Goal: Information Seeking & Learning: Find specific page/section

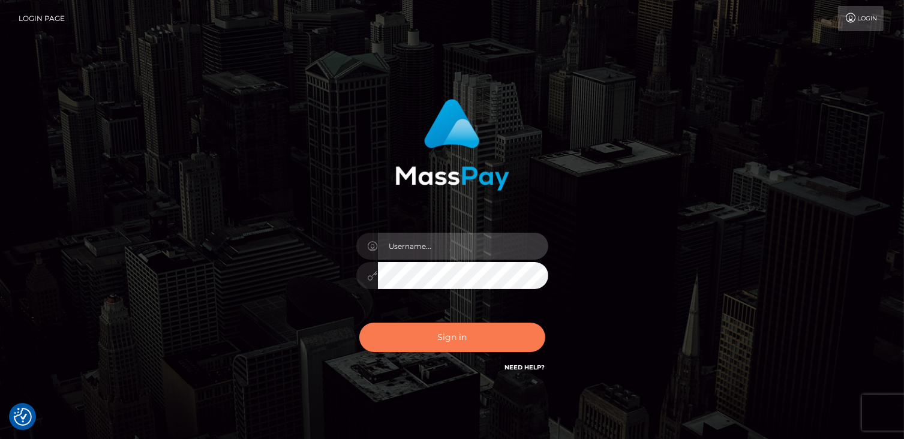
type input "catalinad"
click at [471, 346] on button "Sign in" at bounding box center [452, 337] width 186 height 29
type input "catalinad"
click at [415, 348] on button "Sign in" at bounding box center [452, 337] width 186 height 29
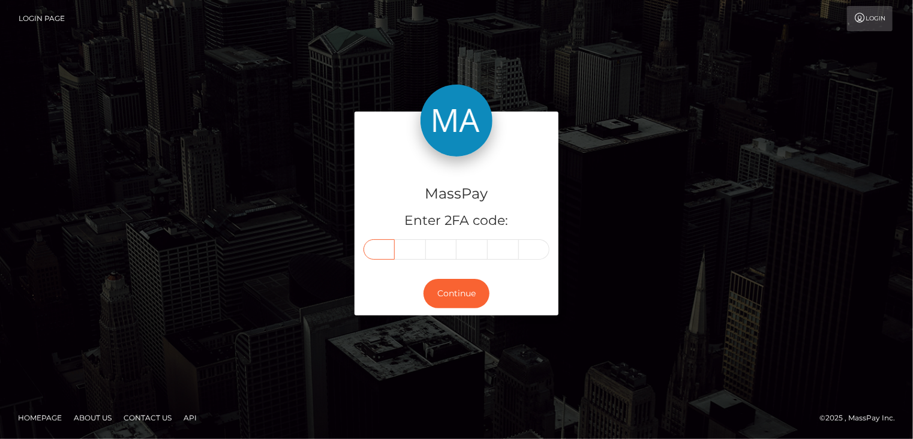
click at [384, 250] on input "text" at bounding box center [378, 249] width 31 height 20
type input "0"
type input "2"
type input "5"
type input "4"
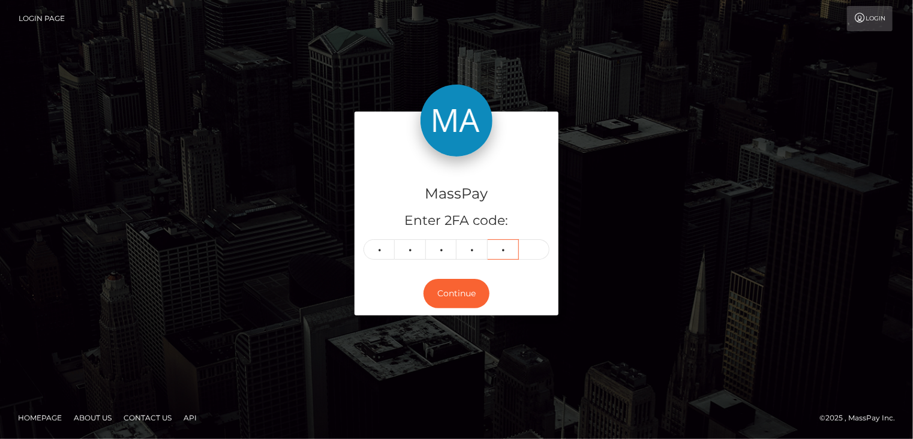
type input "3"
type input "1"
click at [458, 297] on button "Continue" at bounding box center [456, 293] width 66 height 29
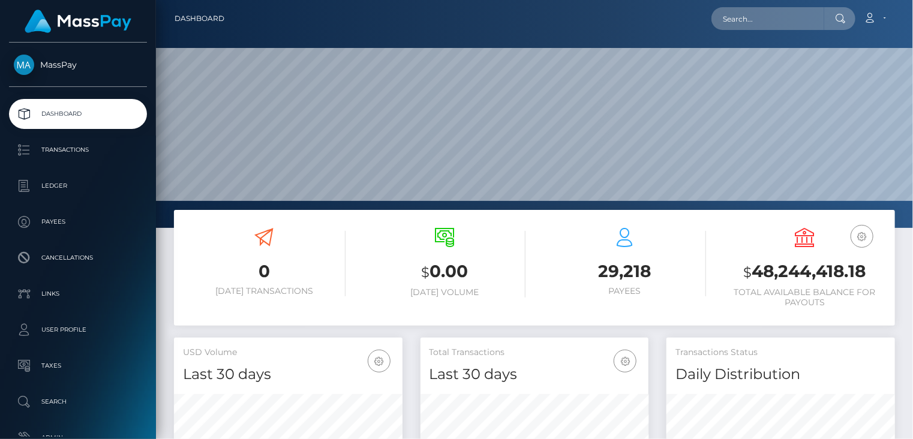
scroll to position [212, 228]
paste input "MSP9f2303c56852595"
type input "MSP9f2303c56852595"
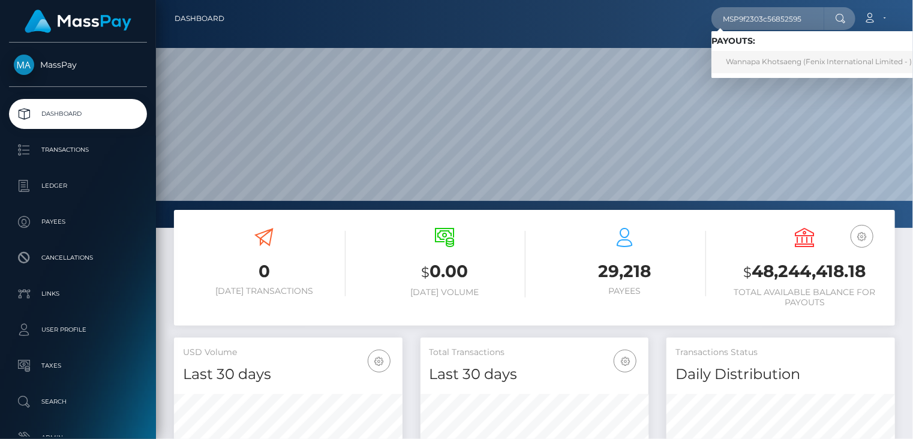
click at [788, 65] on link "Wannapa Khotsaeng (Fenix International Limited - )" at bounding box center [818, 62] width 215 height 22
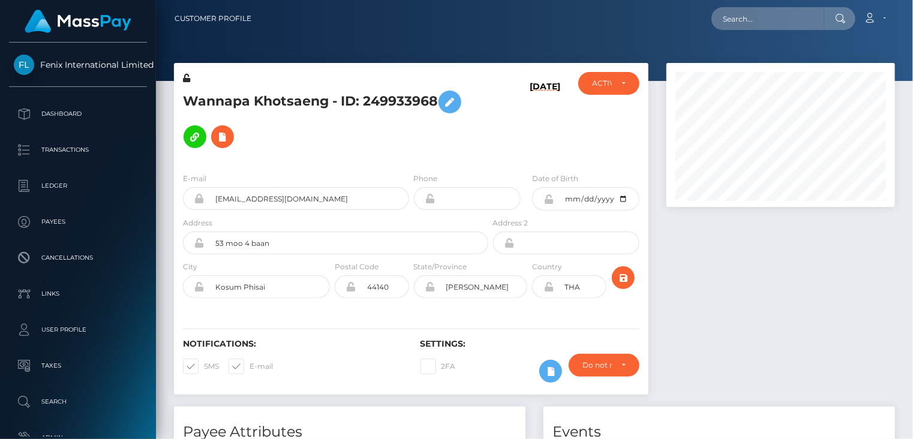
scroll to position [144, 228]
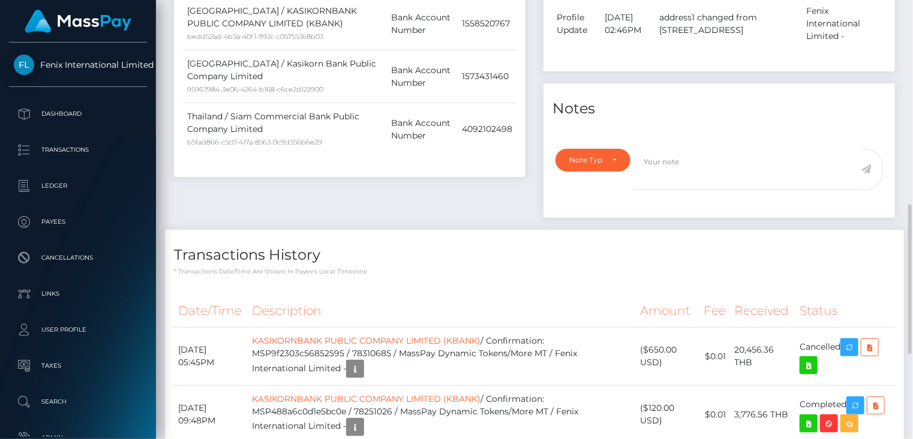
scroll to position [849, 0]
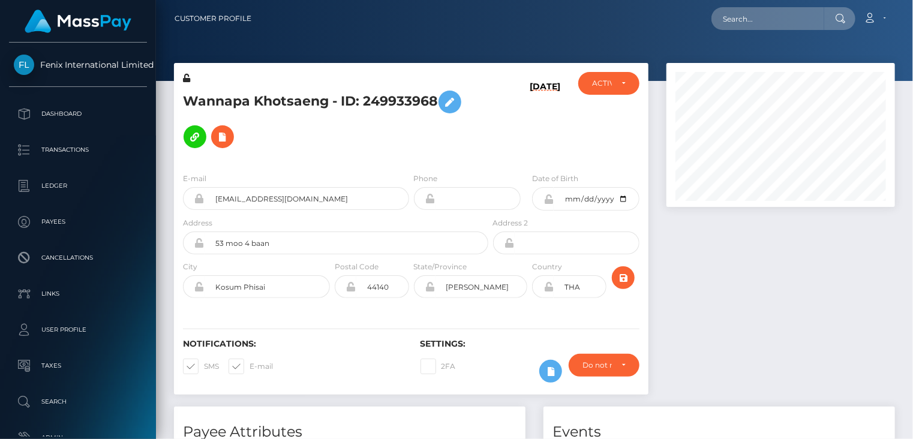
scroll to position [144, 228]
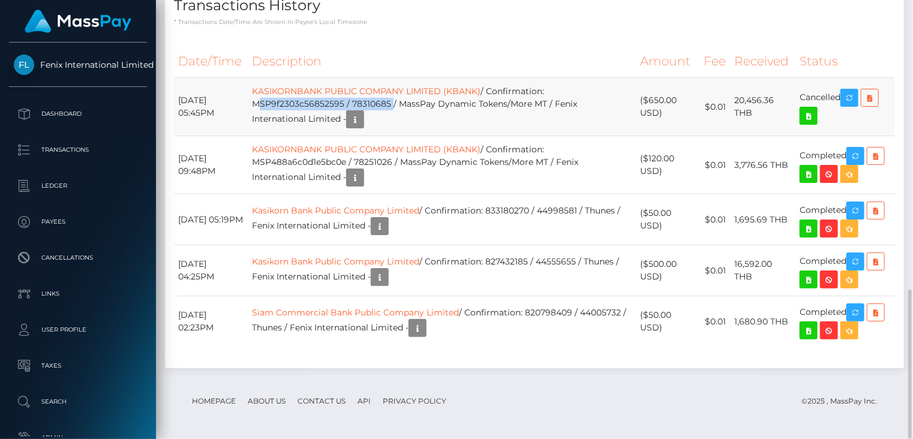
click at [405, 101] on td "KASIKORNBANK PUBLIC COMPANY LIMITED (KBANK) / Confirmation: MSP9f2303c56852595 …" at bounding box center [442, 107] width 388 height 58
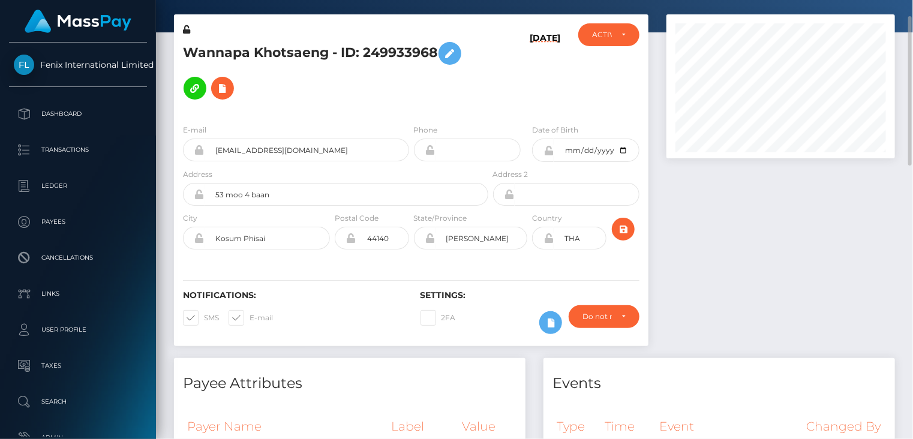
scroll to position [0, 0]
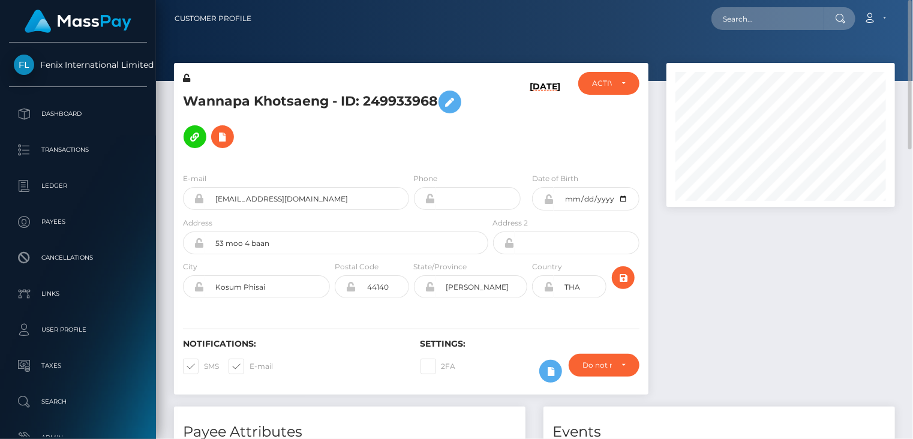
click at [288, 97] on h5 "Wannapa Khotsaeng - ID: 249933968" at bounding box center [332, 120] width 299 height 70
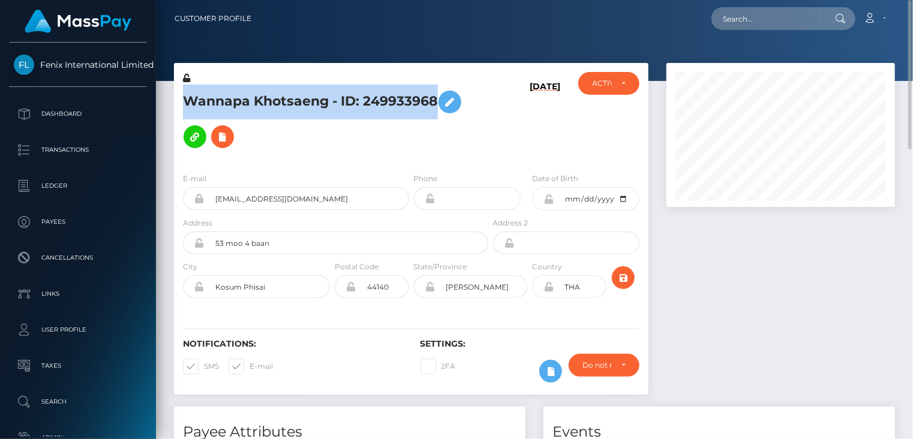
copy h5 "Wannapa Khotsaeng - ID: 249933968"
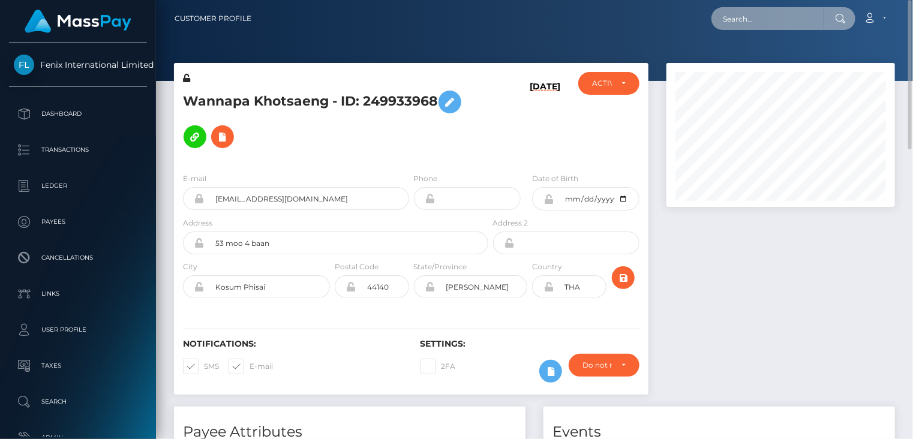
paste input "MSPdf0e56a20d7c9a3"
type input "MSPdf0e56a20d7c9a3"
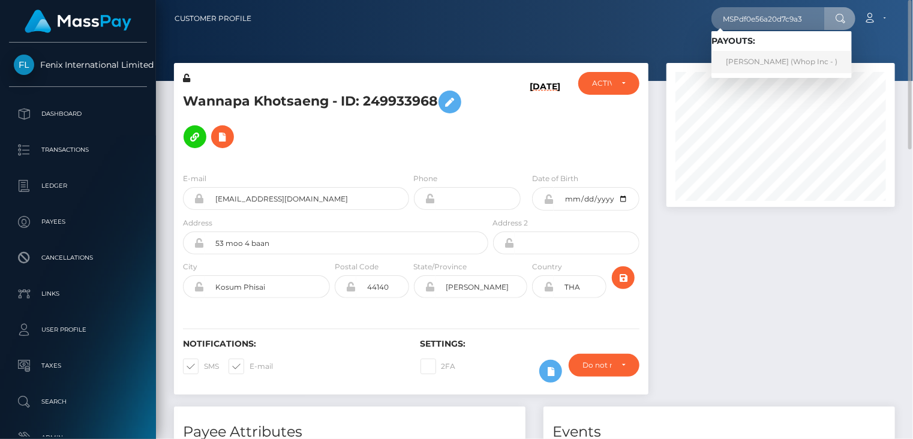
click at [773, 70] on link "ROOSEVELT CHICHI KYALO (Whop Inc - )" at bounding box center [781, 62] width 140 height 22
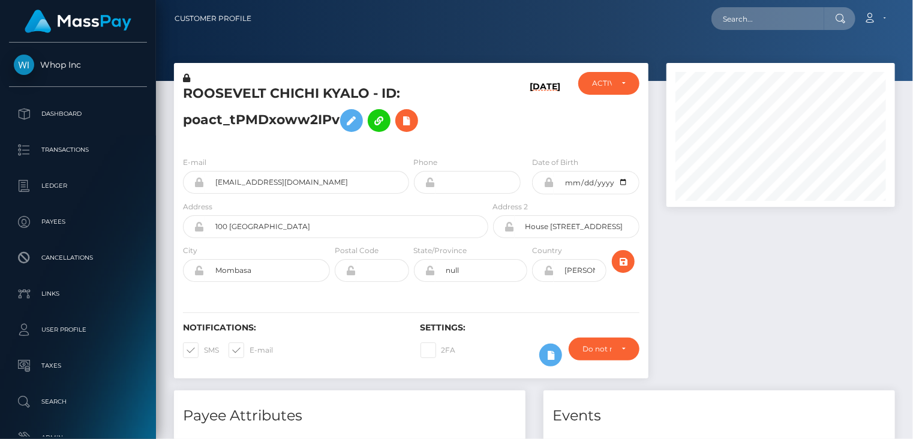
scroll to position [400, 0]
click at [238, 181] on input "rooseveltchichi@gmail.com" at bounding box center [307, 182] width 205 height 23
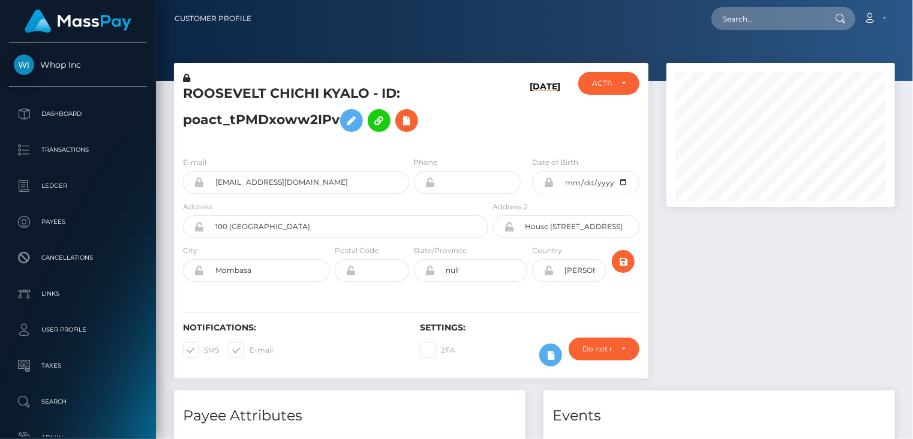
click at [236, 94] on h5 "ROOSEVELT CHICHI KYALO - ID: poact_tPMDxoww2IPv" at bounding box center [332, 111] width 299 height 53
copy h5 "ROOSEVELT"
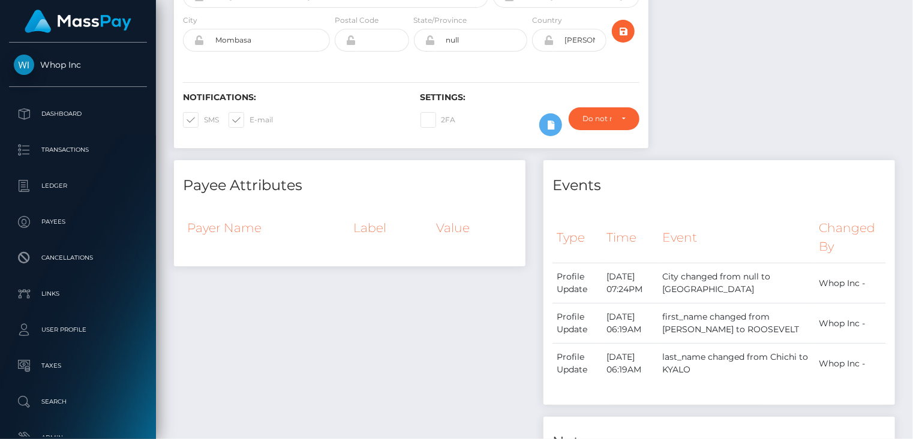
scroll to position [0, 0]
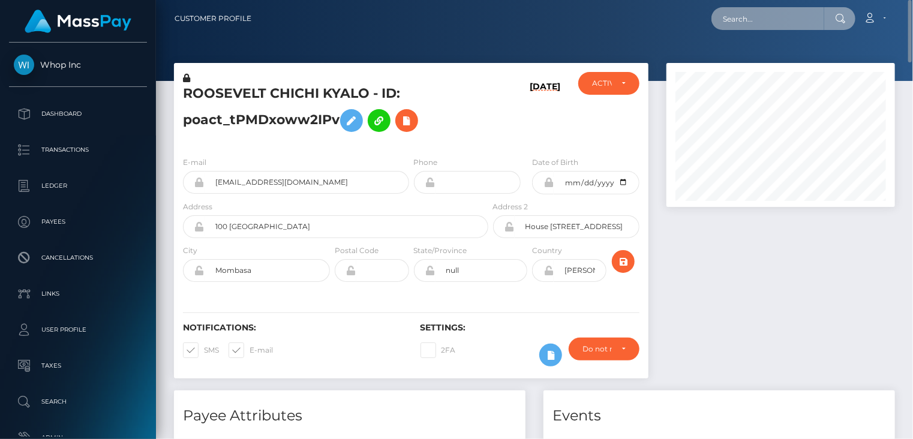
paste input "MSP56f4e4fe20bb669"
type input "MSP56f4e4fe20bb669"
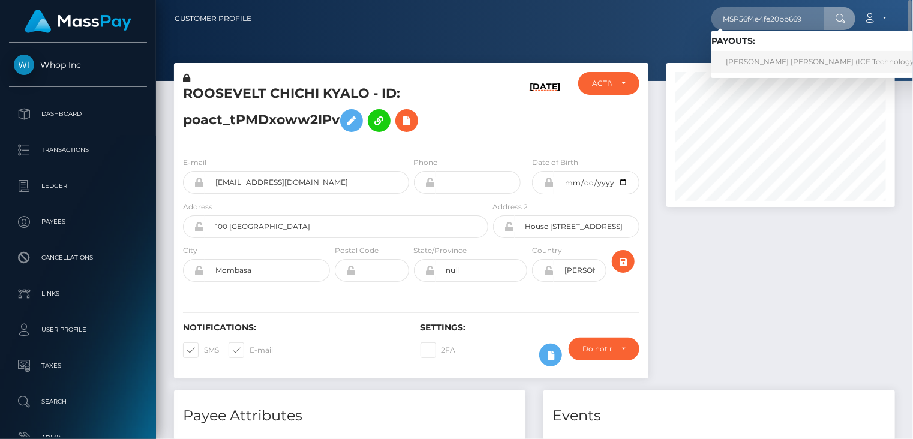
drag, startPoint x: 747, startPoint y: 65, endPoint x: 741, endPoint y: 61, distance: 7.7
click at [747, 65] on link "Mariangela Nathalia Reyes Rojas (ICF Technology, Inc. - )" at bounding box center [832, 62] width 243 height 22
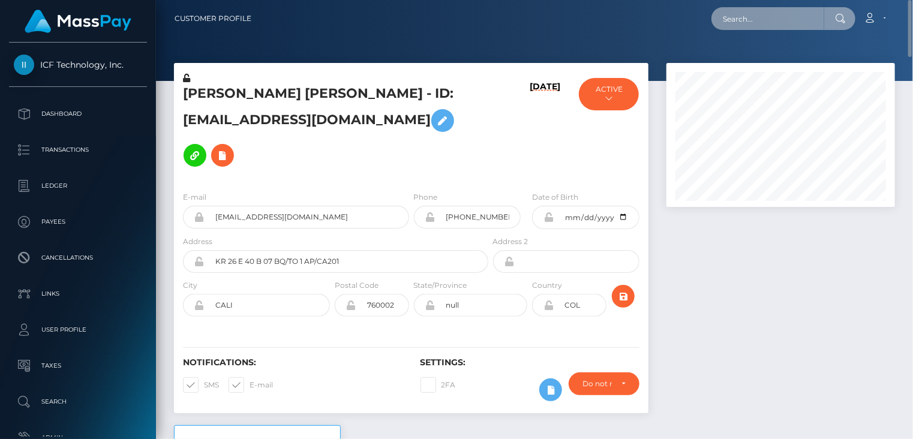
paste input "MSP9c86f4214eadb33"
type input "MSP9c86f4214eadb33"
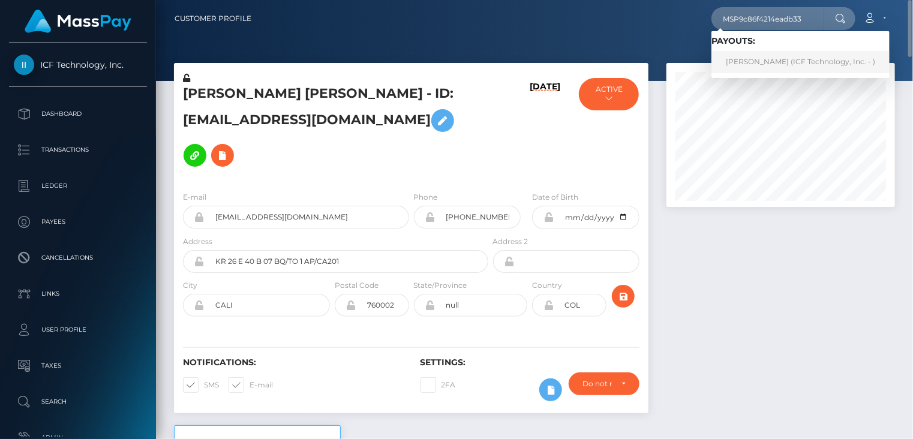
click at [739, 61] on link "Natalia Alvarez (ICF Technology, Inc. - )" at bounding box center [800, 62] width 178 height 22
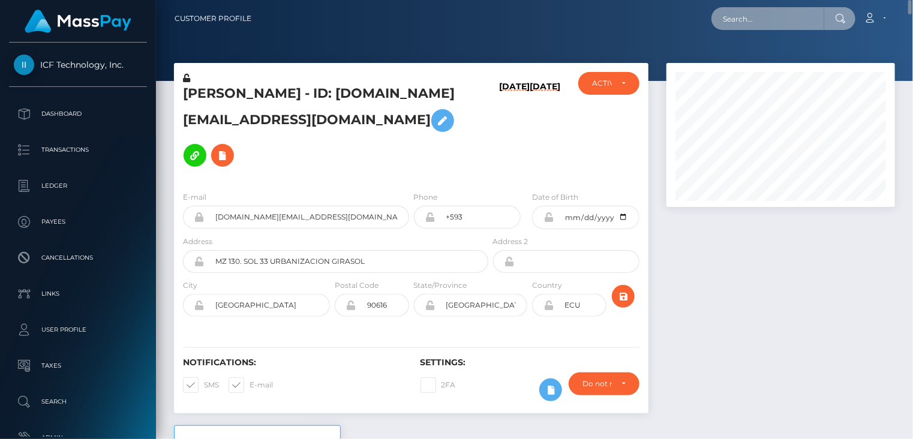
paste input "MSP4bde2303ec860df"
type input "MSP4bde2303ec860df"
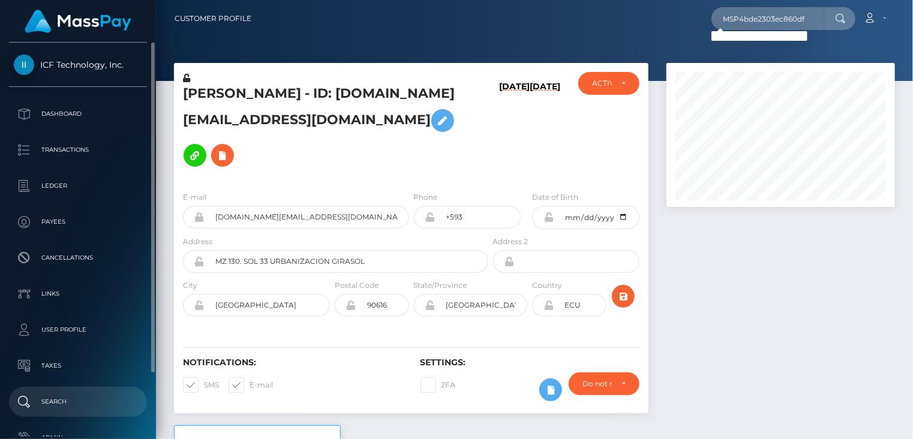
click at [97, 404] on p "Search" at bounding box center [78, 402] width 128 height 18
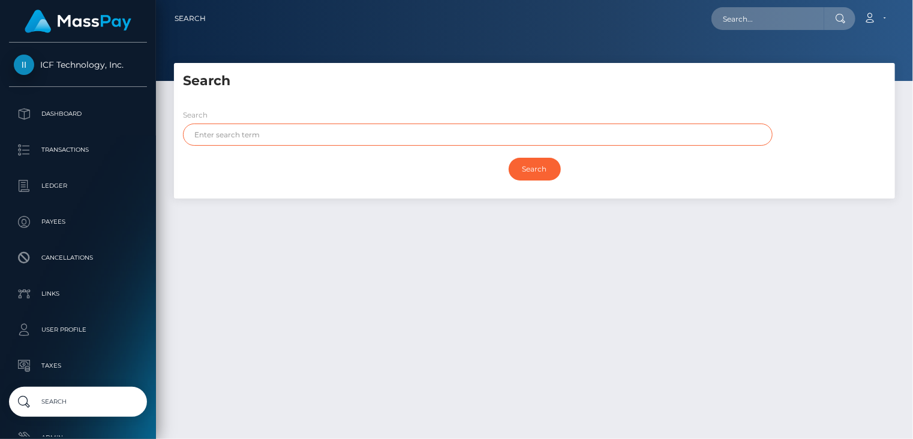
paste input "MICHELT"
click at [525, 178] on input "Search" at bounding box center [535, 169] width 52 height 23
click at [529, 174] on input "Search" at bounding box center [535, 169] width 52 height 23
drag, startPoint x: 319, startPoint y: 131, endPoint x: 187, endPoint y: 134, distance: 132.6
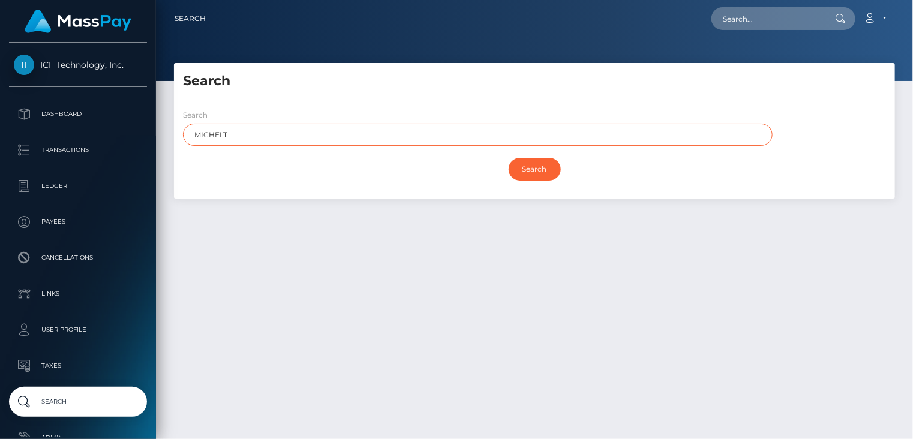
click at [187, 134] on input "MICHELT" at bounding box center [478, 135] width 590 height 22
paste input "RIOS GARCIA, KAROL"
click at [509, 158] on input "Search" at bounding box center [535, 169] width 52 height 23
click at [545, 171] on input "Search" at bounding box center [535, 169] width 52 height 23
drag, startPoint x: 216, startPoint y: 134, endPoint x: 294, endPoint y: 139, distance: 78.1
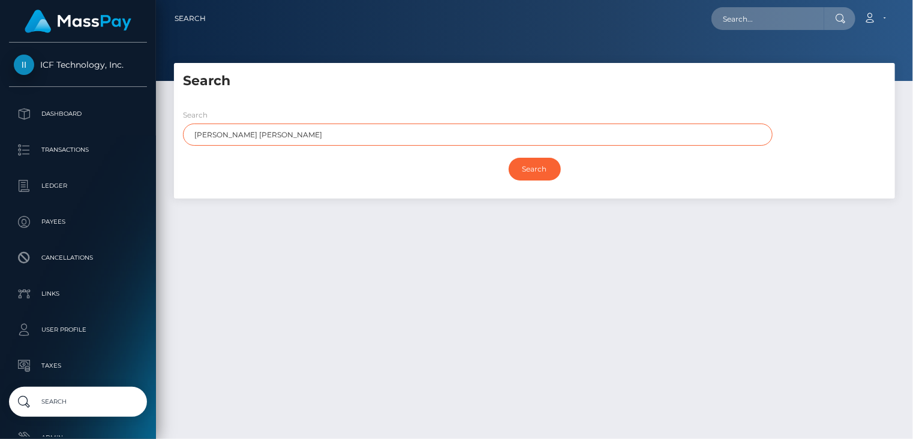
click at [312, 139] on input "RIOS GARCIA, KAROL MICHELT" at bounding box center [478, 135] width 590 height 22
type input "RIOS"
click at [540, 171] on input "Search" at bounding box center [535, 169] width 52 height 23
click at [540, 172] on input "Search" at bounding box center [535, 169] width 52 height 23
click at [265, 133] on input "text" at bounding box center [478, 135] width 590 height 22
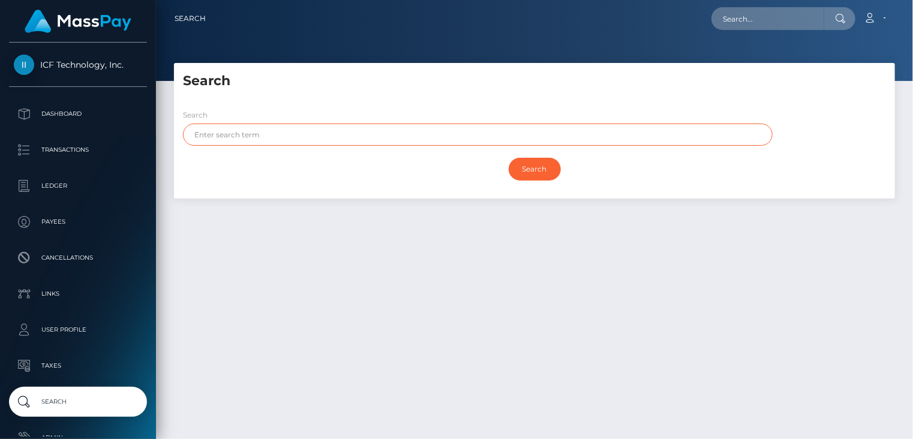
type input "r"
click at [539, 178] on input "Search" at bounding box center [535, 169] width 52 height 23
click at [540, 176] on input "Search" at bounding box center [535, 169] width 52 height 23
drag, startPoint x: 219, startPoint y: 135, endPoint x: 211, endPoint y: 130, distance: 9.7
click at [187, 133] on input "Rios" at bounding box center [478, 135] width 590 height 22
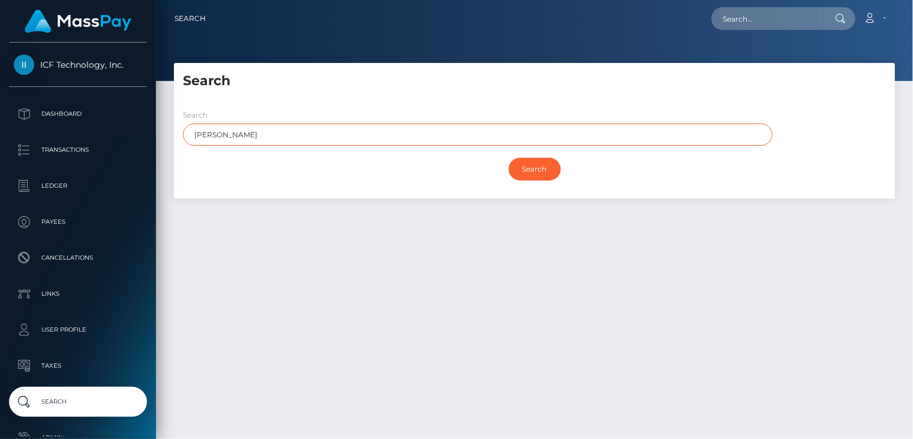
paste input "GARCIA"
type input "GARCIA"
click at [537, 176] on input "Search" at bounding box center [535, 169] width 52 height 23
click at [536, 174] on input "Search" at bounding box center [535, 169] width 52 height 23
click at [535, 169] on input "Search" at bounding box center [535, 169] width 52 height 23
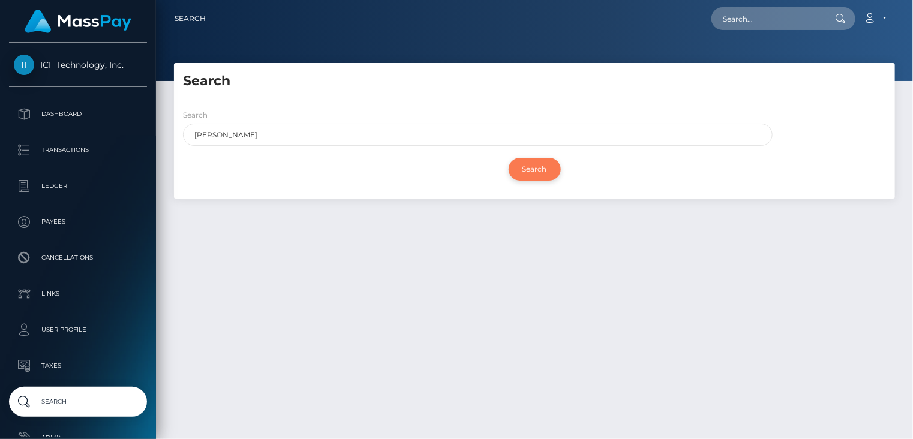
click at [535, 169] on input "Search" at bounding box center [535, 169] width 52 height 23
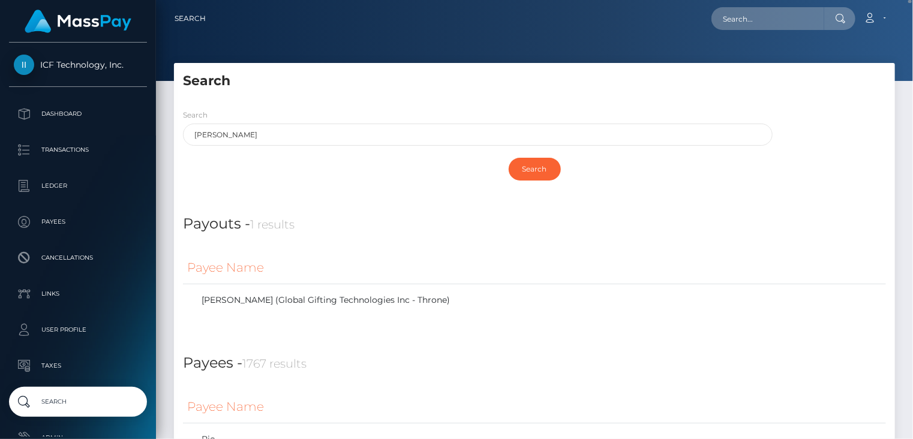
click at [633, 123] on div "Search GARCIA" at bounding box center [478, 127] width 590 height 37
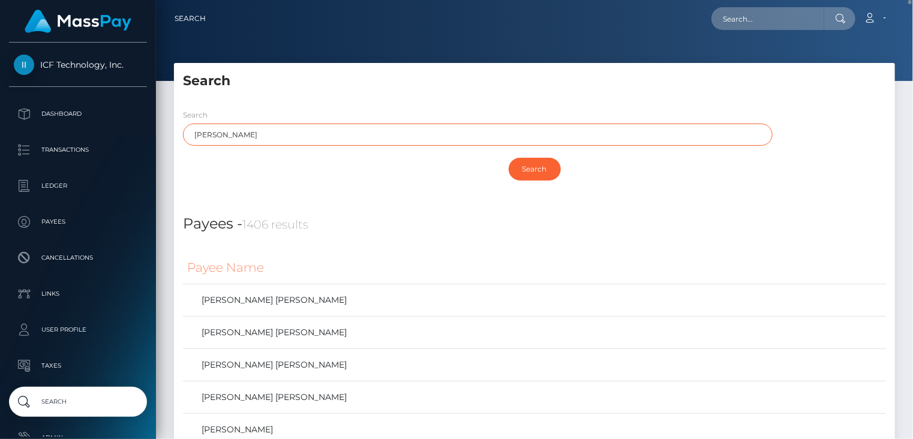
drag, startPoint x: 254, startPoint y: 140, endPoint x: 193, endPoint y: 134, distance: 62.0
click at [193, 134] on input "GARCIA" at bounding box center [478, 135] width 590 height 22
drag, startPoint x: 238, startPoint y: 131, endPoint x: 183, endPoint y: 131, distance: 54.6
click at [183, 131] on input "GARCIA" at bounding box center [478, 135] width 590 height 22
click at [601, 110] on div "Search GARCIA" at bounding box center [478, 127] width 590 height 37
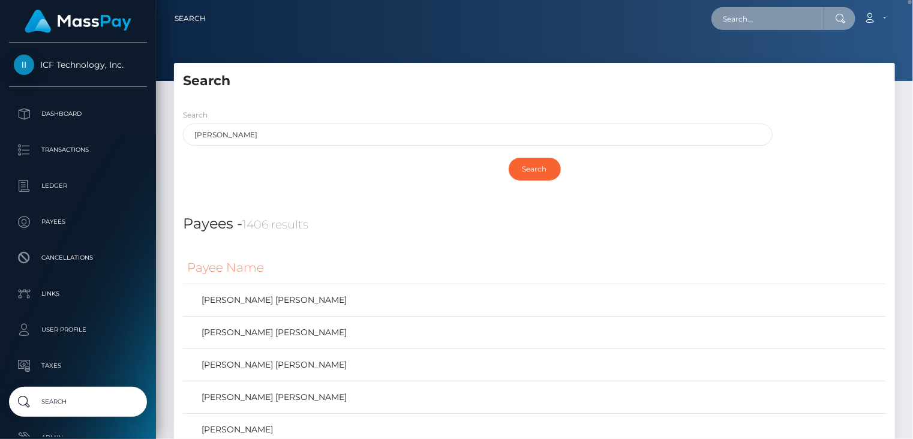
paste input "poact_xmILCxT3zD7t"
type input "poact_xmILCxT3zD7t"
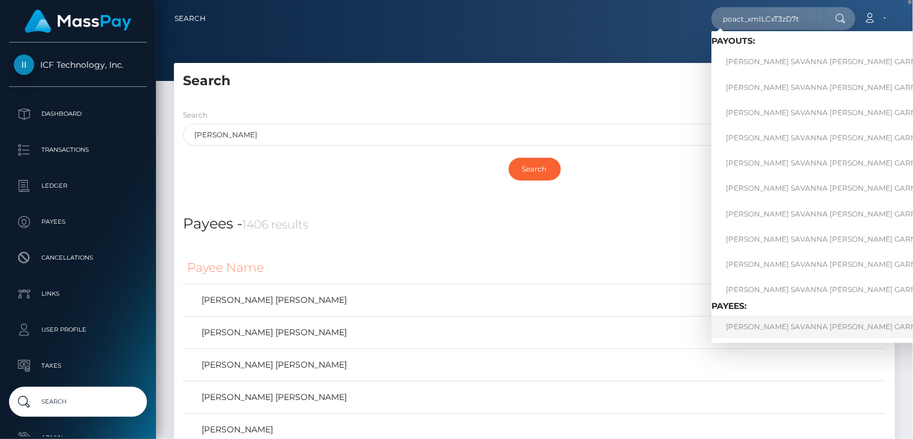
click at [826, 332] on link "SOPHIE KATIA SAVANNA OCEANE GARNIER" at bounding box center [851, 326] width 281 height 22
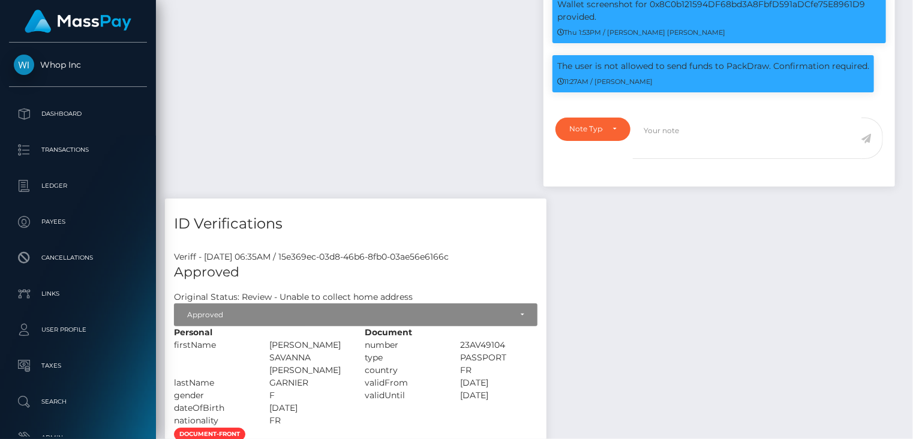
scroll to position [144, 228]
drag, startPoint x: 557, startPoint y: 199, endPoint x: 867, endPoint y: 193, distance: 310.8
click at [867, 92] on div "The user is not allowed to send funds to PackDraw. Confirmation required. 11:27…" at bounding box center [712, 73] width 321 height 37
copy p "The user is not allowed to send funds to PackDraw. Confirmation required."
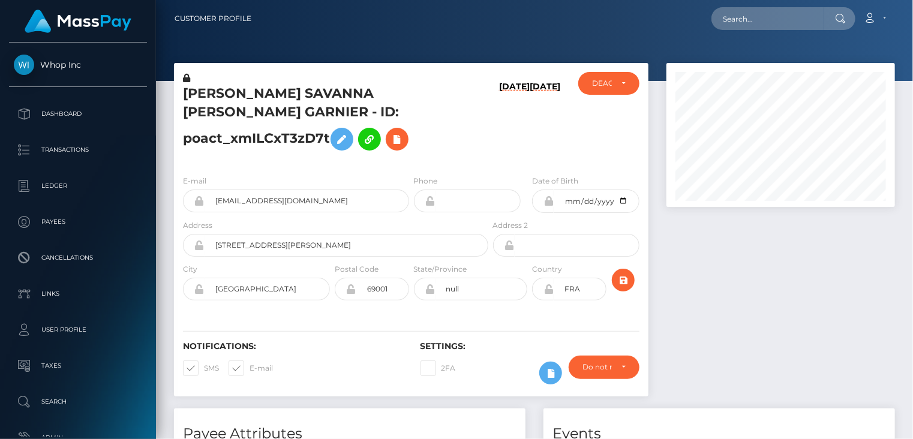
scroll to position [144, 228]
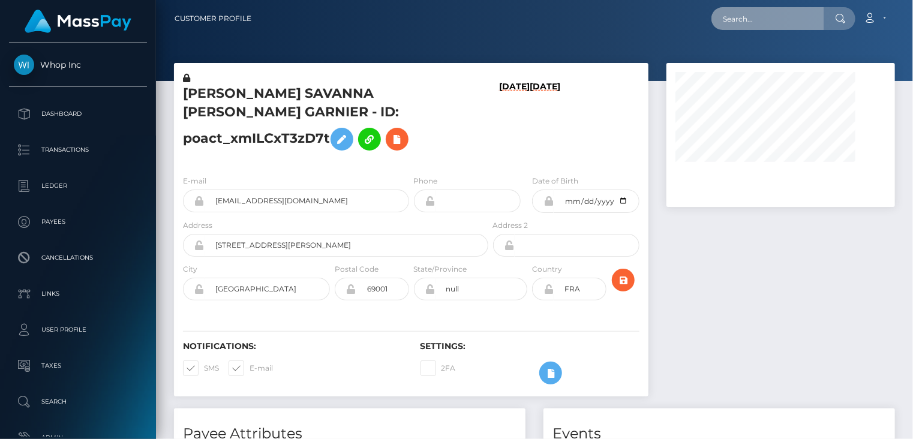
paste input "poact_Ra5vJNrMbHR9"
type input "poact_Ra5vJNrMbHR9"
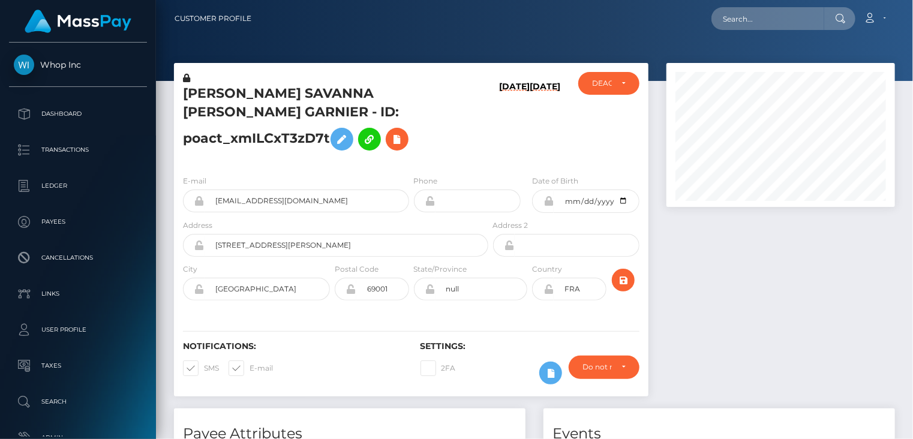
scroll to position [144, 228]
paste input "MSPcfaa5c5df05565c"
type input "MSPcfaa5c5df05565c"
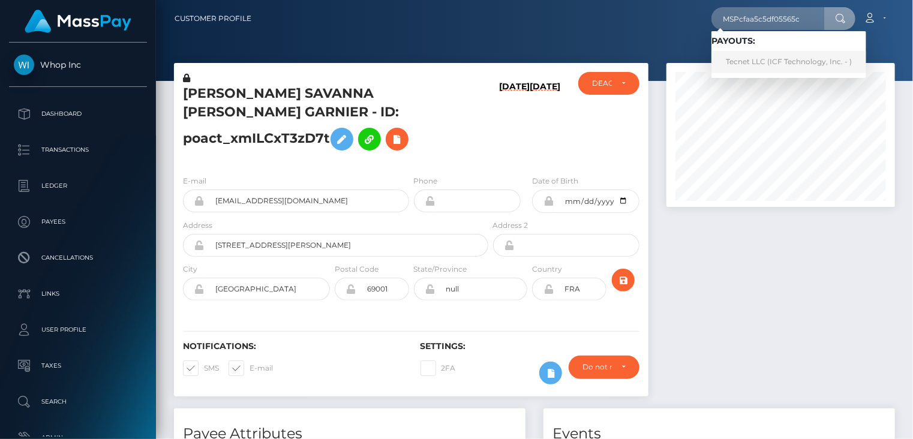
click at [756, 68] on link "Tecnet LLC (ICF Technology, Inc. - )" at bounding box center [788, 62] width 155 height 22
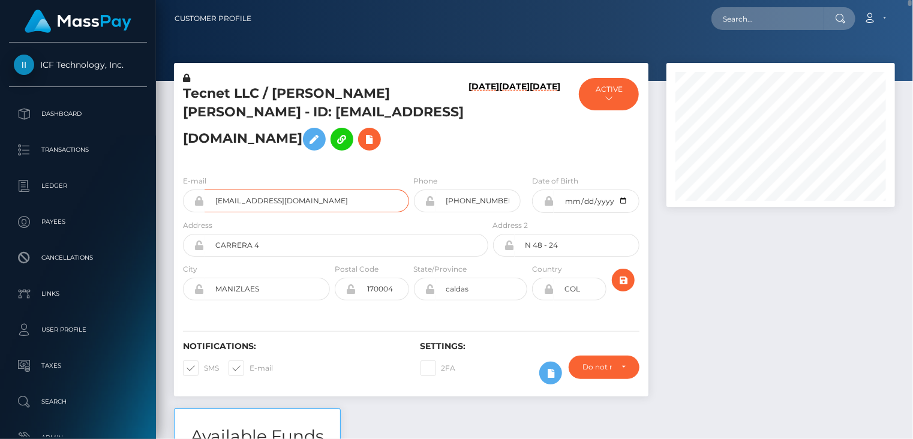
click at [272, 200] on input "camdyerotic@gmail.com" at bounding box center [307, 201] width 205 height 23
paste input "MSPfbd56eeba4c38d4"
type input "MSPfbd56eeba4c38d4"
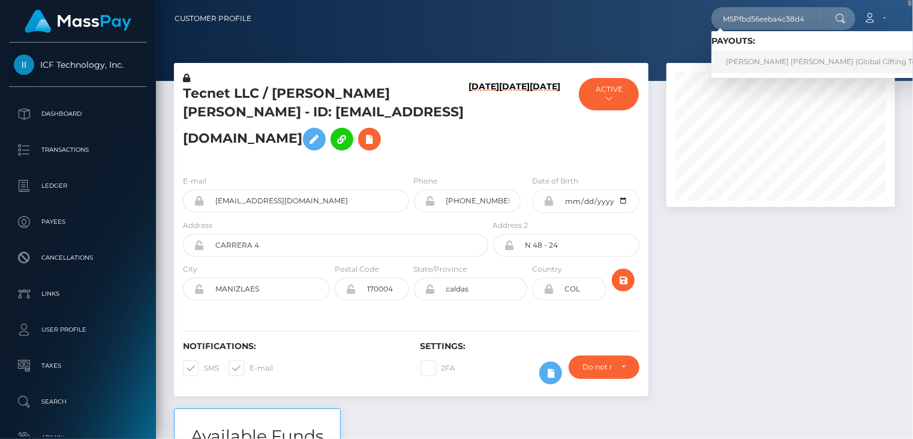
click at [753, 56] on link "KAROL MICHELT RIOS GARCIA (Global Gifting Technologies Inc - Throne)" at bounding box center [864, 62] width 306 height 22
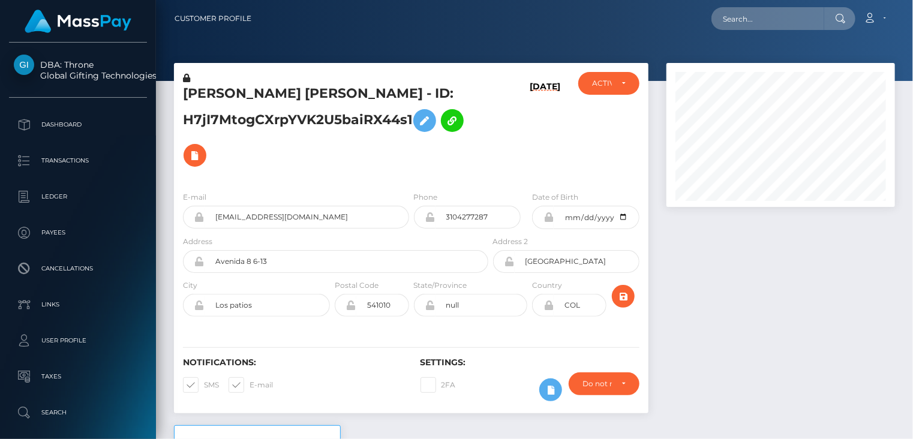
scroll to position [144, 228]
click at [264, 220] on input "micheltrios1@gmail.com" at bounding box center [307, 217] width 205 height 23
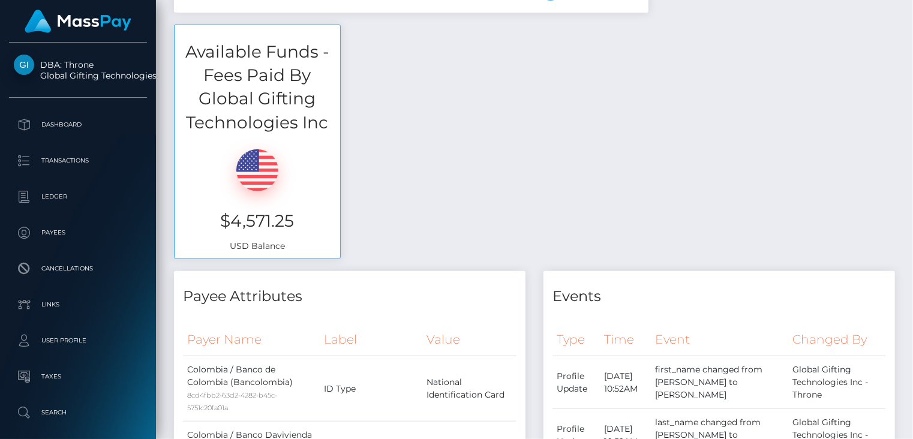
scroll to position [0, 0]
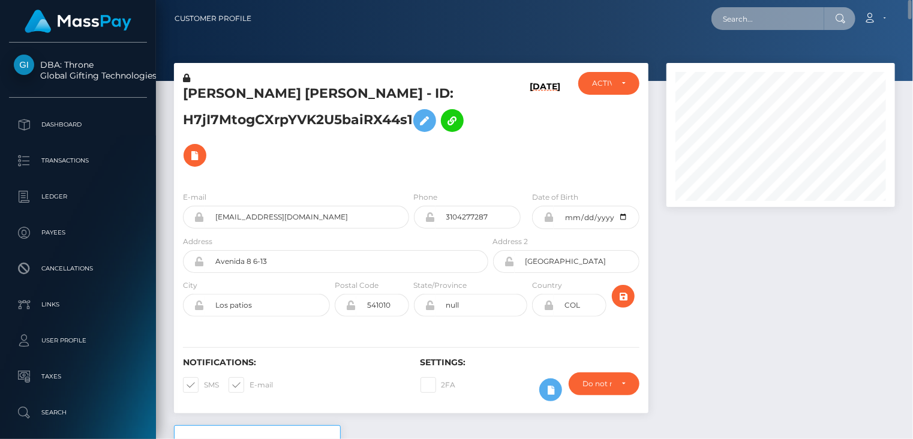
paste input "MSP0d74764f0bfc39d"
type input "MSP0d74764f0bfc39d"
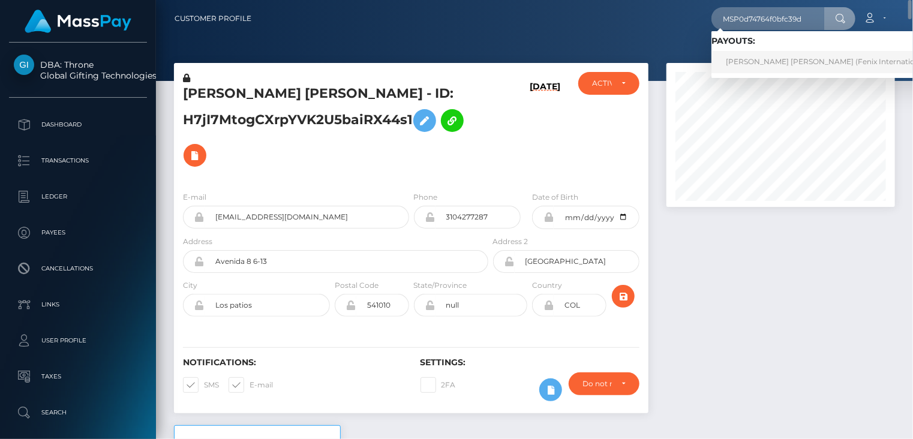
click at [744, 61] on link "Anna null Fomina (Fenix International Limited - )" at bounding box center [844, 62] width 267 height 22
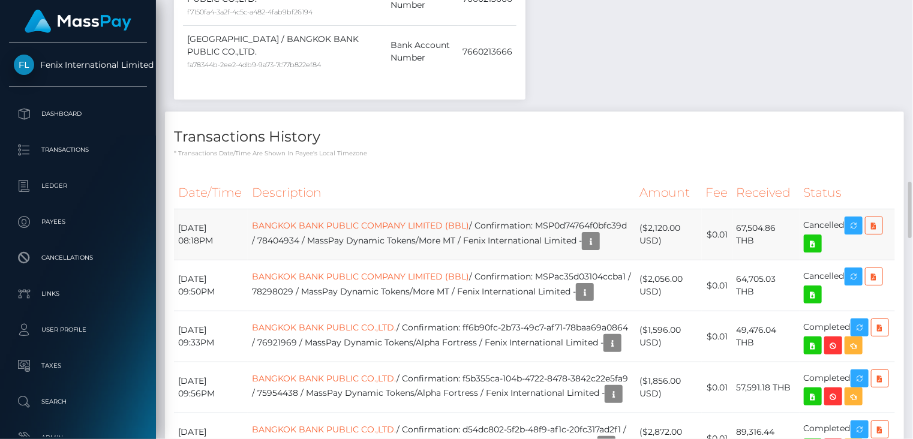
scroll to position [144, 228]
drag, startPoint x: 272, startPoint y: 250, endPoint x: 413, endPoint y: 244, distance: 141.7
click at [413, 244] on td "BANGKOK BANK PUBLIC COMPANY LIMITED (BBL) / Confirmation: MSP0d74764f0bfc39d / …" at bounding box center [441, 234] width 387 height 51
copy td "MSP0d74764f0bfc39d / 78404934"
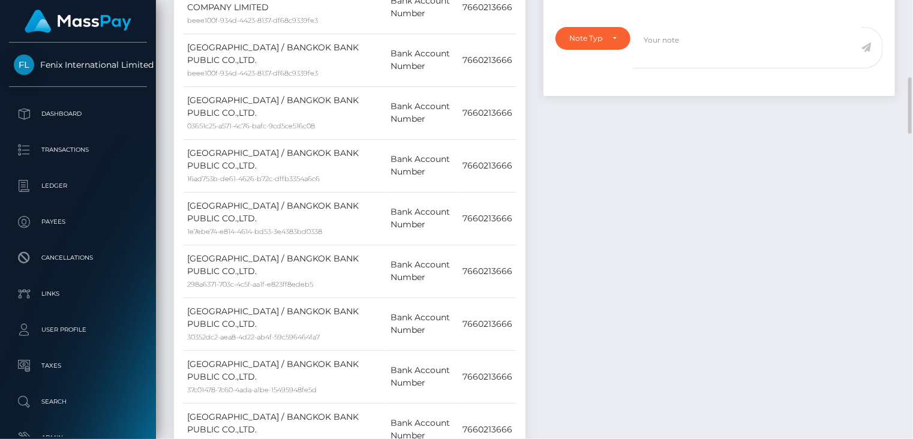
scroll to position [0, 0]
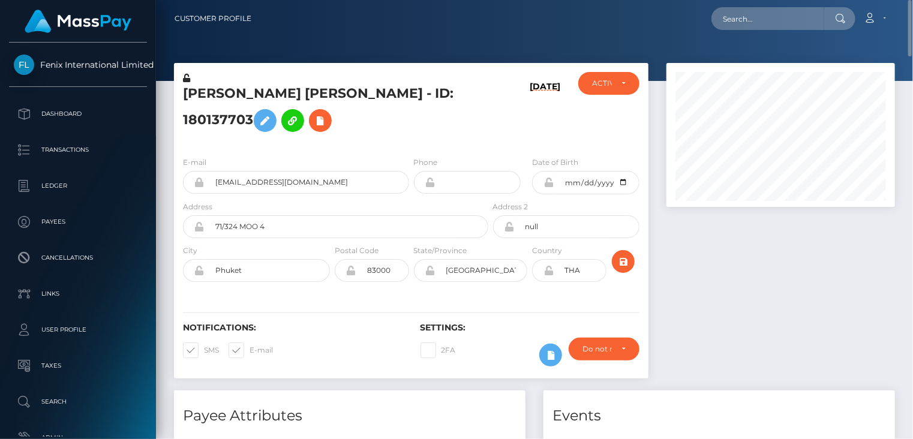
click at [244, 99] on h5 "Anna null Fomina - ID: 180137703" at bounding box center [332, 111] width 299 height 53
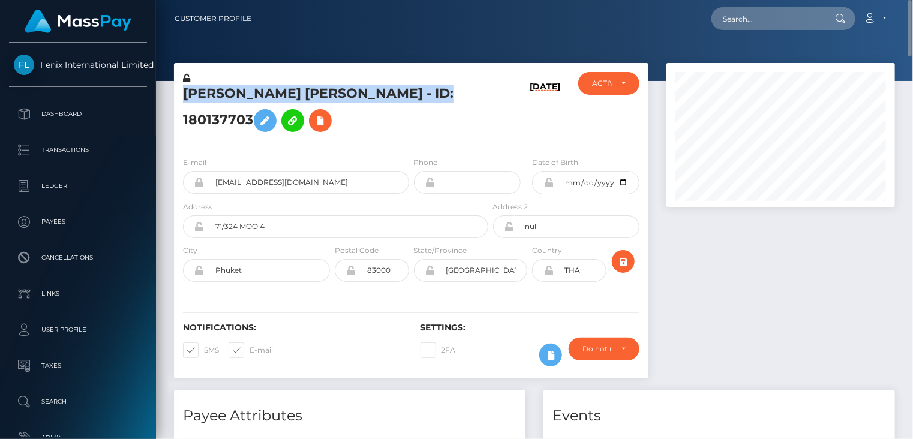
click at [244, 99] on h5 "Anna null Fomina - ID: 180137703" at bounding box center [332, 111] width 299 height 53
copy h5 "Anna null Fomina - ID: 180137703"
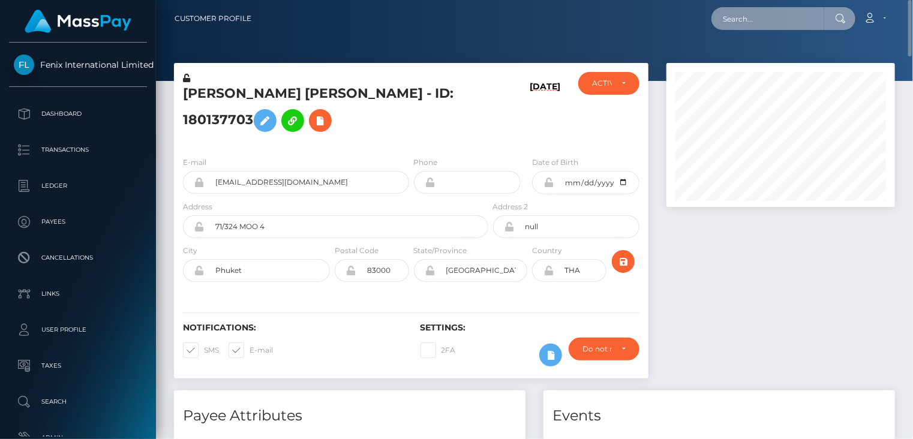
paste input "MSPb4efb4311f74962"
type input "MSPb4efb4311f74962"
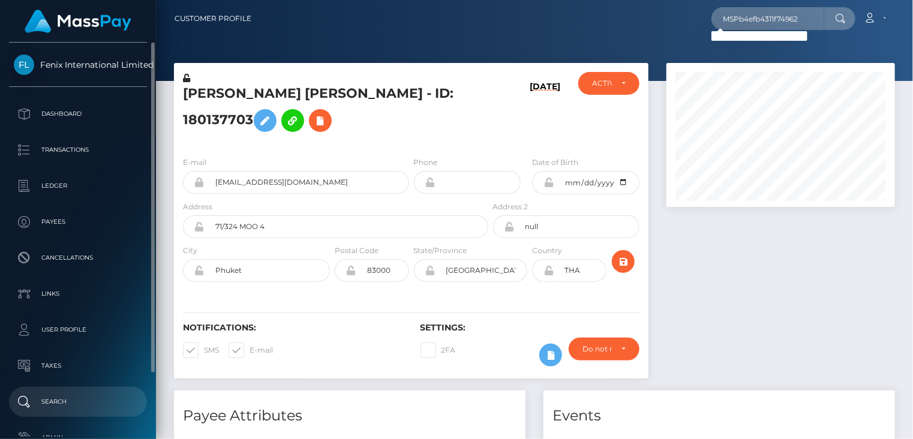
click at [76, 401] on p "Search" at bounding box center [78, 402] width 128 height 18
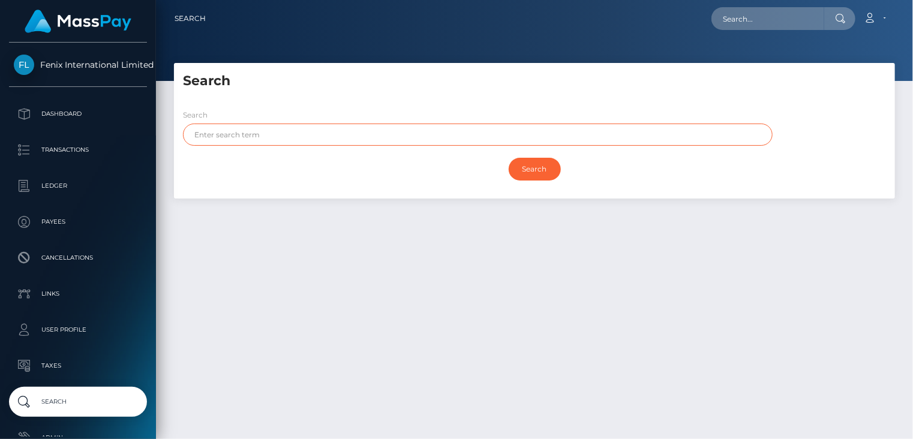
paste input "[PERSON_NAME]"
type input "[PERSON_NAME]"
click at [531, 175] on input "Search" at bounding box center [535, 169] width 52 height 23
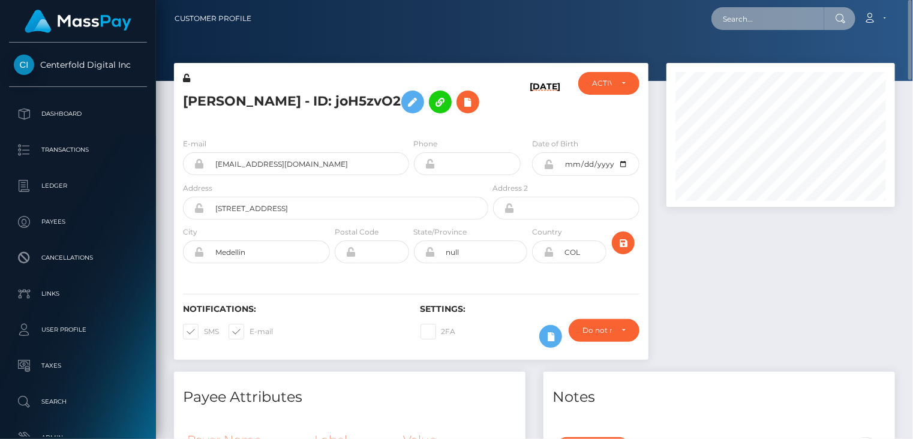
paste input "[EMAIL_ADDRESS][DOMAIN_NAME]"
type input "[EMAIL_ADDRESS][DOMAIN_NAME]"
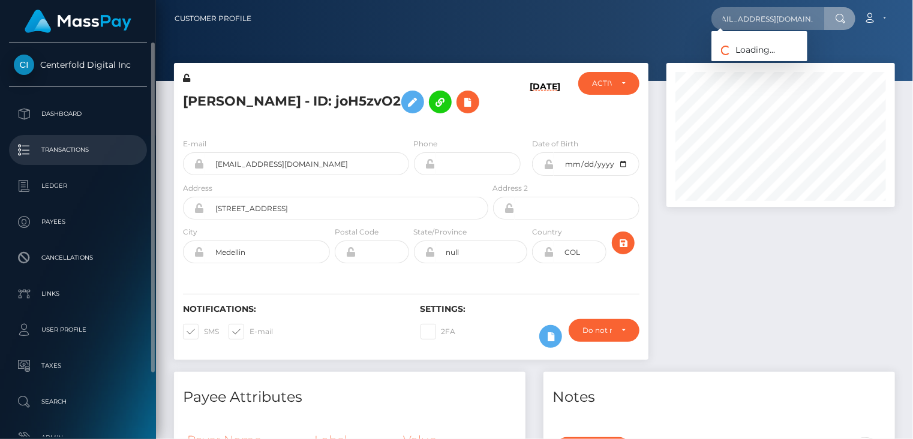
scroll to position [0, 0]
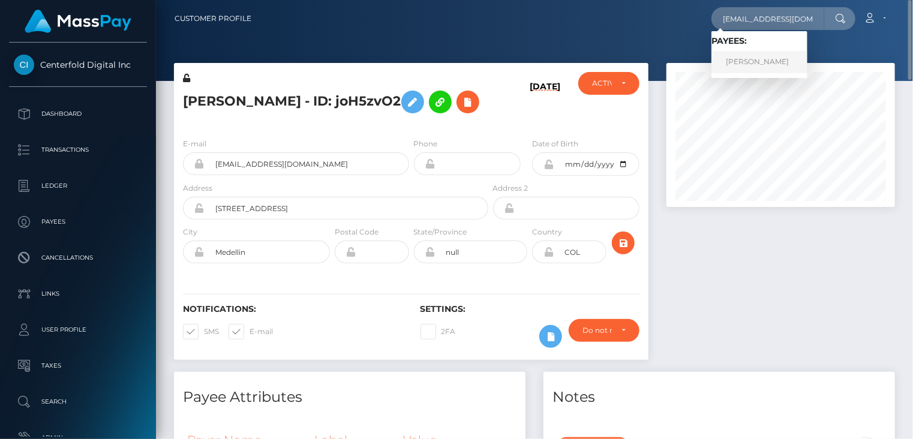
click at [738, 62] on link "[PERSON_NAME]" at bounding box center [759, 62] width 96 height 22
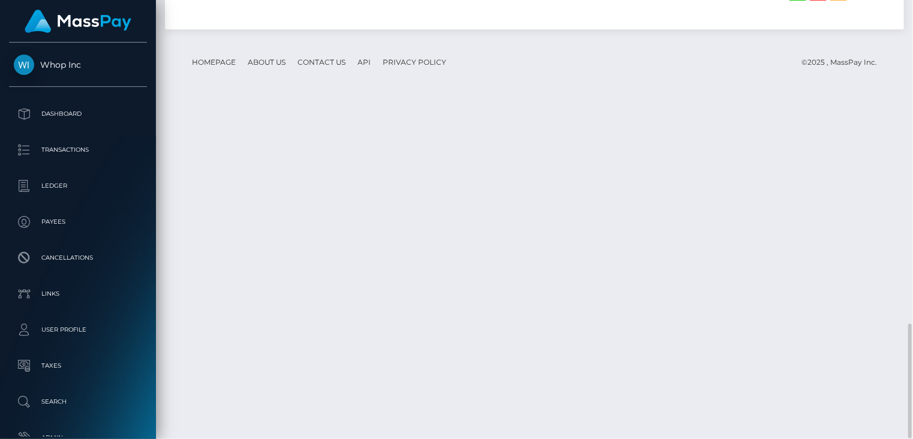
scroll to position [144, 228]
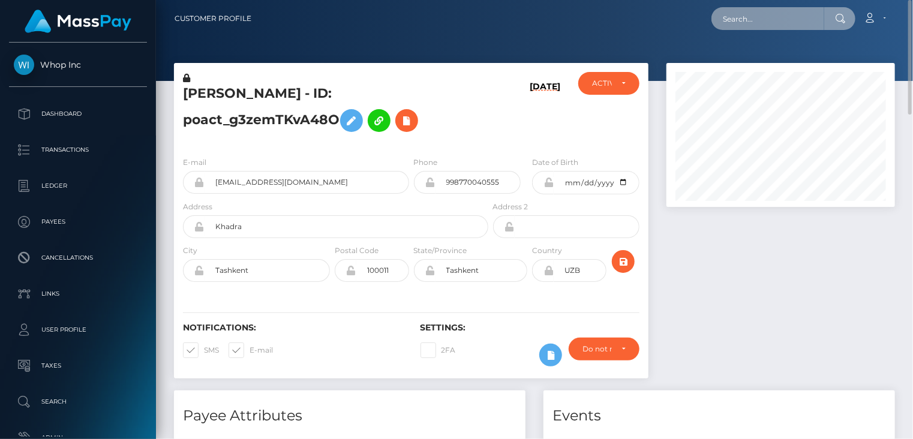
paste input "MSP33f70a6f0960121"
type input "MSP33f70a6f0960121"
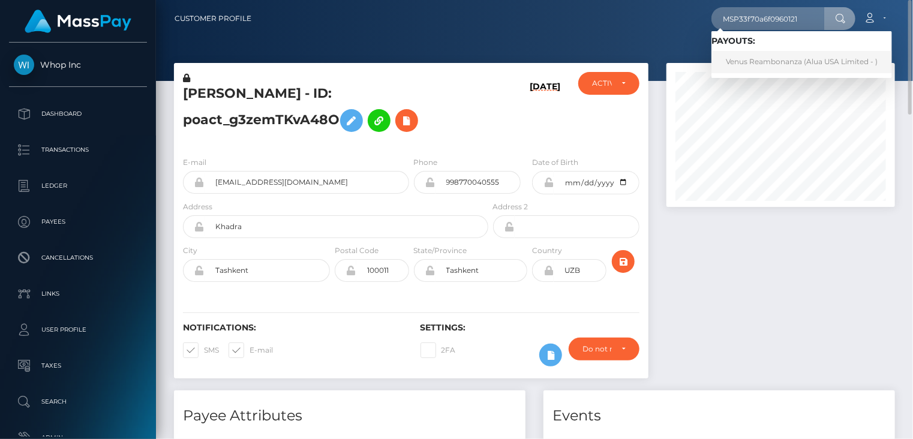
click at [764, 63] on link "Venus Reambonanza (Alua USA Limited - )" at bounding box center [801, 62] width 181 height 22
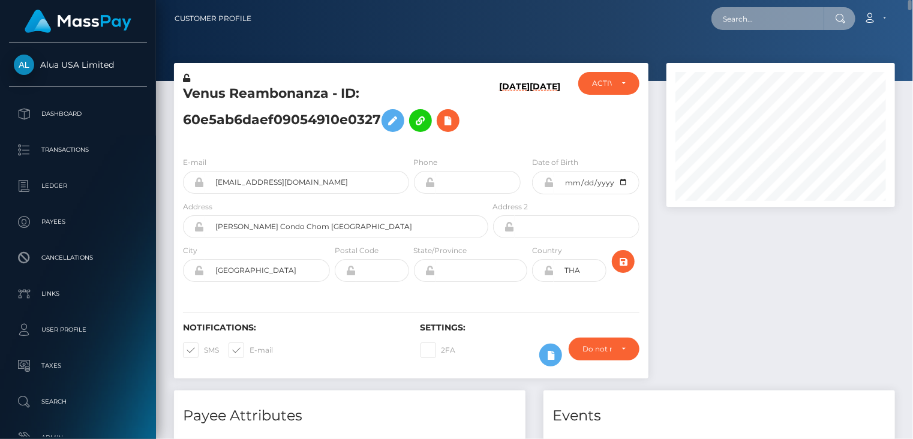
paste input "MSP4a8c4aae2e37062"
type input "MSP4a8c4aae2e37062"
click at [815, 19] on input "MSP4a8c4aae2e37062" at bounding box center [767, 18] width 113 height 23
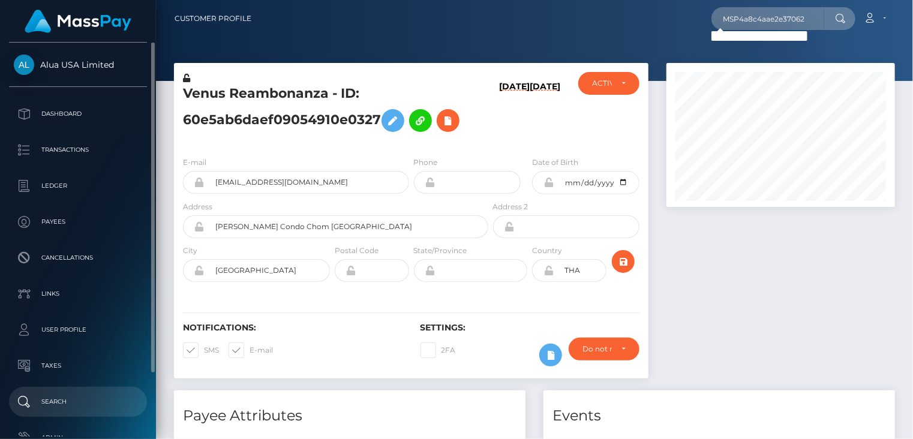
click at [86, 398] on p "Search" at bounding box center [78, 402] width 128 height 18
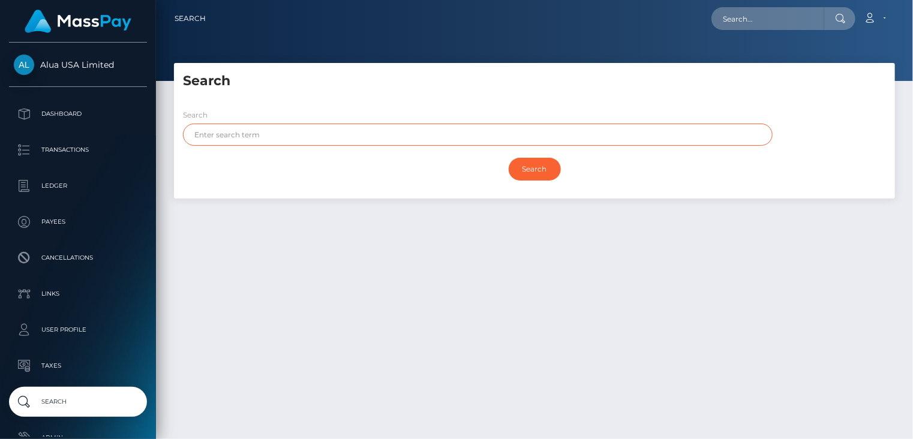
paste input "ACADEMY"
type input "ACADEMY"
click at [543, 173] on input "Search" at bounding box center [535, 169] width 52 height 23
click at [542, 174] on input "Search" at bounding box center [535, 169] width 52 height 23
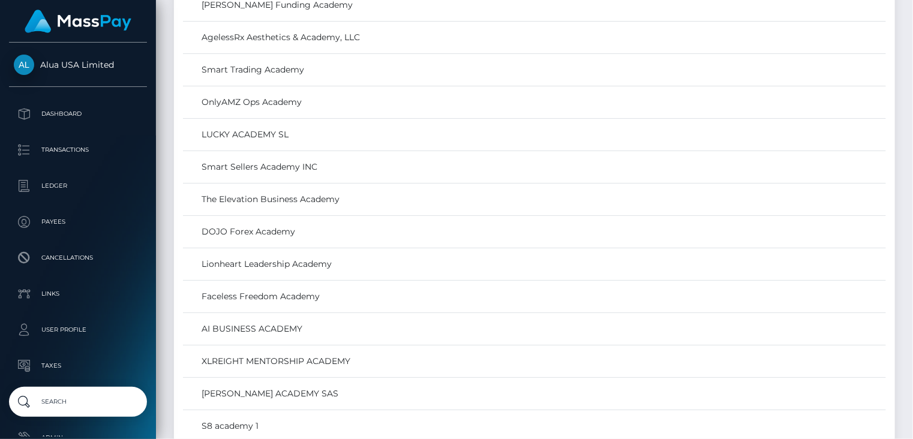
scroll to position [8203, 0]
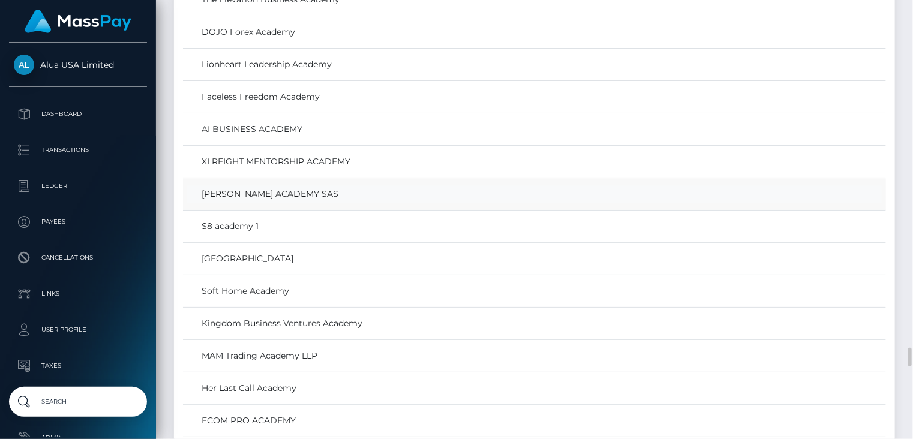
click at [290, 185] on link "[PERSON_NAME] ACADEMY SAS" at bounding box center [534, 193] width 695 height 17
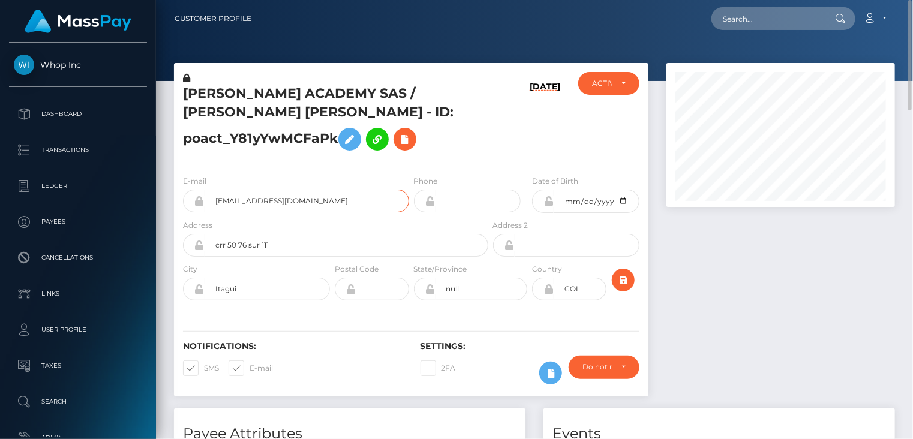
click at [275, 205] on input "[EMAIL_ADDRESS][DOMAIN_NAME]" at bounding box center [307, 201] width 205 height 23
click at [275, 205] on input "andresfernandezcompany@gmail.com" at bounding box center [307, 201] width 205 height 23
paste input "MSP8612da07786d335"
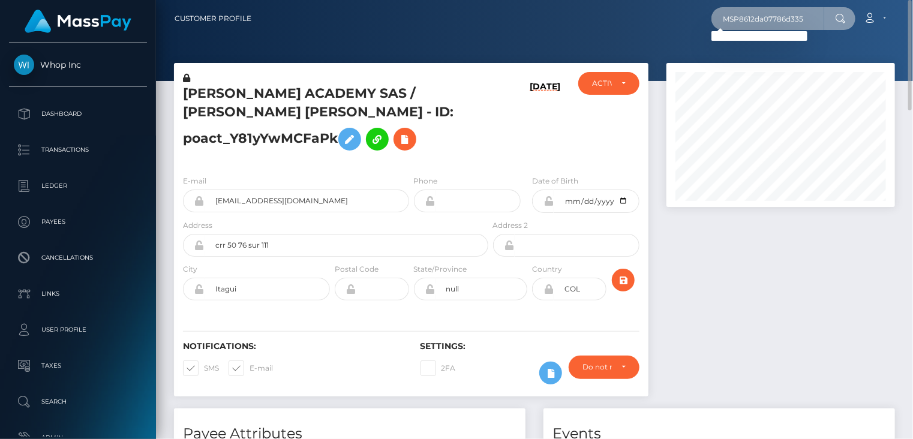
drag, startPoint x: 815, startPoint y: 19, endPoint x: 715, endPoint y: 34, distance: 100.7
click at [715, 30] on div "MSP8612da07786d335 Loading... Loading..." at bounding box center [783, 18] width 144 height 23
paste input "[PERSON_NAME]"
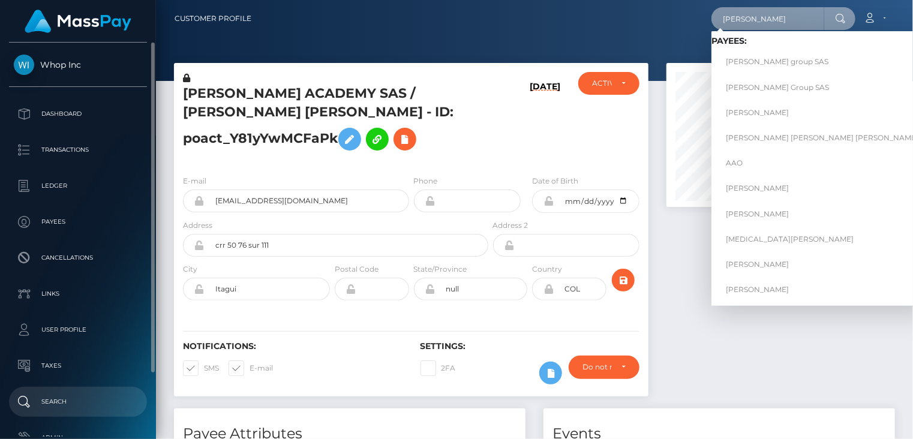
type input "[PERSON_NAME]"
click at [77, 398] on p "Search" at bounding box center [78, 402] width 128 height 18
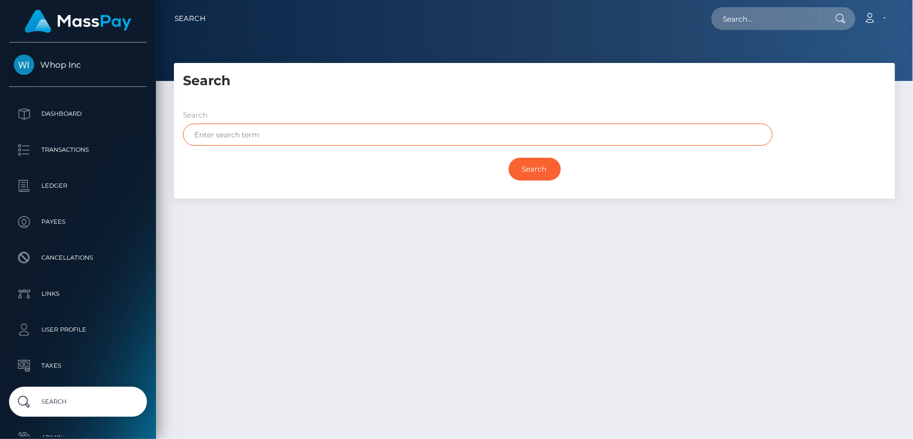
paste input "[PERSON_NAME]"
type input "[PERSON_NAME]"
click at [535, 170] on input "Search" at bounding box center [535, 169] width 52 height 23
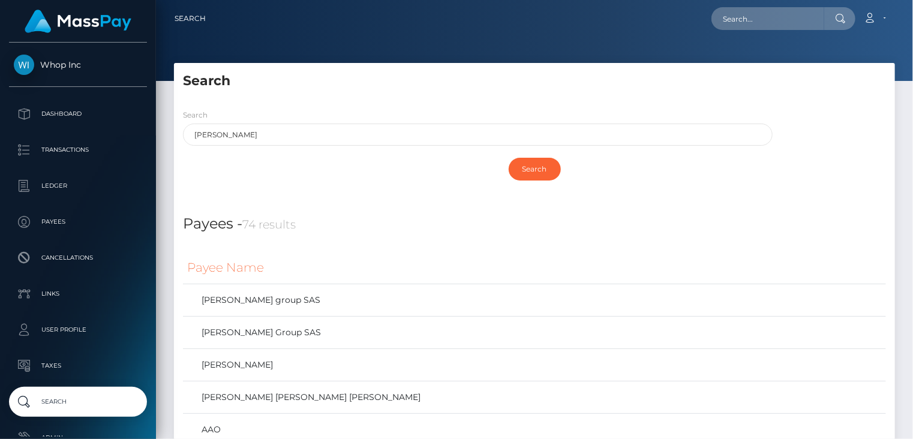
paste input "MSP30bf2a57d6c23f2"
type input "MSP30bf2a57d6c23f2"
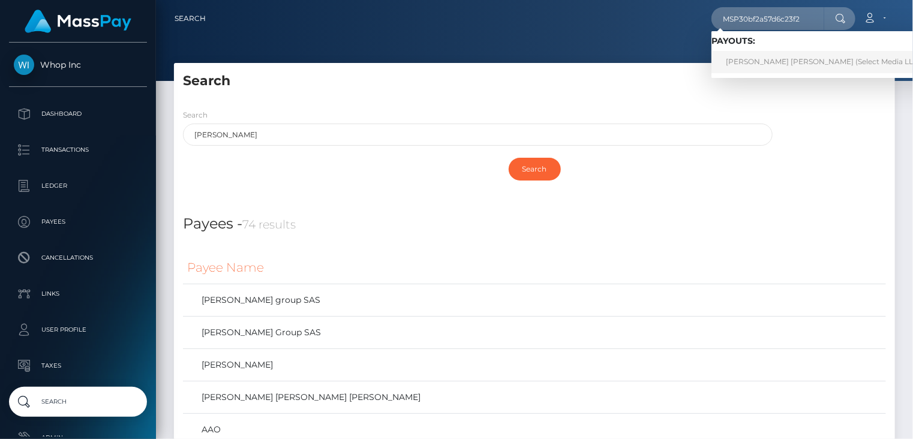
click at [772, 61] on link "[PERSON_NAME] [PERSON_NAME] (Select Media LLC - )" at bounding box center [826, 62] width 230 height 22
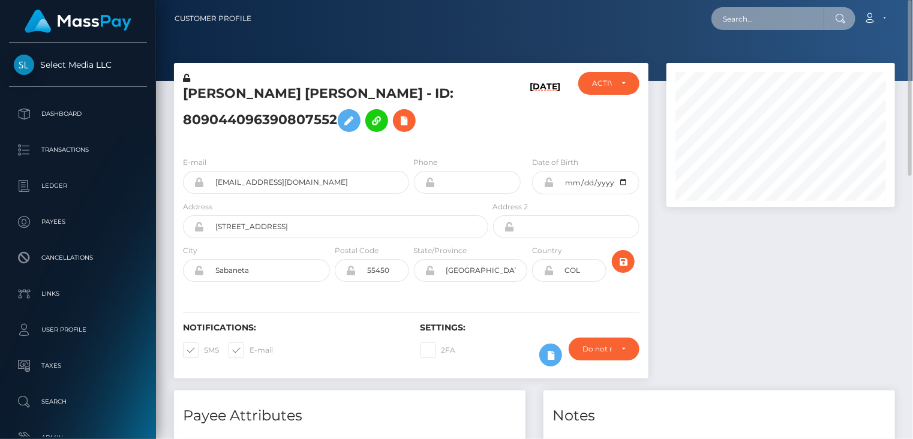
paste input "MSPe5e2110eaf695d0"
type input "MSPe5e2110eaf695d0"
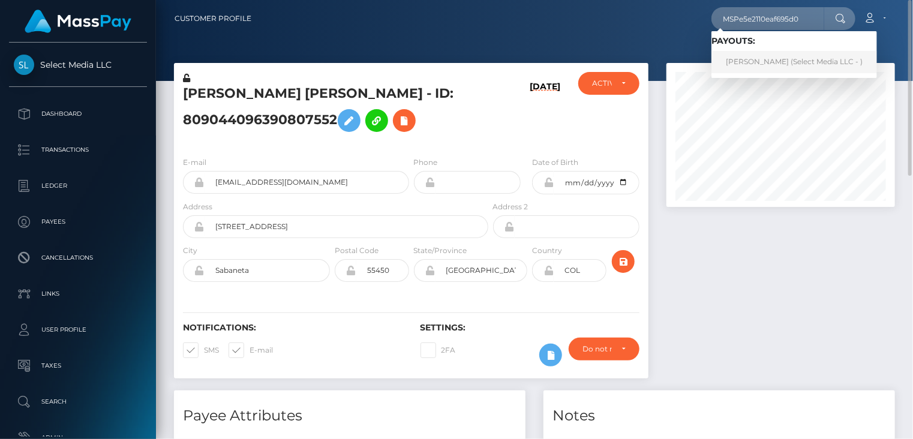
click at [767, 65] on link "Veronika Romanova (Select Media LLC - )" at bounding box center [794, 62] width 166 height 22
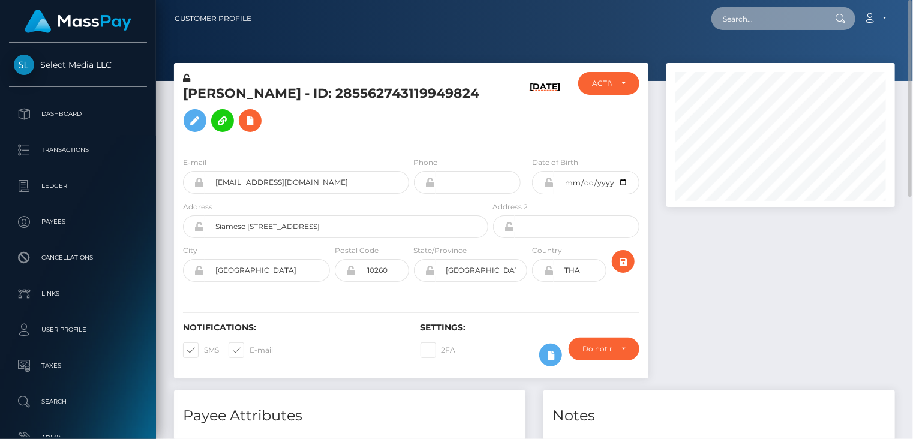
paste input "MSP5ae68ff4b5cd2c0"
type input "MSP5ae68ff4b5cd2c0"
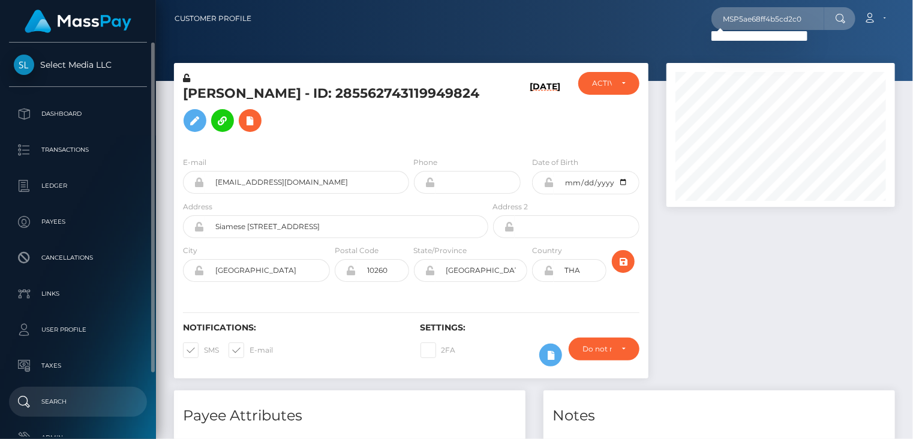
click at [86, 403] on p "Search" at bounding box center [78, 402] width 128 height 18
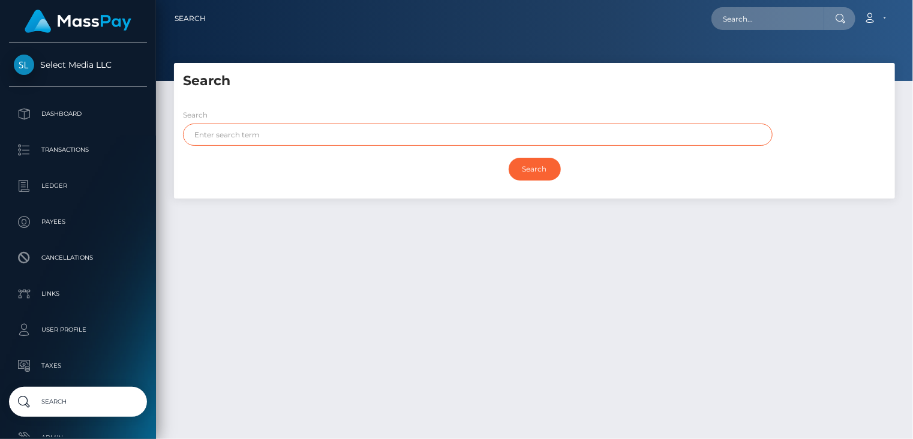
paste input "GONGPRAI"
click at [533, 168] on input "Search" at bounding box center [535, 169] width 52 height 23
click at [540, 165] on input "Search" at bounding box center [535, 169] width 52 height 23
drag, startPoint x: 274, startPoint y: 133, endPoint x: 179, endPoint y: 140, distance: 95.6
click at [179, 140] on div "Search GONGPRAI" at bounding box center [474, 130] width 601 height 43
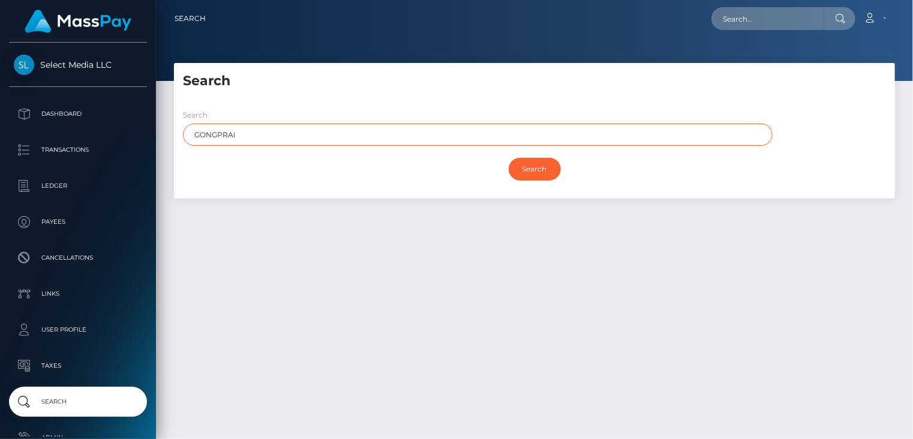
paste input "NGARMSUK"
click at [535, 174] on input "Search" at bounding box center [535, 169] width 52 height 23
click at [533, 170] on input "Search" at bounding box center [535, 169] width 52 height 23
drag, startPoint x: 255, startPoint y: 139, endPoint x: 194, endPoint y: 137, distance: 60.6
click at [194, 137] on input "NGARMSUK" at bounding box center [478, 135] width 590 height 22
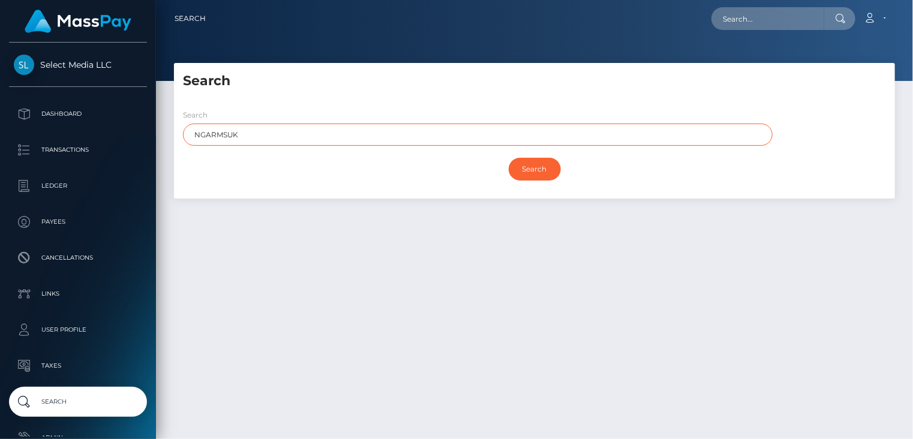
paste input "AYPAPON"
type input "NAYPAPON"
click at [542, 171] on input "Search" at bounding box center [535, 169] width 52 height 23
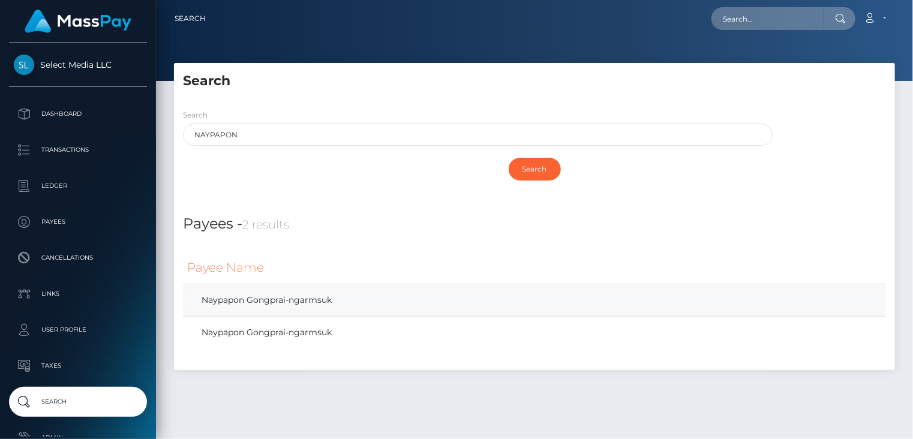
click at [309, 305] on link "Naypapon Gongprai-ngarmsuk" at bounding box center [534, 299] width 695 height 17
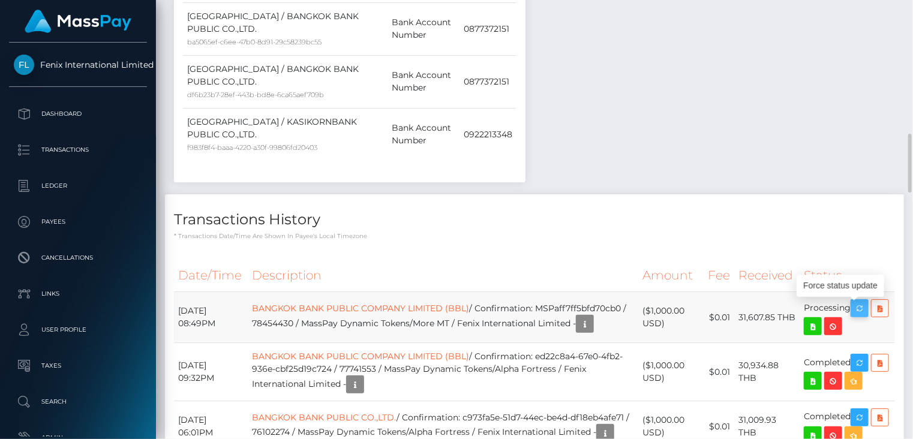
scroll to position [144, 228]
click at [867, 301] on icon "button" at bounding box center [859, 308] width 14 height 15
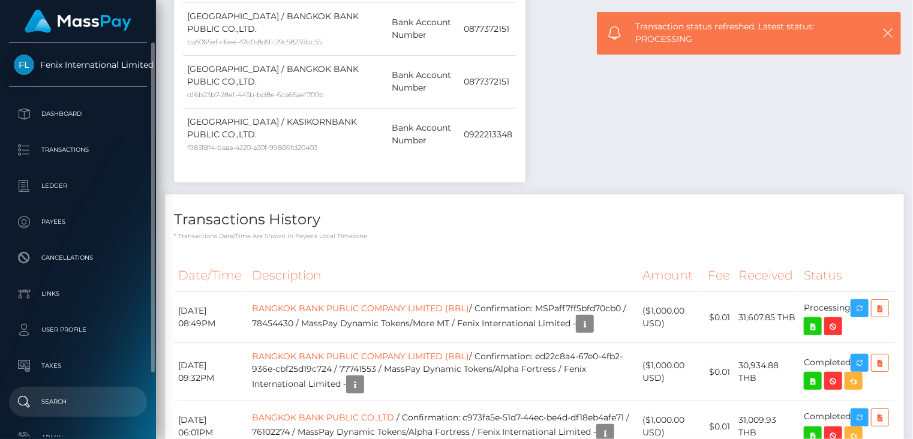
click at [68, 397] on p "Search" at bounding box center [78, 402] width 128 height 18
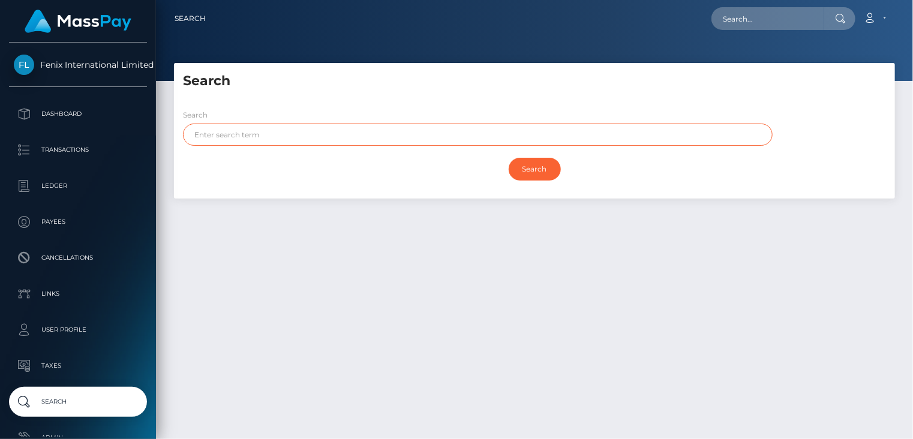
paste input "NAYPAPON"
type input "NAYPAPON"
click at [525, 167] on input "Search" at bounding box center [535, 169] width 52 height 23
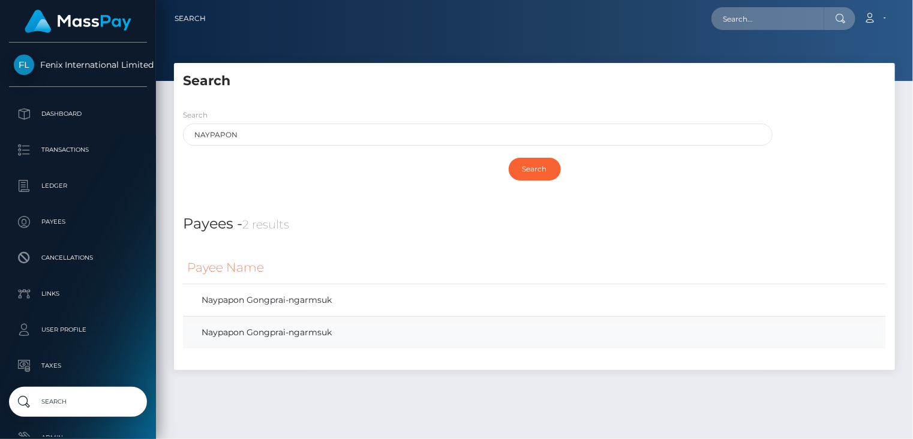
click at [281, 333] on link "Naypapon Gongprai-ngarmsuk" at bounding box center [534, 332] width 695 height 17
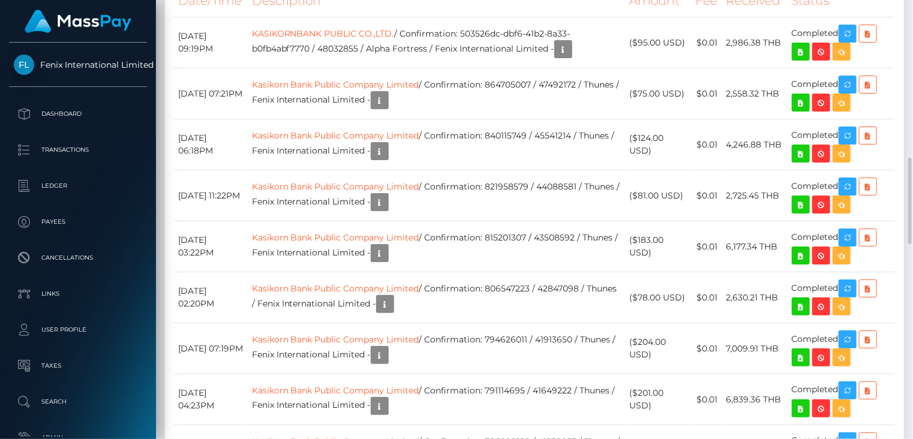
scroll to position [400, 0]
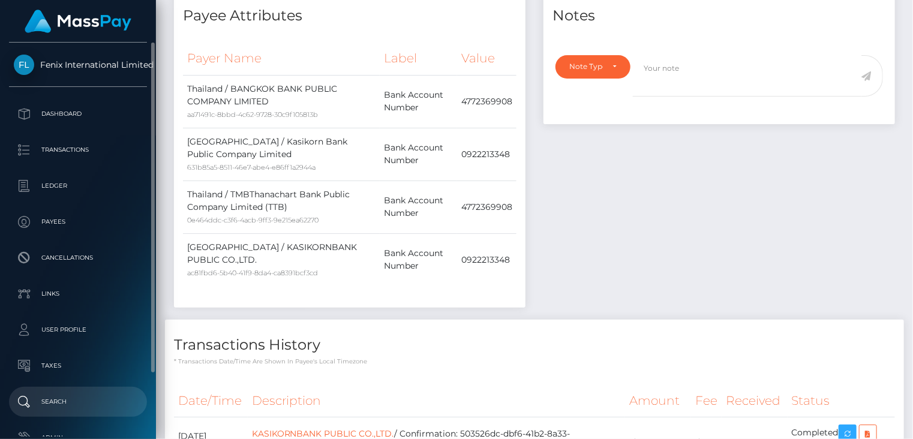
click at [91, 397] on p "Search" at bounding box center [78, 402] width 128 height 18
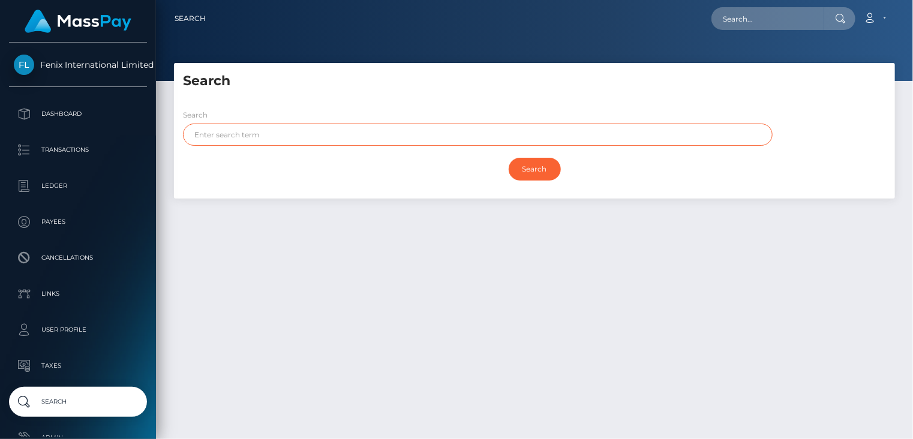
paste input "NAYPAPON"
type input "NAYPAPON"
click at [533, 167] on input "Search" at bounding box center [535, 169] width 52 height 23
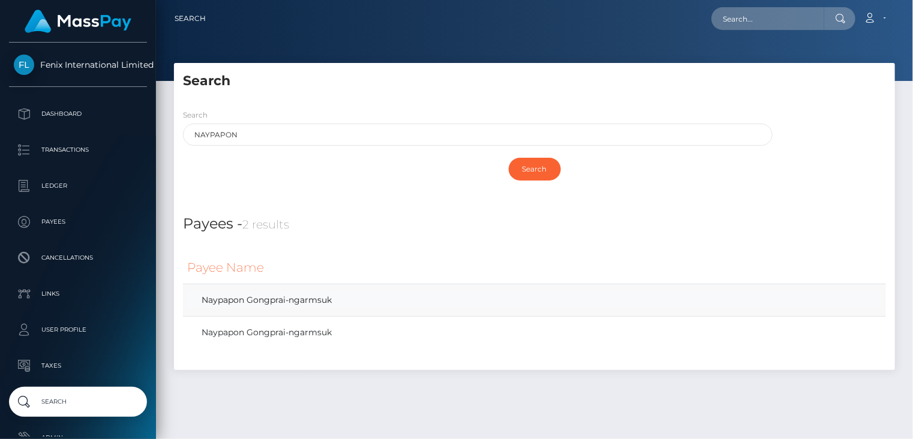
click at [283, 303] on link "Naypapon Gongprai-ngarmsuk" at bounding box center [534, 299] width 695 height 17
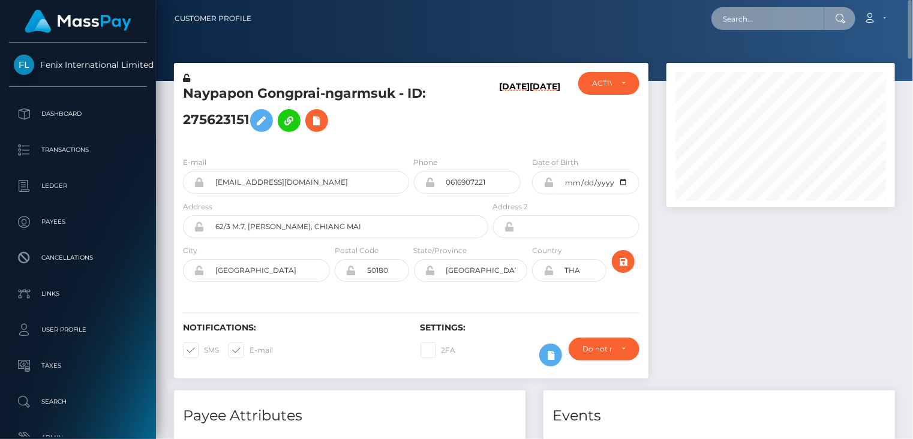
click at [763, 20] on input "text" at bounding box center [767, 18] width 113 height 23
paste input "poact_2nixYWP9pu26"
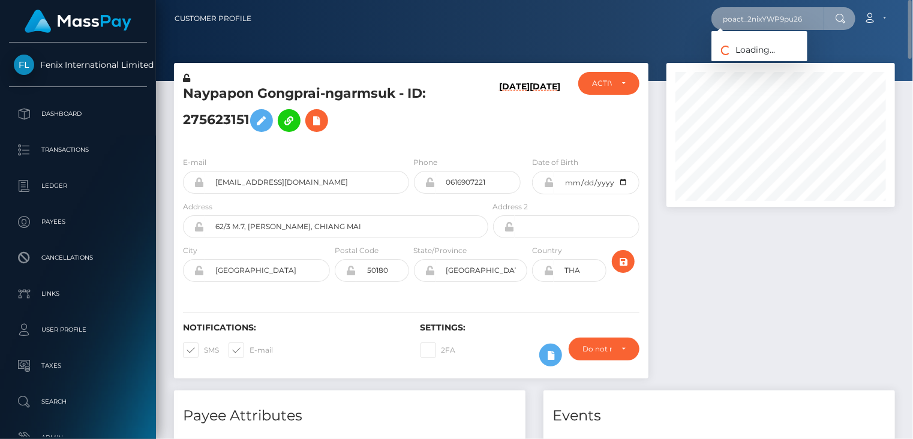
type input "poact_2nixYWP9pu26"
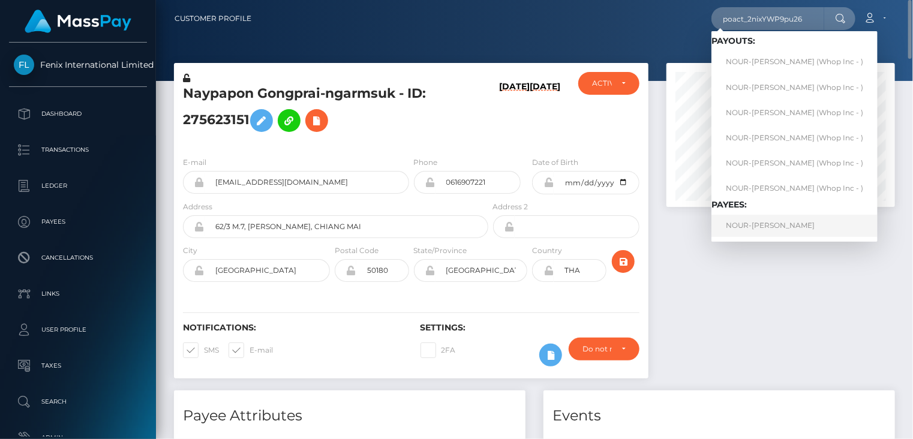
click at [759, 228] on link "NOUR-EDDINE SOUILEM" at bounding box center [794, 226] width 166 height 22
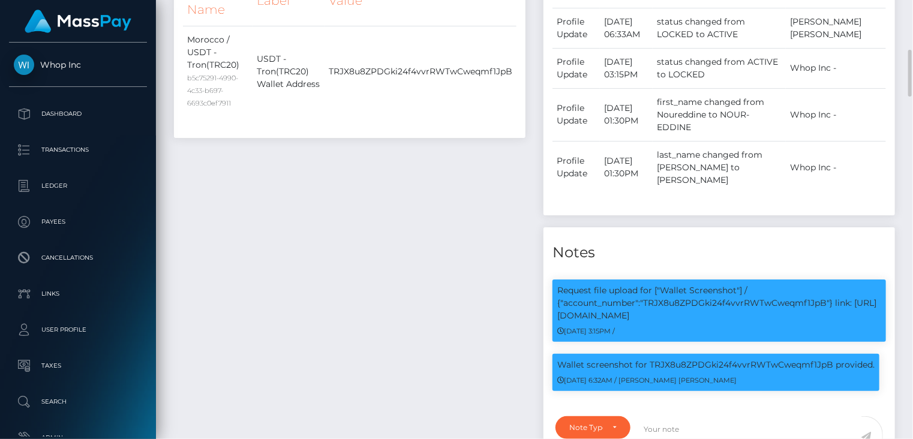
scroll to position [267, 0]
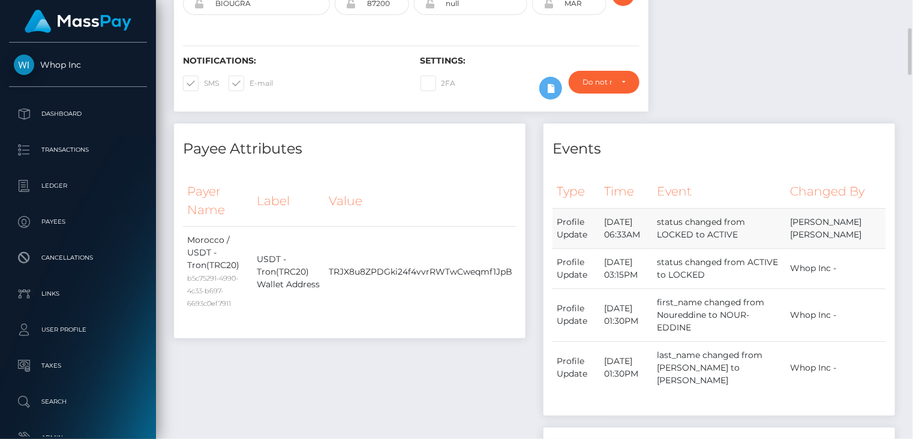
drag, startPoint x: 609, startPoint y: 238, endPoint x: 649, endPoint y: 242, distance: 40.3
click at [649, 242] on td "October 2, 2025 06:33AM" at bounding box center [626, 228] width 53 height 40
copy td "October 2"
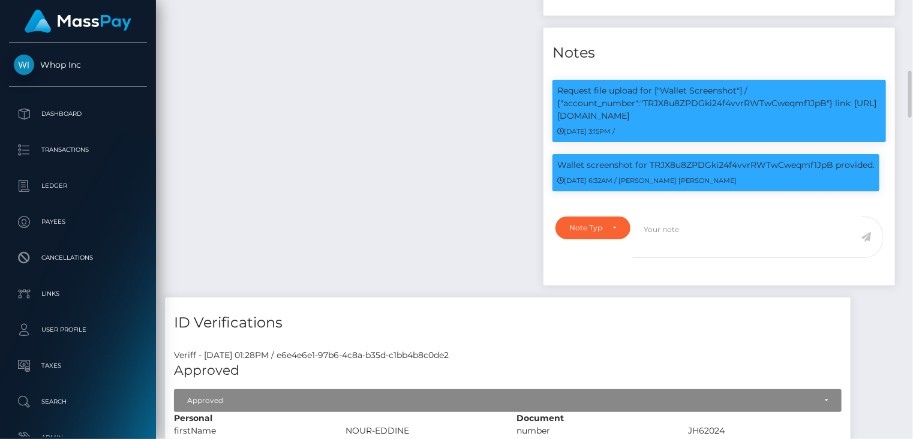
scroll to position [0, 0]
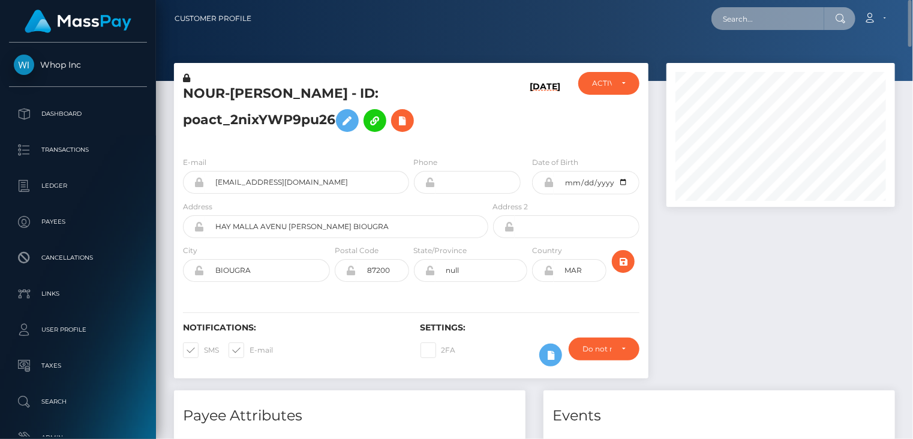
paste input "MSP4aaf3620e19f883"
type input "MSP4aaf3620e19f883"
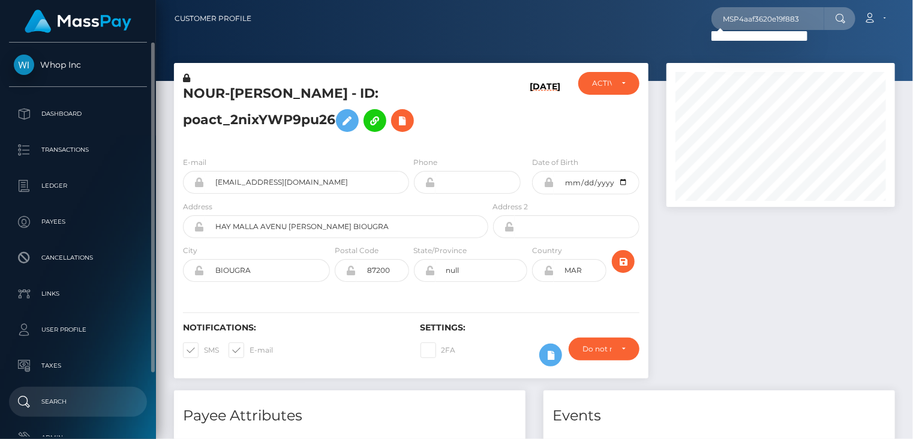
click at [94, 401] on p "Search" at bounding box center [78, 402] width 128 height 18
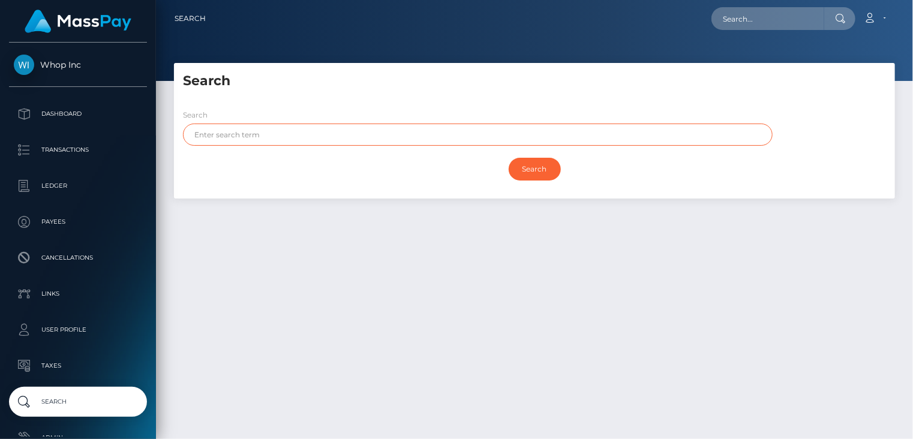
paste input "VANEGAS"
type input "VANEGAS"
click at [540, 173] on input "Search" at bounding box center [535, 169] width 52 height 23
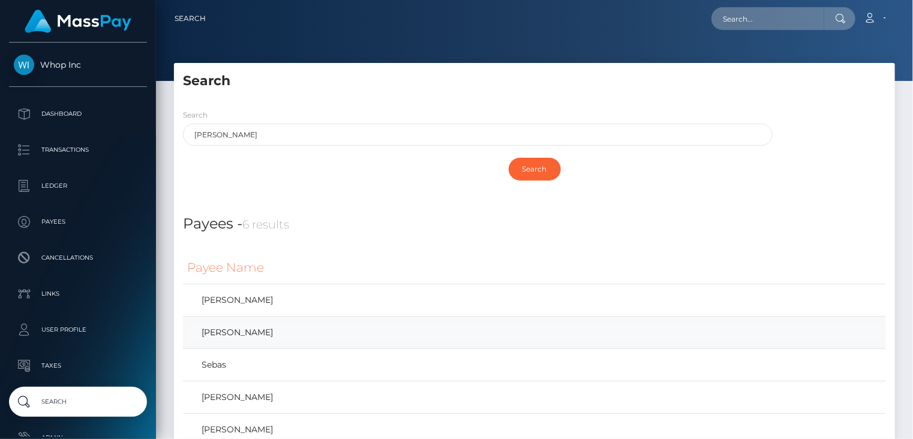
click at [253, 329] on link "Dahiana vanegas" at bounding box center [534, 332] width 695 height 17
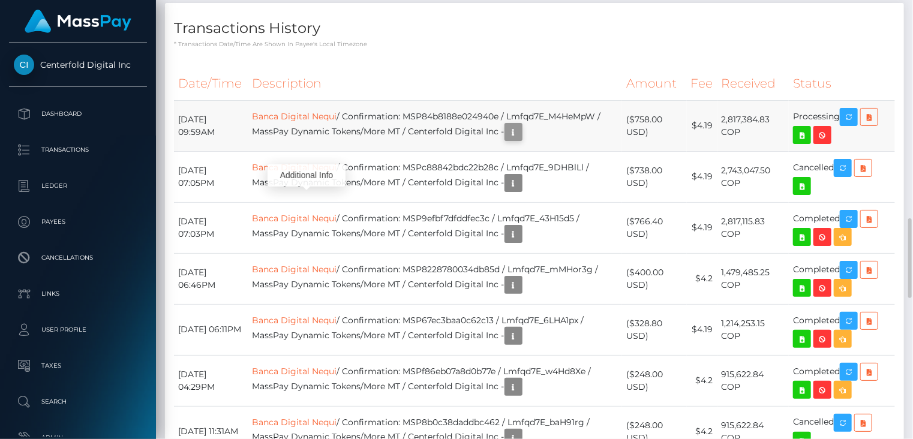
scroll to position [144, 228]
click at [506, 137] on icon "button" at bounding box center [513, 132] width 14 height 15
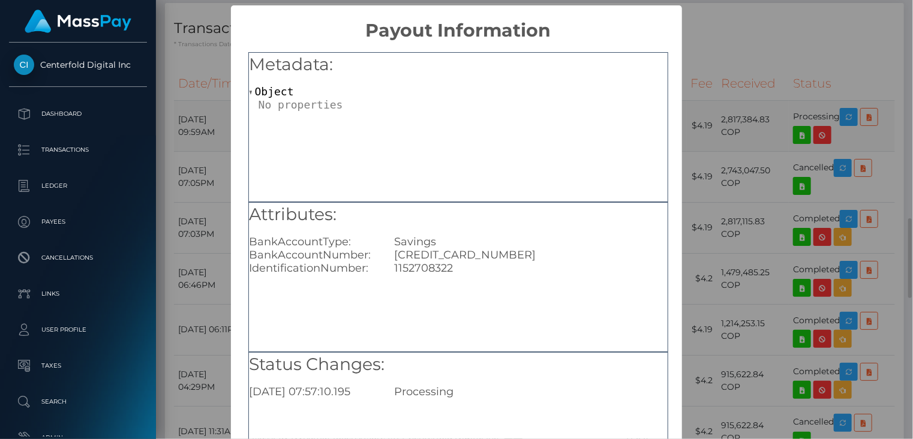
scroll to position [0, 0]
click at [755, 112] on div "× Payout Information Metadata: Object Attributes: BankAccountType: Savings Bank…" at bounding box center [456, 219] width 913 height 439
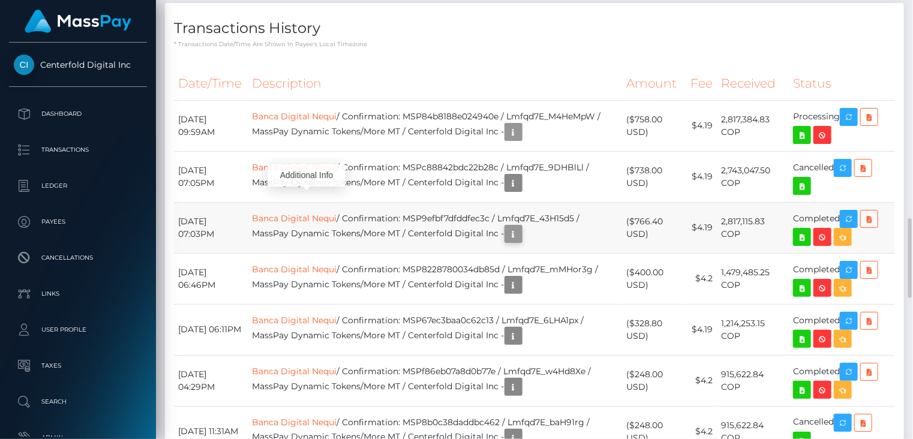
scroll to position [144, 228]
click at [521, 238] on icon "button" at bounding box center [513, 234] width 14 height 15
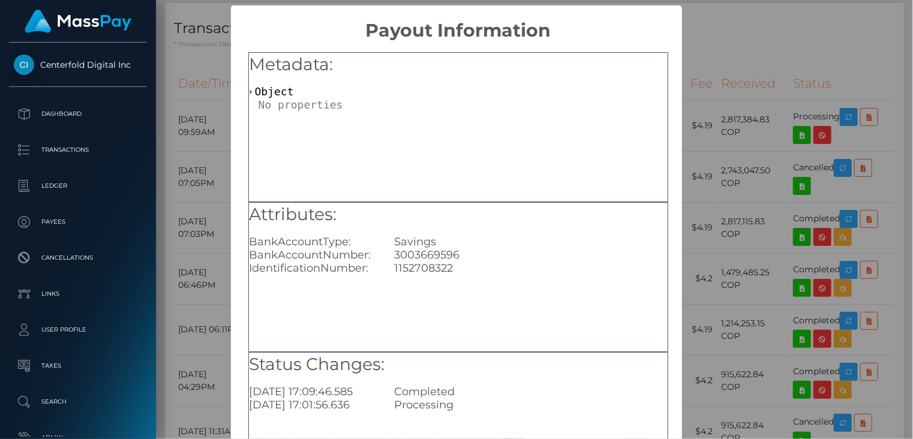
click at [736, 44] on div "× Payout Information Metadata: Object Attributes: BankAccountType: Savings Bank…" at bounding box center [456, 219] width 913 height 439
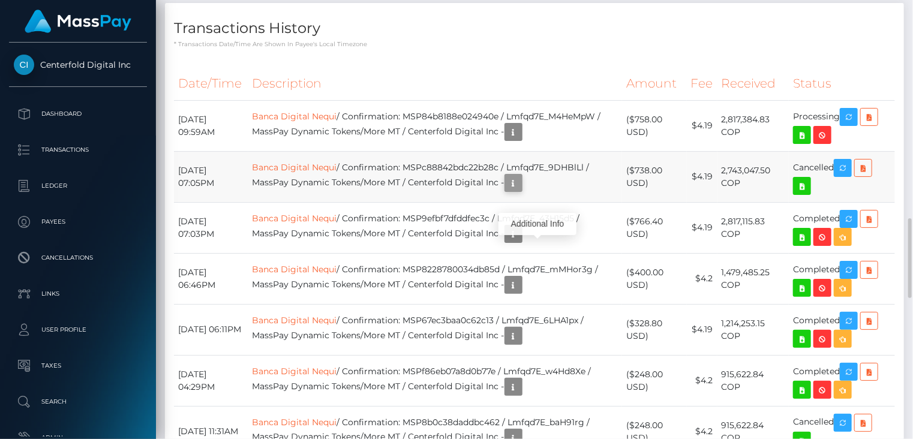
click at [521, 188] on icon "button" at bounding box center [513, 183] width 14 height 15
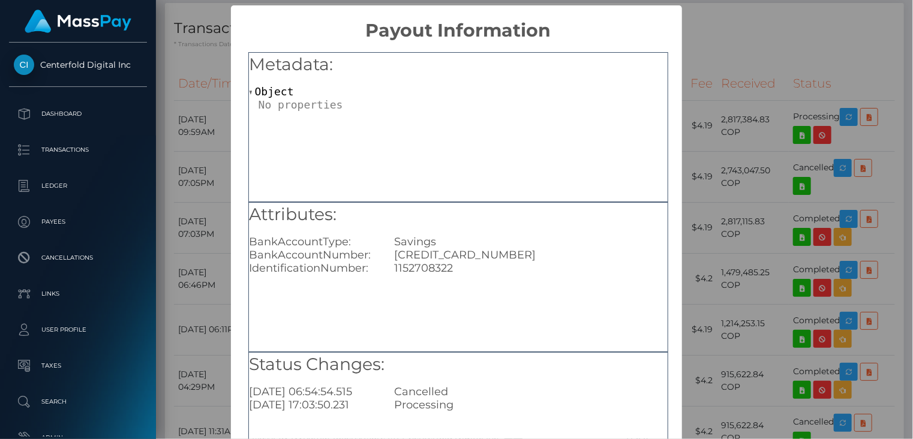
click at [708, 46] on div "× Payout Information Metadata: Object Attributes: BankAccountType: Savings Bank…" at bounding box center [456, 219] width 913 height 439
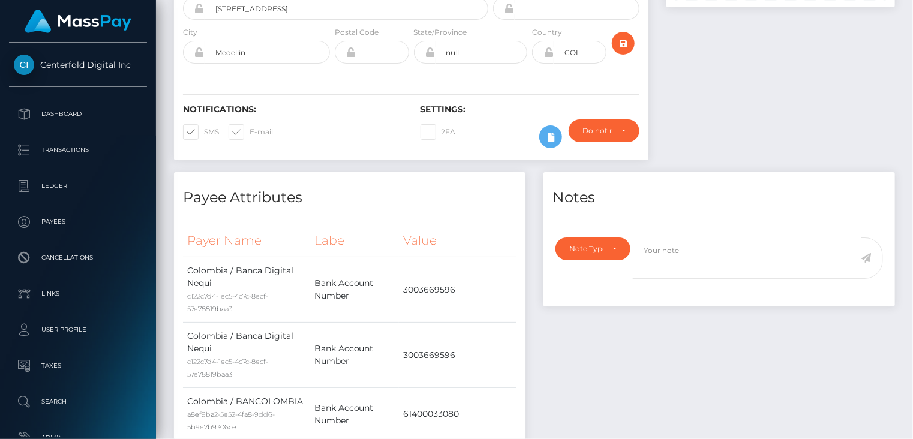
scroll to position [0, 0]
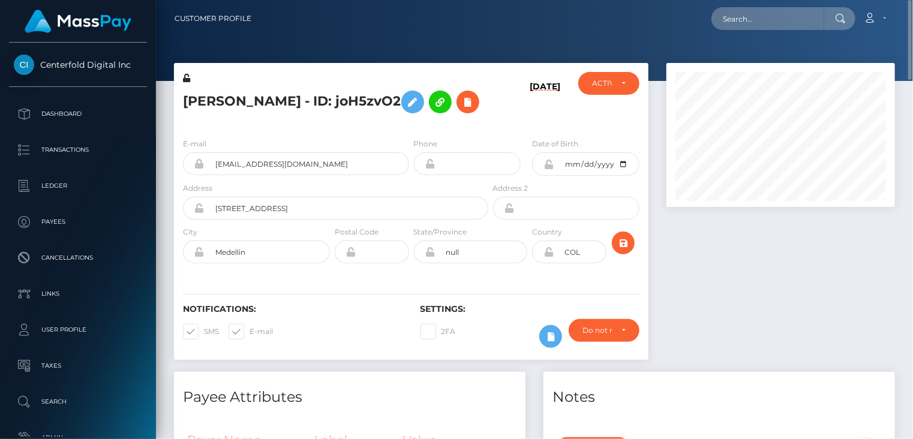
click at [254, 97] on h5 "Dahiana vanegas - ID: joH5zvO2" at bounding box center [332, 102] width 299 height 35
copy h5 "Dahiana vanegas - ID: joH5zvO2"
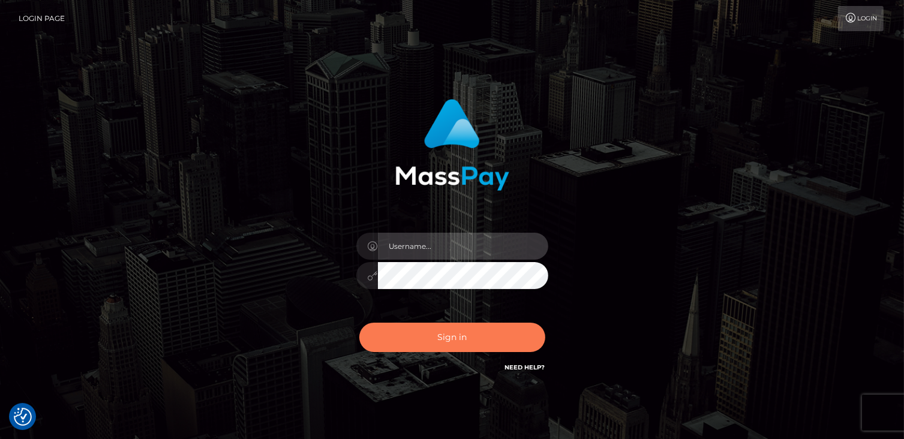
type input "catalinad"
click at [465, 336] on button "Sign in" at bounding box center [452, 337] width 186 height 29
type input "catalinad"
drag, startPoint x: 449, startPoint y: 334, endPoint x: 31, endPoint y: 359, distance: 418.8
click at [441, 332] on button "Sign in" at bounding box center [452, 337] width 186 height 29
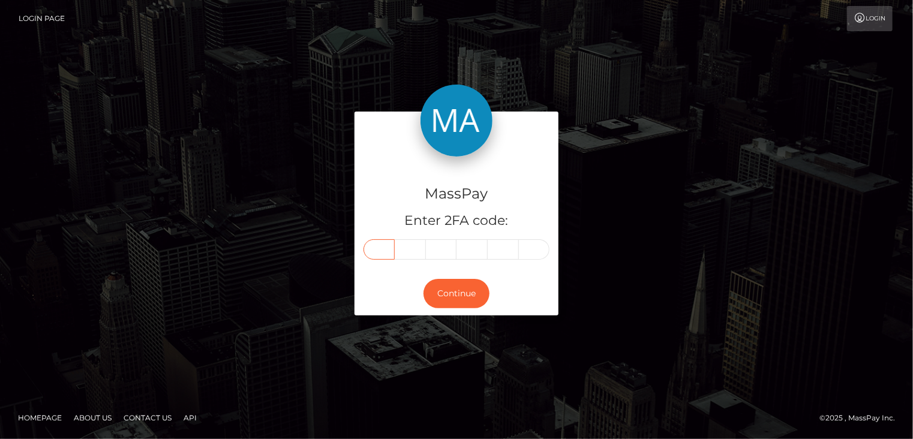
click at [381, 247] on input "text" at bounding box center [378, 249] width 31 height 20
type input "5"
type input "3"
type input "9"
type input "1"
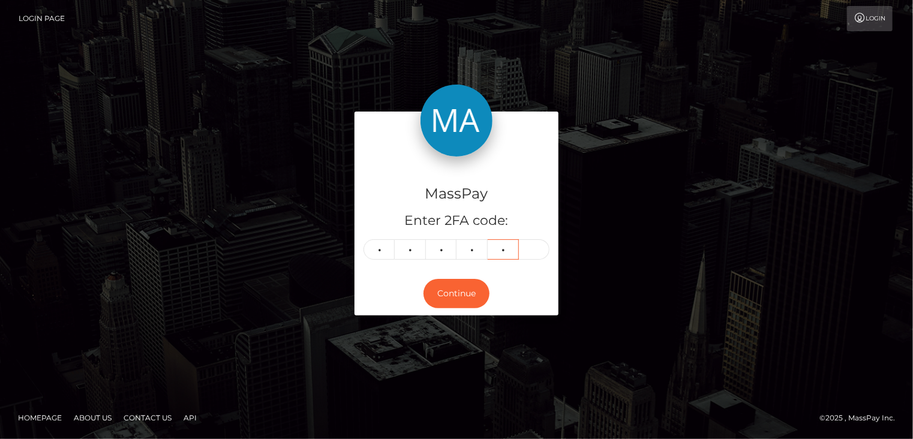
type input "9"
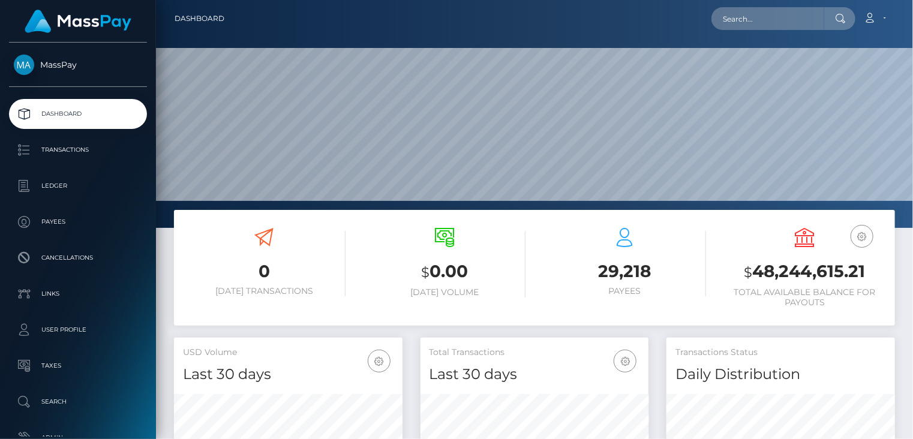
scroll to position [212, 228]
paste input "MSP2838a72dec3d84a"
type input "MSP2838a72dec3d84a"
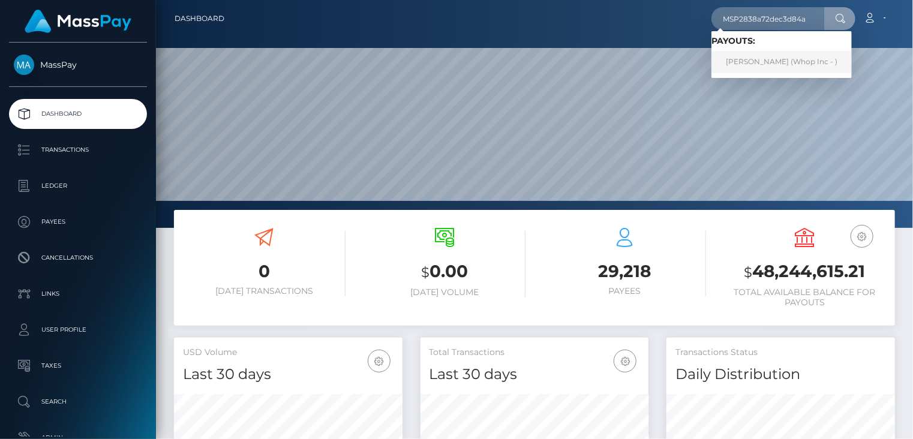
click at [740, 65] on link "[PERSON_NAME] (Whop Inc - )" at bounding box center [781, 62] width 140 height 22
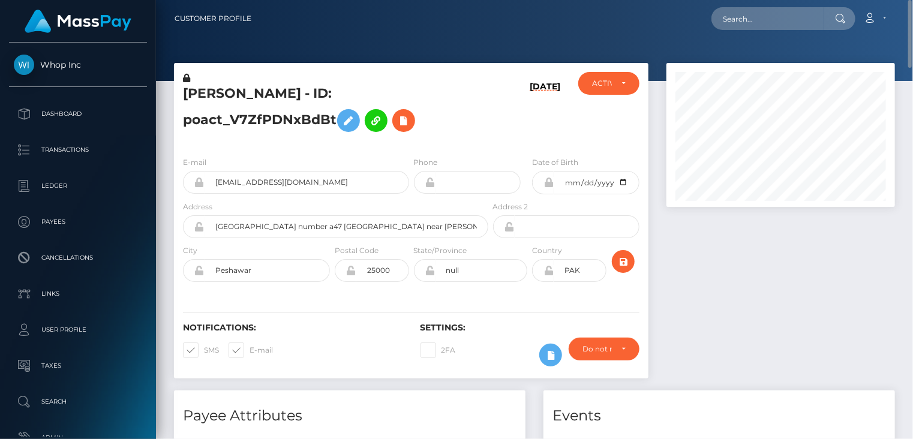
click at [354, 92] on h5 "HARIS MUHAMMAD KHAN - ID: poact_V7ZfPDNxBdBt" at bounding box center [332, 111] width 299 height 53
copy h5 "KHAN"
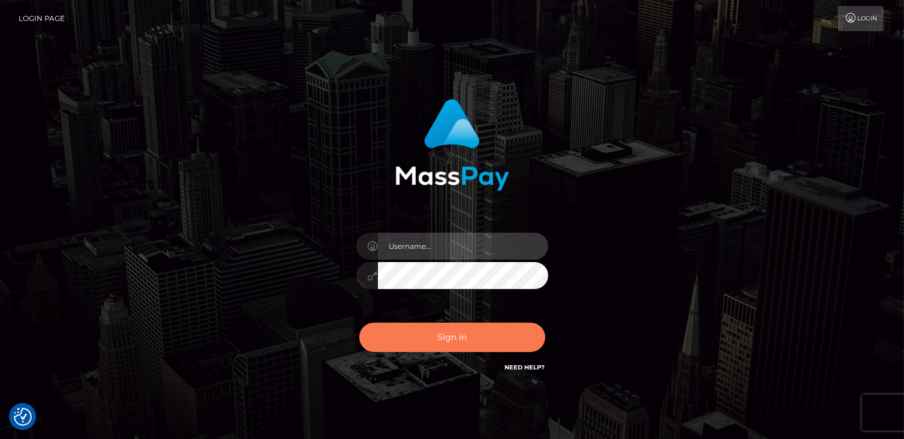
type input "catalinad"
click at [411, 333] on button "Sign in" at bounding box center [452, 337] width 186 height 29
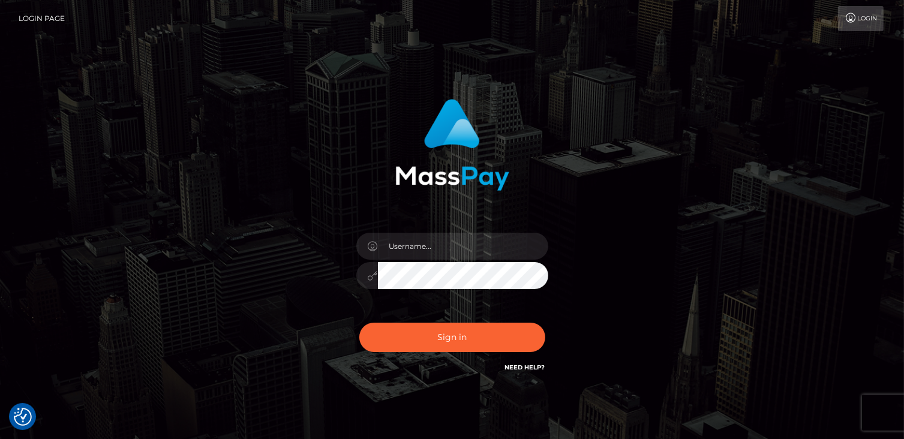
checkbox input "true"
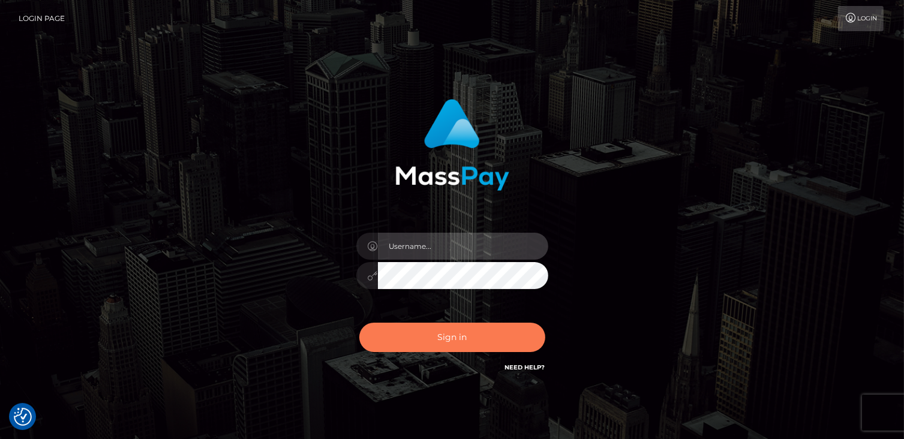
type input "catalinad"
click at [466, 340] on button "Sign in" at bounding box center [452, 337] width 186 height 29
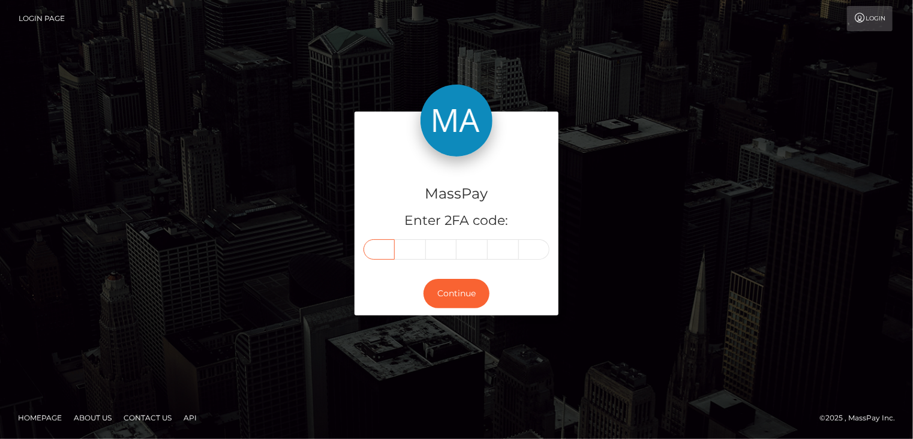
click at [384, 255] on input "text" at bounding box center [378, 249] width 31 height 20
type input "9"
type input "2"
type input "1"
type input "0"
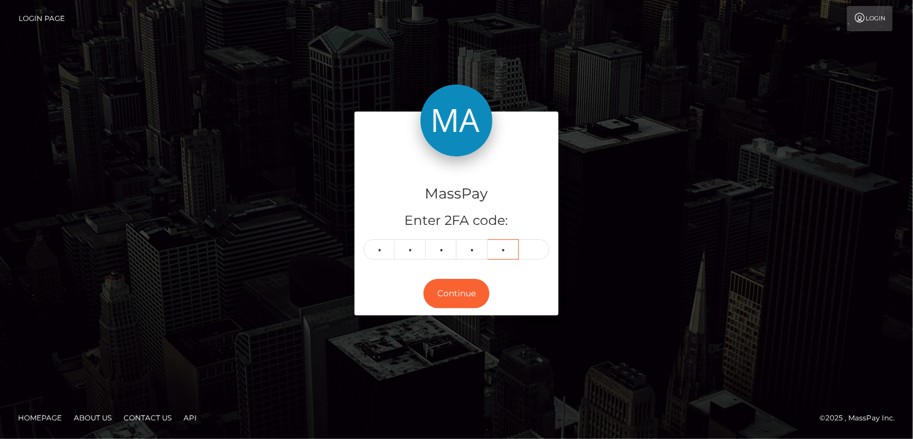
type input "2"
type input "8"
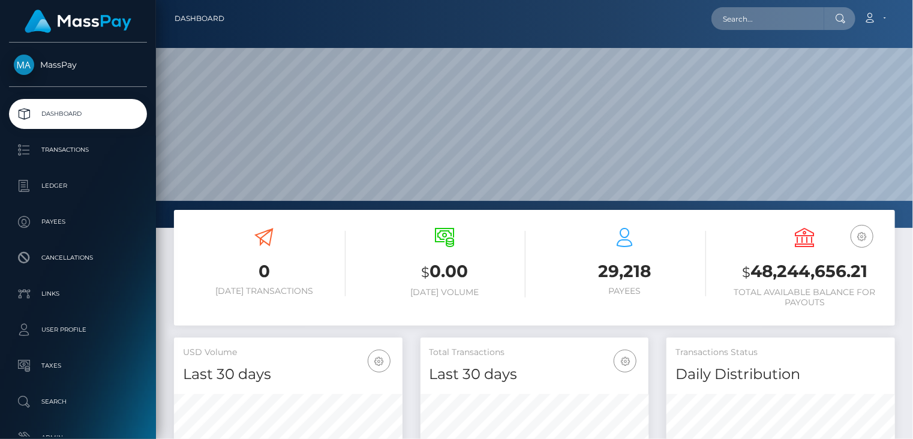
scroll to position [212, 228]
paste input "poact_Ra5vJNrMbHR9"
type input "poact_Ra5vJNrMbHR9"
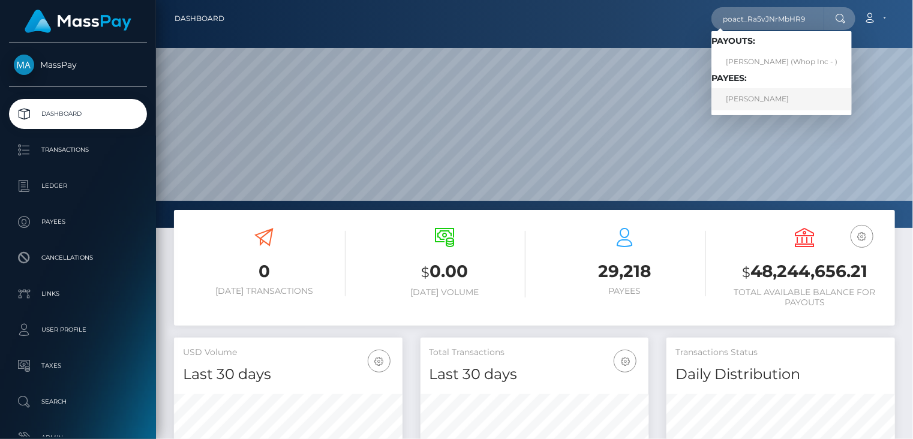
click at [773, 108] on link "ROMEO RAMIREZ RANGEL" at bounding box center [781, 99] width 140 height 22
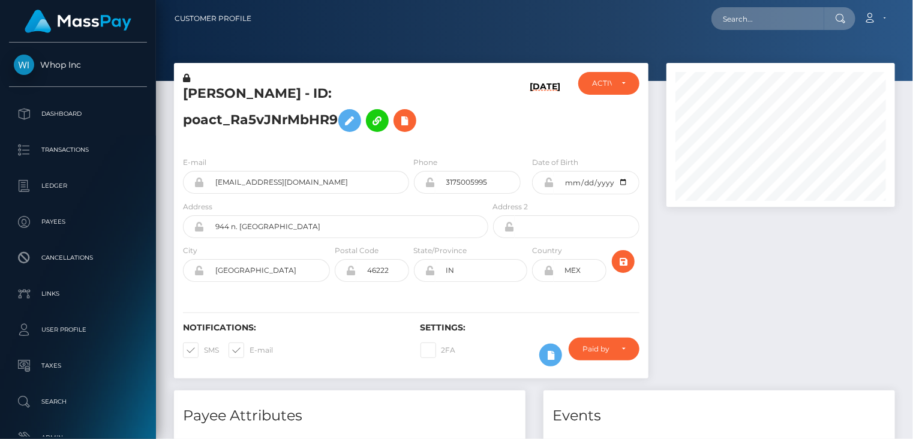
scroll to position [144, 228]
click at [283, 99] on h5 "ROMEO RAMIREZ RANGEL - ID: poact_Ra5vJNrMbHR9" at bounding box center [332, 111] width 299 height 53
copy h5 "ROMEO RAMIREZ RANGEL - ID: poact_Ra5vJNrMbHR9"
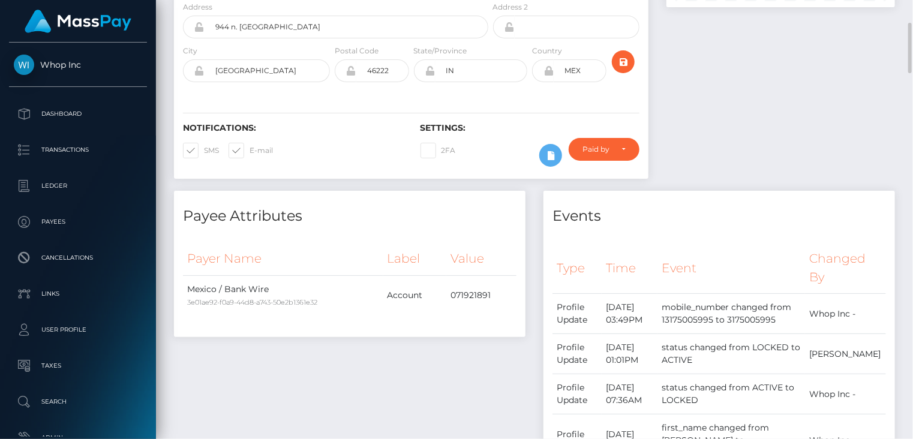
scroll to position [0, 0]
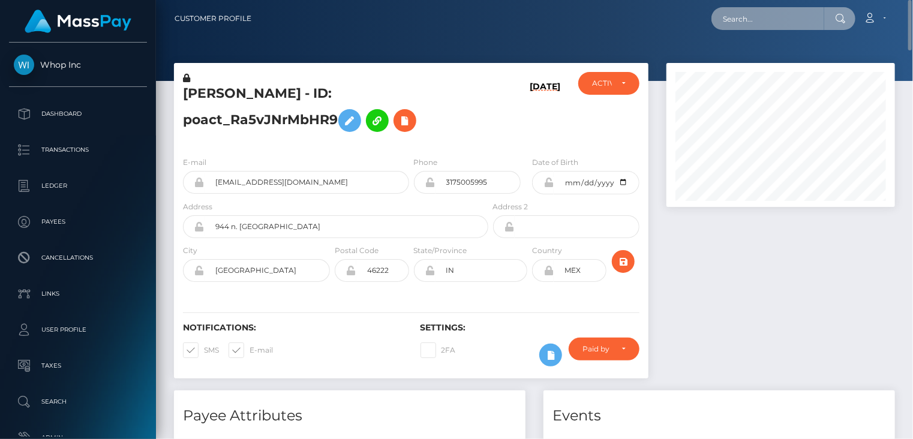
paste input "318984"
type input "318984"
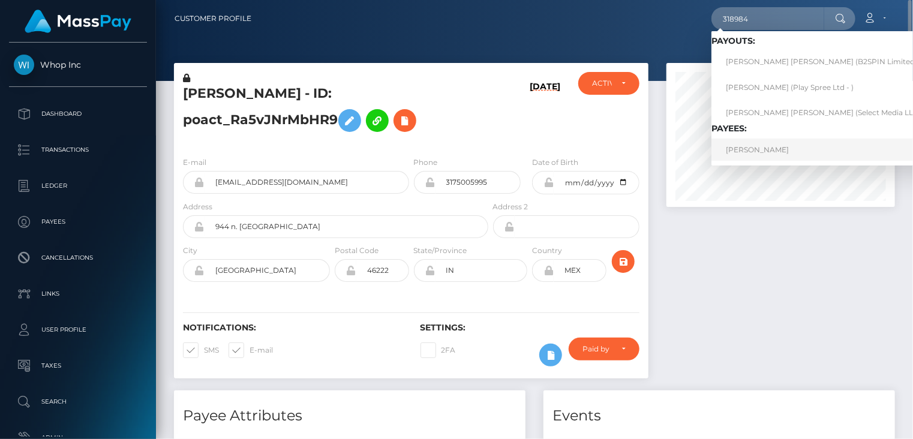
click at [755, 146] on link "Minh Phan" at bounding box center [826, 150] width 230 height 22
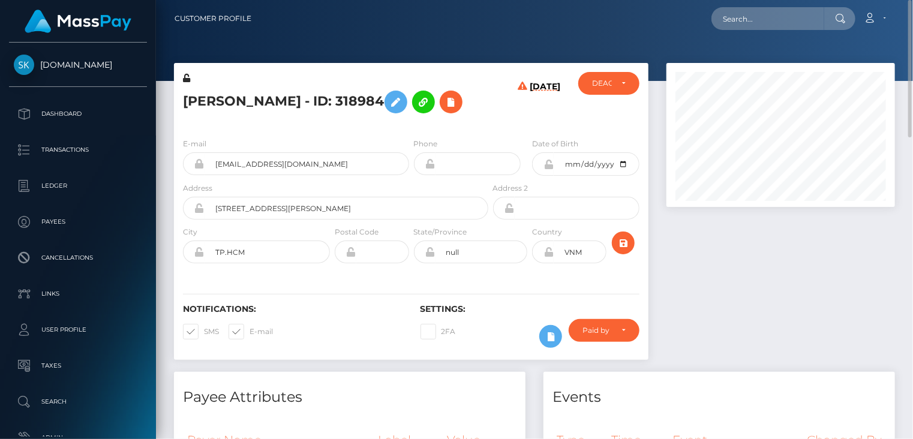
click at [283, 95] on h5 "[PERSON_NAME] - ID: 318984" at bounding box center [332, 102] width 299 height 35
click at [283, 95] on h5 "Minh Phan - ID: 318984" at bounding box center [332, 102] width 299 height 35
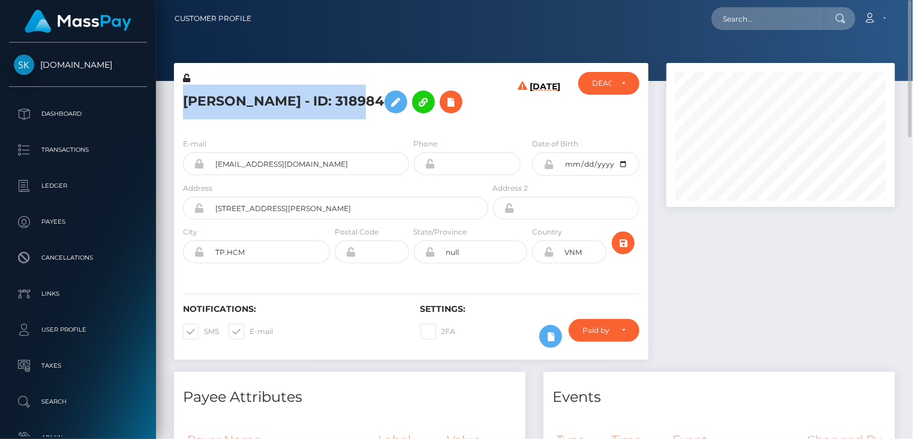
click at [283, 95] on h5 "Minh Phan - ID: 318984" at bounding box center [332, 102] width 299 height 35
copy h5 "Minh Phan - ID: 318984"
click at [245, 105] on h5 "Minh Phan - ID: 318984" at bounding box center [332, 102] width 299 height 35
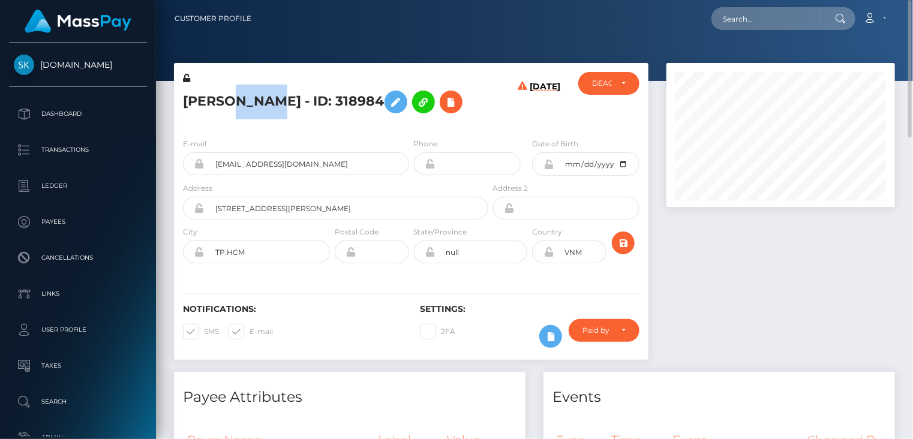
click at [245, 105] on h5 "Minh Phan - ID: 318984" at bounding box center [332, 102] width 299 height 35
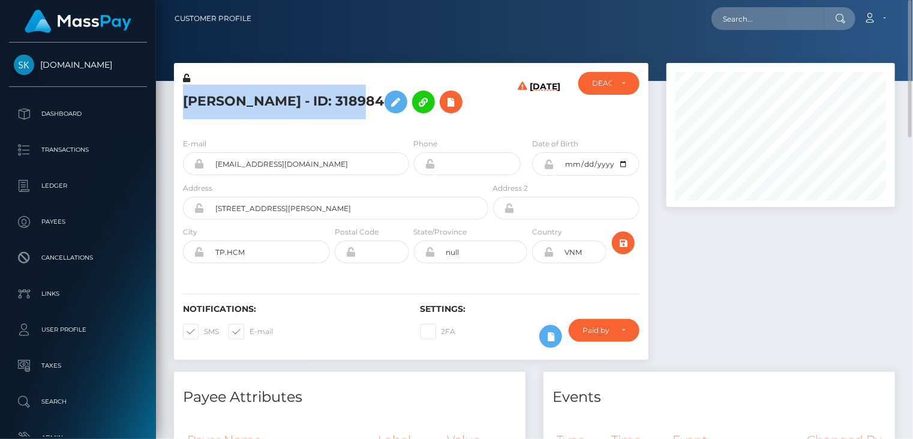
click at [245, 105] on h5 "[PERSON_NAME] - ID: 318984" at bounding box center [332, 102] width 299 height 35
click at [444, 109] on icon at bounding box center [451, 102] width 14 height 15
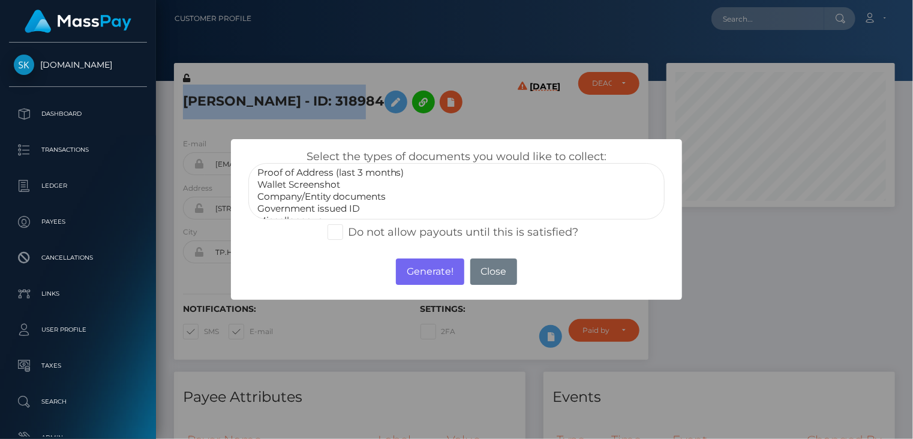
scroll to position [36, 0]
select select "Government issued ID"
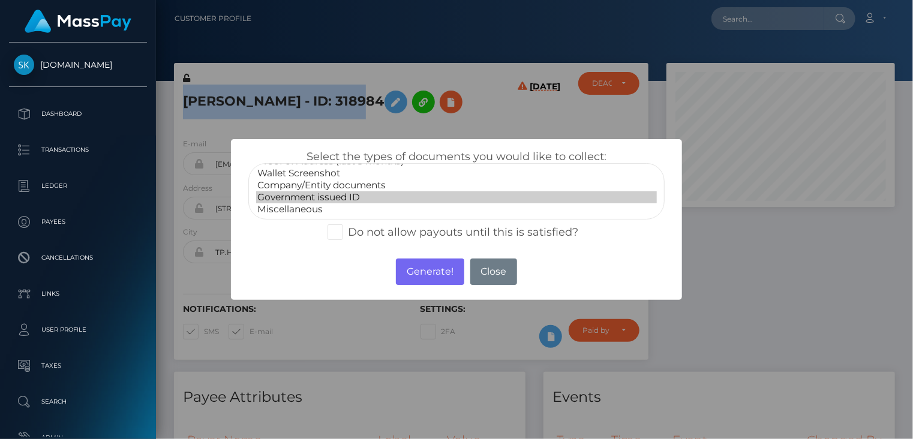
click at [333, 195] on option "Government issued ID" at bounding box center [456, 197] width 401 height 12
click at [427, 276] on button "Generate!" at bounding box center [430, 272] width 68 height 26
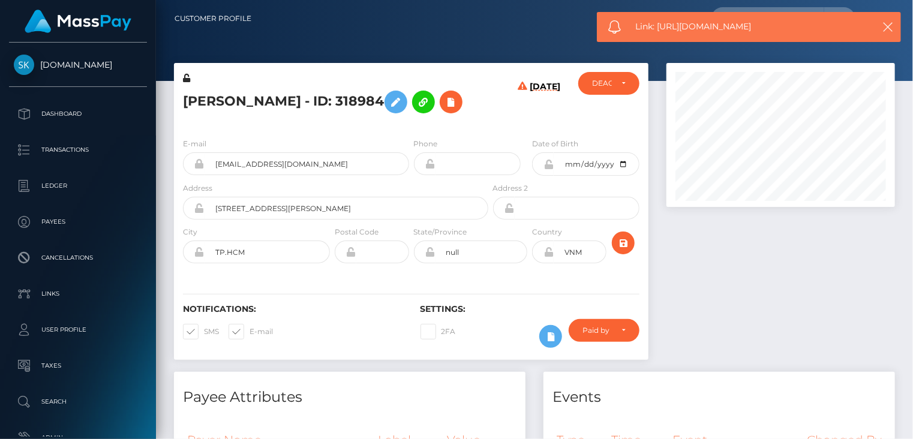
click at [715, 26] on span "Link: https://l.maspay.io/elKuU" at bounding box center [749, 26] width 226 height 13
click at [715, 25] on span "Link: https://l.maspay.io/elKuU" at bounding box center [749, 26] width 226 height 13
copy span "Link: https://l.maspay.io/elKuU"
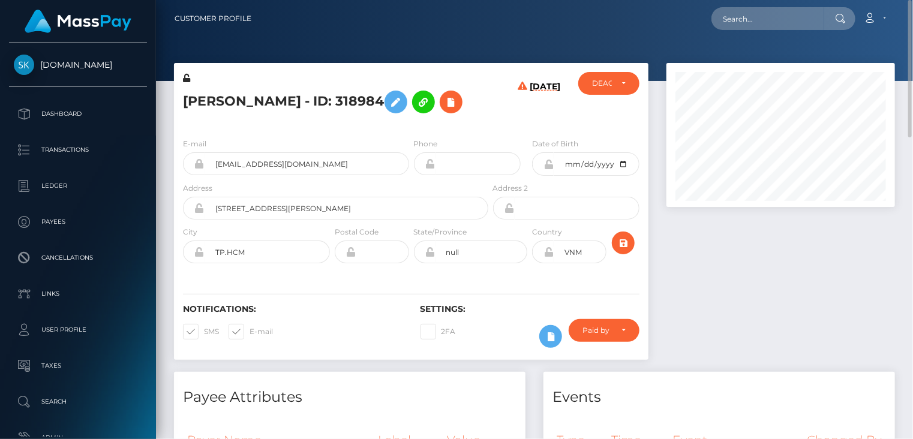
click at [309, 103] on h5 "Minh Phan - ID: 318984" at bounding box center [332, 102] width 299 height 35
drag, startPoint x: 270, startPoint y: 99, endPoint x: 338, endPoint y: 97, distance: 68.4
click at [338, 97] on h5 "Minh Phan - ID: 318984" at bounding box center [332, 102] width 299 height 35
copy h5 "ID: 318984"
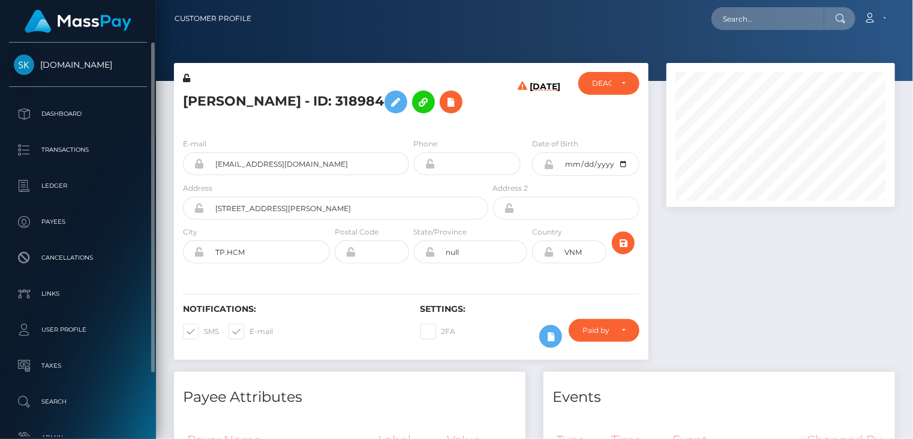
scroll to position [144, 228]
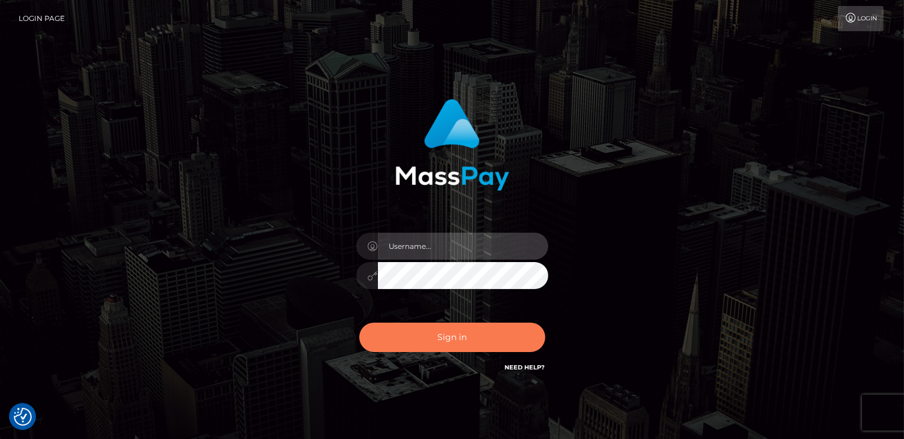
type input "catalinad"
click at [444, 345] on button "Sign in" at bounding box center [452, 337] width 186 height 29
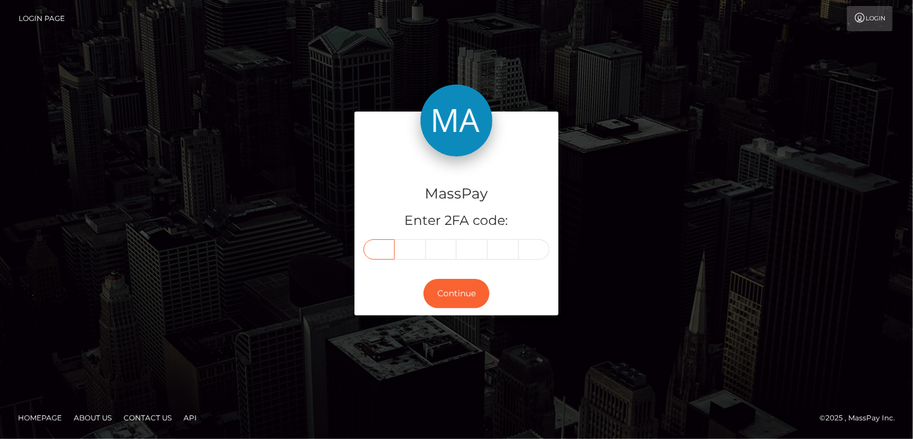
click at [369, 250] on input "text" at bounding box center [378, 249] width 31 height 20
type input "1"
type input "0"
type input "1"
type input "7"
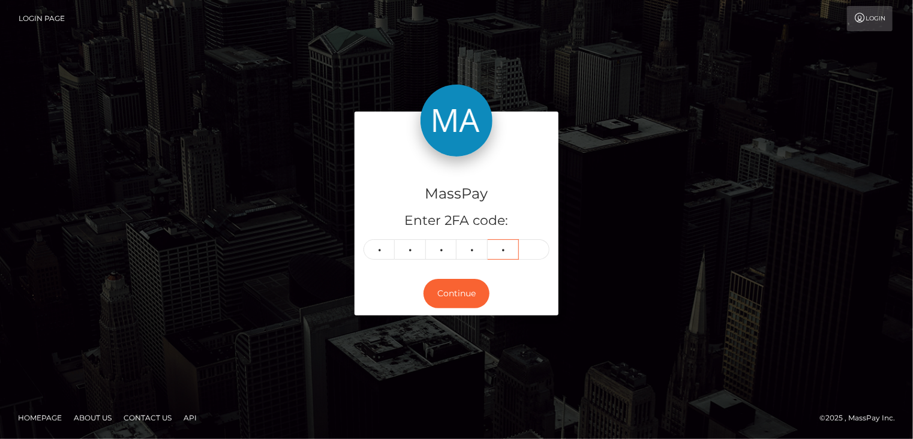
type input "3"
type input "7"
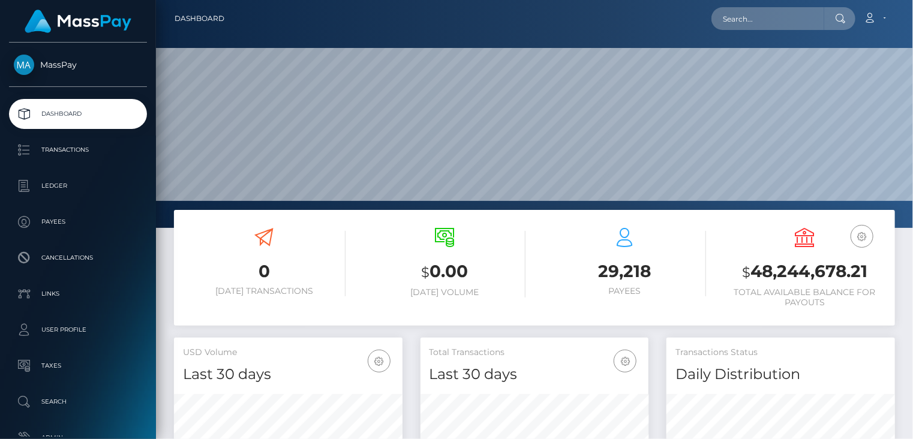
scroll to position [212, 228]
paste input "poact_jfGbcCVlBBS5"
type input "poact_jfGbcCVlBBS5"
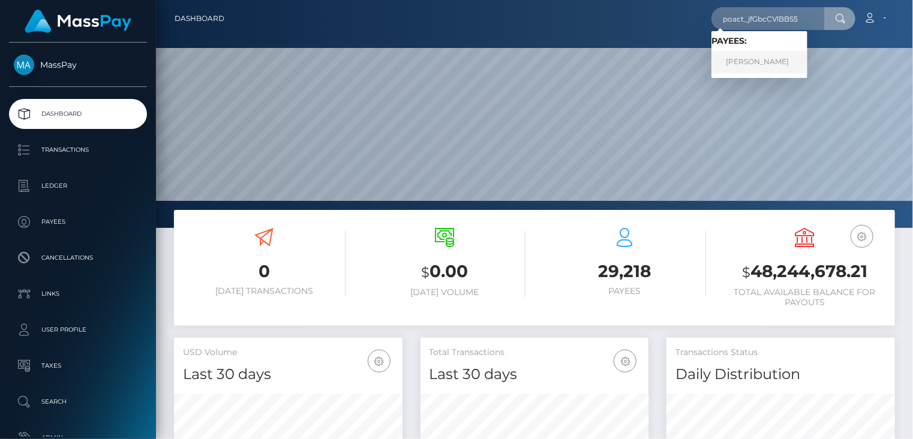
click at [748, 62] on link "Avery Meginnis" at bounding box center [759, 62] width 96 height 22
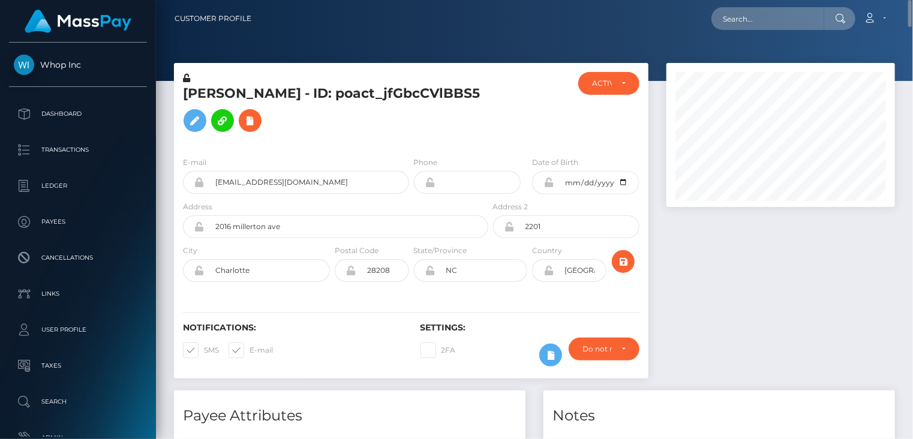
click at [235, 90] on h5 "Avery Meginnis - ID: poact_jfGbcCVlBBS5" at bounding box center [332, 111] width 299 height 53
copy h5 "Avery Meginnis - ID: poact_jfGbcCVlBBS5"
paste input "MSPa0cee2908b1ce88"
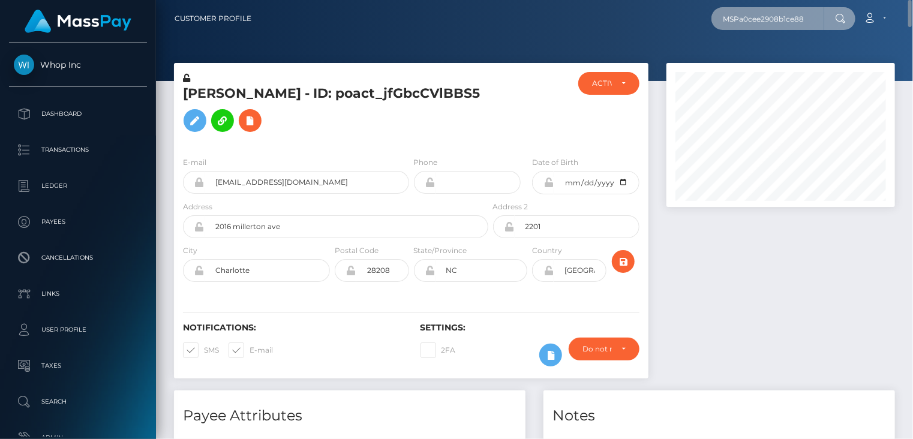
type input "MSPa0cee2908b1ce88"
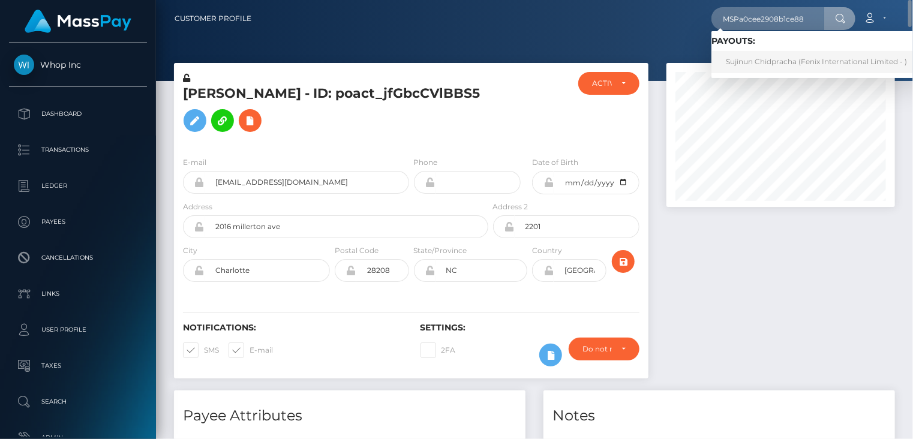
click at [750, 61] on link "Sujinun Chidpracha (Fenix International Limited - )" at bounding box center [816, 62] width 210 height 22
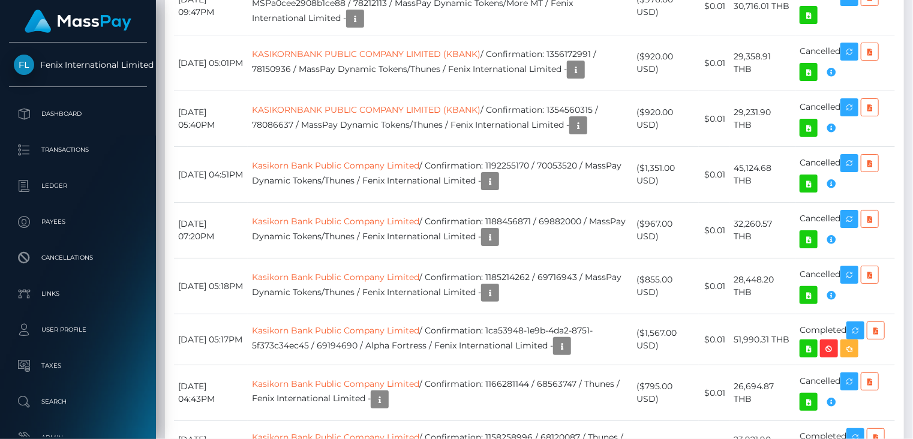
scroll to position [2198, 0]
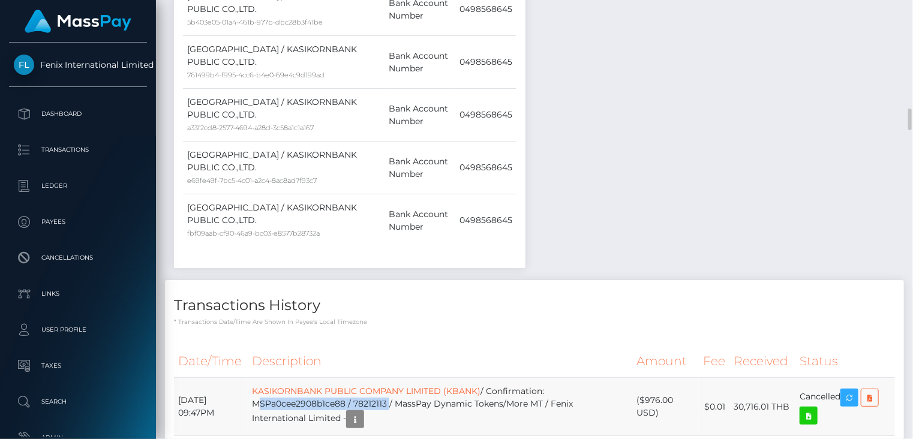
drag, startPoint x: 272, startPoint y: 300, endPoint x: 412, endPoint y: 298, distance: 140.4
click at [412, 378] on td "KASIKORNBANK PUBLIC COMPANY LIMITED (KBANK) / Confirmation: MSPa0cee2908b1ce88 …" at bounding box center [440, 407] width 384 height 58
drag, startPoint x: 412, startPoint y: 298, endPoint x: 405, endPoint y: 296, distance: 7.0
click at [409, 378] on td "KASIKORNBANK PUBLIC COMPANY LIMITED (KBANK) / Confirmation: MSPa0cee2908b1ce88 …" at bounding box center [440, 407] width 384 height 58
copy td "MSPa0cee2908b1ce88 / 78212113"
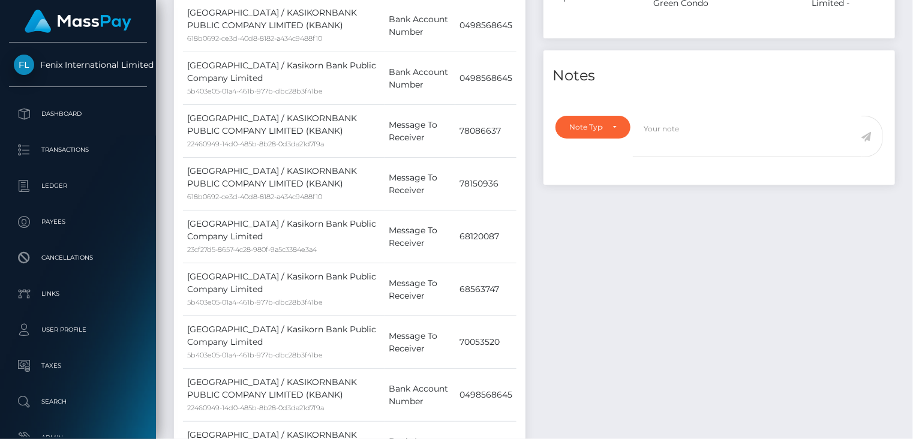
scroll to position [0, 0]
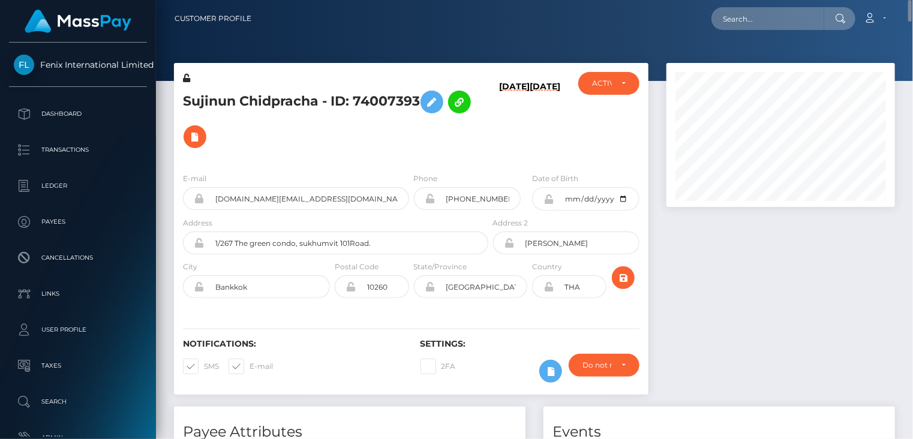
click at [249, 99] on h5 "Sujinun Chidpracha - ID: 74007393" at bounding box center [332, 120] width 299 height 70
copy h5 "Sujinun Chidpracha - ID: 74007393"
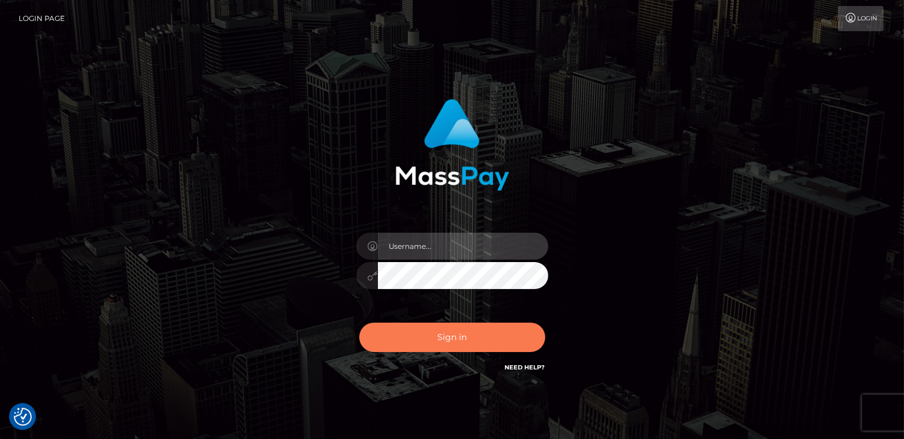
type input "catalinad"
click at [500, 339] on button "Sign in" at bounding box center [452, 337] width 186 height 29
type input "catalinad"
click at [477, 342] on button "Sign in" at bounding box center [452, 337] width 186 height 29
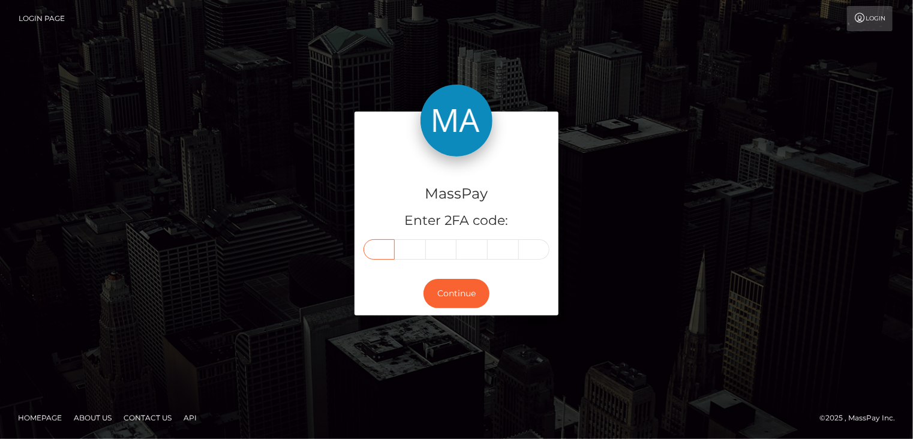
click at [387, 248] on input "text" at bounding box center [378, 249] width 31 height 20
type input "0"
type input "6"
type input "4"
type input "2"
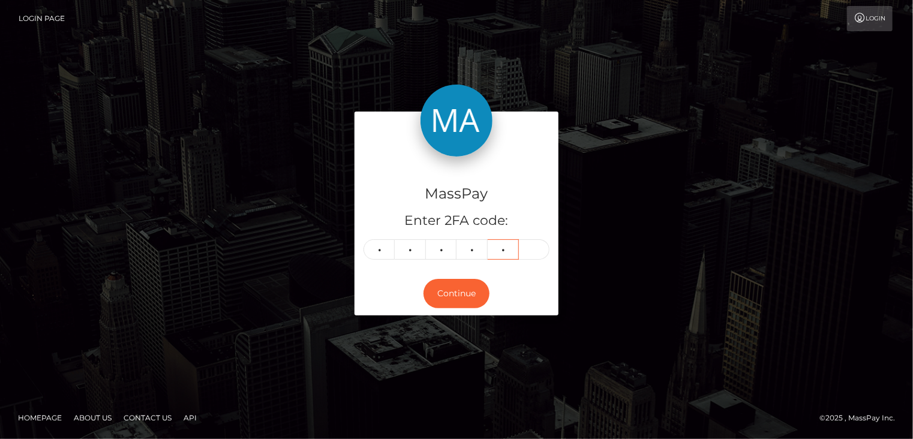
type input "7"
type input "5"
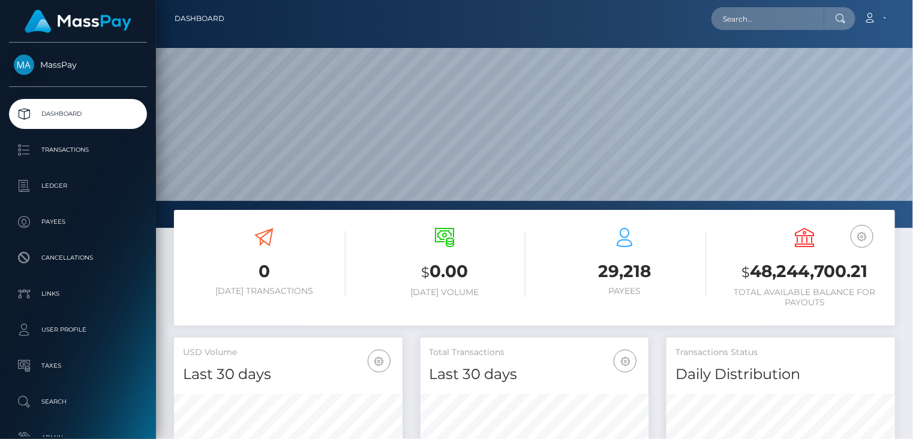
scroll to position [212, 228]
paste input "638991001238646784"
type input "638991001238646784"
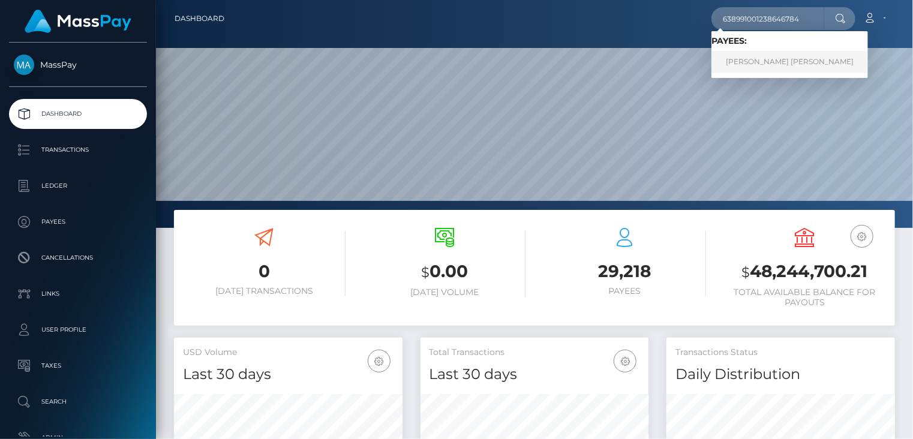
click at [751, 70] on link "[PERSON_NAME] [PERSON_NAME]" at bounding box center [789, 62] width 157 height 22
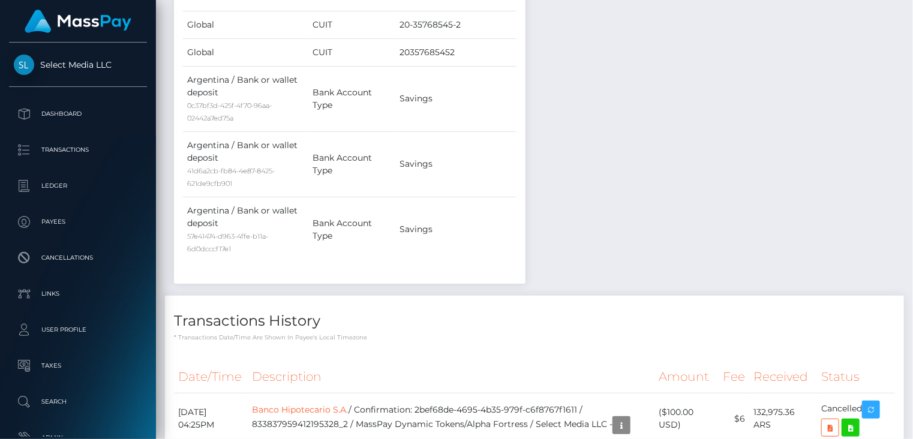
scroll to position [1615, 0]
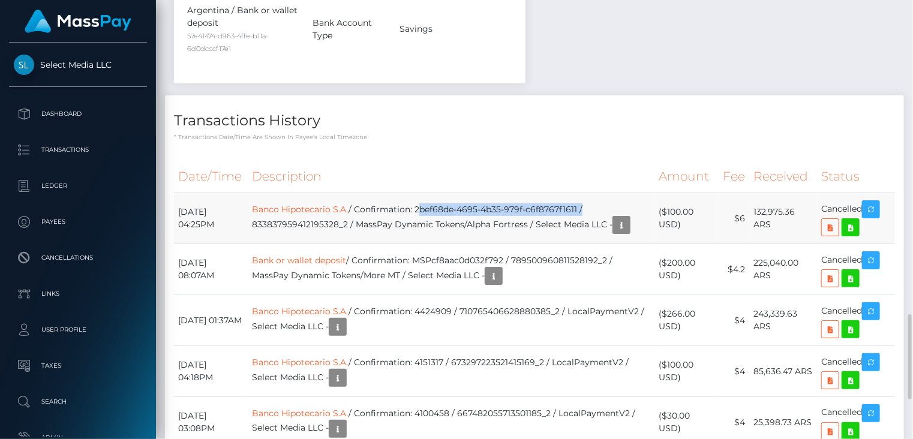
drag, startPoint x: 433, startPoint y: 205, endPoint x: 599, endPoint y: 205, distance: 166.1
click at [599, 205] on td "Banco Hipotecario S.A. / Confirmation: 2bef68de-4695-4b35-979f-c6f8767f1611 / 8…" at bounding box center [451, 218] width 407 height 51
copy td "2bef68de-4695-4b35-979f-c6f8767f1611"
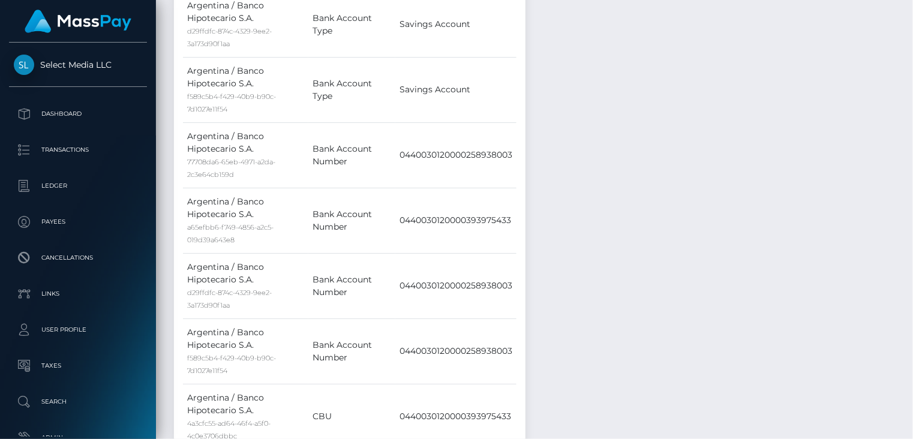
scroll to position [0, 0]
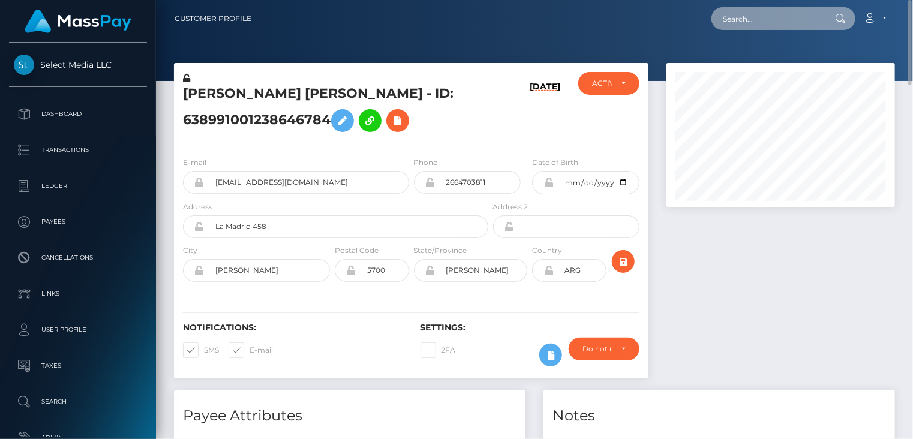
paste input "MSP7f5643db90f7940"
type input "MSP7f5643db90f7940"
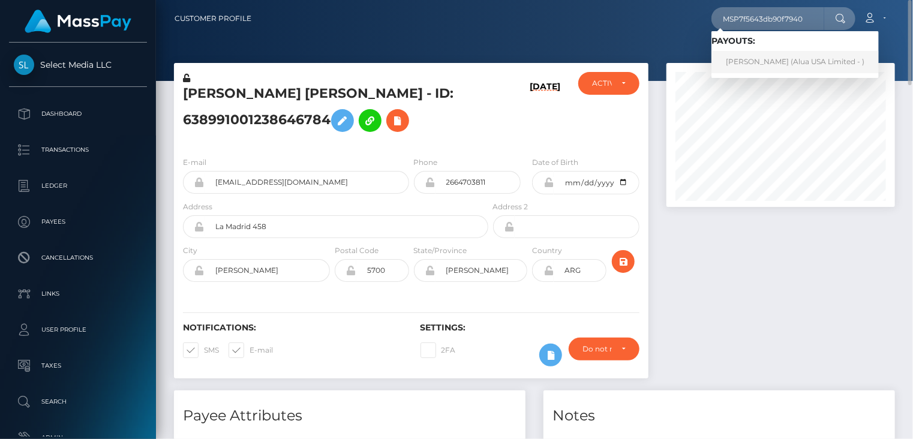
click at [744, 66] on link "Joemel Buendia (Alua USA Limited - )" at bounding box center [794, 62] width 167 height 22
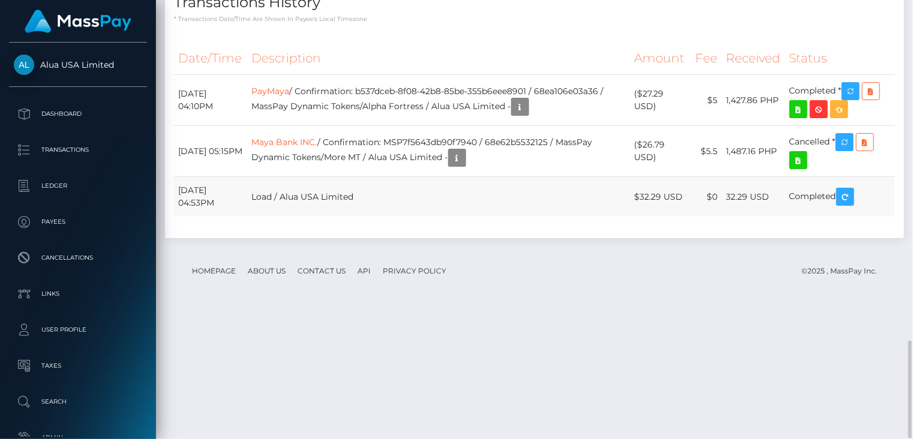
scroll to position [1531, 0]
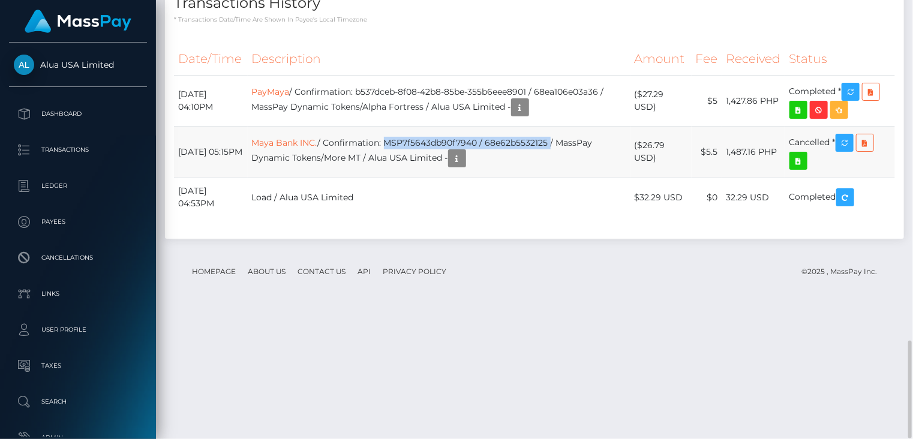
drag, startPoint x: 401, startPoint y: 274, endPoint x: 566, endPoint y: 266, distance: 165.8
click at [566, 178] on td "Maya Bank INC. / Confirmation: MSP7f5643db90f7940 / 68e62b5532125 / MassPay Dyn…" at bounding box center [439, 152] width 383 height 51
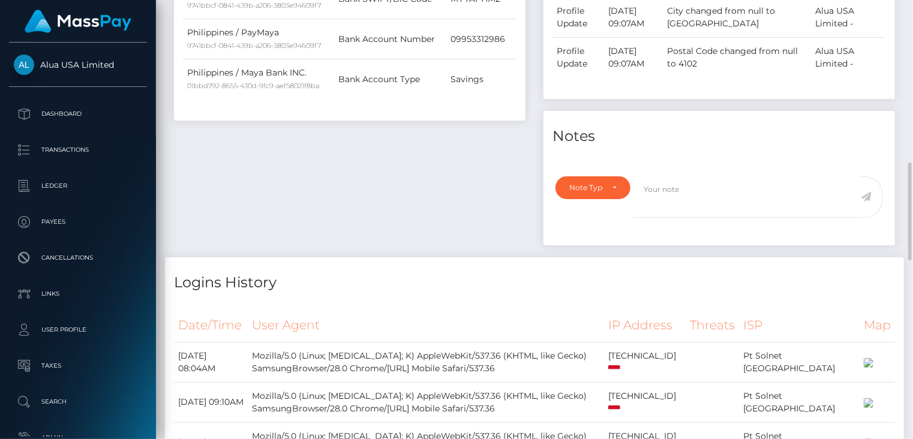
scroll to position [0, 0]
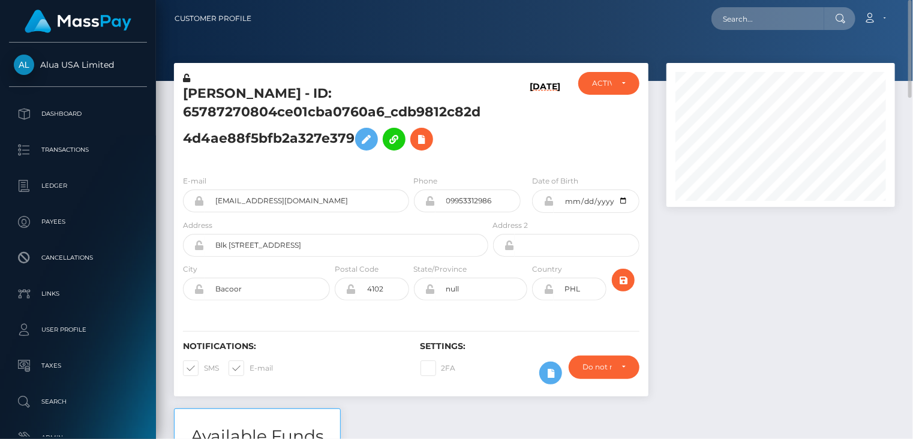
click at [263, 95] on h5 "Joemel Buendia - ID: 65787270804ce01cba0760a6_cdb9812c82d4d4ae88f5bfb2a327e379" at bounding box center [332, 121] width 299 height 72
copy h5 "Joemel Buendia - ID: 65787270804ce01cba0760a6_cdb9812c82d4d4ae88f5bfb2a327e379"
paste input "MSP2902f41afb61126"
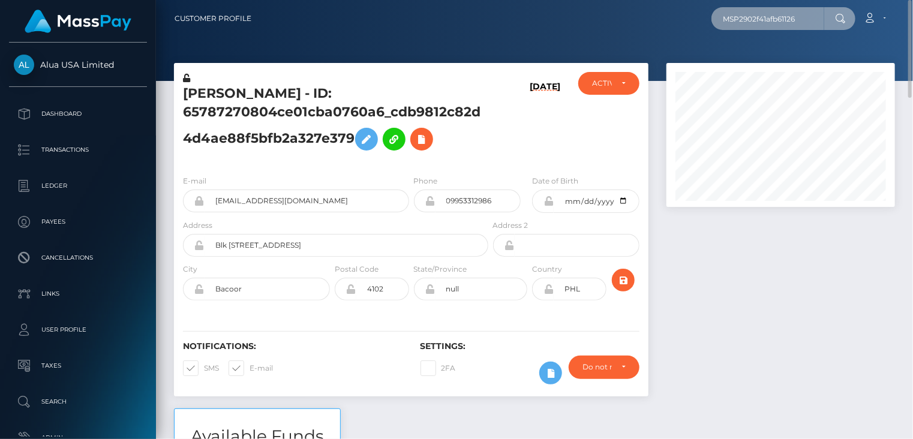
type input "MSP2902f41afb61126"
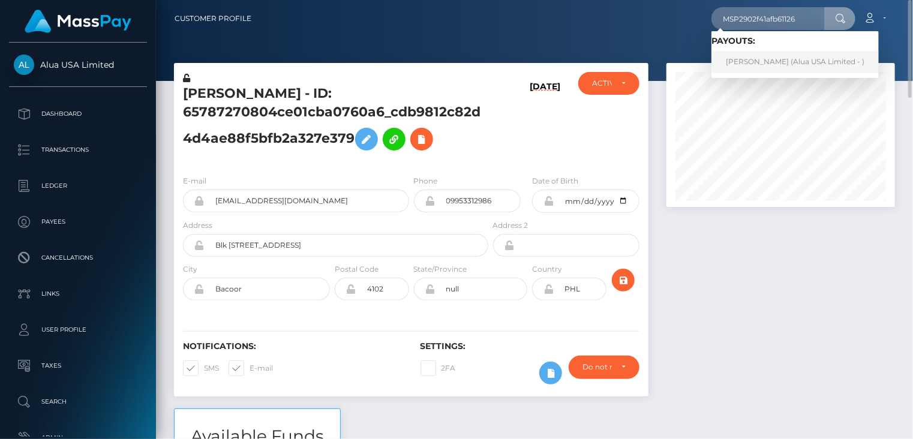
click at [772, 68] on link "Daenah macias (Alua USA Limited - )" at bounding box center [794, 62] width 167 height 22
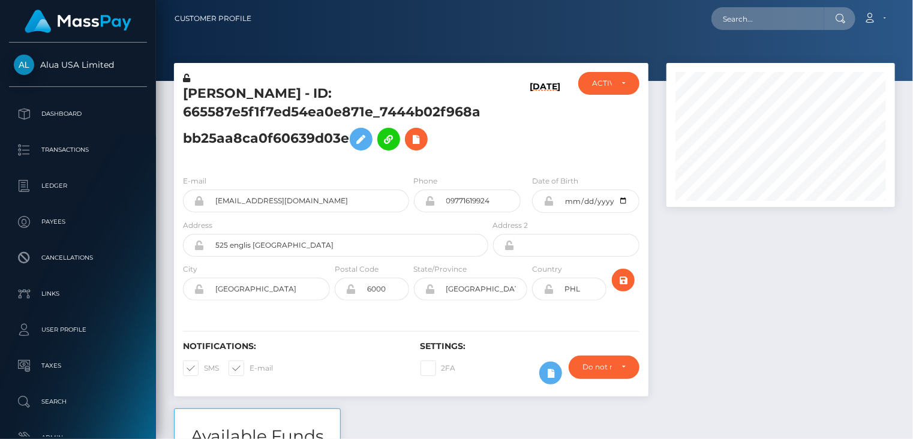
scroll to position [144, 228]
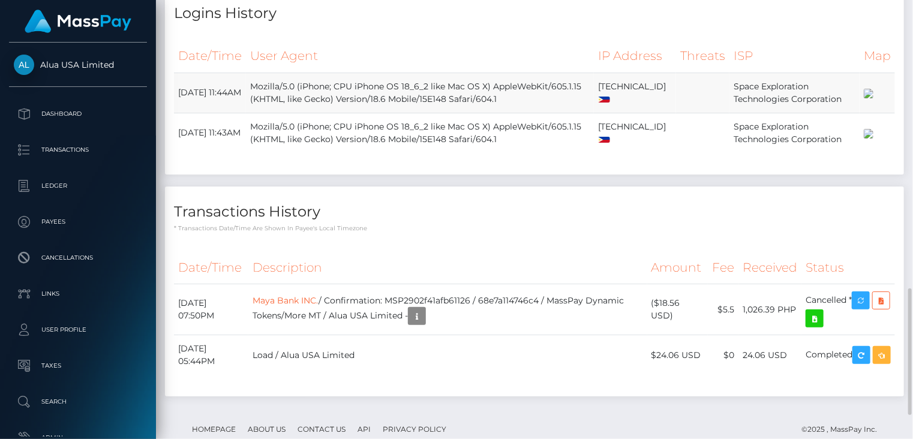
scroll to position [1083, 0]
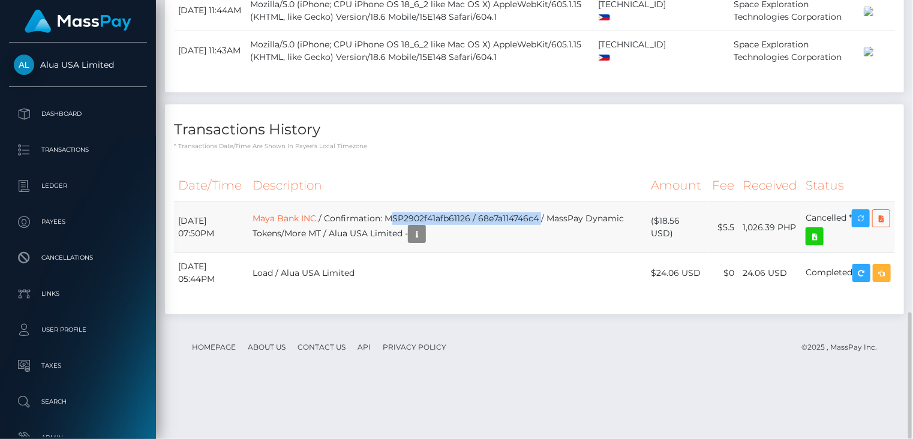
drag, startPoint x: 408, startPoint y: 259, endPoint x: 561, endPoint y: 255, distance: 153.6
click at [561, 253] on td "Maya Bank INC. / Confirmation: MSP2902f41afb61126 / 68e7a114746c4 / MassPay Dyn…" at bounding box center [447, 227] width 399 height 51
copy td "MSP2902f41afb61126 / 68e7a114746c4"
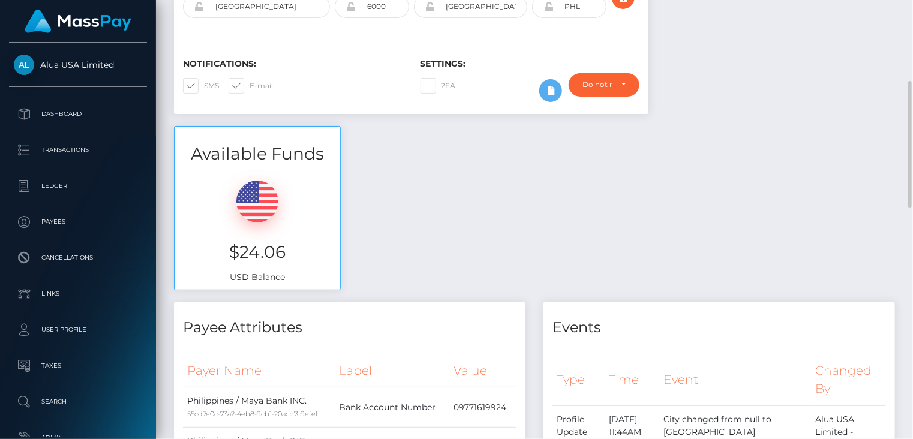
scroll to position [0, 0]
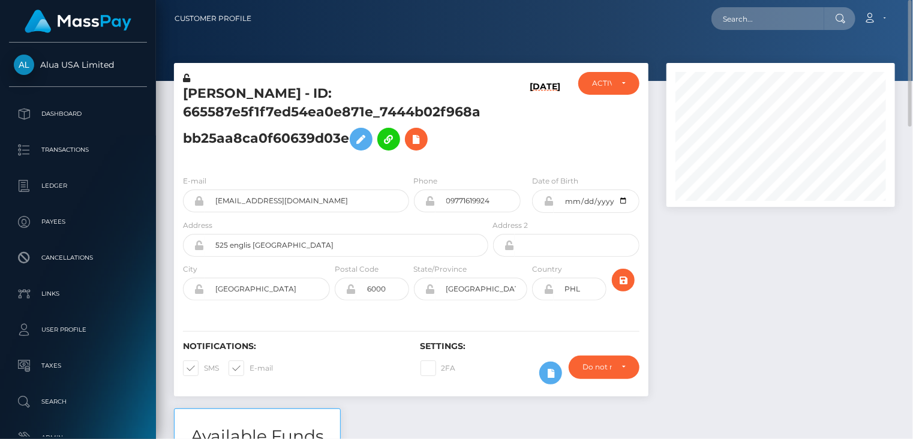
click at [264, 97] on h5 "Daenah macias - ID: 665587e5f1f7ed54ea0e871e_7444b02f968abb25aa8ca0f60639d03e" at bounding box center [332, 121] width 299 height 72
copy h5 "Daenah macias - ID: 665587e5f1f7ed54ea0e871e_7444b02f968abb25aa8ca0f60639d03e"
paste input "MSP46a0779e04c09b1"
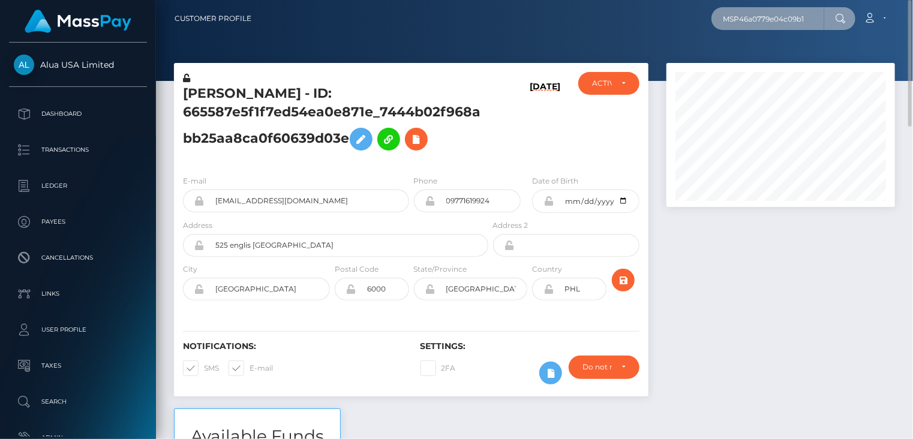
type input "MSP46a0779e04c09b1"
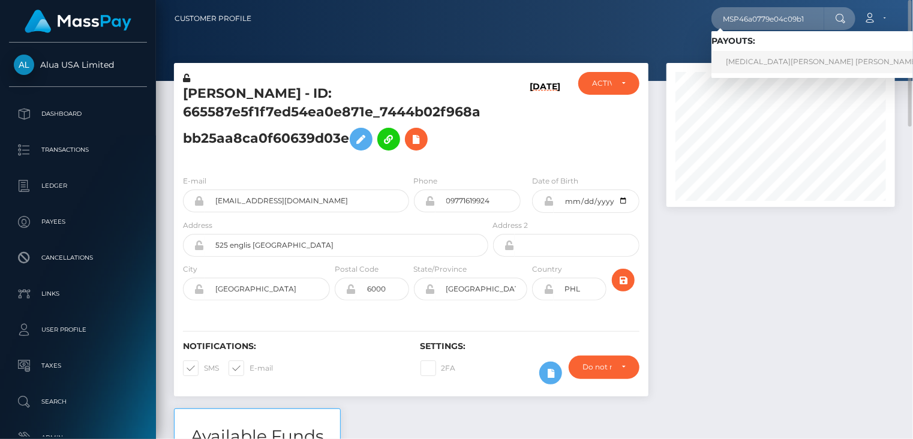
click at [765, 64] on link "Syeda Samiya Farida Bukhari (Whop Inc - )" at bounding box center [846, 62] width 270 height 22
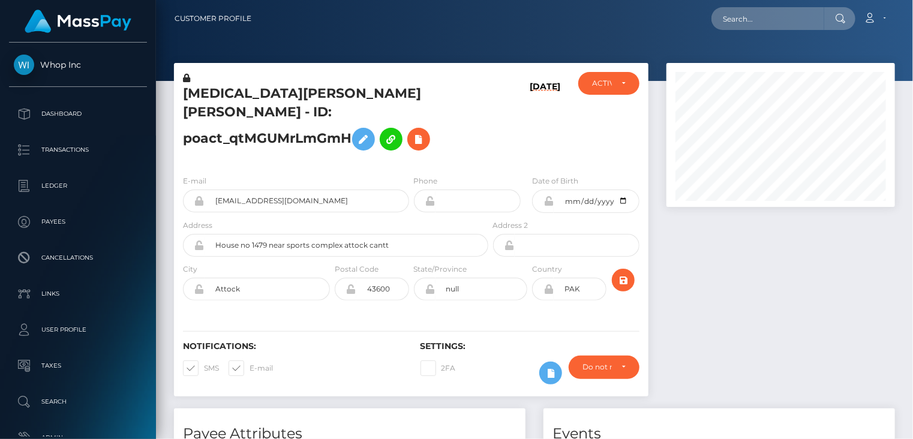
scroll to position [144, 228]
click at [205, 95] on h5 "Syeda Samiya Farida Bukhari - ID: poact_qtMGUMrLmGmH" at bounding box center [332, 121] width 299 height 72
copy h5 "Syeda"
paste input "82bd394c a2b8-11f0-bd75-060e06e9f077"
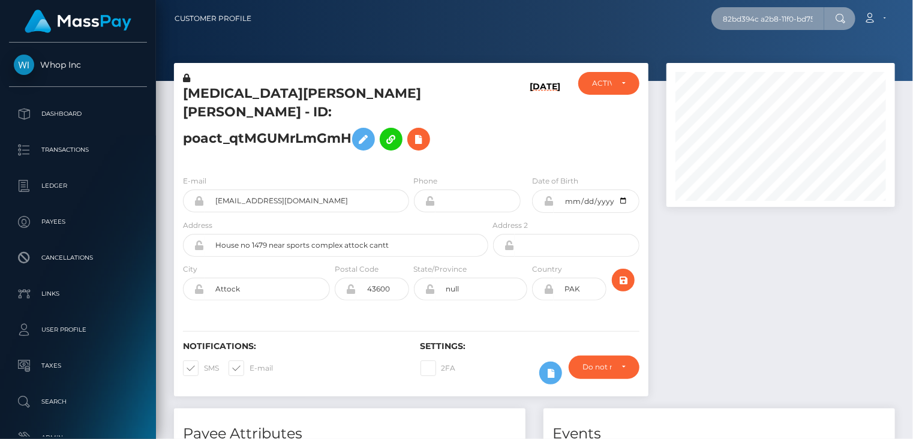
scroll to position [0, 57]
type input "82bd394c a2b8-11f0-bd75-060e06e9f077"
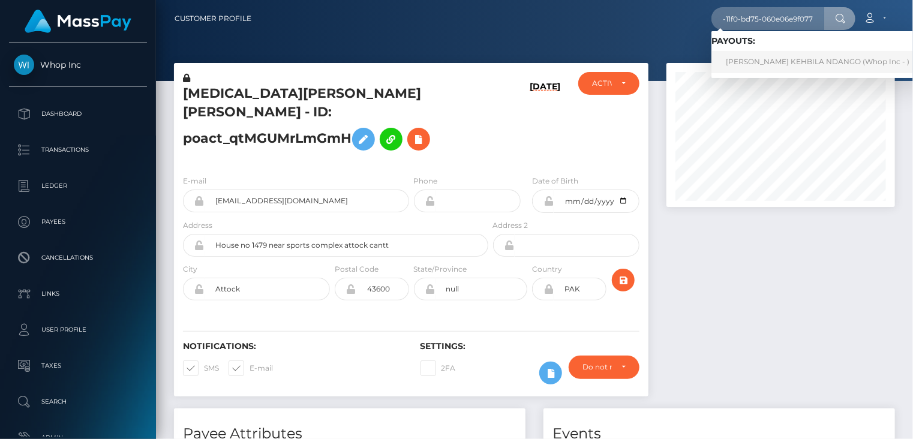
scroll to position [0, 0]
click at [767, 65] on link "LIONEL WANDILE KEHBILA NDANGO (Whop Inc - )" at bounding box center [817, 62] width 212 height 22
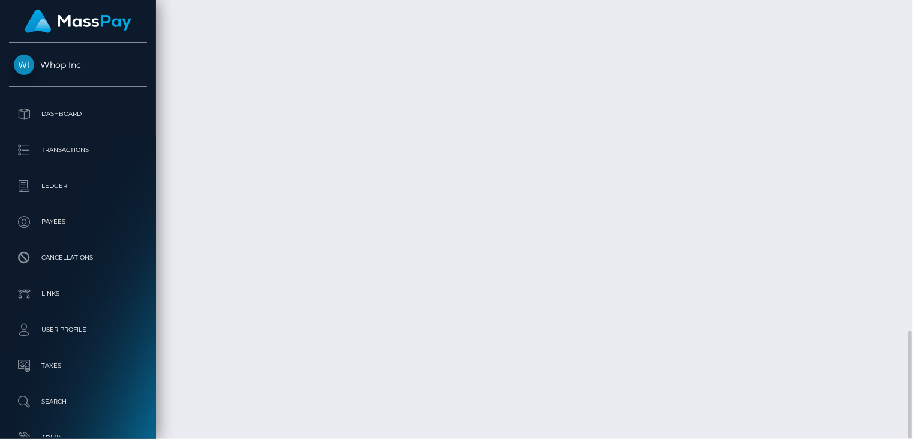
scroll to position [144, 228]
drag, startPoint x: 852, startPoint y: 159, endPoint x: 104, endPoint y: 1, distance: 764.5
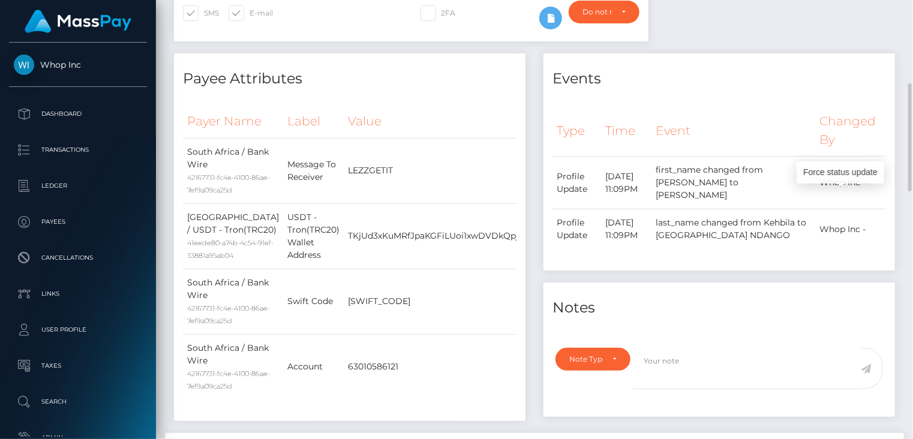
scroll to position [0, 0]
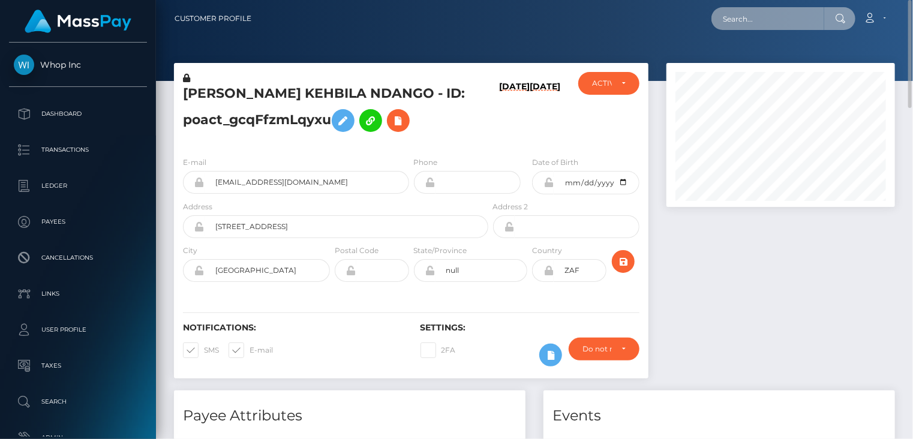
paste input "MSP79629b4d805ca60"
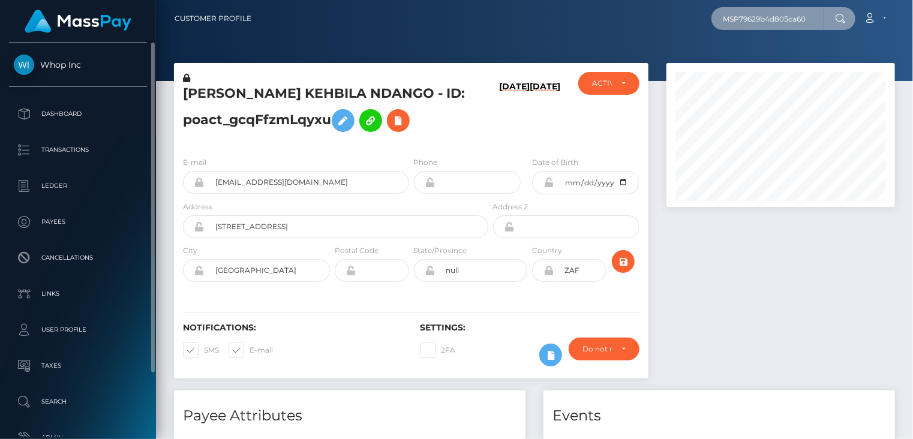
type input "MSP79629b4d805ca60"
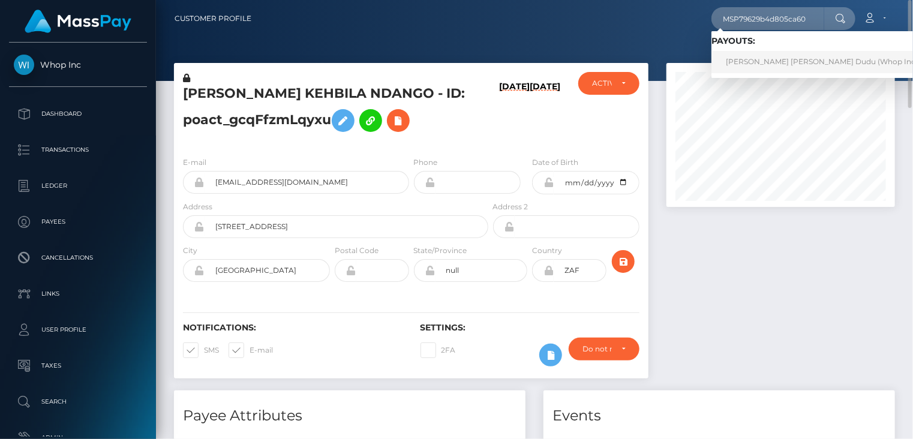
drag, startPoint x: 767, startPoint y: 59, endPoint x: 526, endPoint y: 3, distance: 247.0
click at [767, 59] on link "[PERSON_NAME] [PERSON_NAME] Dudu (Whop Inc - )" at bounding box center [824, 62] width 227 height 22
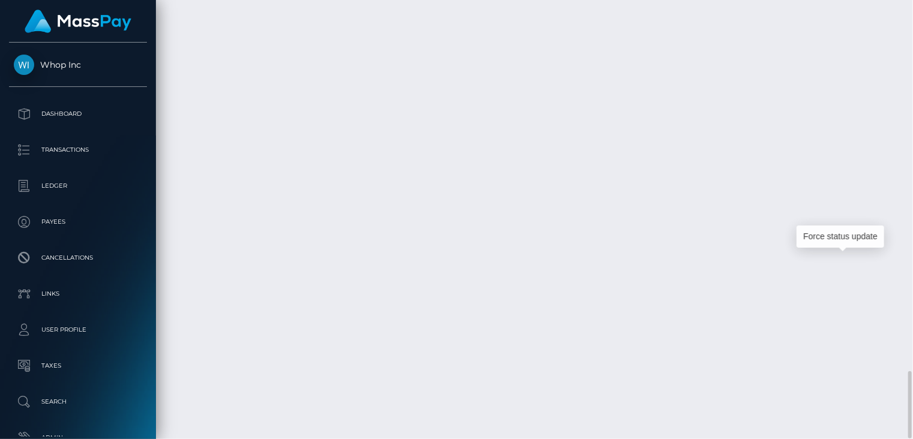
scroll to position [144, 228]
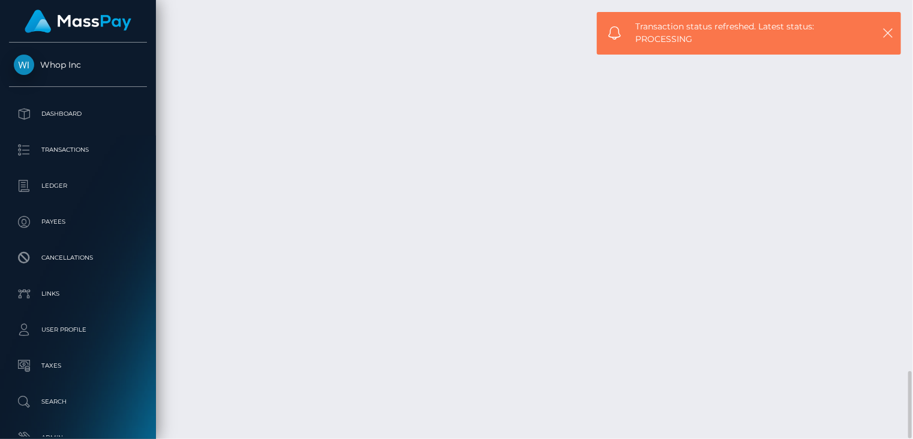
copy td "MSP79629b4d805ca60"
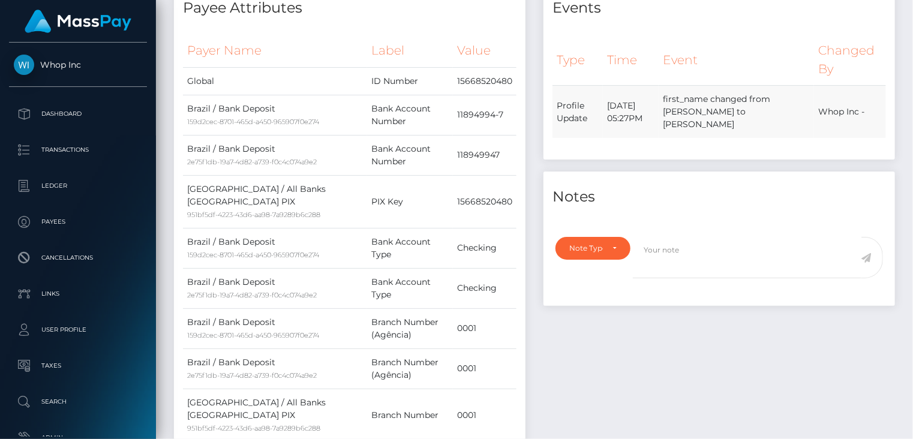
scroll to position [0, 0]
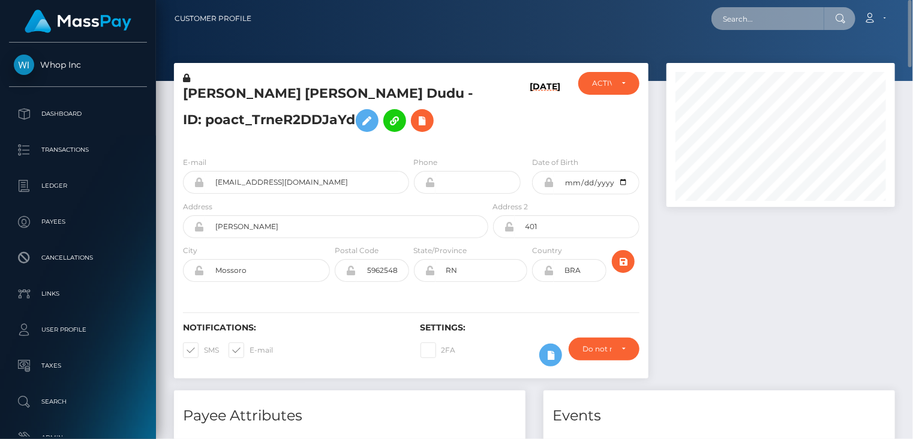
paste input "MSPb5ea62dee9f2303"
type input "MSPb5ea62dee9f2303"
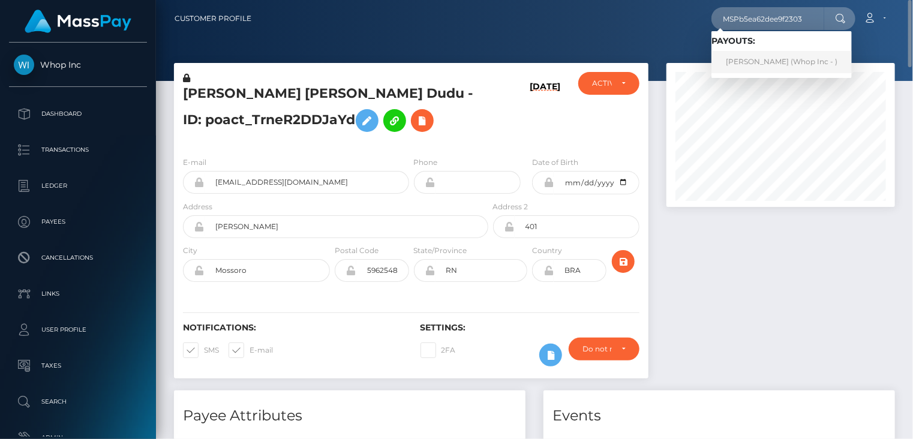
click at [773, 68] on link "HASSAN ALI (Whop Inc - )" at bounding box center [781, 62] width 140 height 22
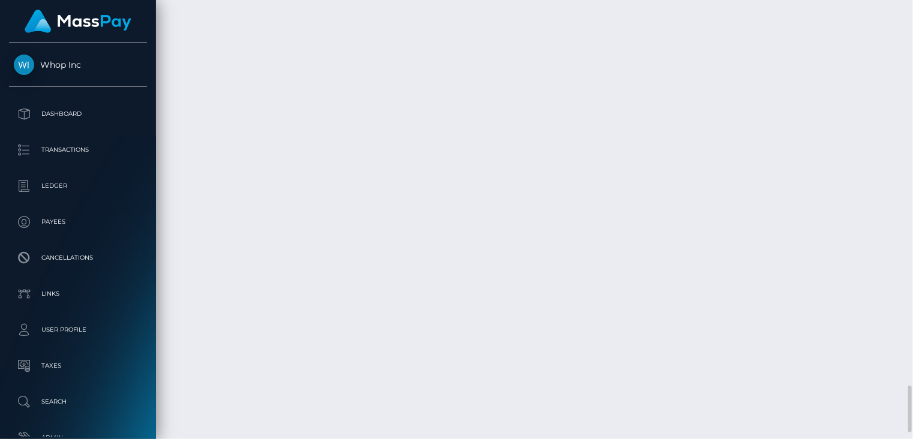
scroll to position [144, 228]
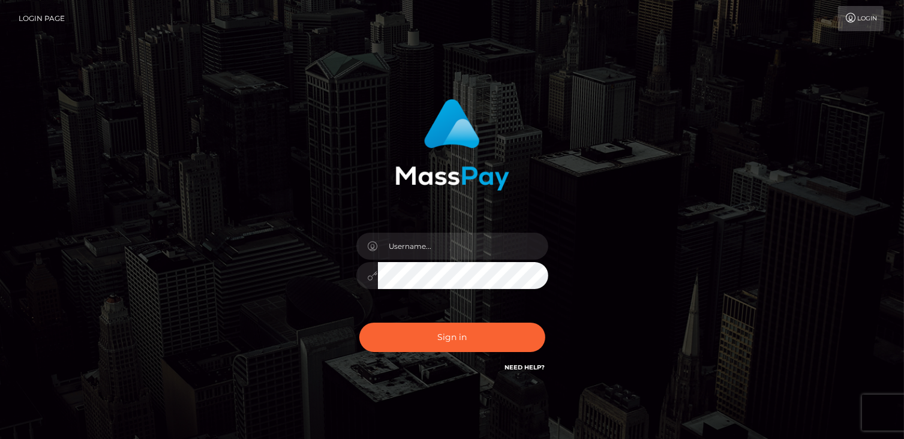
scroll to position [46, 0]
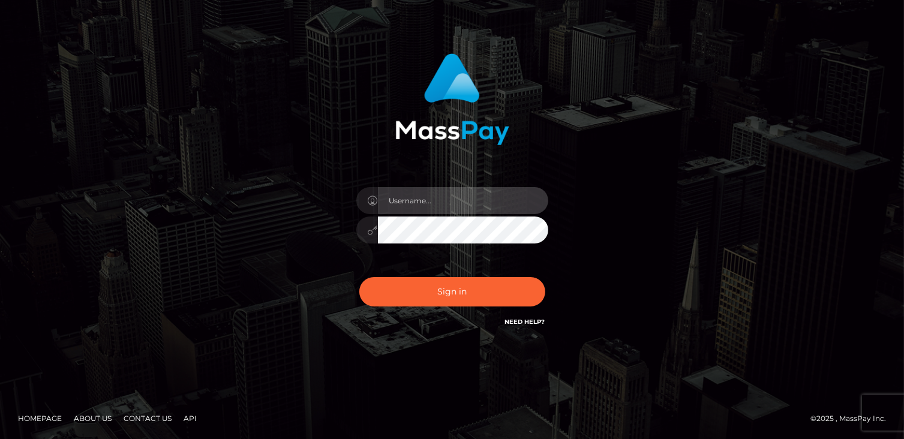
type input "catalinad"
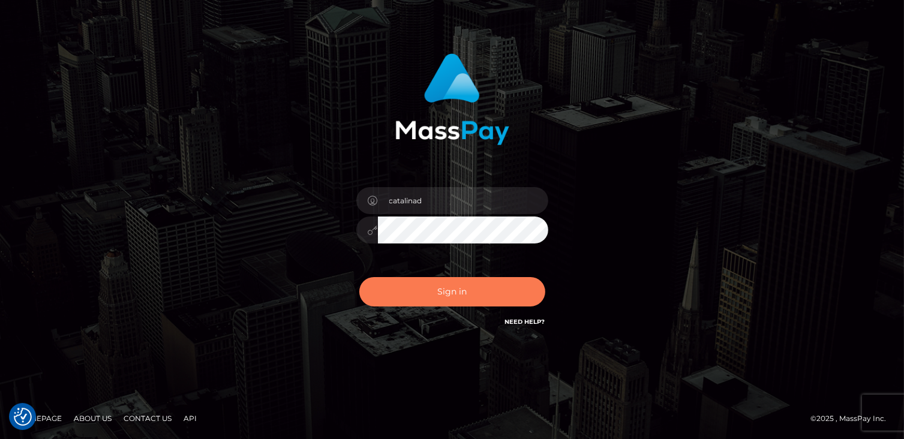
click at [437, 283] on button "Sign in" at bounding box center [452, 291] width 186 height 29
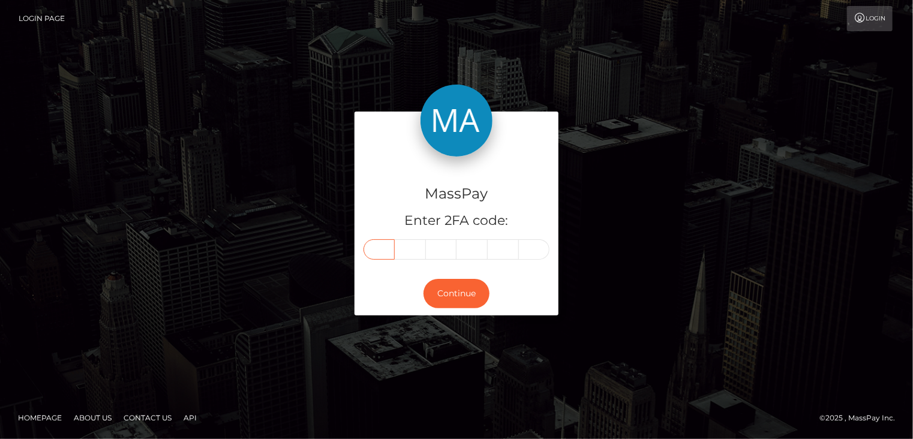
click at [384, 254] on input "text" at bounding box center [378, 249] width 31 height 20
type input "6"
type input "2"
type input "3"
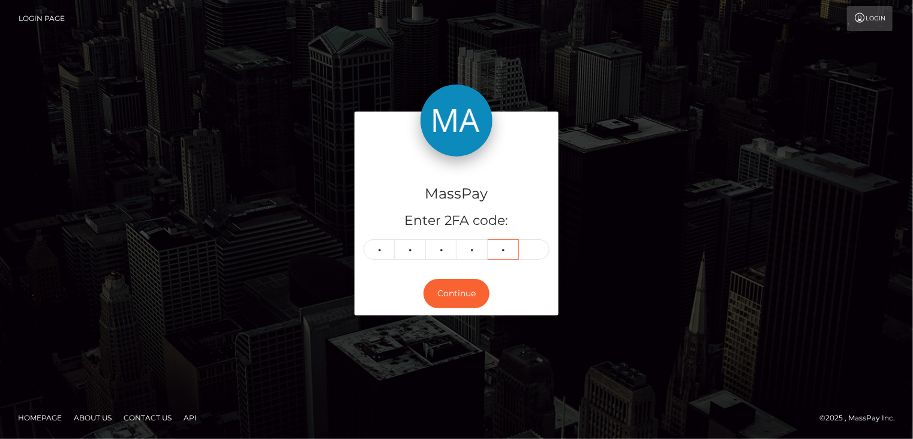
type input "5"
type input "6"
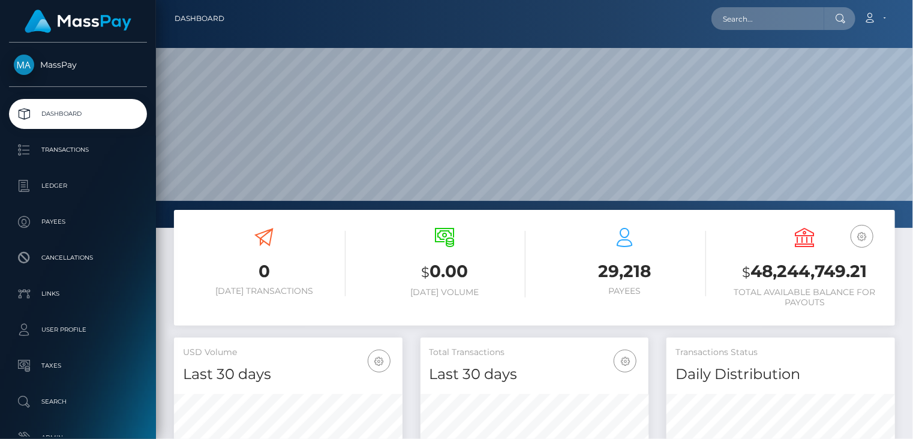
scroll to position [212, 228]
paste input "94682db6-a35a-11f0-bd75-060e06e9f077"
type input "94682db6-a35a-11f0-bd75-060e06e9f077"
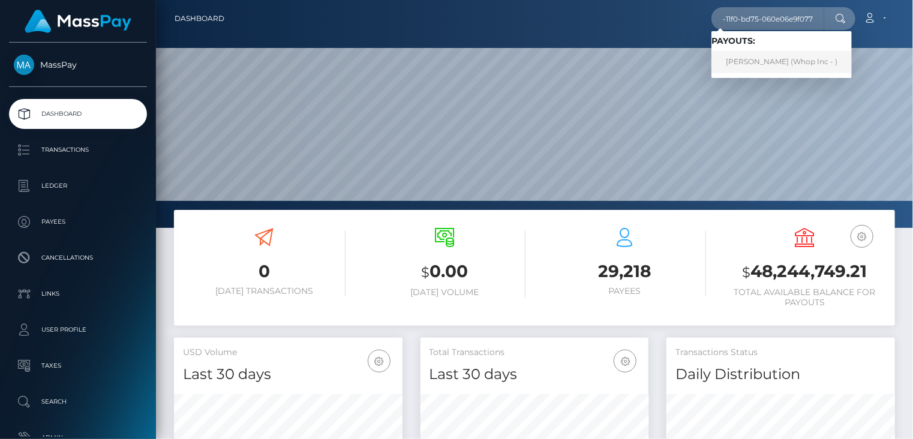
click at [782, 66] on link "[PERSON_NAME] (Whop Inc - )" at bounding box center [781, 62] width 140 height 22
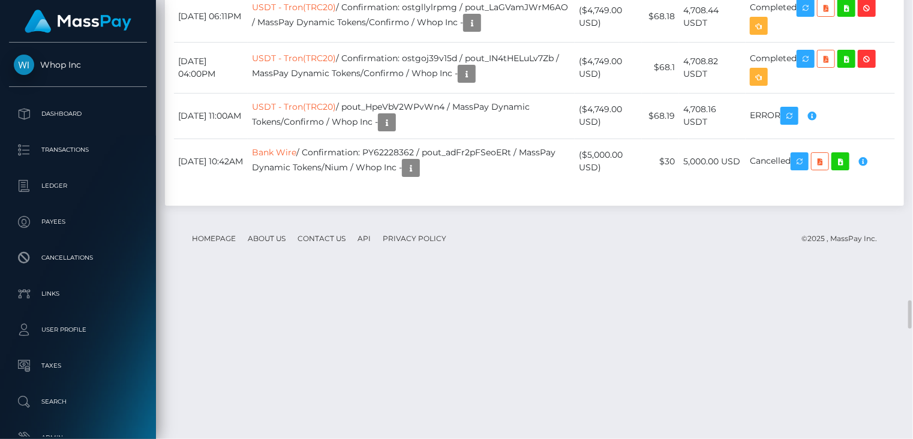
scroll to position [144, 228]
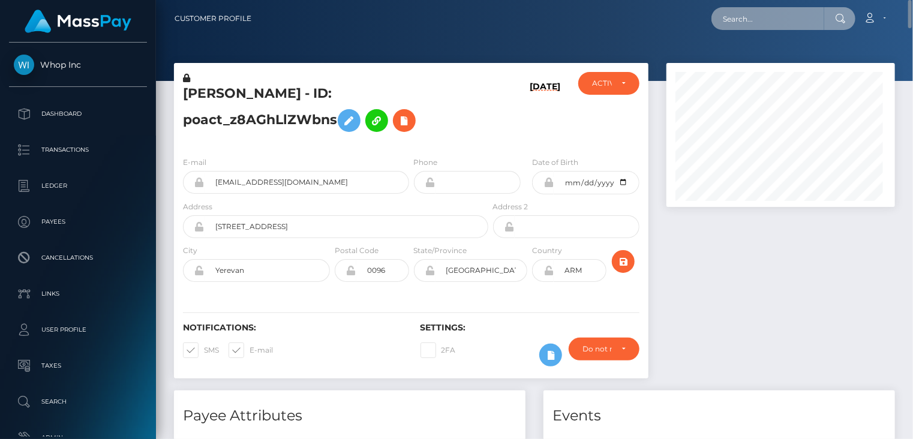
scroll to position [599639, 599554]
paste input "pout_AdxVsoYAAbPoj"
type input "pout_AdxVsoYAAbPoj"
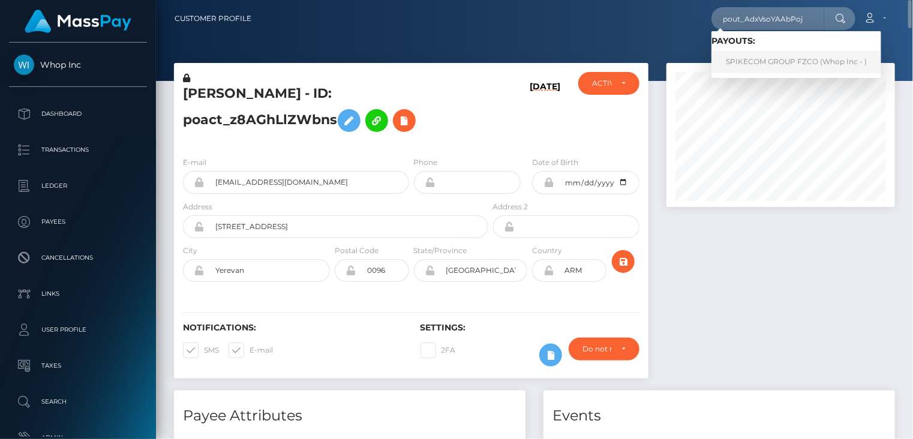
click at [764, 64] on link "SPIKECOM GROUP FZCO (Whop Inc - )" at bounding box center [796, 62] width 170 height 22
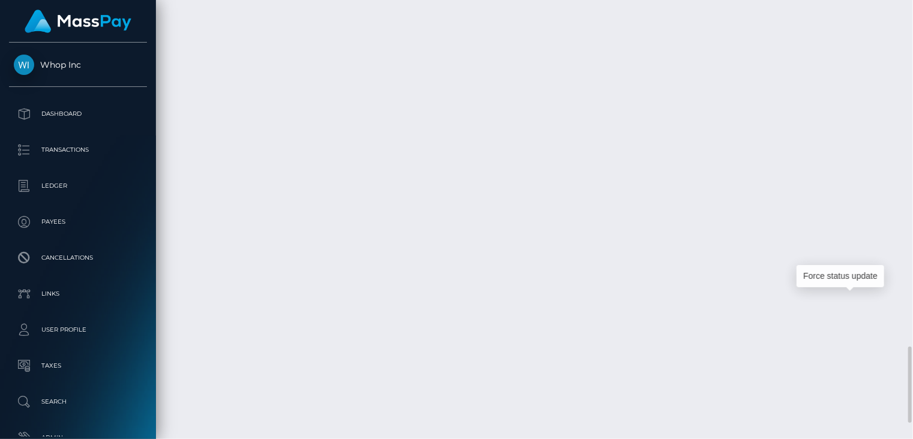
scroll to position [144, 228]
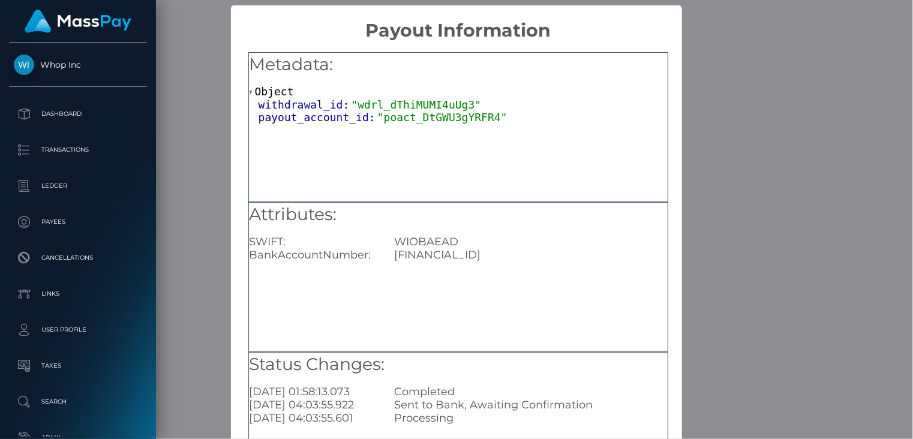
click at [681, 101] on div "Metadata: Object withdrawal_id: "wdrl_dThiMUMI4uUg3" payout_account_id: "poact_…" at bounding box center [458, 273] width 455 height 464
click at [705, 118] on div "× Payout Information Metadata: Object withdrawal_id: "wdrl_dThiMUMI4uUg3" payou…" at bounding box center [456, 219] width 913 height 439
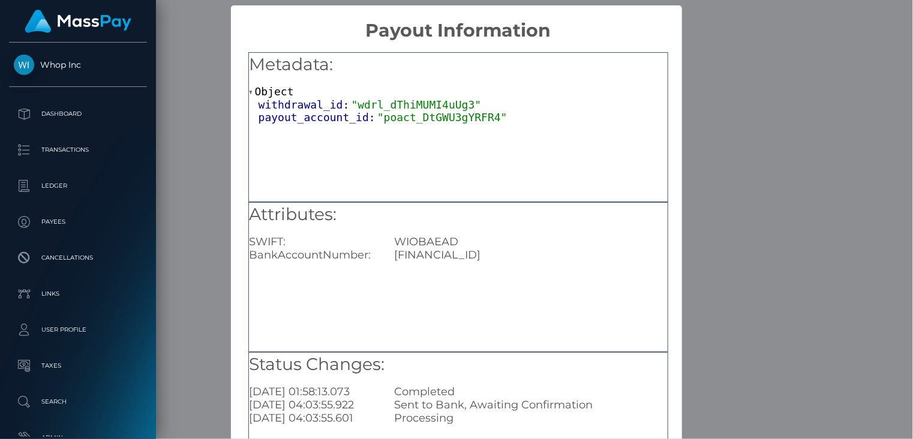
click at [170, 387] on div "× Payout Information Metadata: Object withdrawal_id: "wdrl_dThiMUMI4uUg3" payou…" at bounding box center [456, 219] width 913 height 439
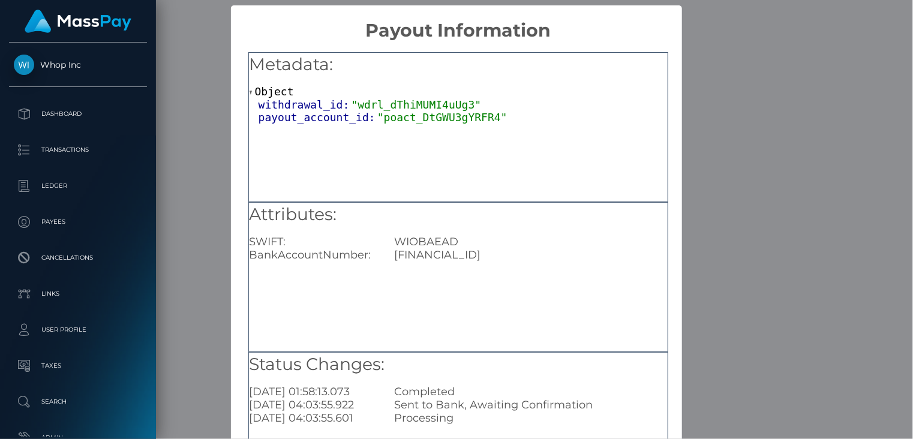
click at [789, 78] on div "× Payout Information Metadata: Object withdrawal_id: "wdrl_dThiMUMI4uUg3" payou…" at bounding box center [456, 219] width 913 height 439
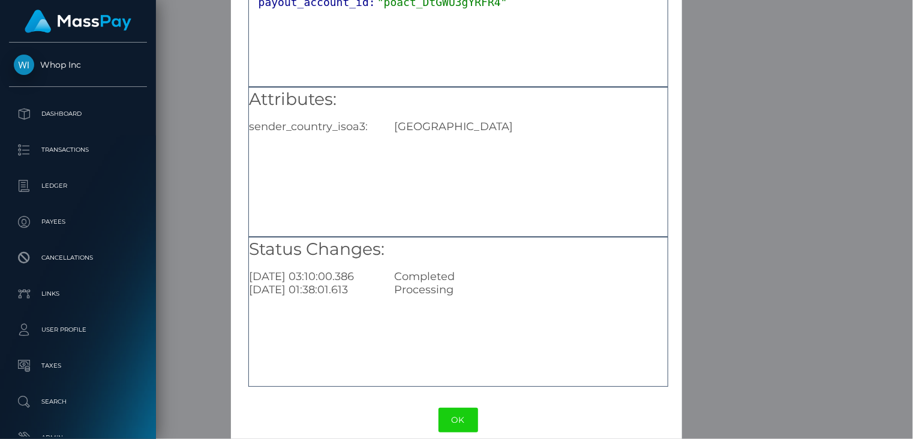
scroll to position [131, 0]
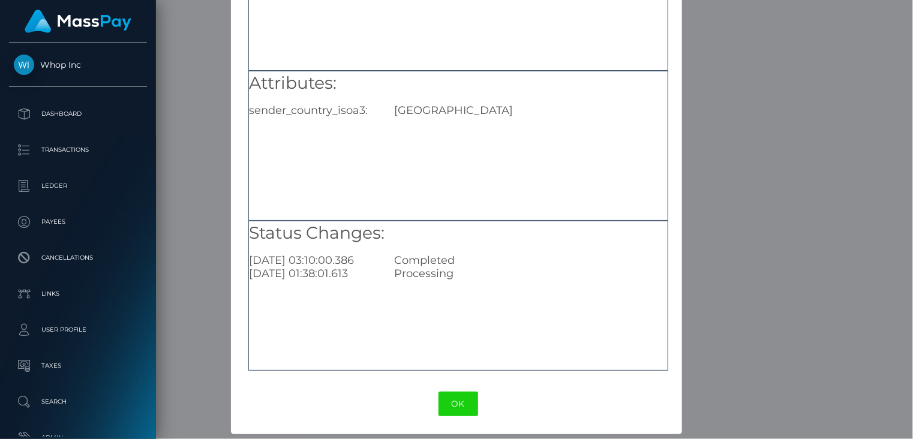
click at [755, 119] on div "× Payout Information Metadata: Object withdrawal_id: "wdrl_4vLEvfOqNCpyj" payou…" at bounding box center [456, 219] width 913 height 439
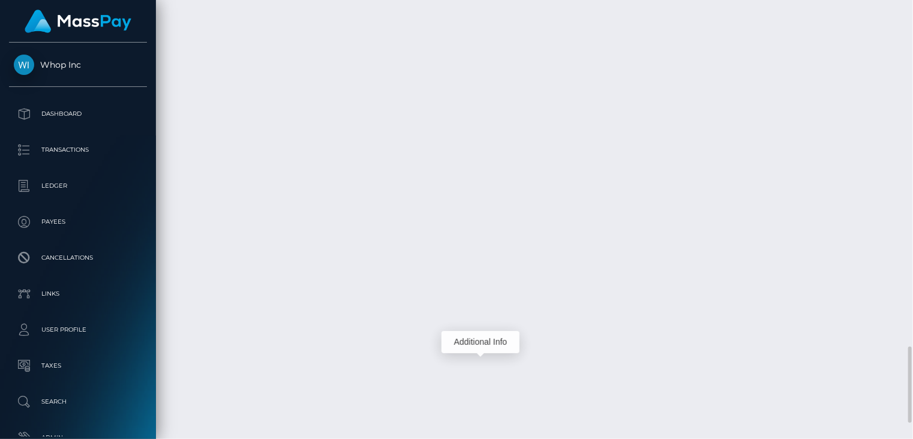
scroll to position [144, 228]
copy td "68dd5aab986b45fb9cd05f19519a0a69"
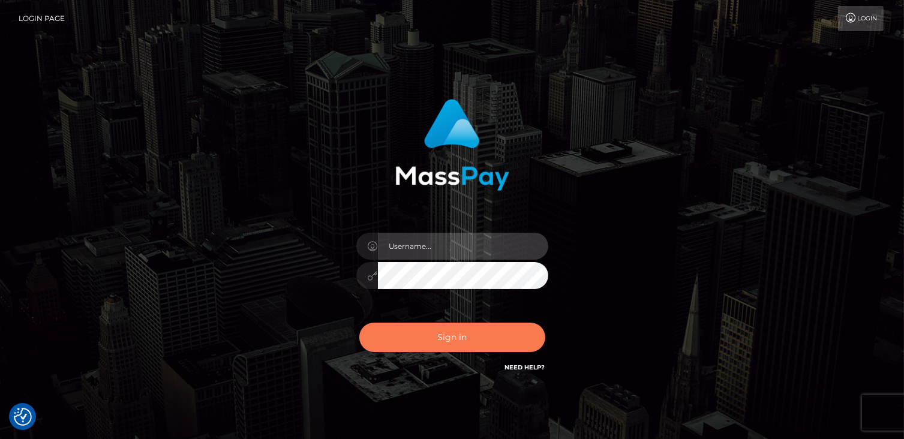
type input "catalinad"
click at [460, 334] on button "Sign in" at bounding box center [452, 337] width 186 height 29
type input "catalinad"
click at [400, 341] on button "Sign in" at bounding box center [452, 337] width 186 height 29
click at [461, 342] on button "Sign in" at bounding box center [452, 337] width 186 height 29
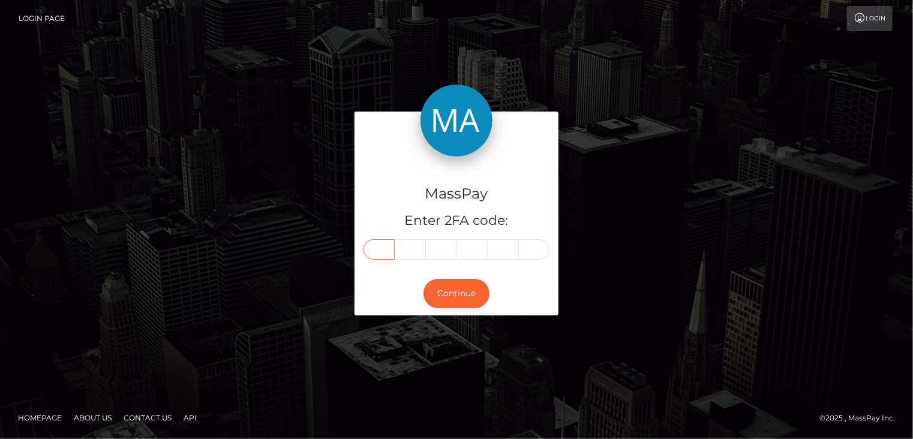
click at [380, 252] on input "text" at bounding box center [378, 249] width 31 height 20
type input "5"
type input "0"
type input "1"
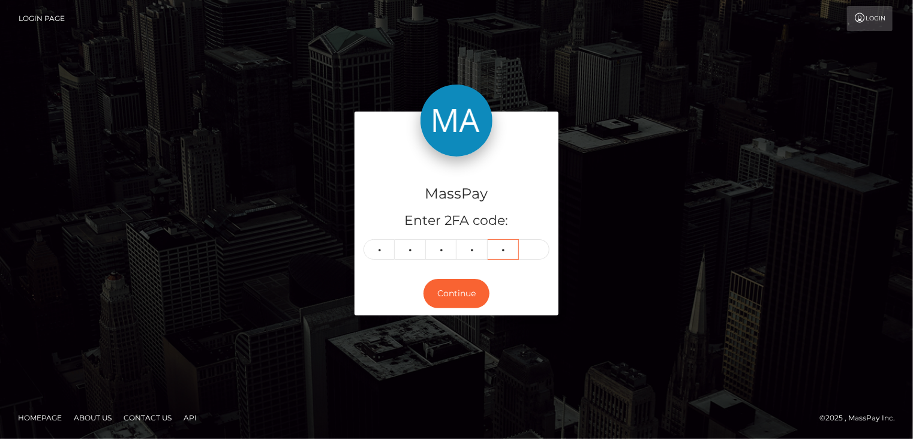
type input "2"
type input "8"
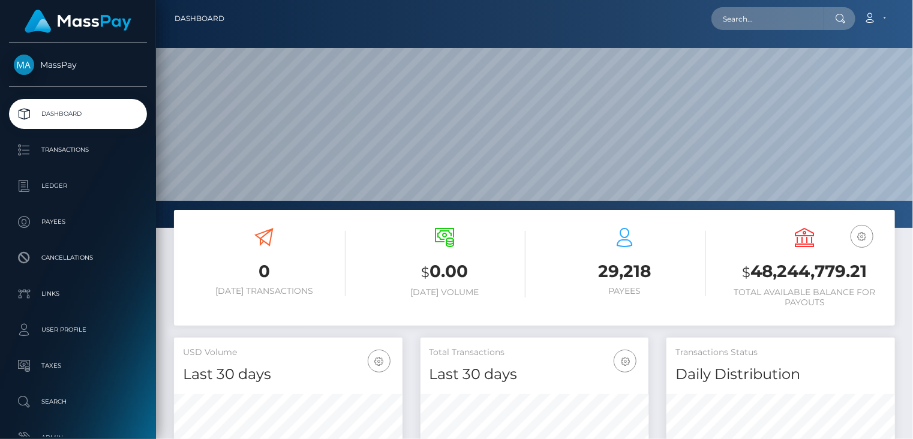
scroll to position [212, 228]
paste input "poact_1yMcTAr3f7Xa"
type input "poact_1yMcTAr3f7Xa"
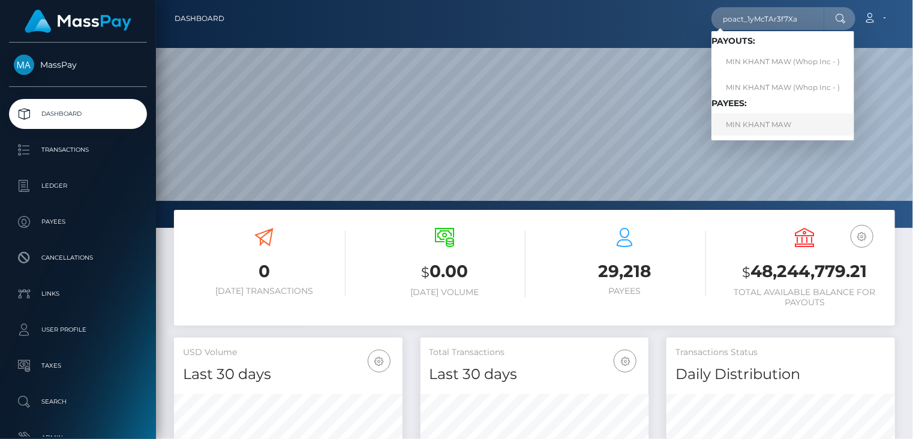
click at [762, 128] on link "MIN KHANT MAW" at bounding box center [782, 124] width 143 height 22
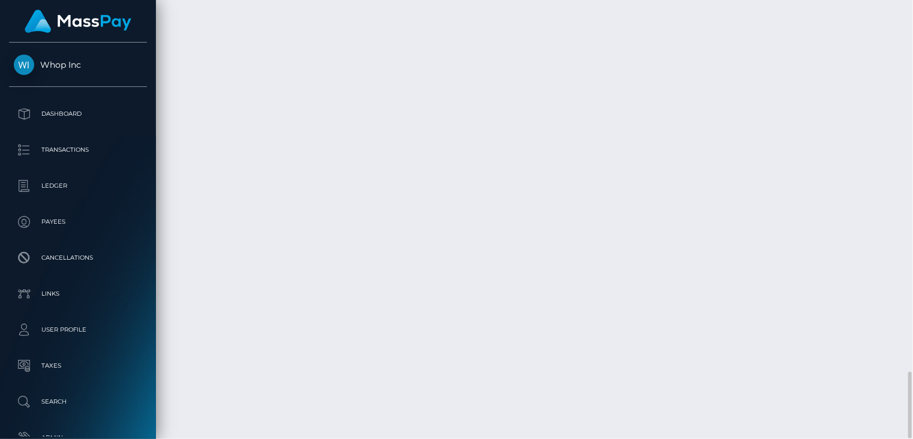
scroll to position [2233, 0]
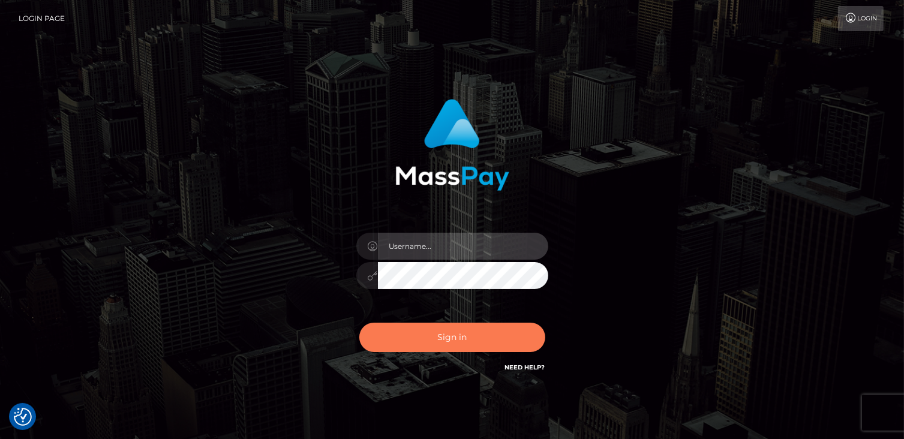
type input "catalinad"
click at [458, 343] on button "Sign in" at bounding box center [452, 337] width 186 height 29
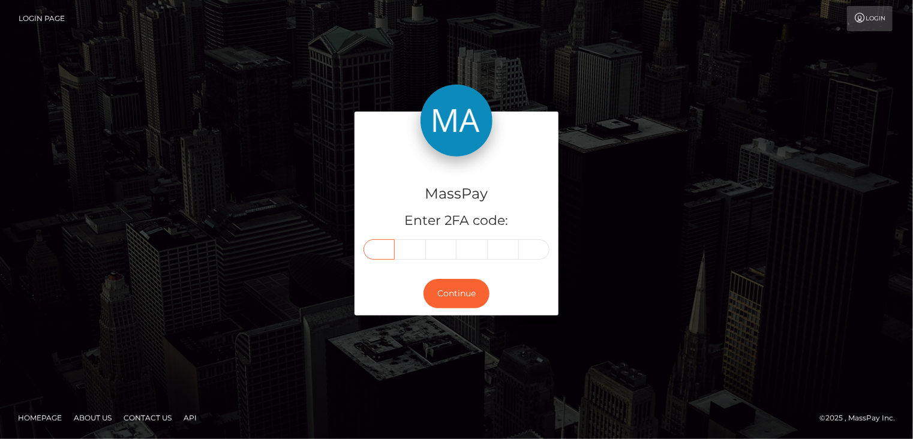
click at [379, 250] on input "text" at bounding box center [378, 249] width 31 height 20
type input "3"
type input "9"
type input "1"
type input "0"
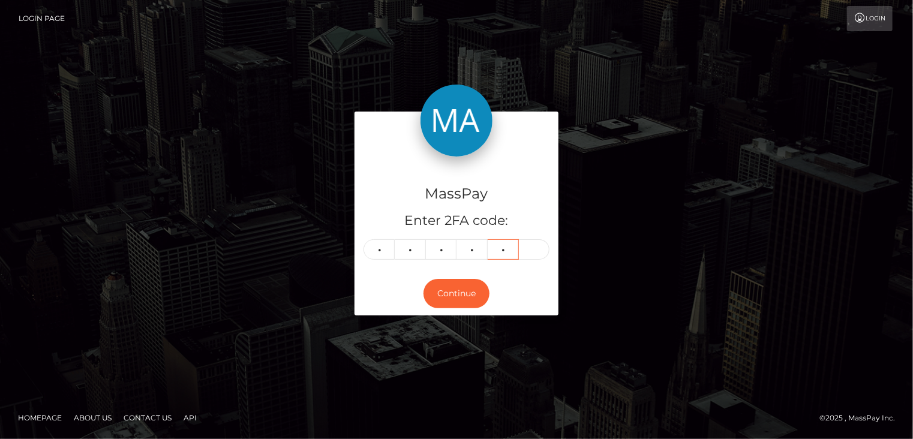
type input "8"
type input "2"
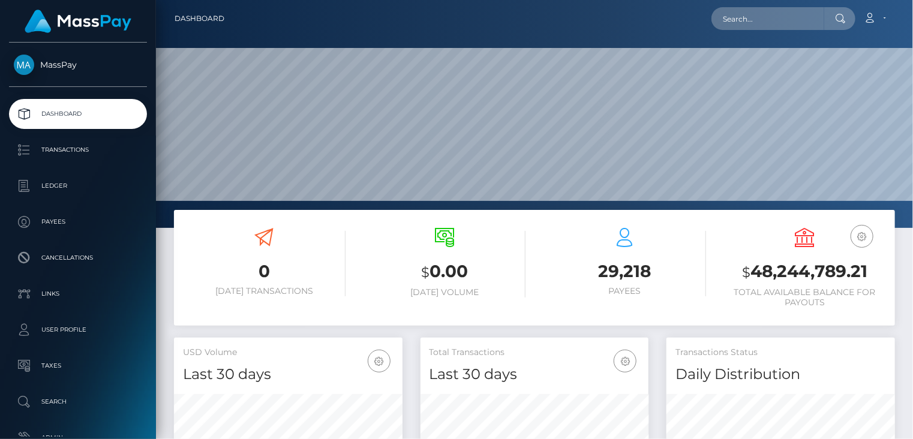
scroll to position [212, 228]
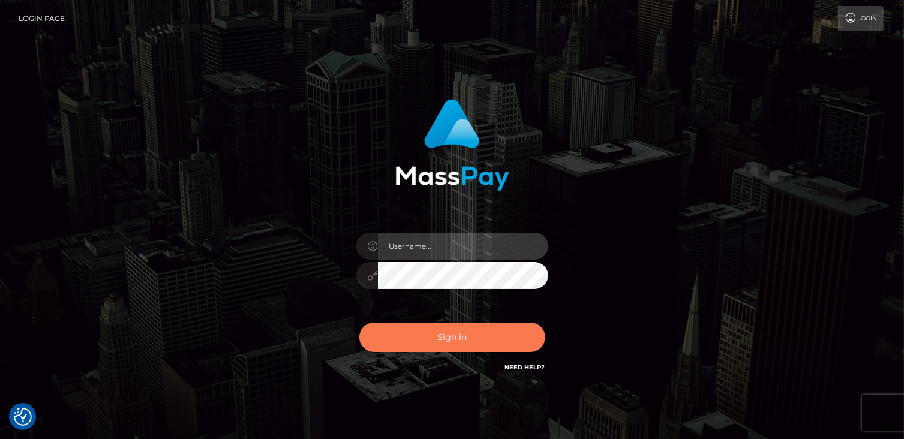
type input "catalinad"
click at [454, 336] on button "Sign in" at bounding box center [452, 337] width 186 height 29
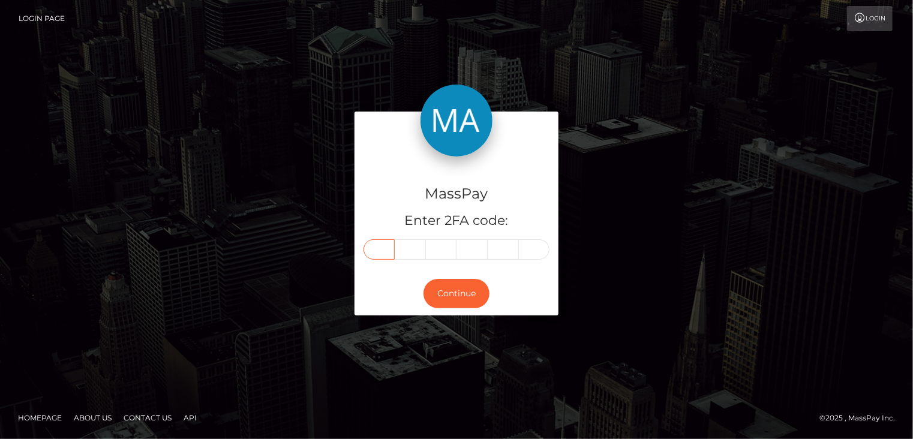
click at [387, 250] on input "text" at bounding box center [378, 249] width 31 height 20
type input "4"
type input "3"
type input "2"
type input "4"
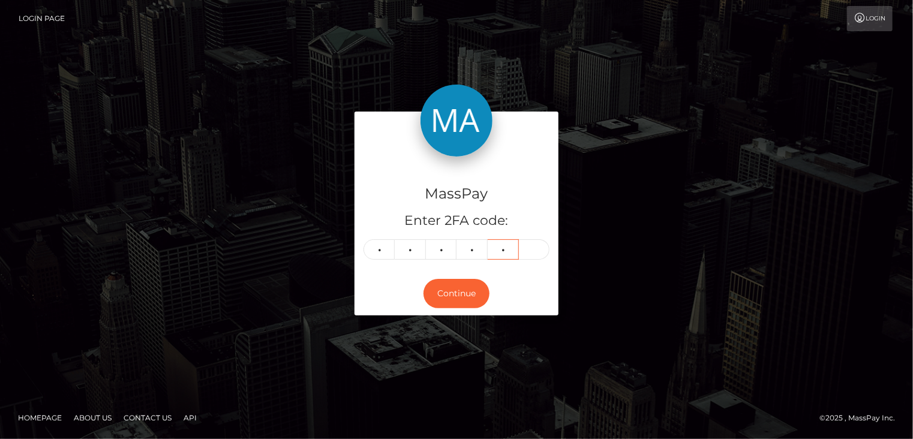
type input "4"
type input "5"
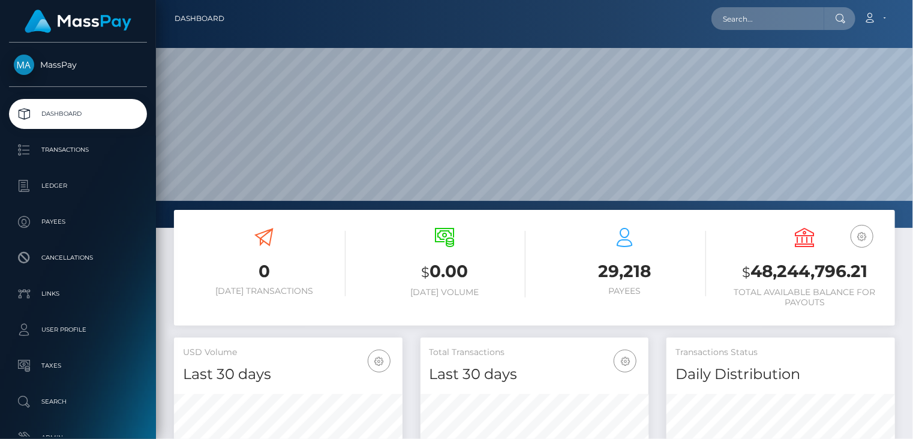
scroll to position [228, 757]
paste input "MSPb3266a7af51249a"
drag, startPoint x: 806, startPoint y: 17, endPoint x: 710, endPoint y: 29, distance: 96.6
click at [708, 28] on div "MSPb3266a7af51249a Loading... Loading... Account Edit Profile Logout" at bounding box center [564, 18] width 660 height 25
paste input "8bcbab9ce59d4a1"
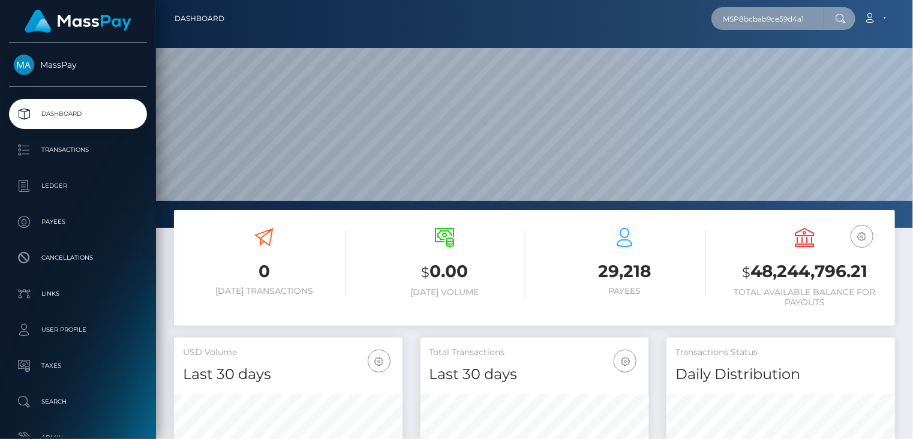
type input "MSP8bcbab9ce59d4a1"
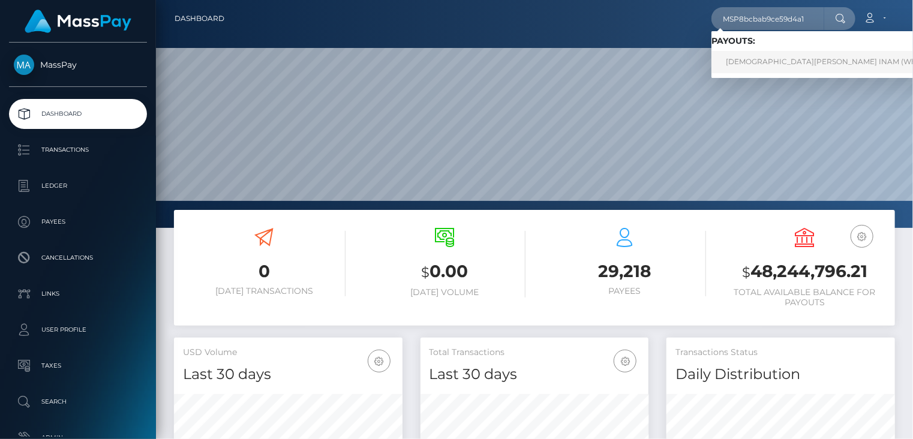
click at [749, 65] on link "MUHAMMAD YOUSUF INAM (Whop Inc - )" at bounding box center [836, 62] width 251 height 22
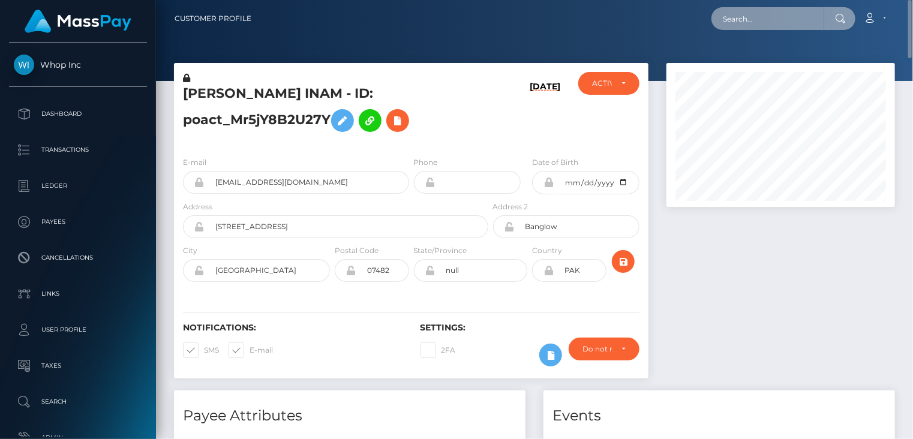
paste input "MSP79629b4d805ca60"
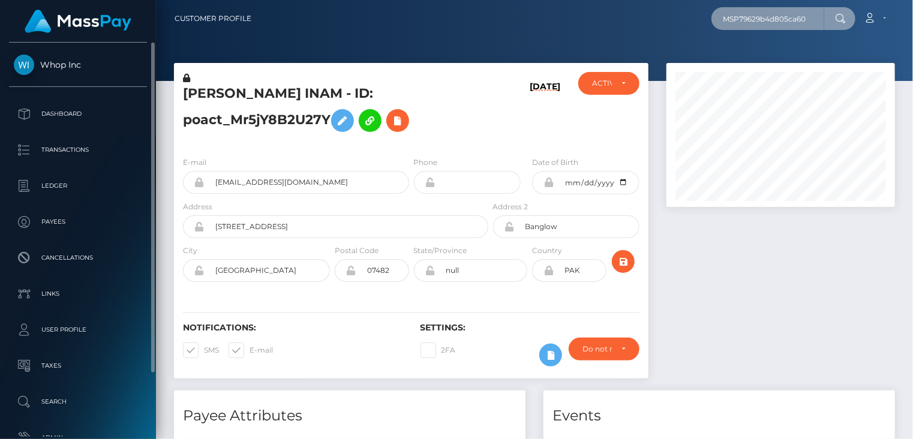
type input "MSP79629b4d805ca60"
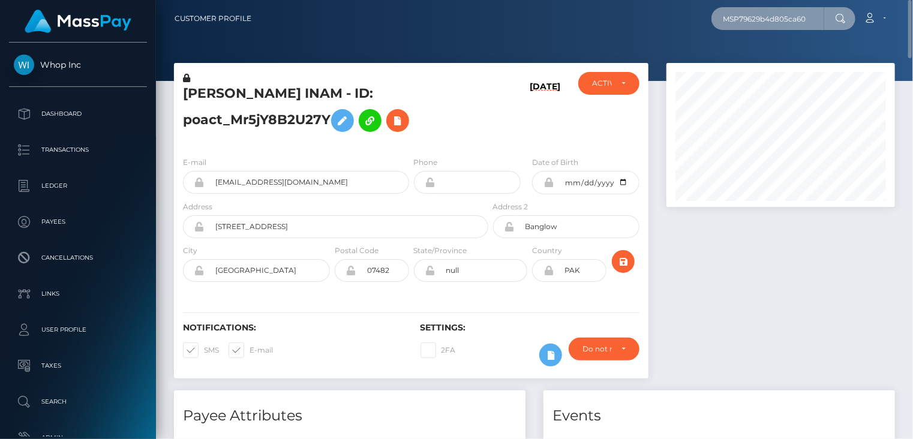
click at [819, 12] on input "MSP79629b4d805ca60" at bounding box center [767, 18] width 113 height 23
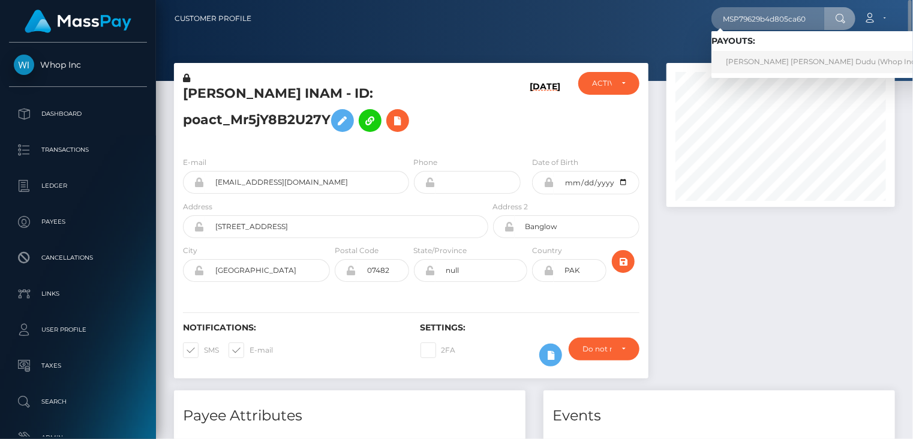
click at [810, 62] on link "CARLOS EDUARDO DINIZ DA SILVA Dudu (Whop Inc - )" at bounding box center [824, 62] width 227 height 22
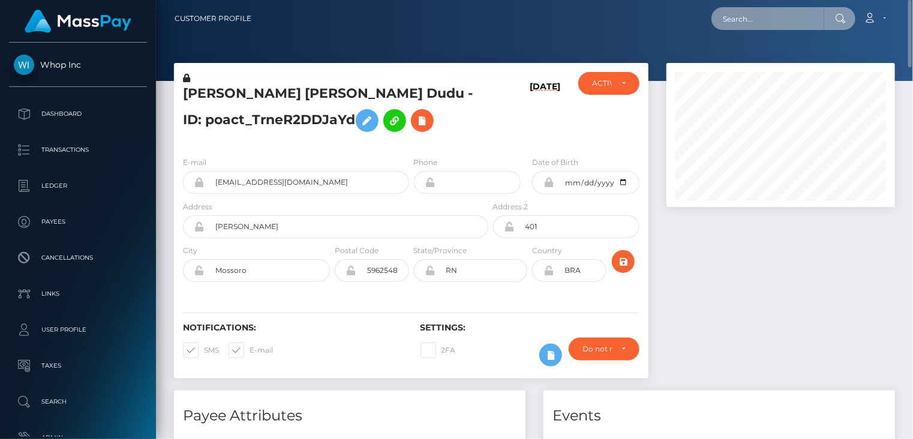
paste input "MSPd90098ecb125c02"
drag, startPoint x: 810, startPoint y: 19, endPoint x: 709, endPoint y: 24, distance: 100.9
click at [710, 21] on div "MSPd90098ecb125c02 Loading... Loading... Account Edit Profile Logout" at bounding box center [577, 18] width 633 height 25
paste input "8612DA07786D335"
drag, startPoint x: 809, startPoint y: 17, endPoint x: 710, endPoint y: 27, distance: 98.8
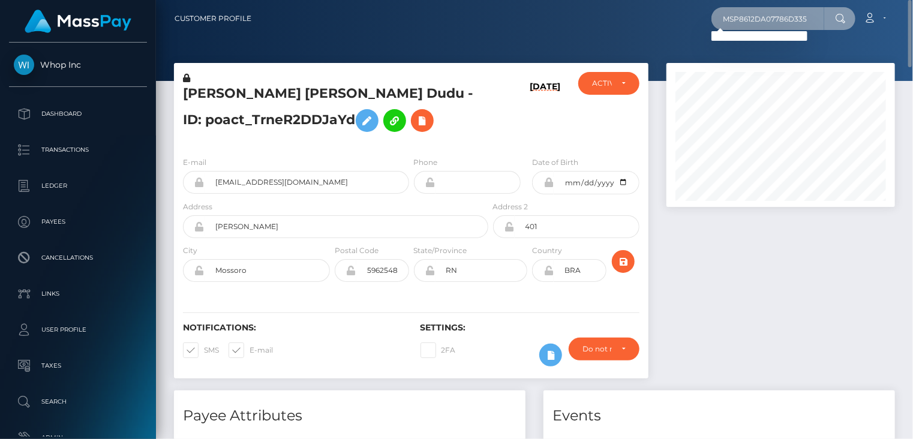
click at [710, 27] on div "MSP8612DA07786D335 Loading... Loading... Account Edit Profile Logout" at bounding box center [577, 18] width 633 height 25
paste input "d62022333f1558b"
drag, startPoint x: 816, startPoint y: 16, endPoint x: 688, endPoint y: 25, distance: 128.1
click at [688, 25] on div "MSPd62022333f1558b Loading... Loading... Account Edit Profile Logout" at bounding box center [577, 18] width 633 height 25
click at [809, 12] on input "MSPd62022333f1558b" at bounding box center [767, 18] width 113 height 23
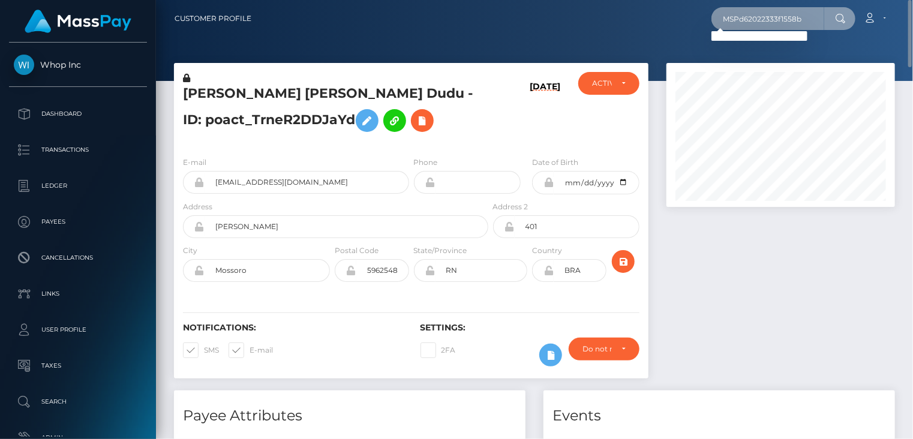
drag, startPoint x: 815, startPoint y: 23, endPoint x: 736, endPoint y: 29, distance: 79.4
click at [736, 29] on input "MSPd62022333f1558b" at bounding box center [767, 18] width 113 height 23
type input "Pd62022333f1558b MS"
click at [795, 15] on input "Pd62022333f1558b MS" at bounding box center [767, 18] width 113 height 23
drag, startPoint x: 722, startPoint y: 16, endPoint x: 813, endPoint y: 13, distance: 91.2
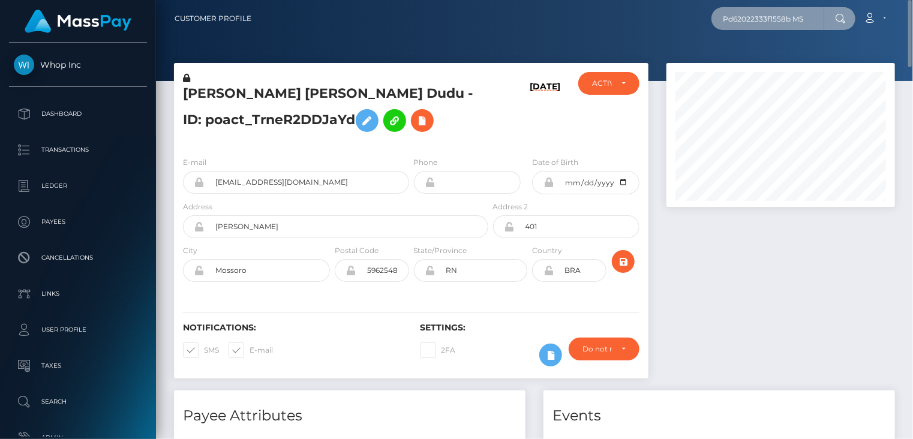
click at [813, 13] on input "Pd62022333f1558b MS" at bounding box center [767, 18] width 113 height 23
paste input "MSP1de73344acc6dd7"
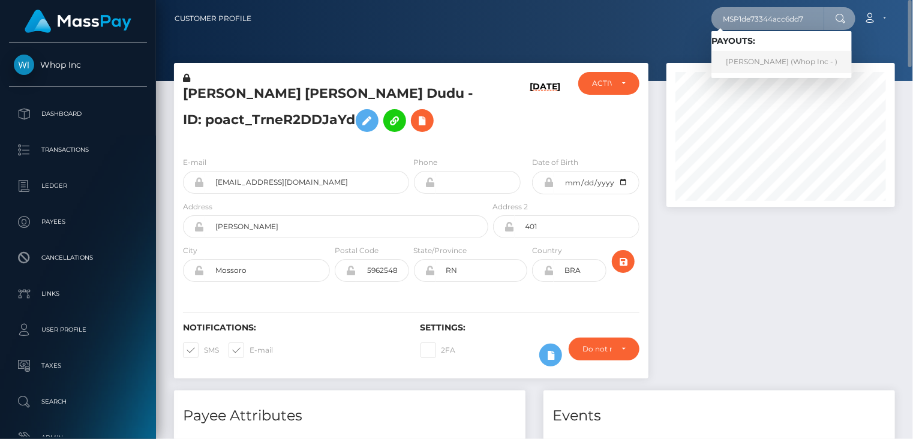
type input "MSP1de73344acc6dd7"
click at [746, 62] on link "ROGERIO BERNAL RIOS (Whop Inc - )" at bounding box center [781, 62] width 140 height 22
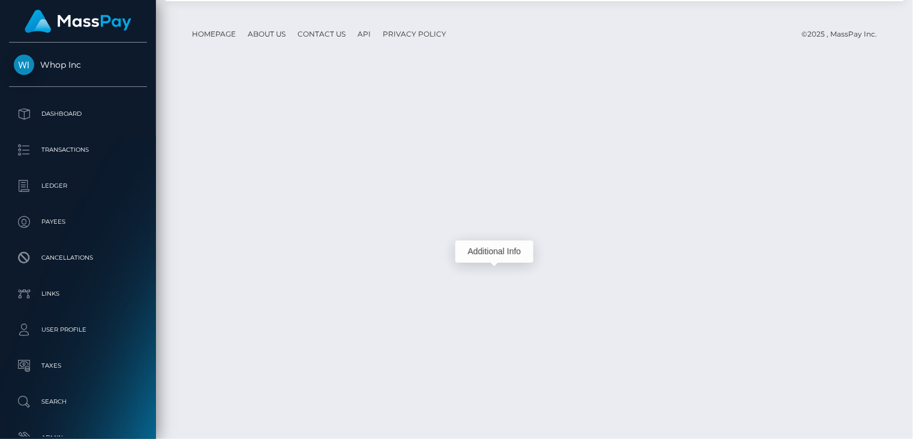
scroll to position [144, 228]
copy td "MSP1de73344acc6dd7"
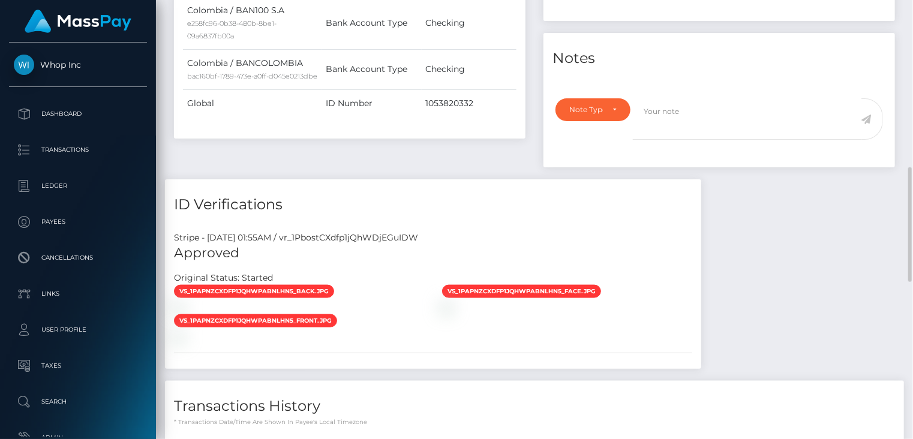
scroll to position [0, 0]
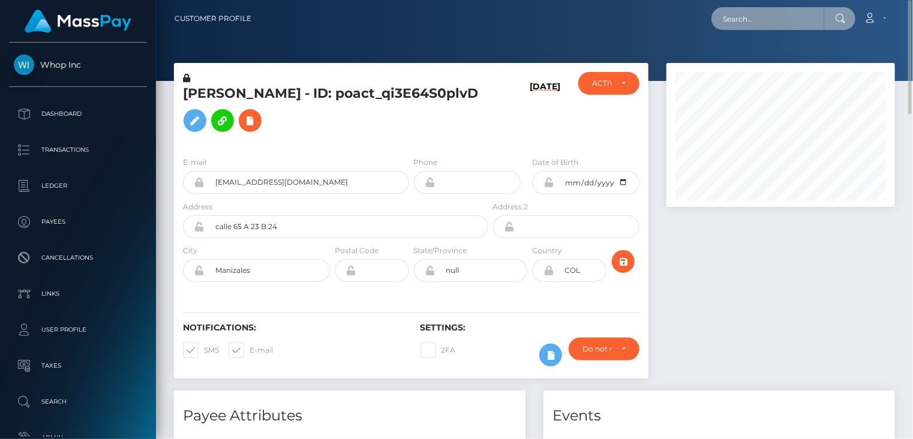
paste input "MSP9f2217864dc9a3e"
type input "MSP9f2217864dc9a3e"
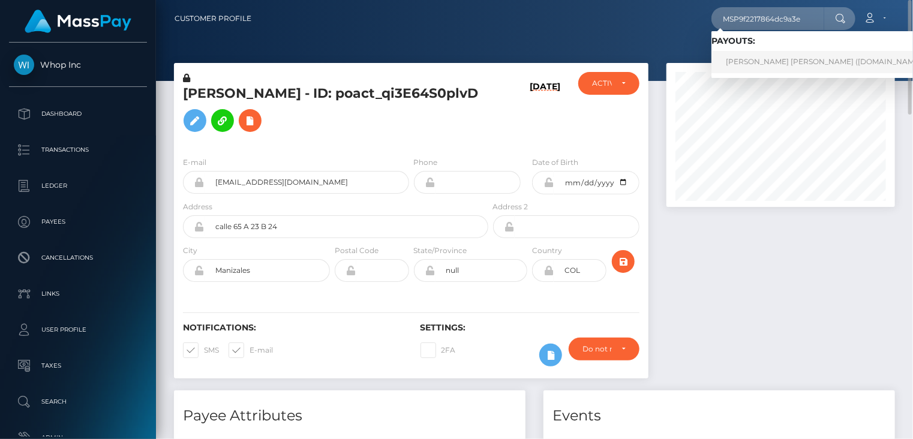
click at [765, 60] on link "MARIA CAMILA AREVALO GONZALEZ (Unlockt.me - )" at bounding box center [827, 62] width 233 height 22
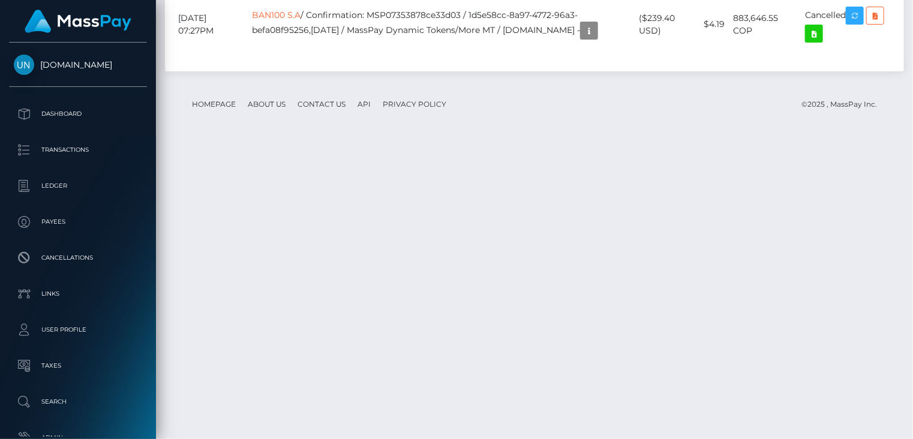
scroll to position [3201, 0]
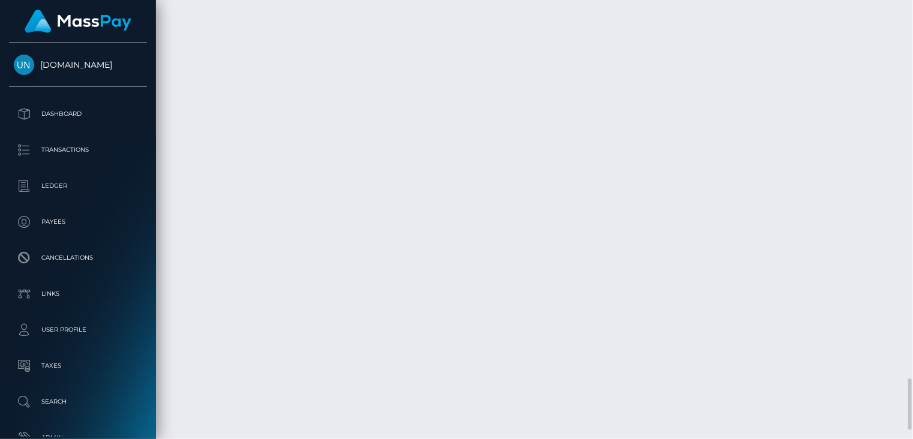
copy td "MSP9f2217864dc9a3e"
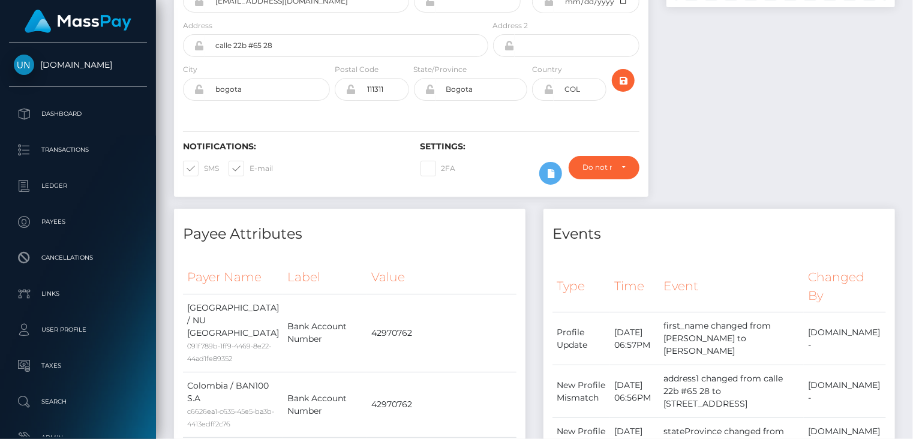
scroll to position [0, 0]
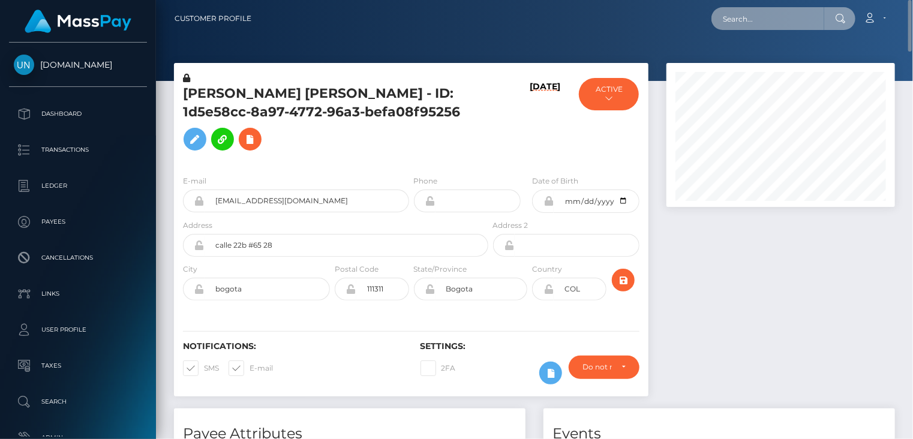
paste input "MSP84b8188e024940e"
type input "MSP84b8188e024940e"
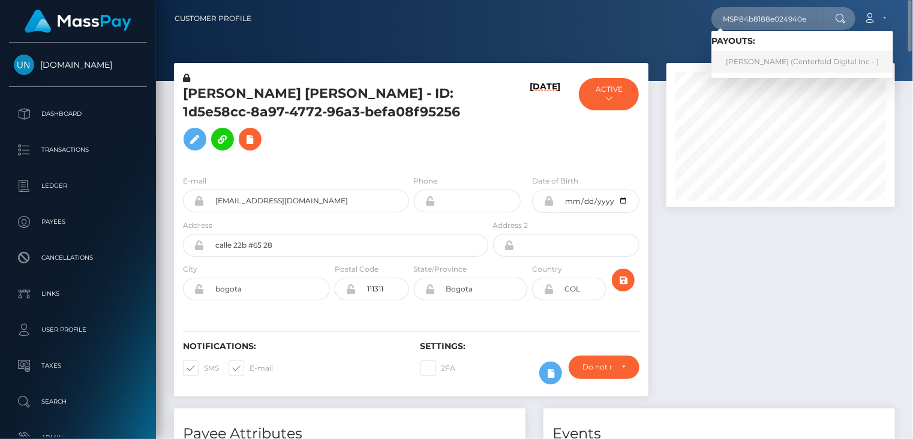
click at [743, 57] on link "Dahiana vanegas (Centerfold Digital Inc - )" at bounding box center [802, 62] width 182 height 22
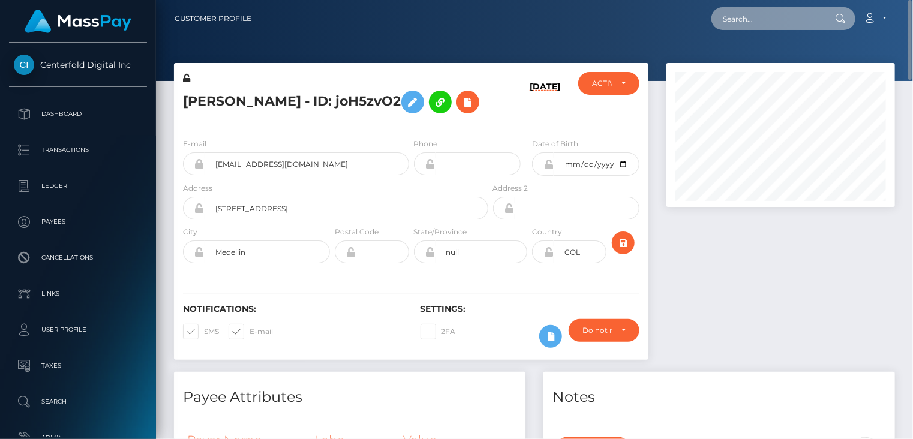
paste input "MSPe81923a67b2ca31"
type input "MSPe81923a67b2ca31"
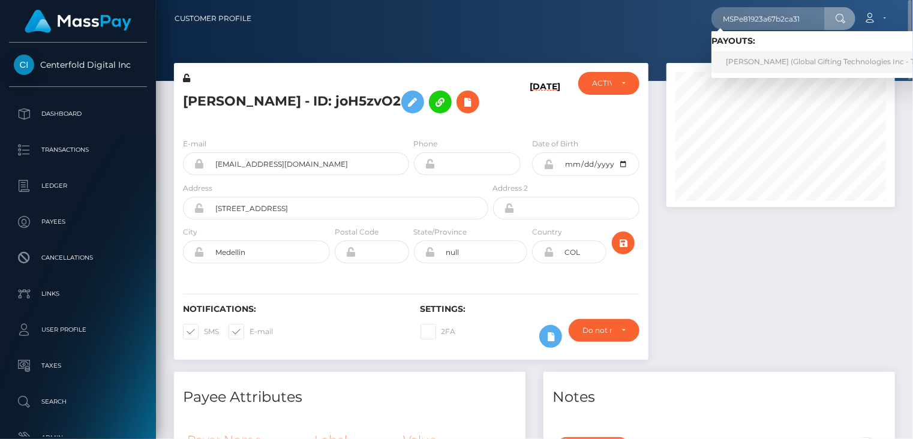
click at [762, 64] on link "TOMAS AGUSTIN VILLAFANE (Global Gifting Technologies Inc - Throne)" at bounding box center [832, 62] width 242 height 22
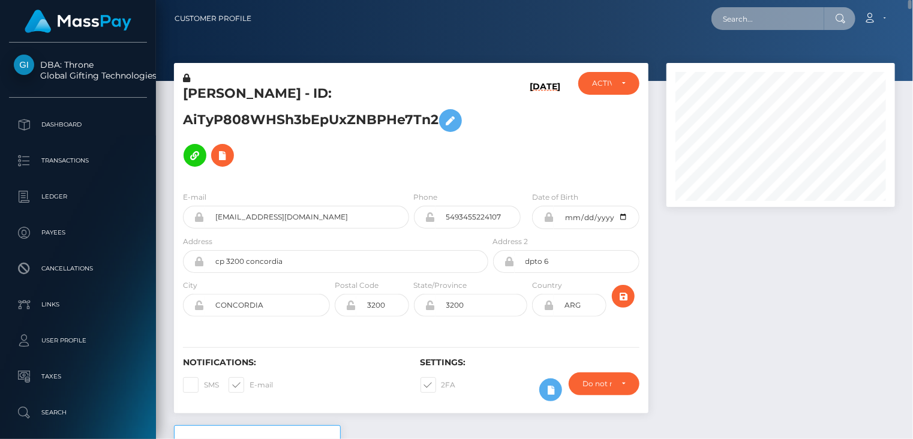
paste input "MSP06b77558442d4f0"
type input "MSP06b77558442d4f0"
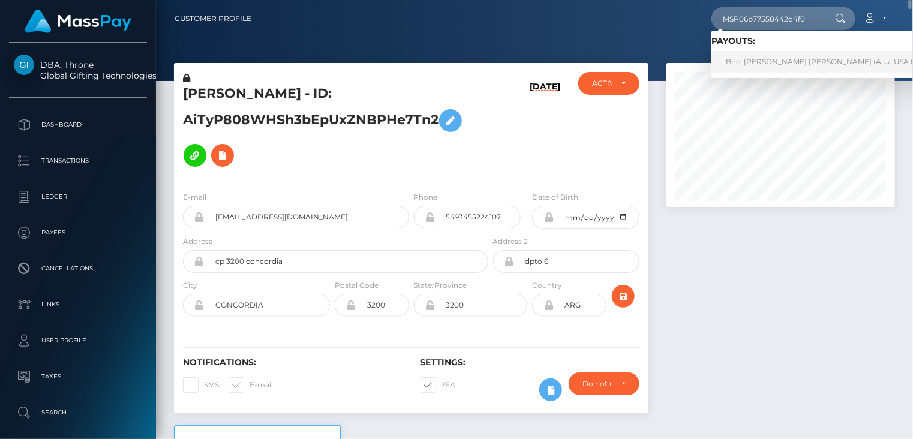
click at [788, 64] on link "Bhel Marcon Esguerra (Alua USA Limited - )" at bounding box center [836, 62] width 250 height 22
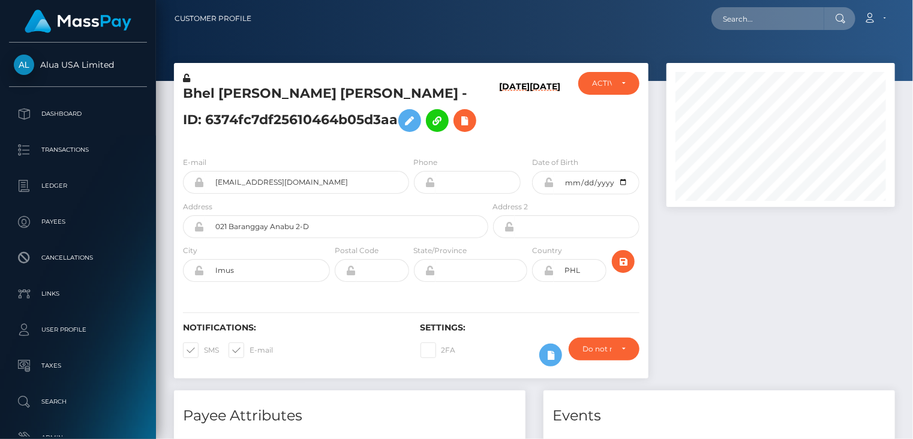
scroll to position [144, 228]
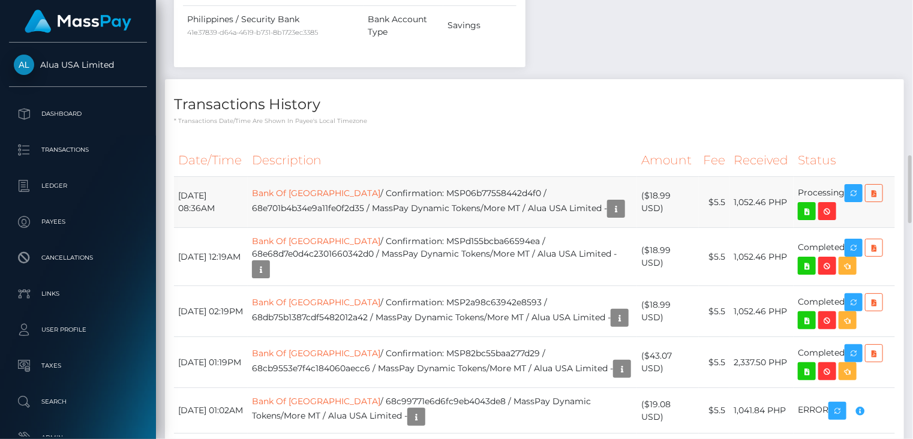
click at [508, 188] on td "Bank Of Philippines Islands / Confirmation: MSP06b77558442d4f0 / 68e701b4b34e9a…" at bounding box center [442, 202] width 389 height 51
copy td "MSP06b77558442d4f0"
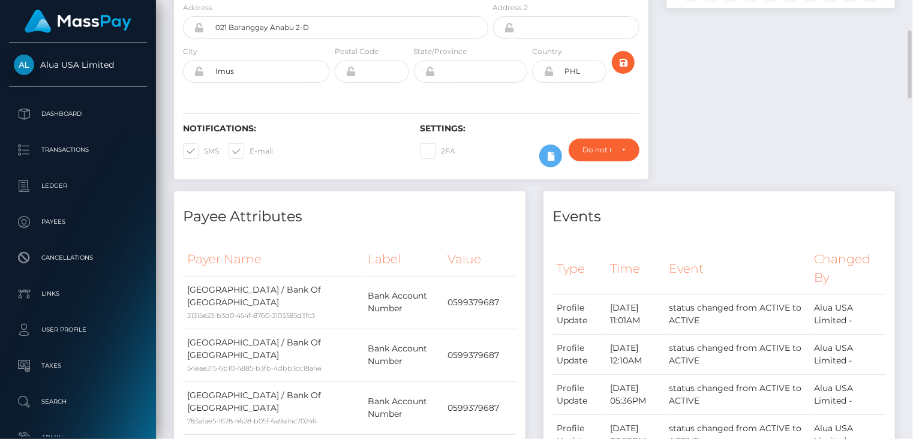
scroll to position [0, 0]
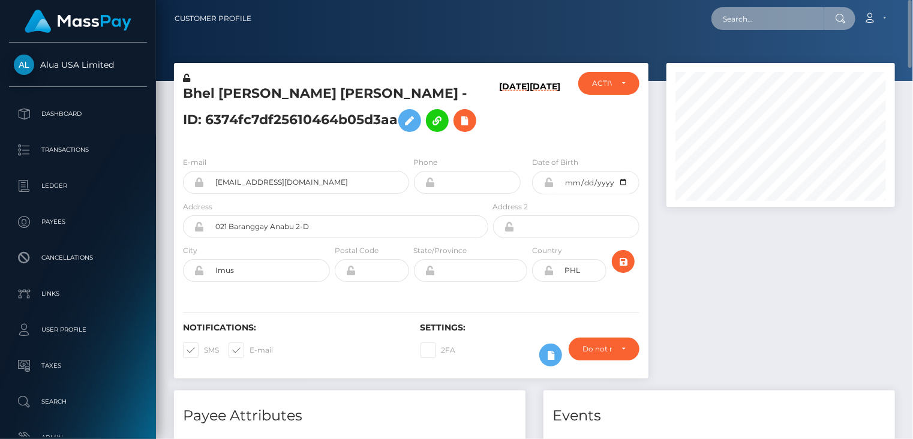
paste input "MSP8622c0c9c0d0d59"
type input "MSP8622c0c9c0d0d59"
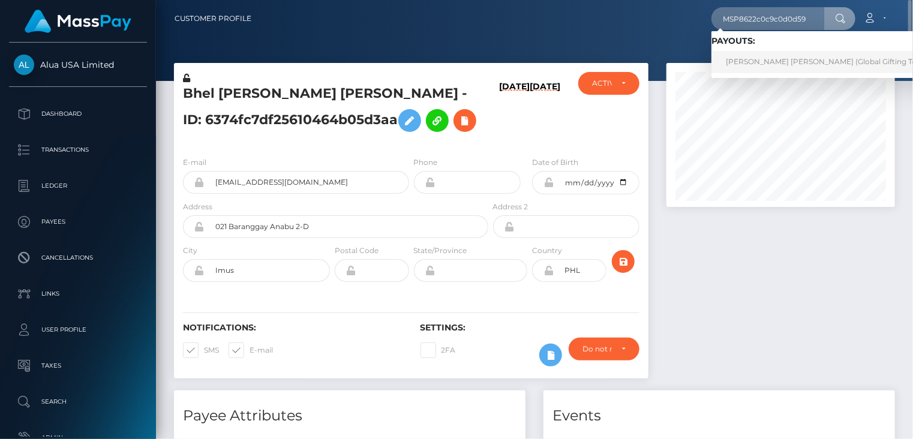
click at [753, 61] on link "[PERSON_NAME] [PERSON_NAME] (Global Gifting Technologies Inc - [GEOGRAPHIC_DATA…" at bounding box center [892, 62] width 362 height 22
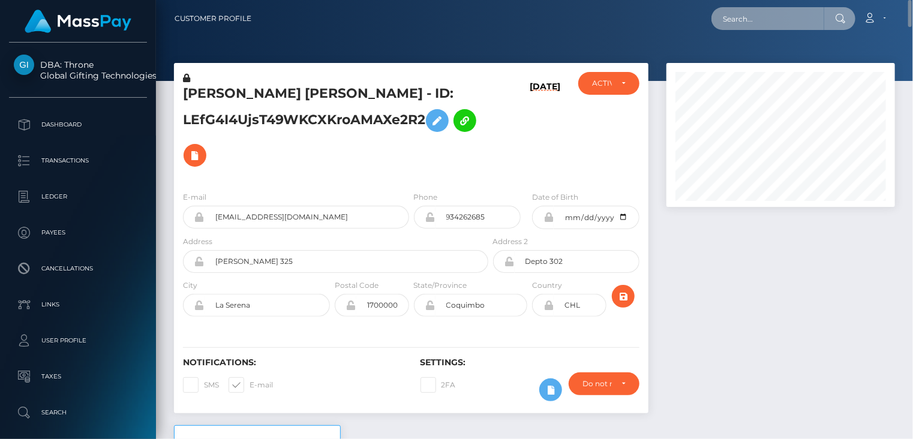
paste input "MSPb851b31dd0620f9"
type input "MSPb851b31dd0620f9"
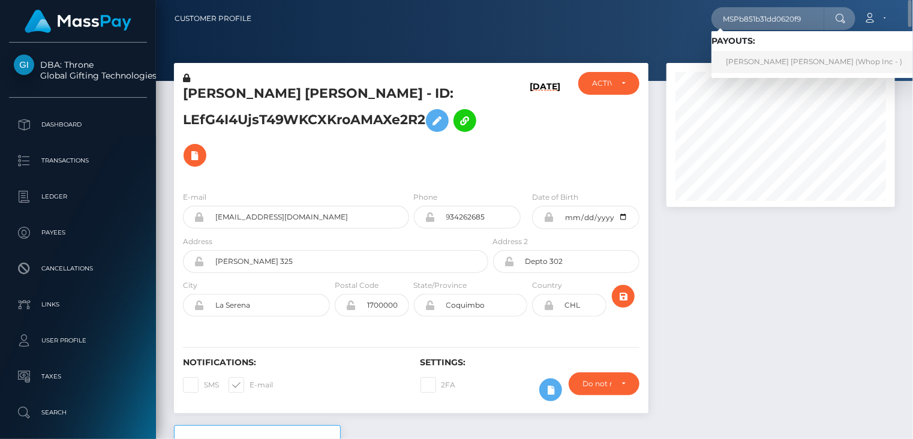
click at [731, 66] on link "JORGE ARMANDO VEYTIA MORA (Whop Inc - )" at bounding box center [813, 62] width 205 height 22
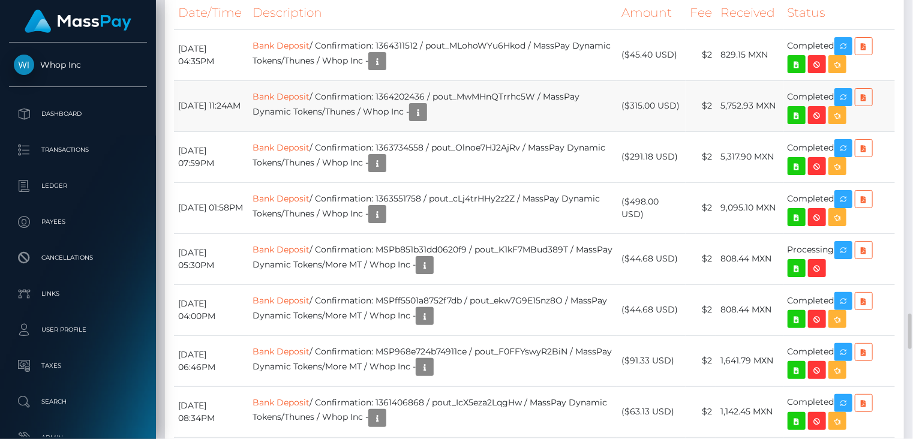
scroll to position [1400, 0]
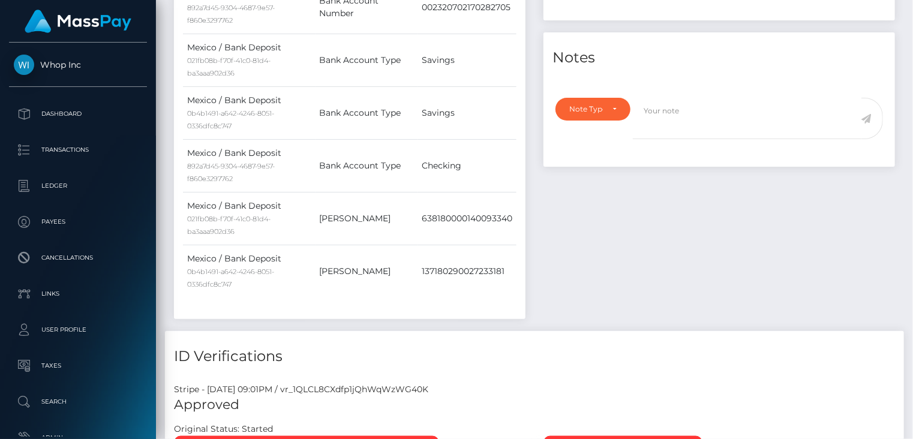
scroll to position [0, 0]
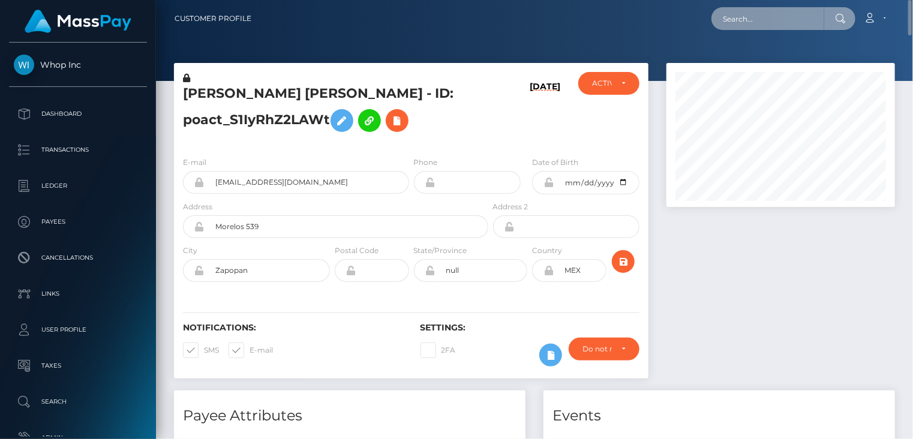
paste input "MSPb50c591d34ed53d"
type input "MSPb50c591d34ed53d"
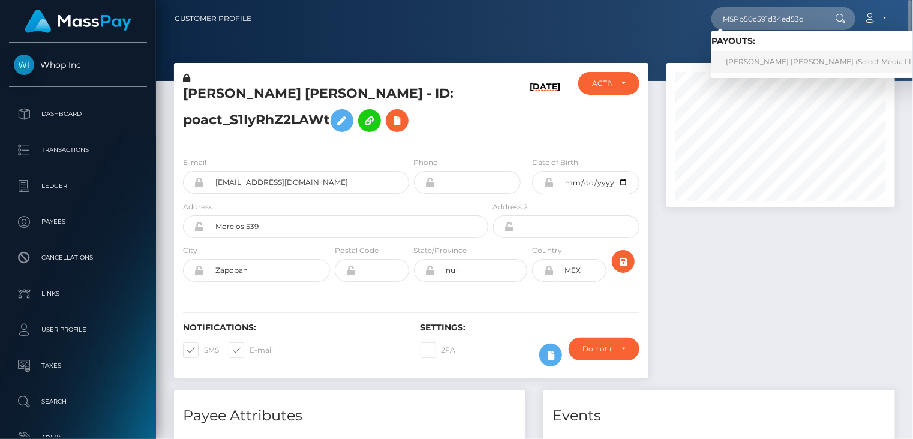
click at [738, 68] on link "William Robert Coronel Aldaz (Select Media LLC - )" at bounding box center [826, 62] width 230 height 22
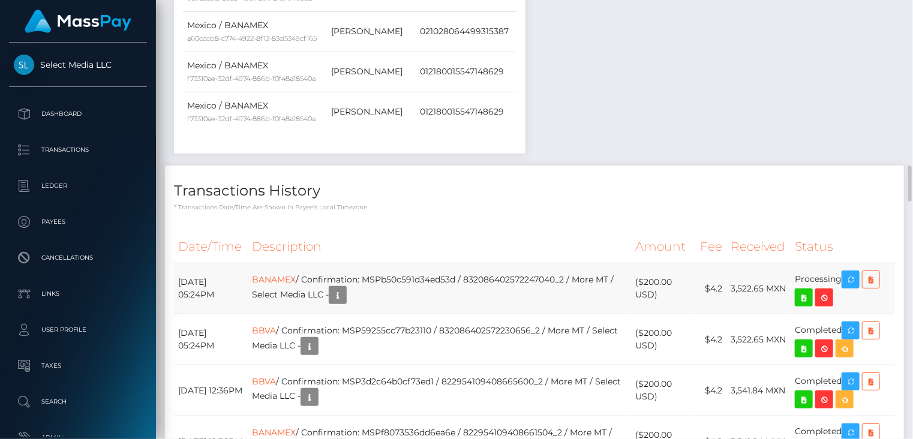
scroll to position [144, 228]
click at [437, 263] on td "BANAMEX / Confirmation: MSPb50c591d34ed53d / 832086402572247040_2 / More MT / S…" at bounding box center [439, 288] width 383 height 51
copy td "MSPb50c591d34ed53d"
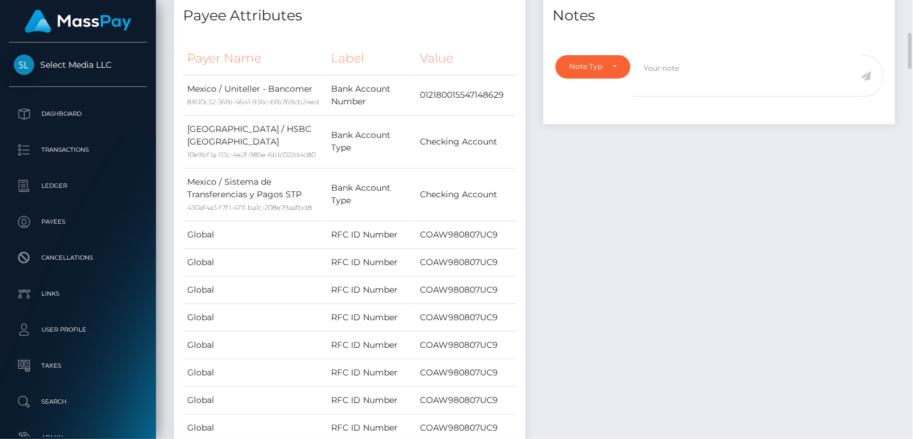
scroll to position [0, 0]
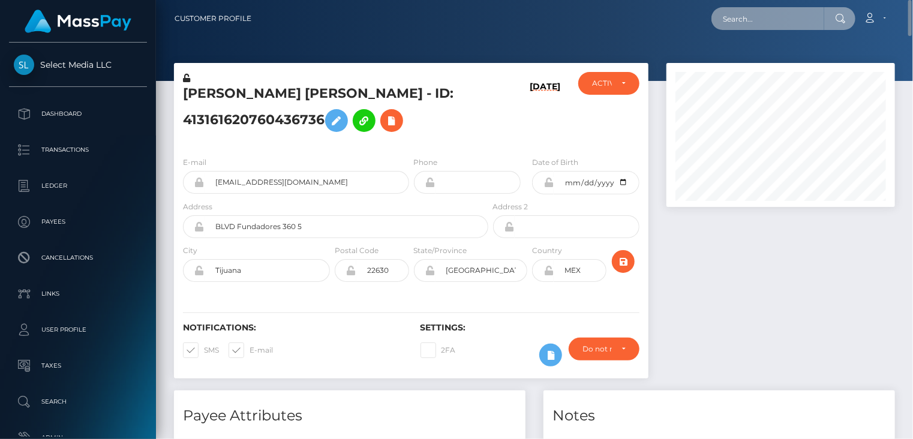
paste input "MSP7c614c60b12d28a"
type input "MSP7c614c60b12d28a"
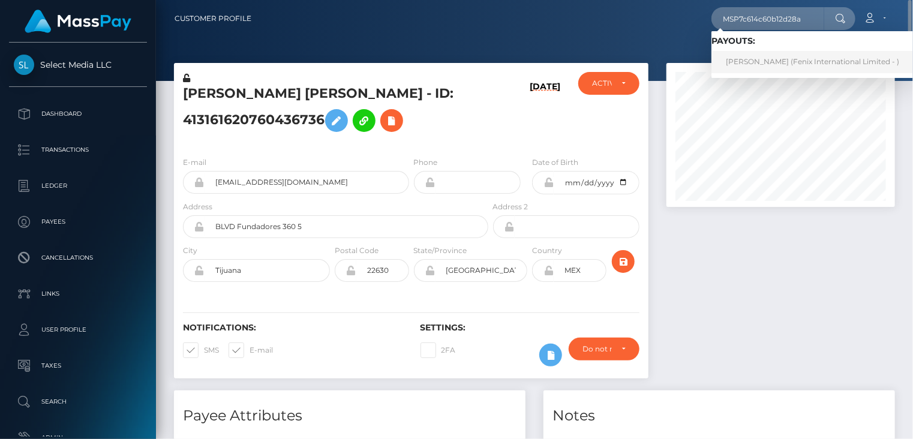
click at [753, 62] on link "POOJA RANI (Fenix International Limited - )" at bounding box center [812, 62] width 202 height 22
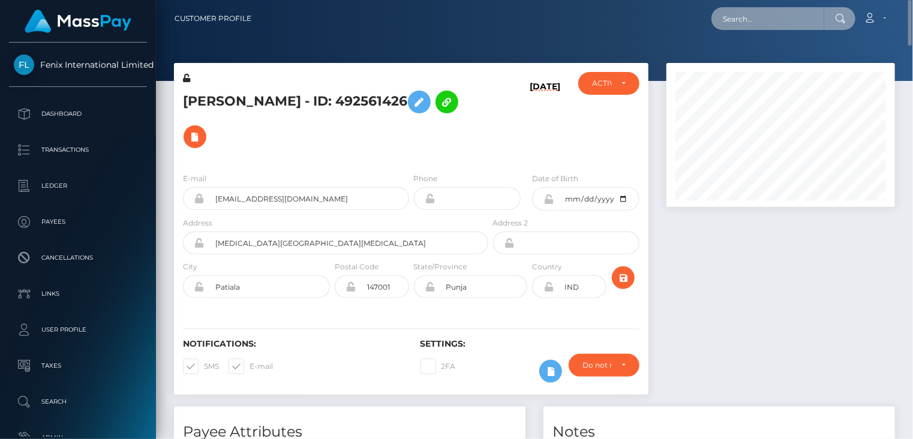
paste input "MSPaff7ff5bfd70cb0"
type input "MSPaff7ff5bfd70cb0"
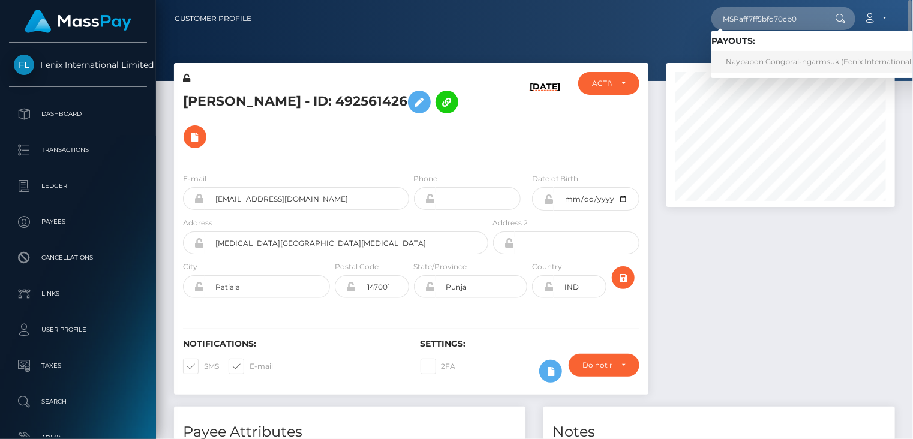
click at [761, 69] on link "Naypapon Gongprai-ngarmsuk (Fenix International Limited - )" at bounding box center [837, 62] width 253 height 22
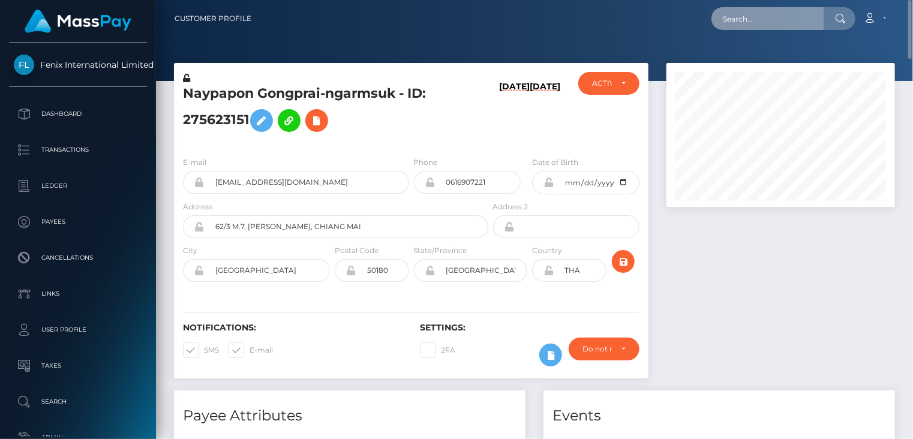
click at [785, 13] on input "text" at bounding box center [767, 18] width 113 height 23
paste input "MSP3ee239e3265e412"
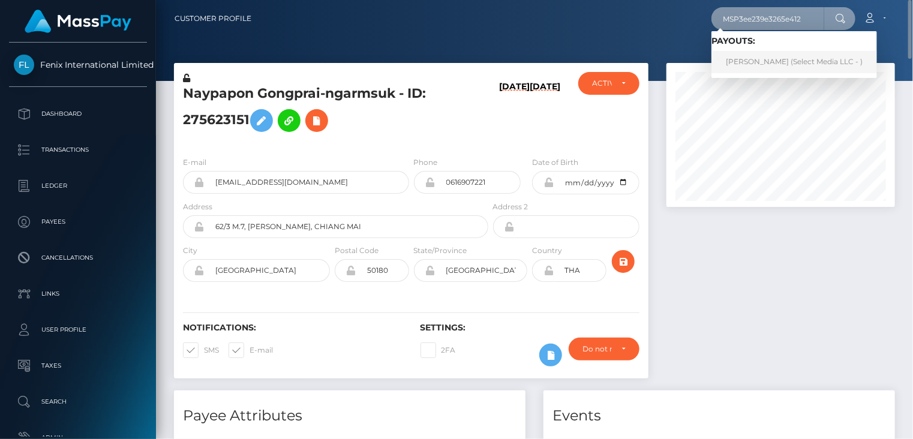
type input "MSP3ee239e3265e412"
click at [747, 64] on link "Duygu CAKMAK (Select Media LLC - )" at bounding box center [794, 62] width 166 height 22
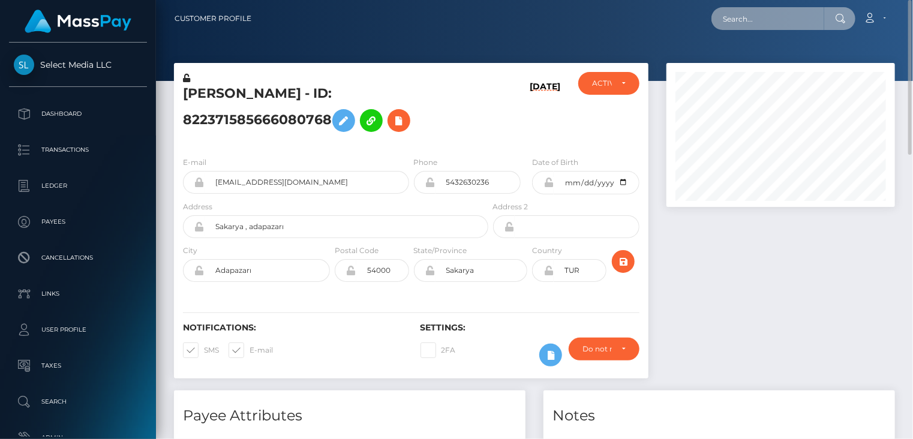
paste input "acct_1LusriE8RaeTHZE9"
drag, startPoint x: 813, startPoint y: 21, endPoint x: 702, endPoint y: 23, distance: 111.0
click at [702, 23] on div "acct_1LusriE8RaeTHZE9 Loading... Loading... Account Edit Profile" at bounding box center [577, 18] width 633 height 25
paste input "text"
drag, startPoint x: 799, startPoint y: 15, endPoint x: 722, endPoint y: 27, distance: 77.7
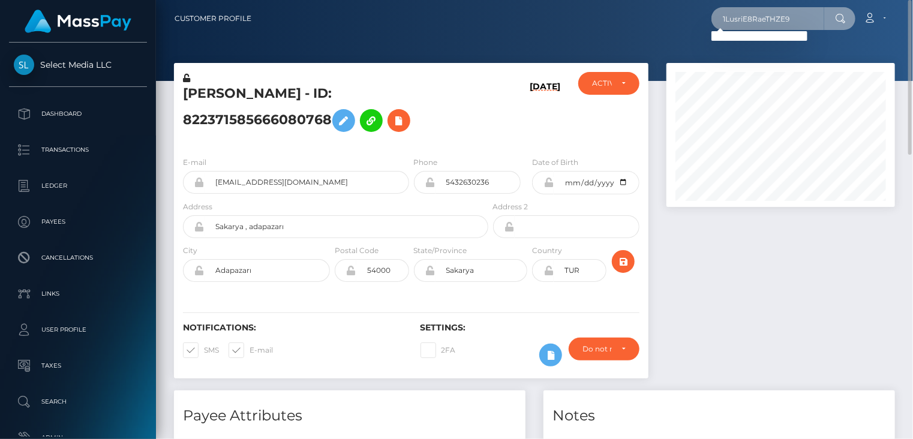
click at [722, 27] on input "1LusriE8RaeTHZE9" at bounding box center [767, 18] width 113 height 23
paste input "evanhayek11@gmail.com"
type input "evanhayek11@gmail.com"
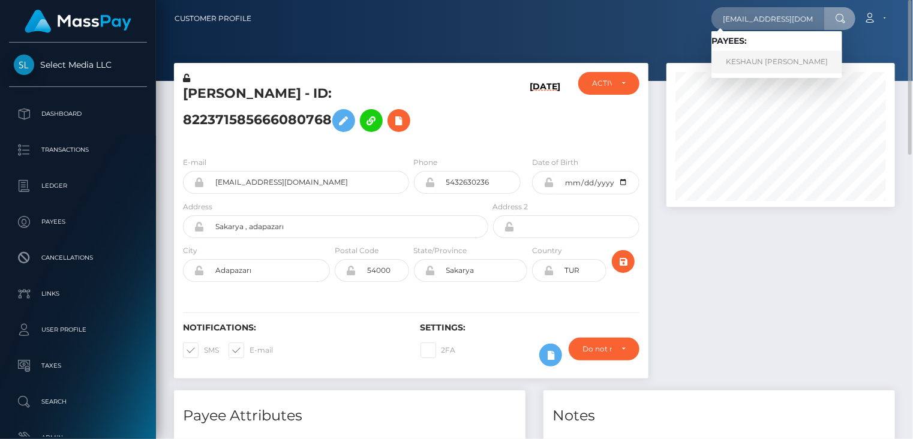
click at [777, 61] on link "KESHAUN TYWON LEWIS" at bounding box center [776, 62] width 131 height 22
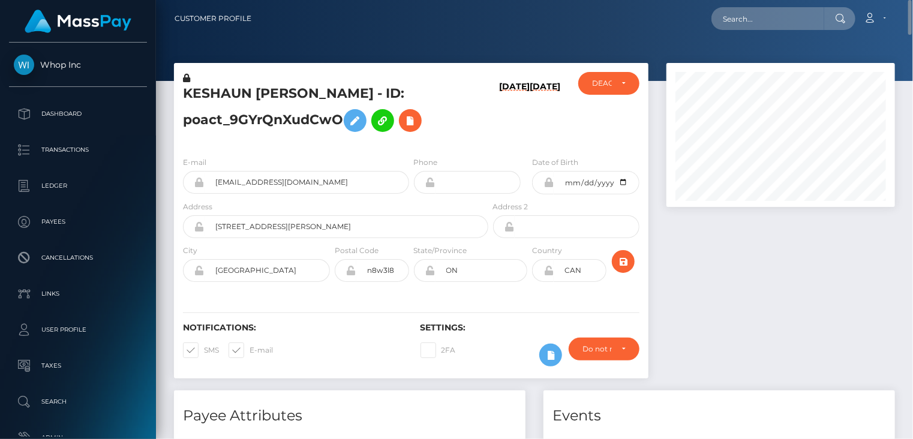
click at [216, 91] on h5 "KESHAUN [PERSON_NAME] - ID: poact_9GYrQnXudCwO" at bounding box center [332, 111] width 299 height 53
copy h5 "KESHAUN"
paste input "MSP0e7c170a5f15ad1"
type input "MSP0e7c170a5f15ad1"
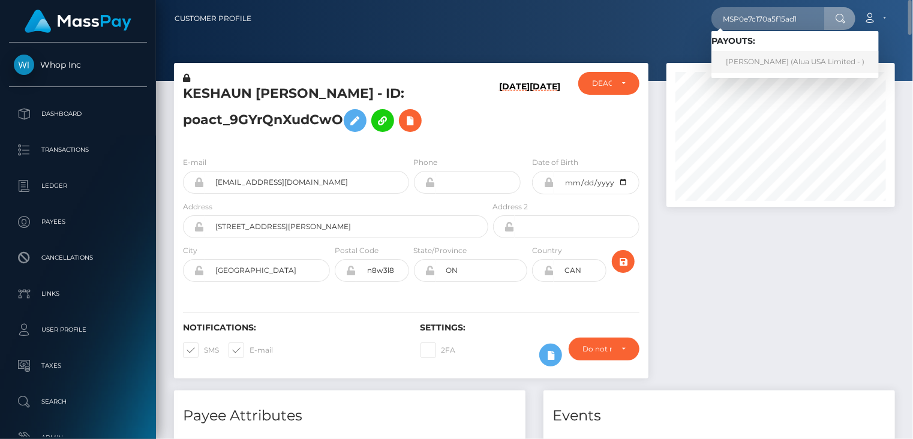
click at [780, 69] on link "[PERSON_NAME] (Alua USA Limited - )" at bounding box center [794, 62] width 167 height 22
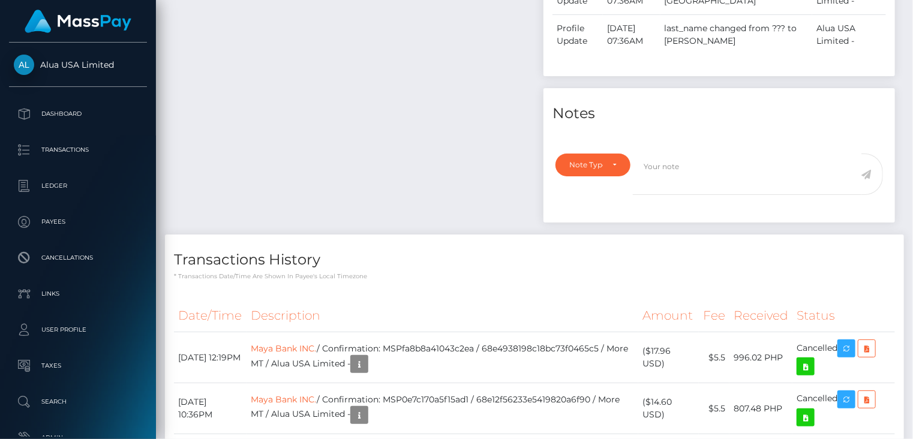
scroll to position [1000, 0]
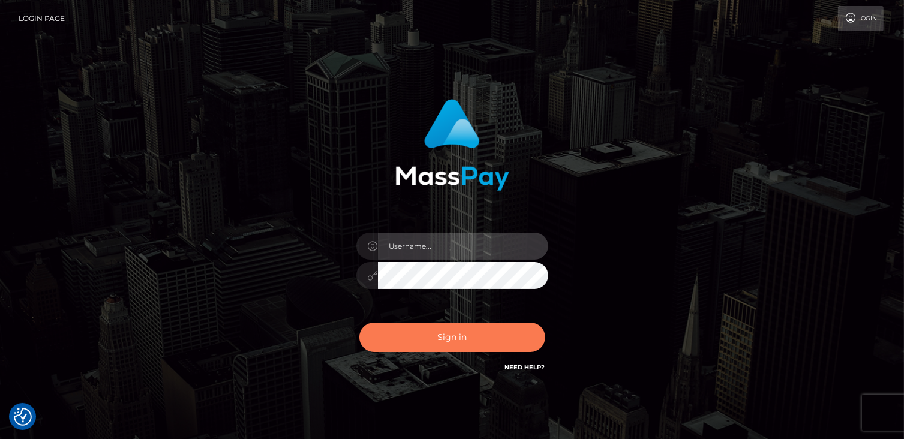
type input "catalinad"
click at [444, 337] on button "Sign in" at bounding box center [452, 337] width 186 height 29
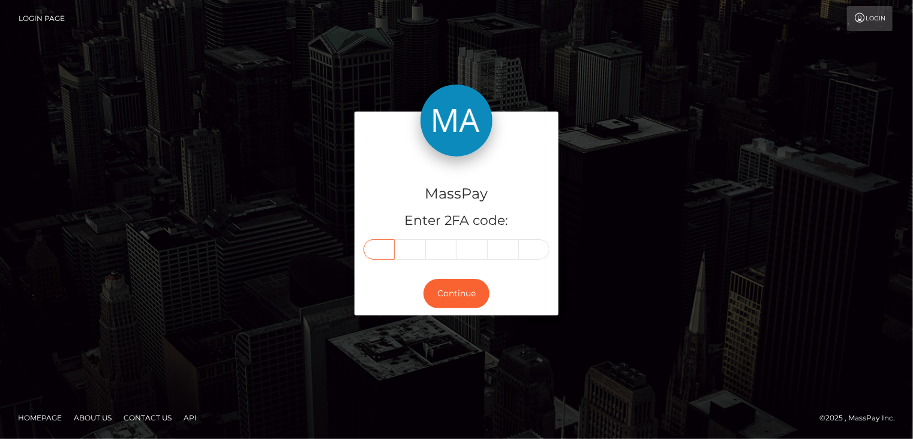
click at [391, 251] on input "text" at bounding box center [378, 249] width 31 height 20
type input "3"
type input "8"
type input "0"
type input "4"
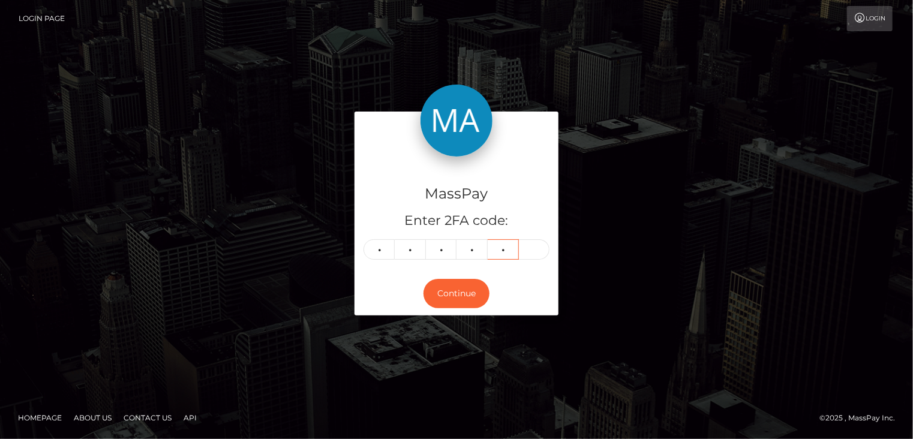
type input "4"
type input "0"
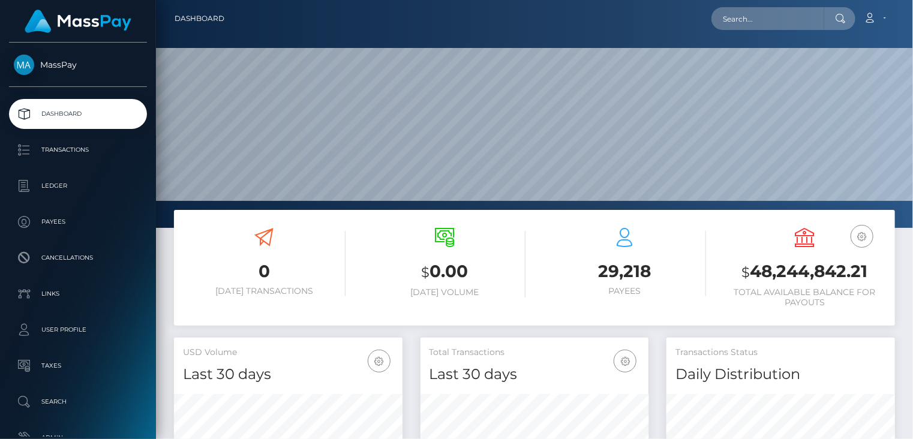
scroll to position [212, 228]
paste input "MSP03dd5b3c486f0e2"
type input "MSP03dd5b3c486f0e2"
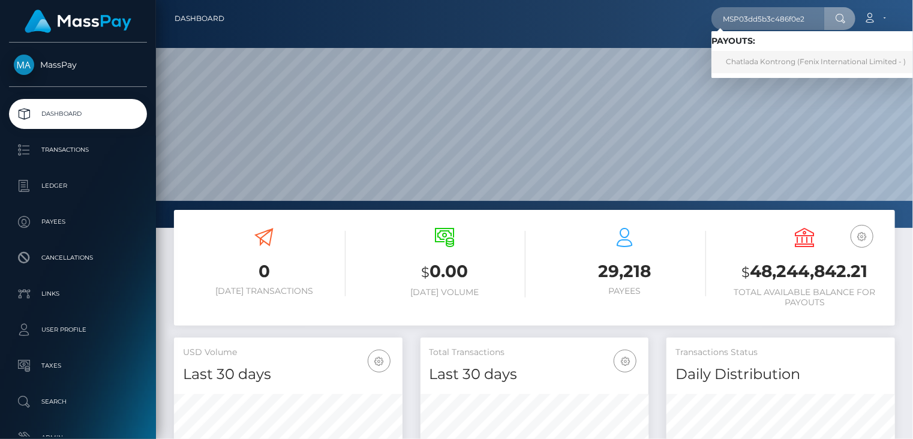
click at [783, 65] on link "Chatlada Kontrong (Fenix International Limited - )" at bounding box center [815, 62] width 209 height 22
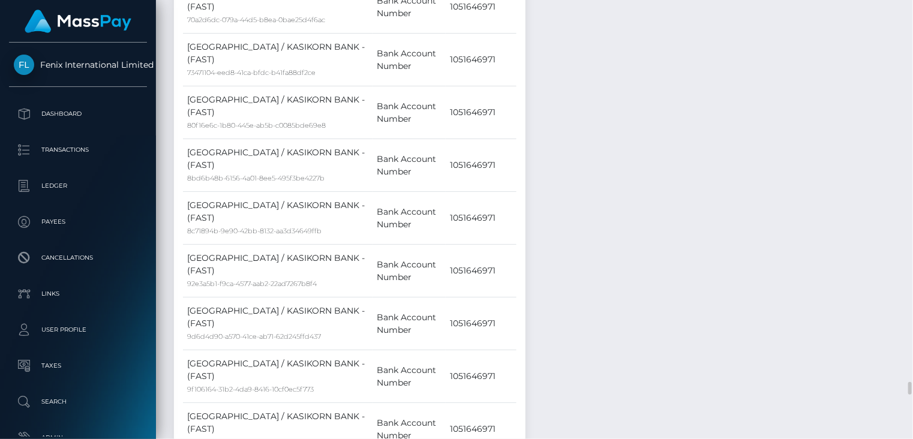
scroll to position [6201, 0]
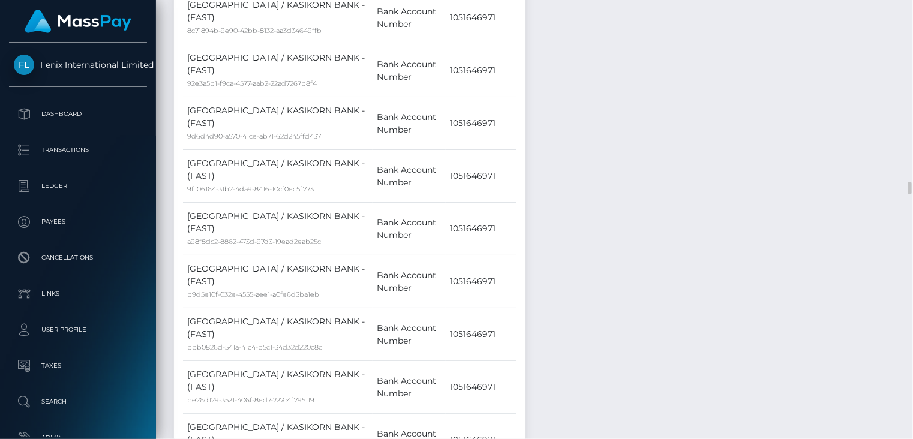
drag, startPoint x: 274, startPoint y: 150, endPoint x: 411, endPoint y: 153, distance: 137.4
copy td "MSP03dd5b3c486f0e2 / 78431139"
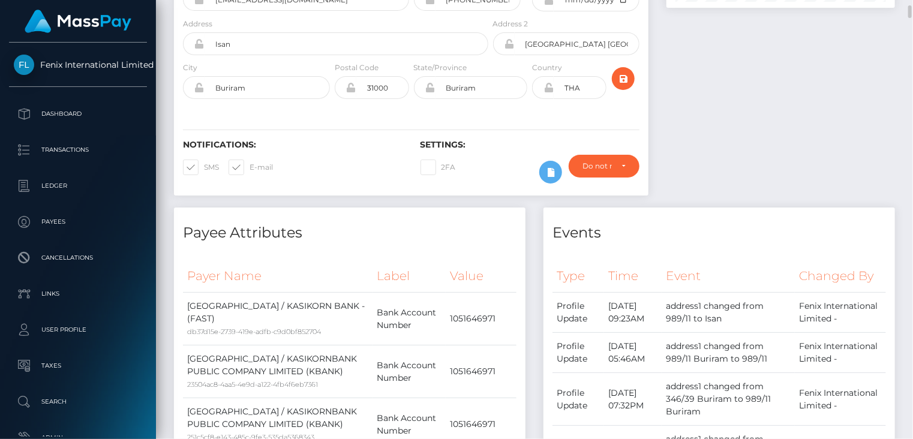
scroll to position [0, 0]
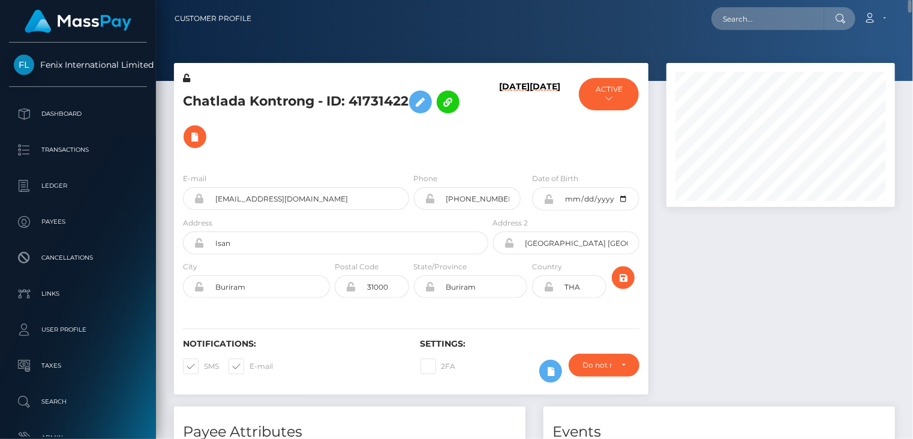
click at [265, 97] on h5 "Chatlada Kontrong - ID: 41731422" at bounding box center [332, 120] width 299 height 70
copy h5 "Chatlada Kontrong - ID: 41731422"
paste input "MSP84b8188e024940e"
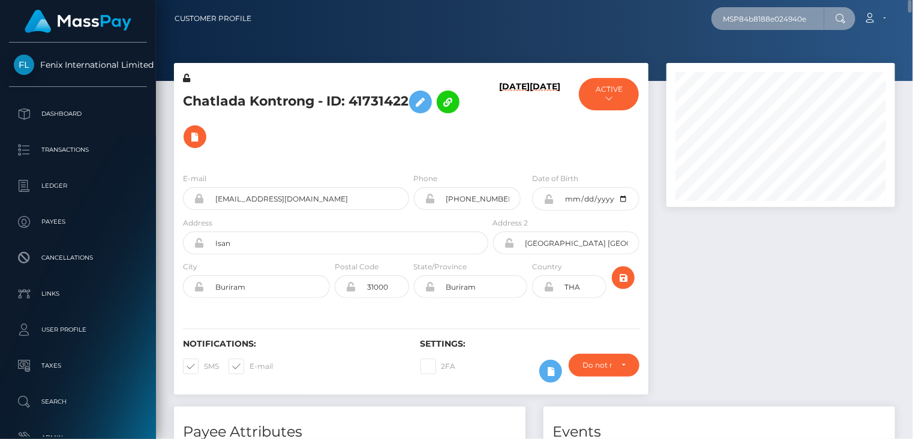
type input "MSP84b8188e024940e"
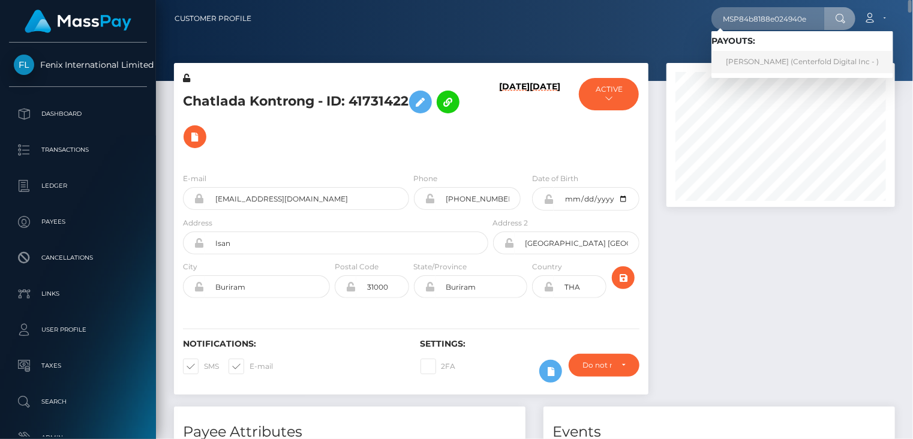
click at [740, 61] on link "Dahiana vanegas (Centerfold Digital Inc - )" at bounding box center [802, 62] width 182 height 22
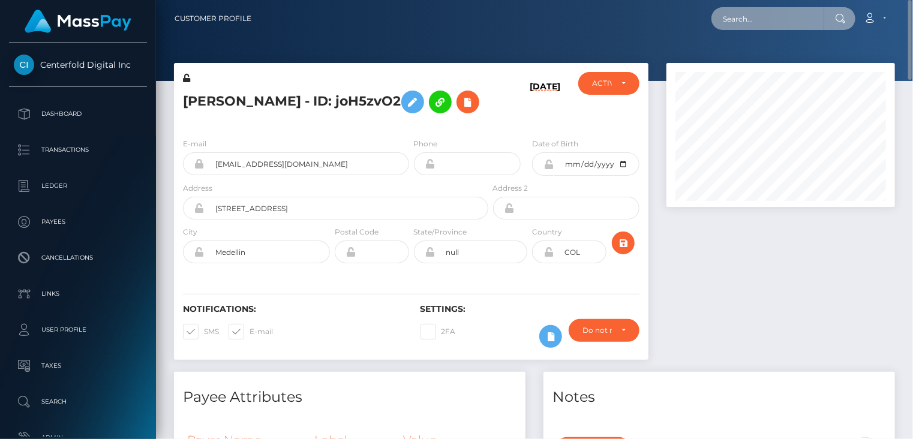
paste input "MSP7c614c60b12d28a"
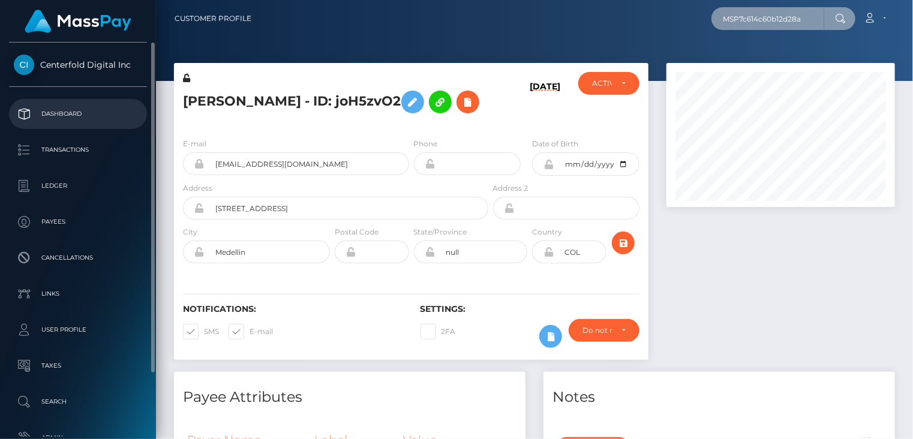
type input "MSP7c614c60b12d28a"
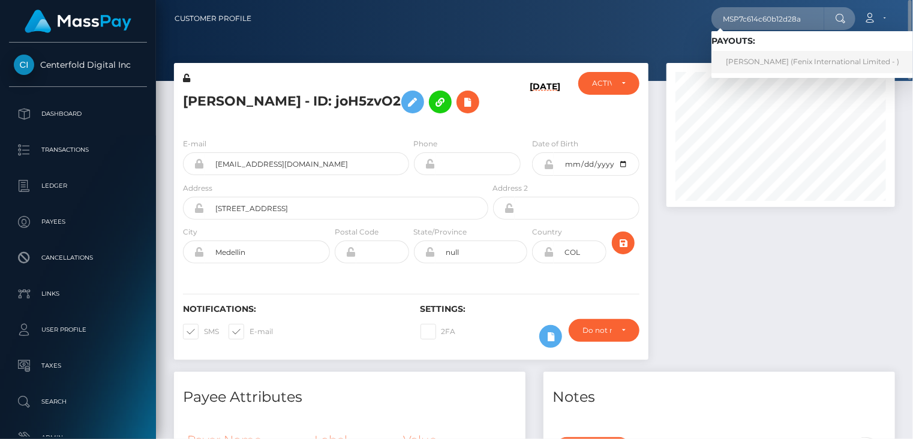
drag, startPoint x: 750, startPoint y: 60, endPoint x: 744, endPoint y: 61, distance: 6.6
click at [750, 60] on link "POOJA RANI (Fenix International Limited - )" at bounding box center [812, 62] width 202 height 22
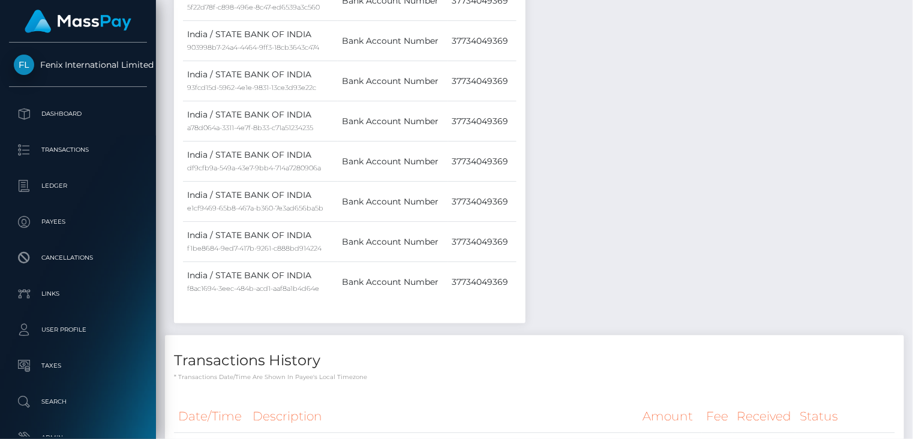
scroll to position [2801, 0]
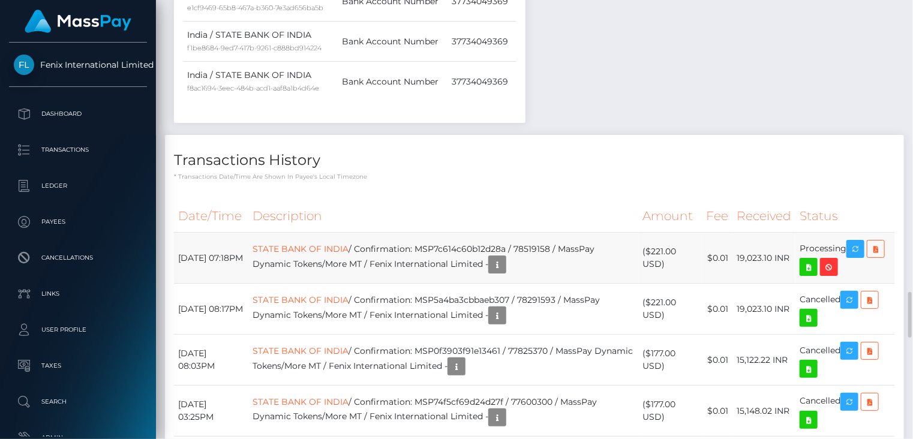
click at [477, 233] on td "STATE BANK OF INDIA / Confirmation: MSP7c614c60b12d28a / 78519158 / MassPay Dyn…" at bounding box center [443, 258] width 390 height 51
copy td "MSP7c614c60b12d28a"
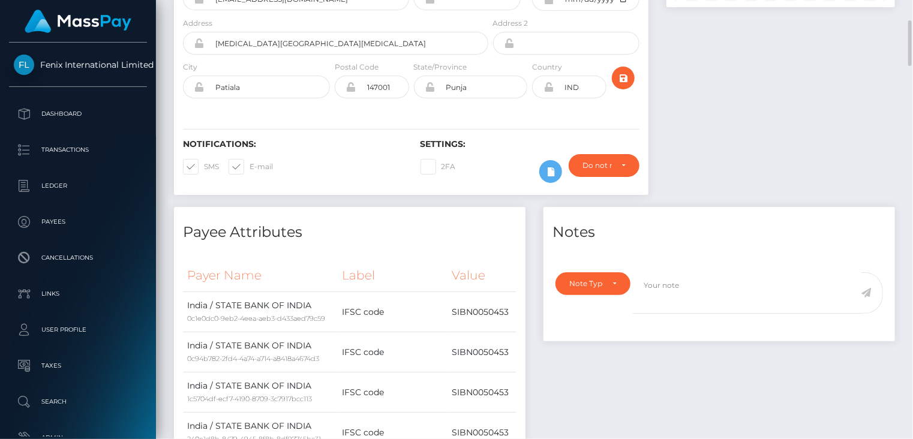
scroll to position [0, 0]
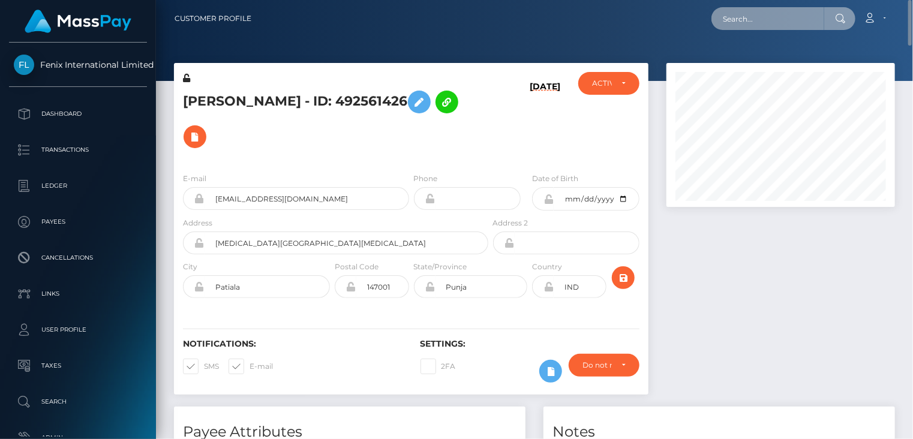
paste input "MSPaff7ff5bfd70cb0"
type input "MSPaff7ff5bfd70cb0"
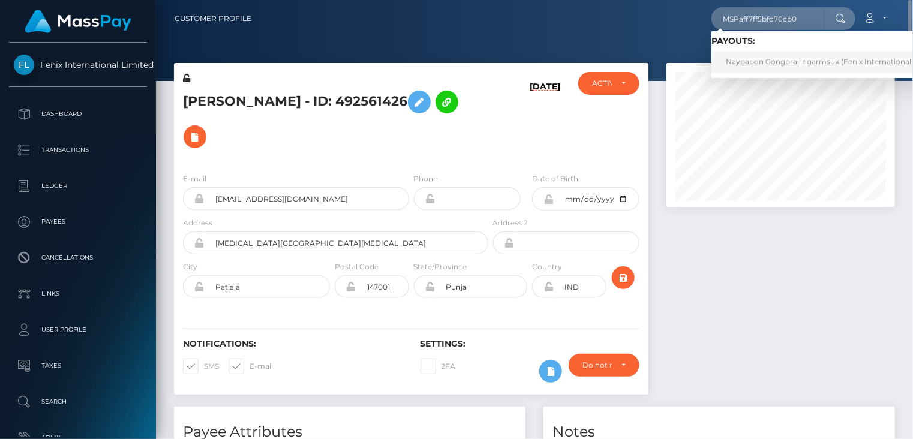
click at [752, 63] on link "Naypapon Gongprai-ngarmsuk (Fenix International Limited - )" at bounding box center [837, 62] width 253 height 22
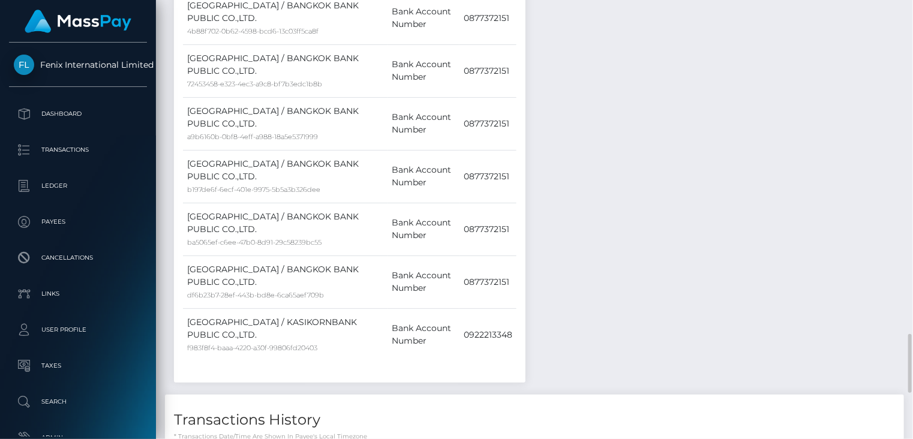
scroll to position [1000, 0]
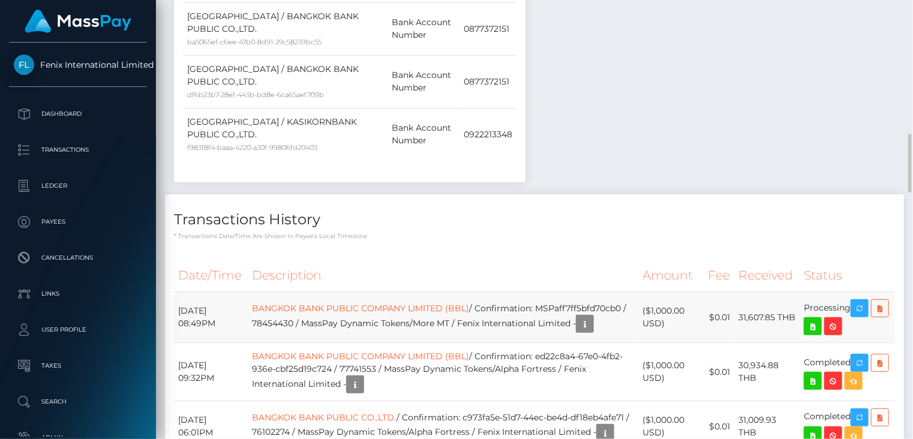
click at [343, 292] on td "BANGKOK BANK PUBLIC COMPANY LIMITED (BBL) / Confirmation: MSPaff7ff5bfd70cb0 / …" at bounding box center [443, 317] width 390 height 51
copy td "MSPaff7ff5bfd70cb0"
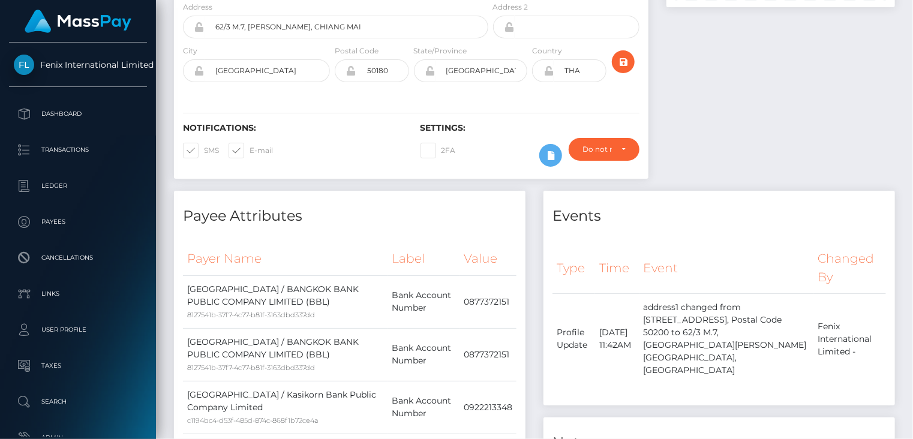
scroll to position [0, 0]
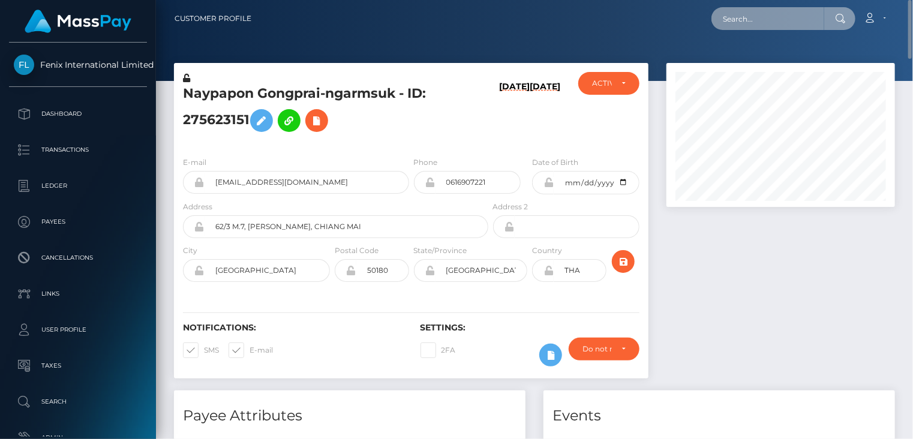
paste input "MSPe00ab1feb4fe12e"
type input "MSPe00ab1feb4fe12e"
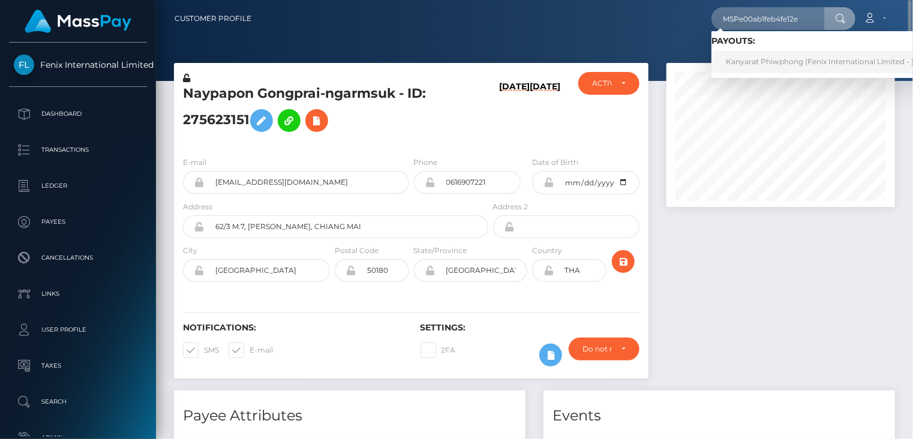
click at [752, 65] on link "Kanyarat Phiwphong (Fenix International Limited - )" at bounding box center [819, 62] width 217 height 22
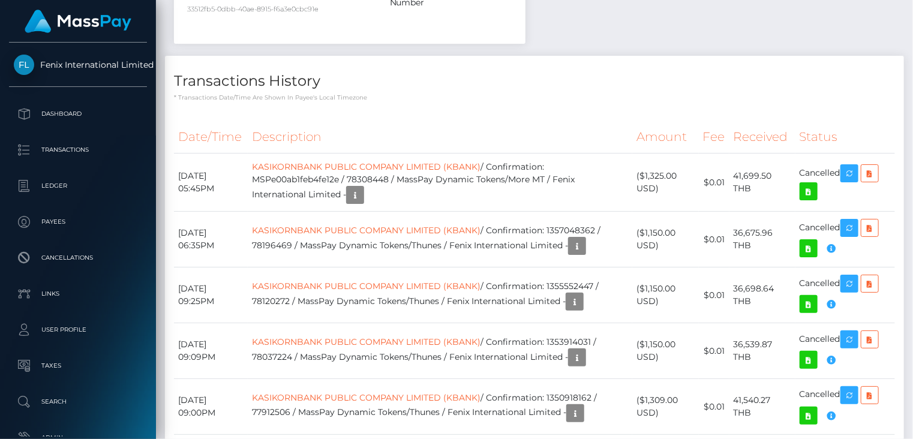
scroll to position [144, 228]
drag, startPoint x: 275, startPoint y: 149, endPoint x: 413, endPoint y: 153, distance: 138.0
click at [413, 154] on td "KASIKORNBANK PUBLIC COMPANY LIMITED (KBANK) / Confirmation: MSPe00ab1feb4fe12e …" at bounding box center [440, 183] width 384 height 58
copy td "MSPe00ab1feb4fe12e / 78308448"
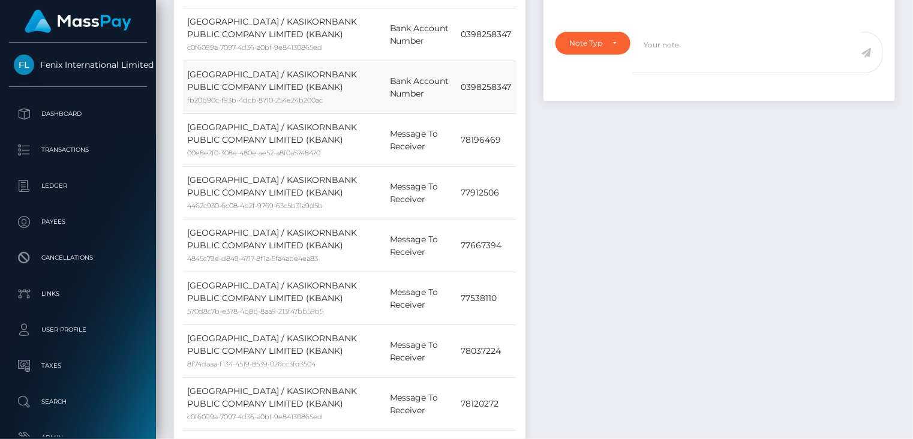
scroll to position [0, 0]
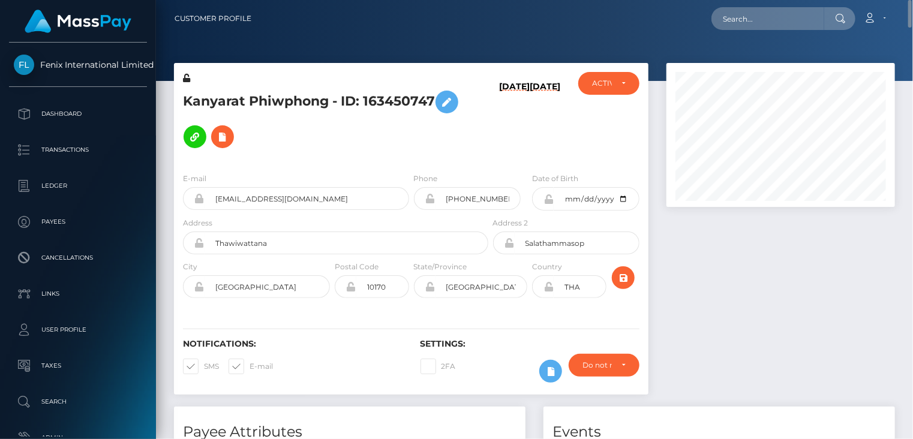
click at [293, 100] on h5 "Kanyarat Phiwphong - ID: 163450747" at bounding box center [332, 120] width 299 height 70
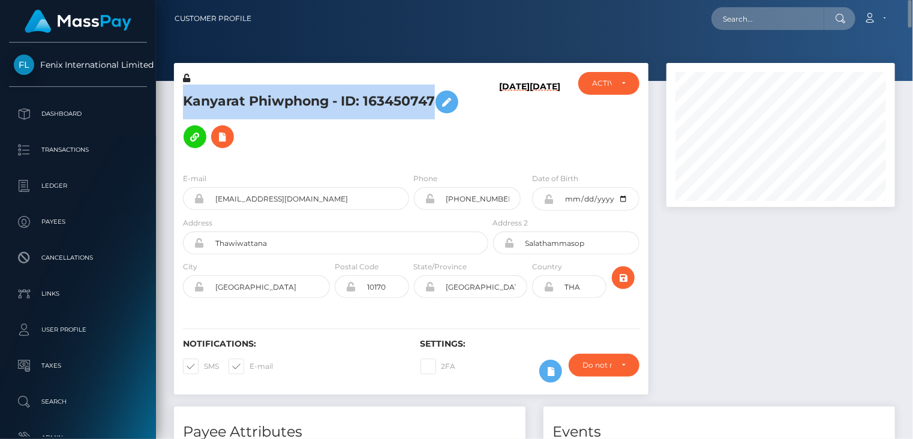
click at [293, 100] on h5 "Kanyarat Phiwphong - ID: 163450747" at bounding box center [332, 120] width 299 height 70
copy h5 "Kanyarat Phiwphong - ID: 163450747"
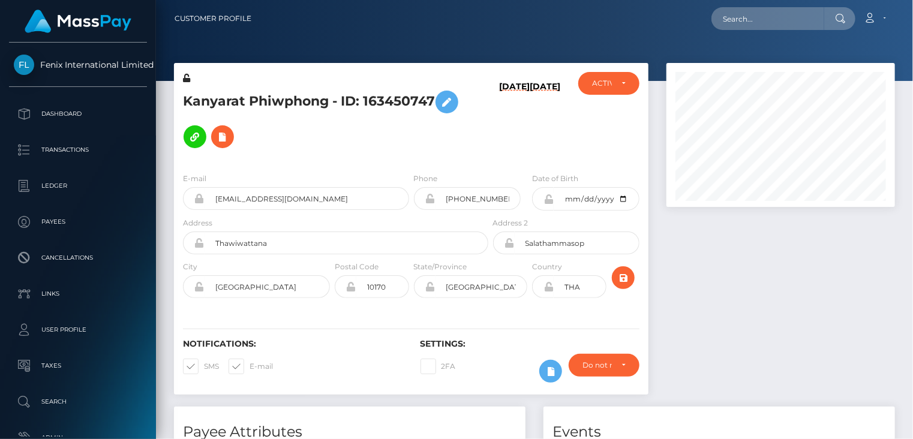
scroll to position [144, 228]
paste input "[EMAIL_ADDRESS][DOMAIN_NAME]"
type input "[EMAIL_ADDRESS][DOMAIN_NAME]"
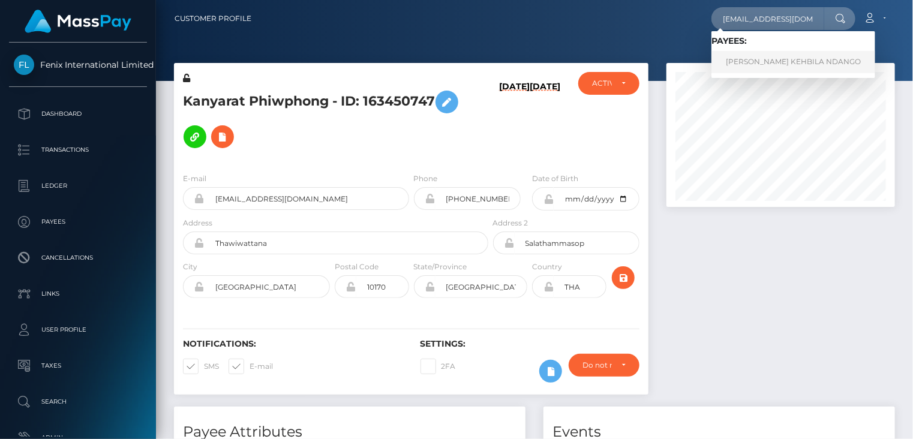
click at [763, 61] on link "[PERSON_NAME] KEHBILA NDANGO" at bounding box center [793, 62] width 164 height 22
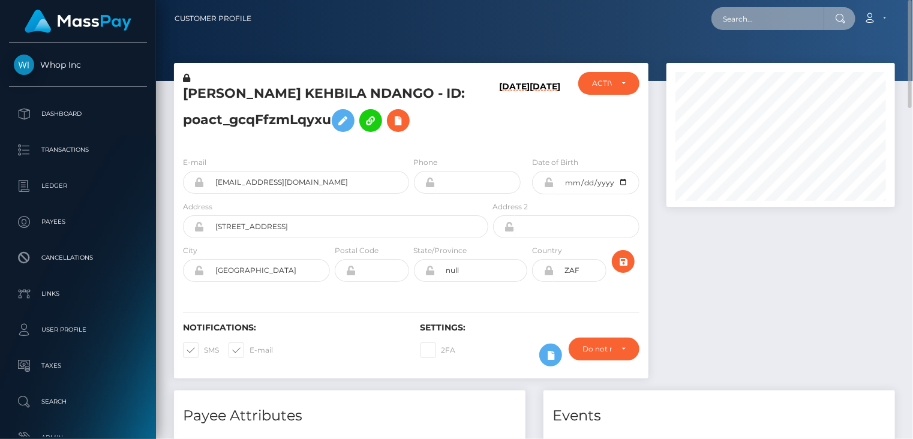
paste input "poact_xmILCxT3zD7t"
type input "poact_xmILCxT3zD7t"
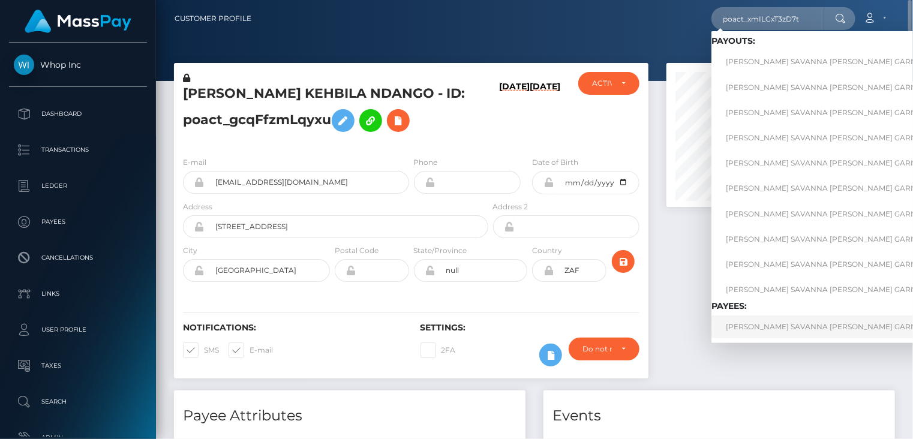
click at [762, 327] on link "SOPHIE KATIA SAVANNA OCEANE GARNIER" at bounding box center [851, 326] width 281 height 22
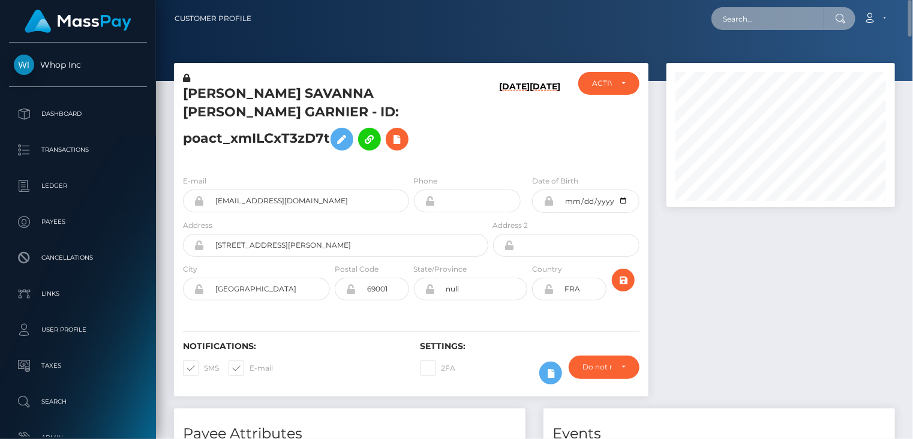
paste input "poact_XDfbP5d1Bk4K"
type input "poact_XDfbP5d1Bk4K"
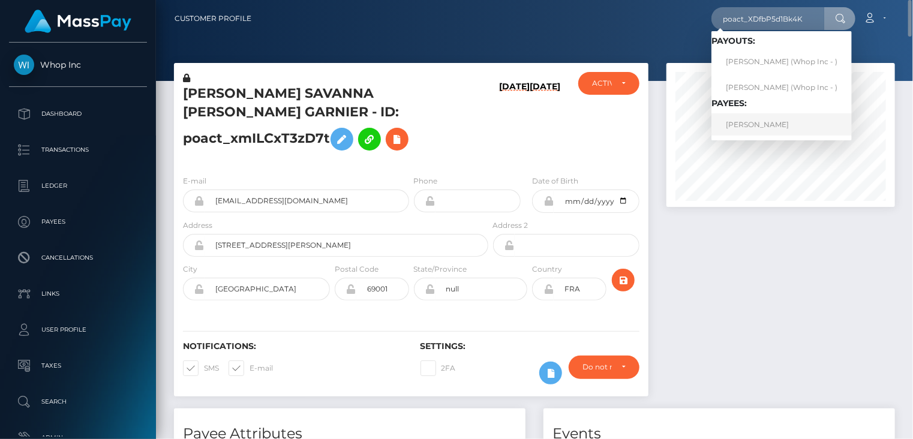
click at [738, 131] on link "[PERSON_NAME]" at bounding box center [781, 124] width 140 height 22
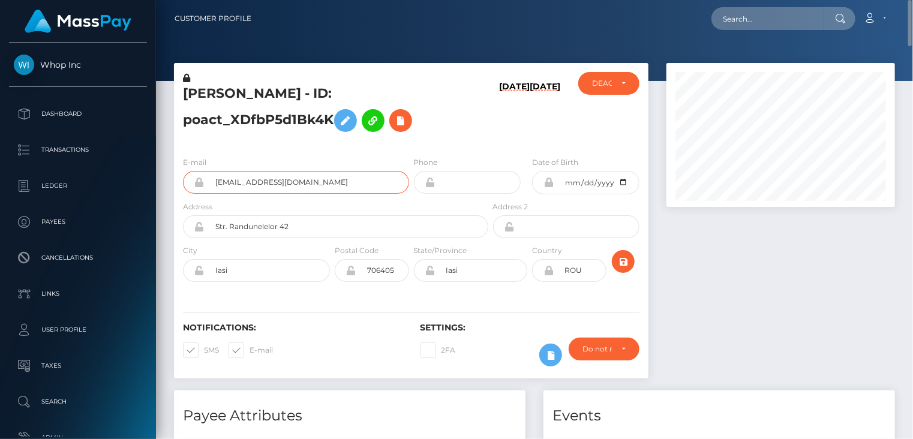
click at [265, 188] on input "[EMAIL_ADDRESS][DOMAIN_NAME]" at bounding box center [307, 182] width 205 height 23
click at [265, 187] on input "88a287a9-b983-4e31-a703-94473f513fca@payouts.whop.com" at bounding box center [307, 182] width 205 height 23
click at [417, 88] on h5 "TEODOR LUNGU - ID: poact_XDfbP5d1Bk4K" at bounding box center [332, 111] width 299 height 53
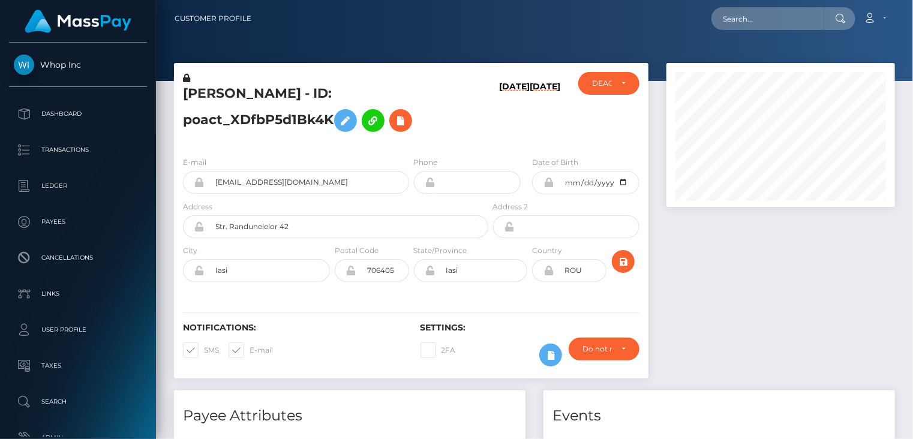
click at [417, 88] on h5 "TEODOR LUNGU - ID: poact_XDfbP5d1Bk4K" at bounding box center [332, 111] width 299 height 53
copy h5 "poact_XDfbP5d1Bk4K"
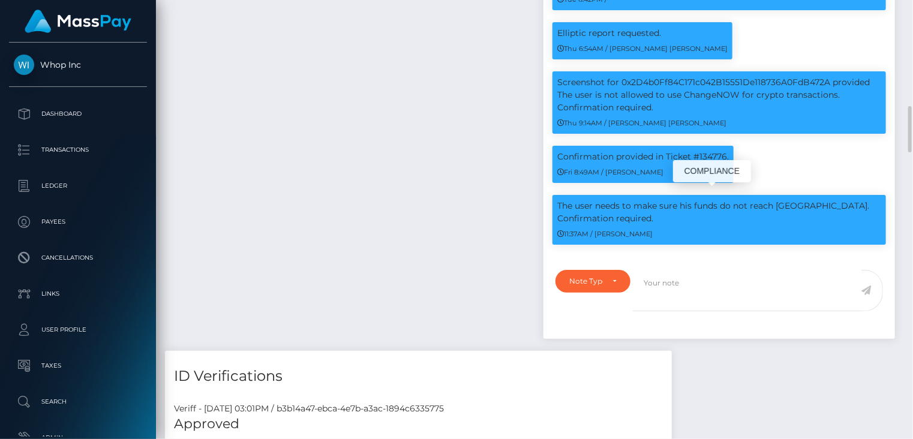
drag, startPoint x: 777, startPoint y: 199, endPoint x: 831, endPoint y: 200, distance: 53.4
click at [831, 200] on p "The user needs to make sure his funds do not reach ChangeNow. Confirmation requ…" at bounding box center [719, 212] width 324 height 25
copy p "ChangeNow."
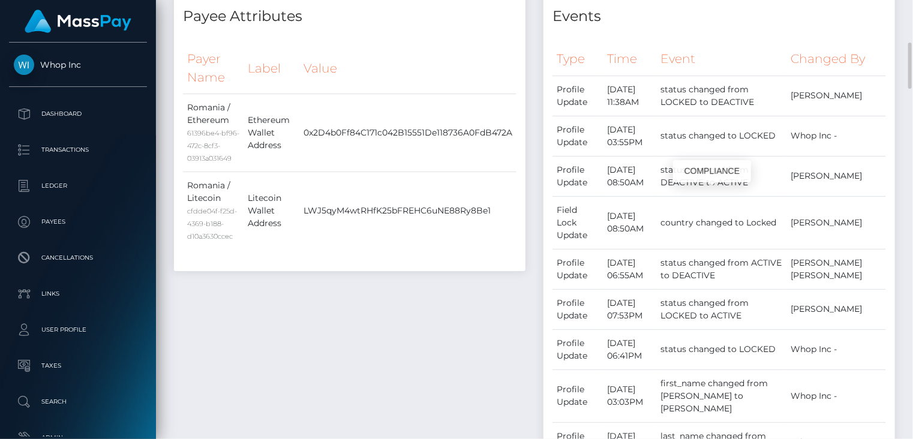
scroll to position [0, 0]
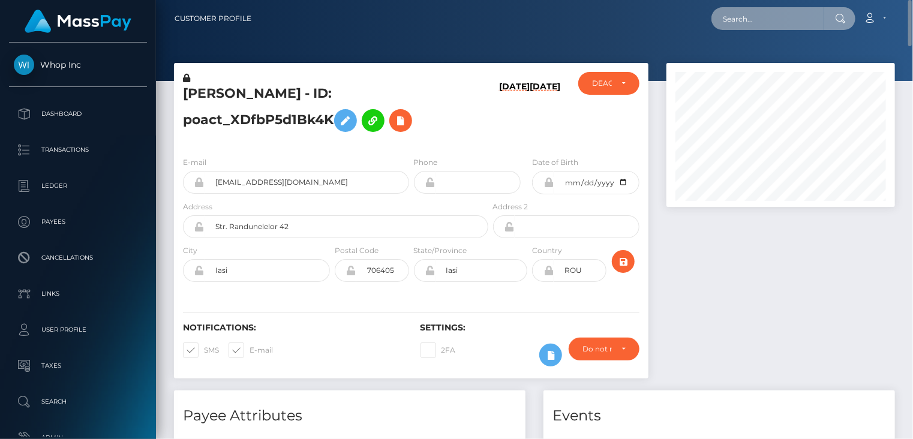
paste input "poact_16G3F1nzQZ3I"
type input "poact_16G3F1nzQZ3I"
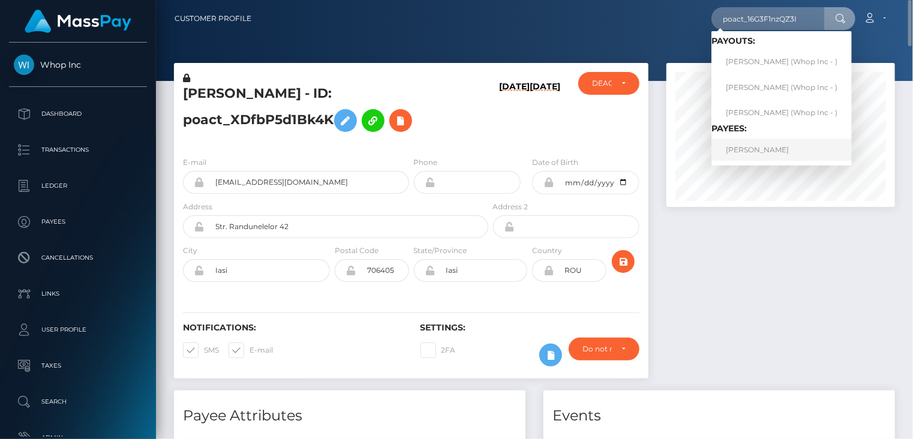
click at [746, 151] on link "Benoit MAMPON" at bounding box center [781, 150] width 140 height 22
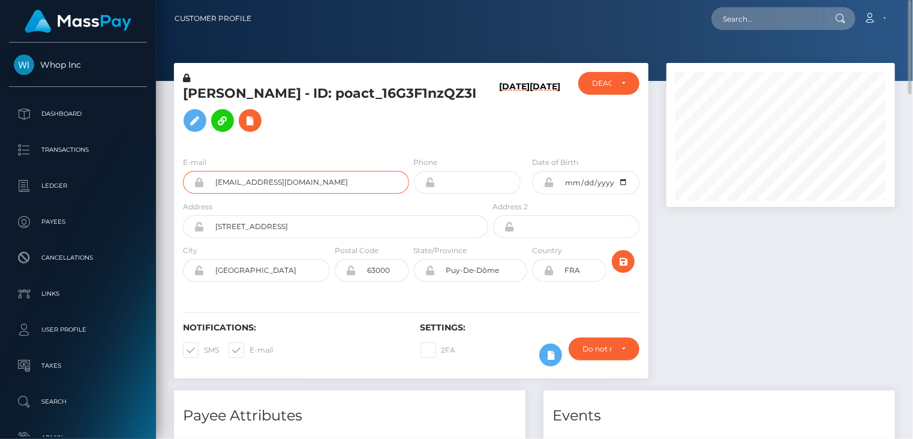
click at [262, 182] on input "beubeu.pompon@gmail.com" at bounding box center [307, 182] width 205 height 23
click at [387, 85] on h5 "Benoit MAMPON - ID: poact_16G3F1nzQZ3I" at bounding box center [332, 111] width 299 height 53
click at [387, 86] on h5 "Benoit MAMPON - ID: poact_16G3F1nzQZ3I" at bounding box center [332, 111] width 299 height 53
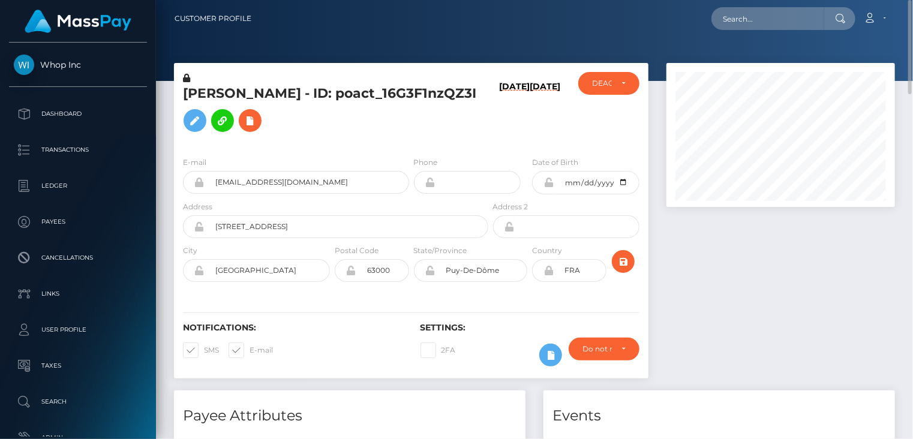
click at [387, 88] on h5 "Benoit MAMPON - ID: poact_16G3F1nzQZ3I" at bounding box center [332, 111] width 299 height 53
copy h5 "poact_16G3F1nzQZ3I"
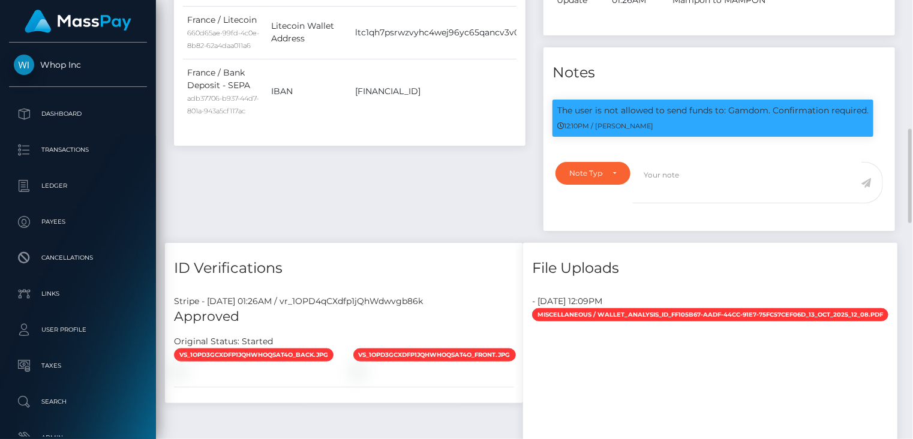
scroll to position [144, 228]
click at [742, 104] on p "The user is not allowed to send funds to: Gamdom. Confirmation required." at bounding box center [712, 110] width 311 height 13
copy p "Gamdom"
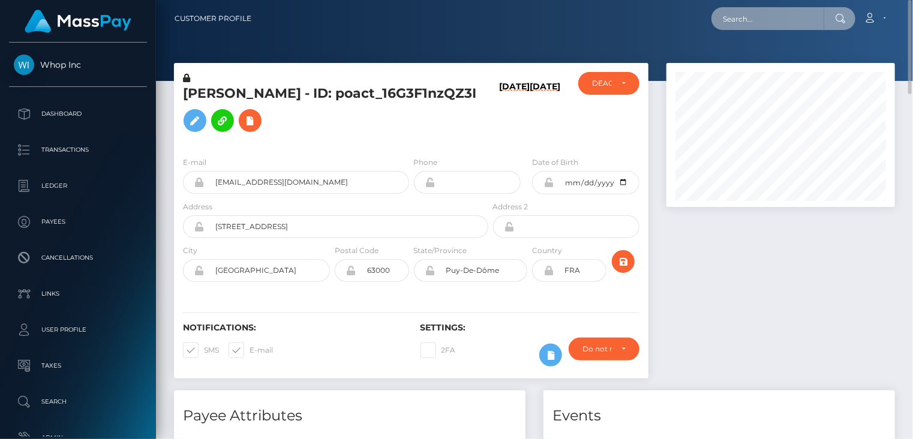
paste input "scratchful-1949433796"
type input "scratchful-1949433796"
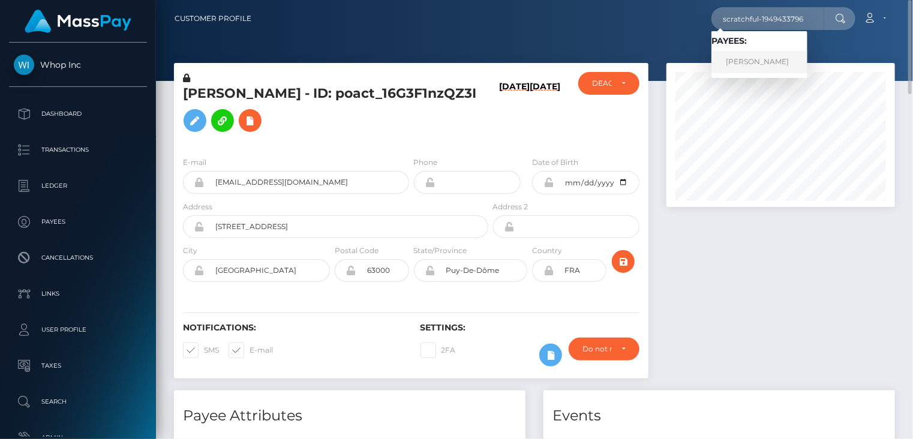
click at [745, 67] on link "ARTURO VASQUEZ" at bounding box center [759, 62] width 96 height 22
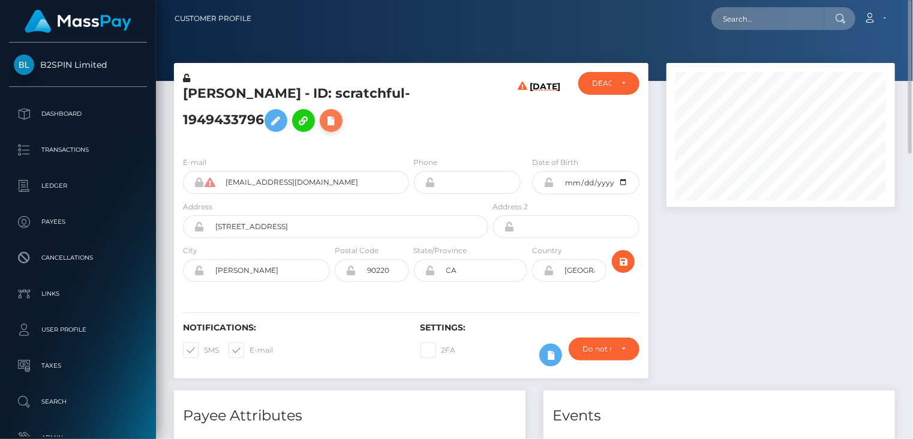
click at [336, 121] on icon at bounding box center [331, 120] width 14 height 15
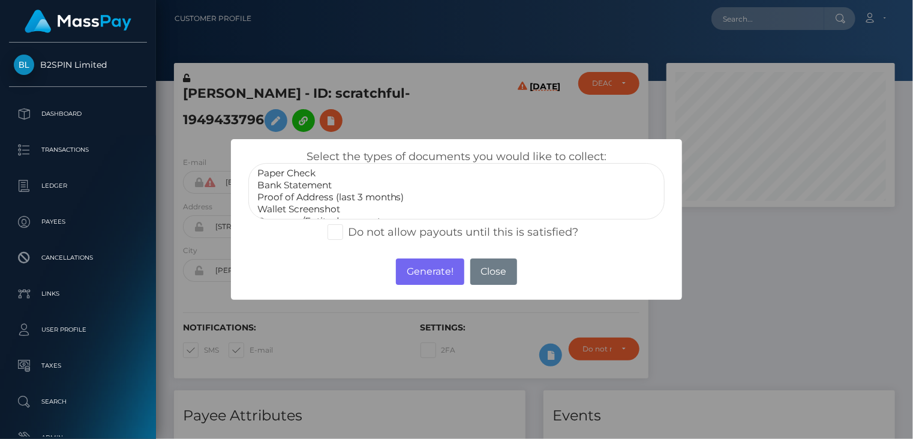
scroll to position [36, 0]
select select "Government issued ID"
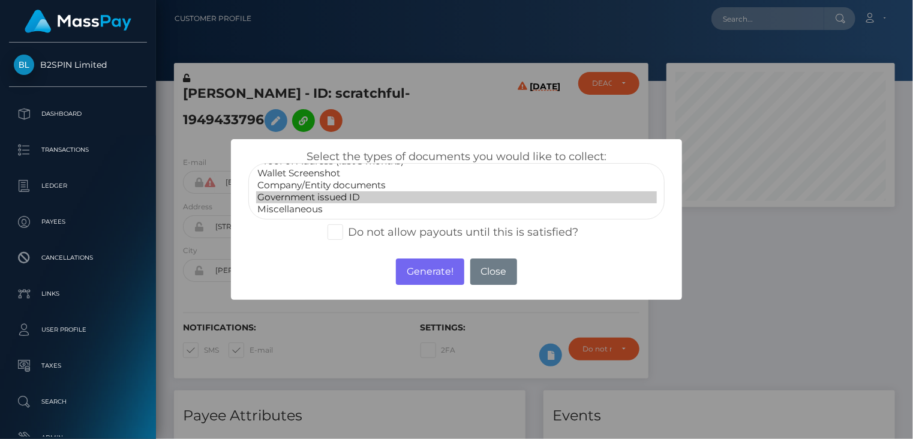
click at [308, 197] on option "Government issued ID" at bounding box center [456, 197] width 401 height 12
click at [440, 271] on button "Generate!" at bounding box center [430, 272] width 68 height 26
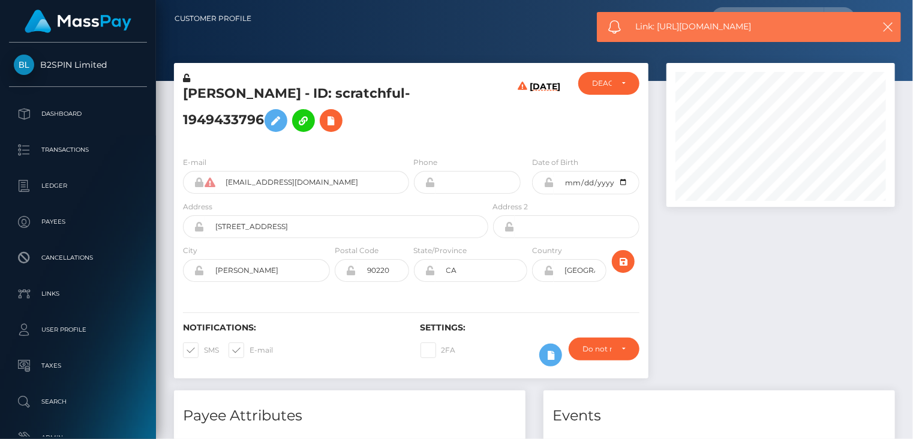
click at [699, 20] on span "Link: https://l.maspay.io/WlKQb" at bounding box center [749, 26] width 226 height 13
copy span "Link: https://l.maspay.io/WlKQb"
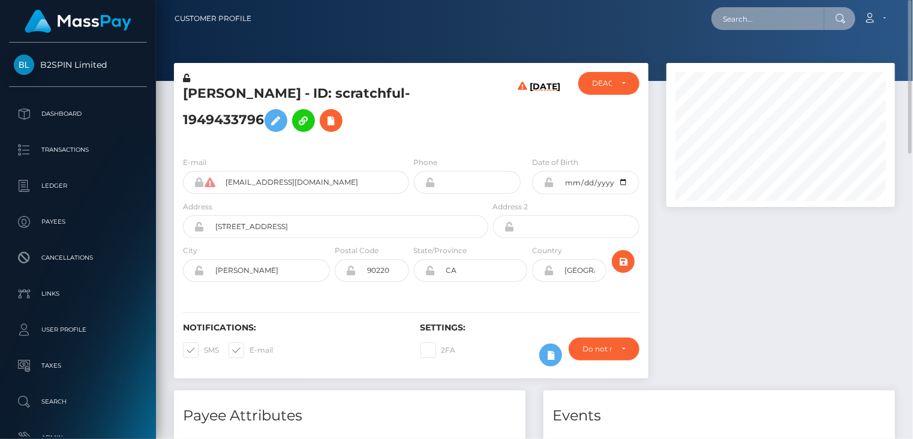
paste input "hellomillions-1734689415"
type input "hellomillions-1734689415"
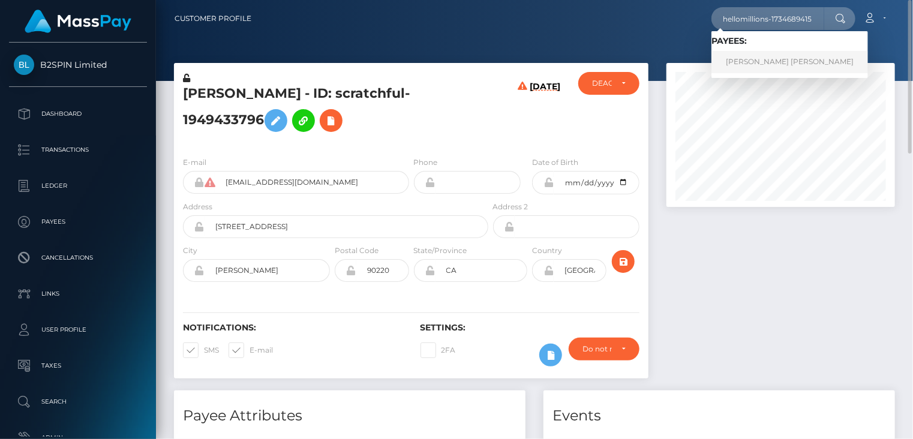
click at [758, 61] on link "MARTHA PEQUENO RODRIGUEZ" at bounding box center [789, 62] width 157 height 22
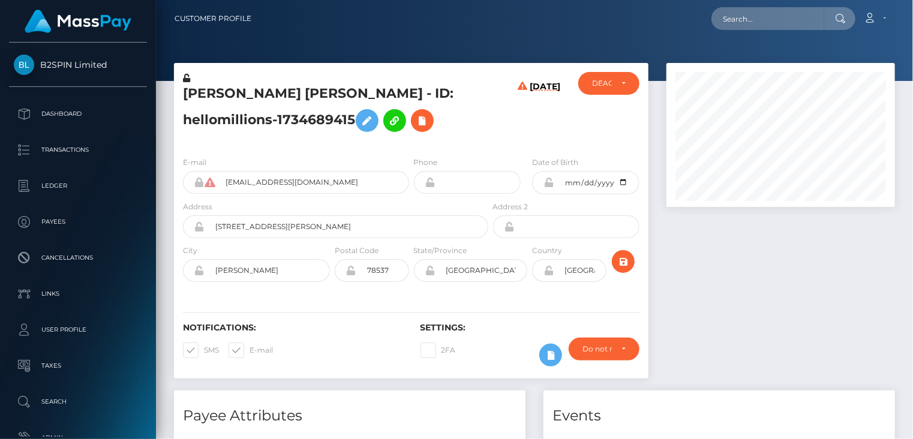
scroll to position [144, 228]
click at [424, 121] on icon at bounding box center [422, 120] width 14 height 15
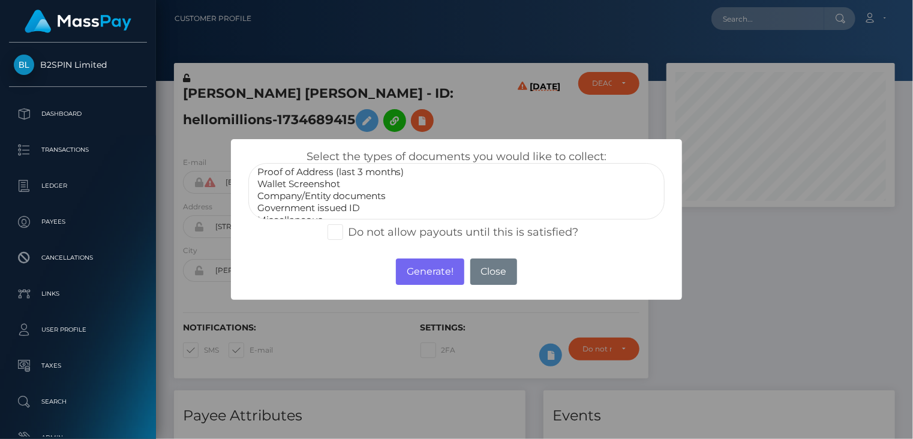
scroll to position [36, 0]
select select "Government issued ID"
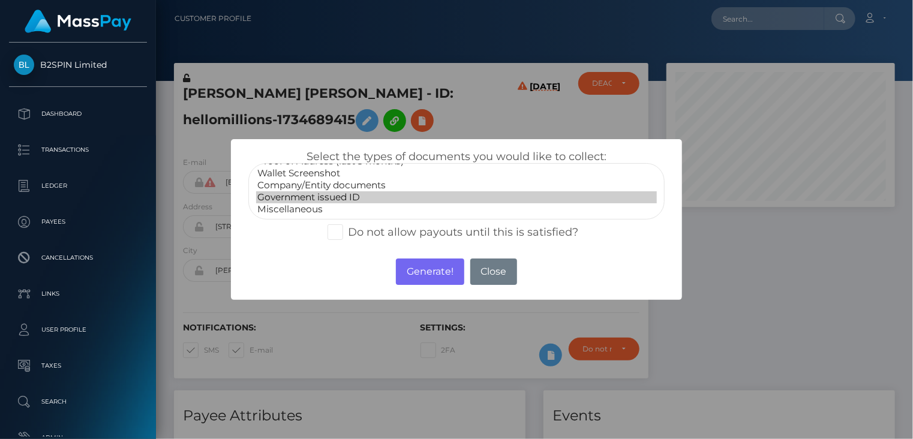
click at [306, 193] on option "Government issued ID" at bounding box center [456, 197] width 401 height 12
click at [417, 271] on button "Generate!" at bounding box center [430, 272] width 68 height 26
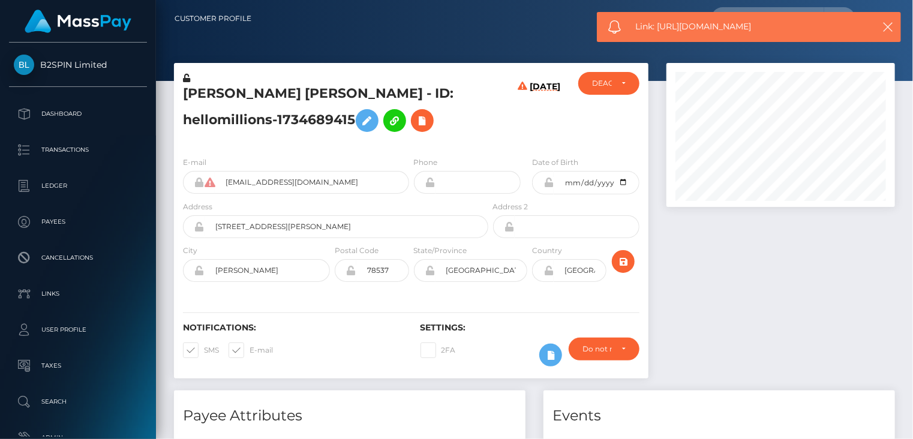
click at [693, 29] on span "Link: [URL][DOMAIN_NAME]" at bounding box center [749, 26] width 226 height 13
click at [693, 29] on span "Link: https://l.maspay.io/0lKWG" at bounding box center [749, 26] width 226 height 13
copy span "Link: https://l.maspay.io/0lKWG"
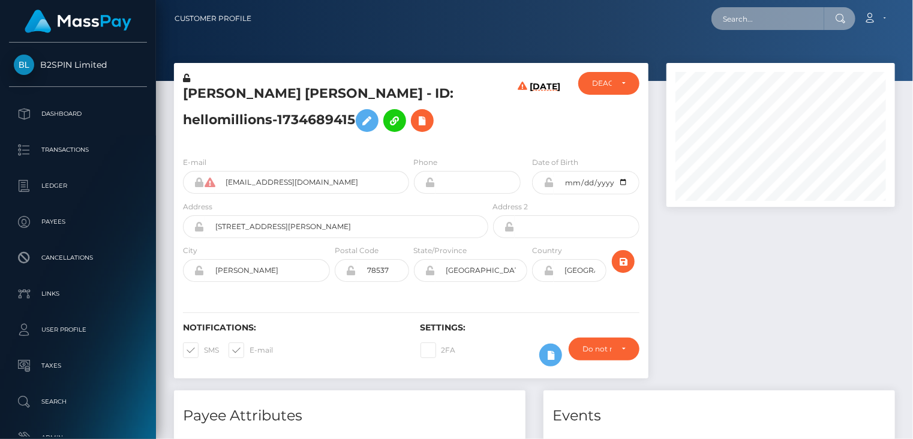
paste input "45d184bf a84d-11f0-bd75-060e06e9f077"
type input "45d184bf a84d-11f0-bd75-060e06e9f077"
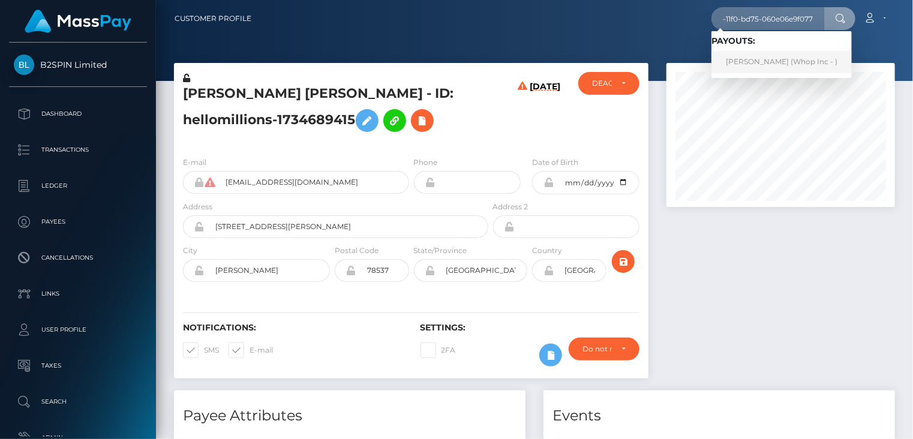
scroll to position [0, 0]
click at [744, 66] on link "LIHLE PONI (Whop Inc - )" at bounding box center [781, 62] width 140 height 22
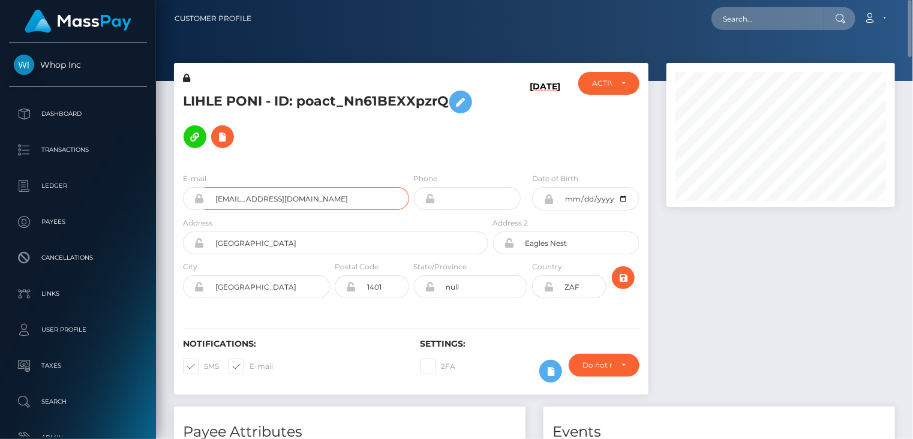
click at [270, 202] on input "[EMAIL_ADDRESS][DOMAIN_NAME]" at bounding box center [307, 198] width 205 height 23
click at [369, 100] on h5 "LIHLE PONI - ID: poact_Nn61BEXXpzrQ" at bounding box center [332, 120] width 299 height 70
click at [368, 100] on h5 "LIHLE PONI - ID: poact_Nn61BEXXpzrQ" at bounding box center [332, 120] width 299 height 70
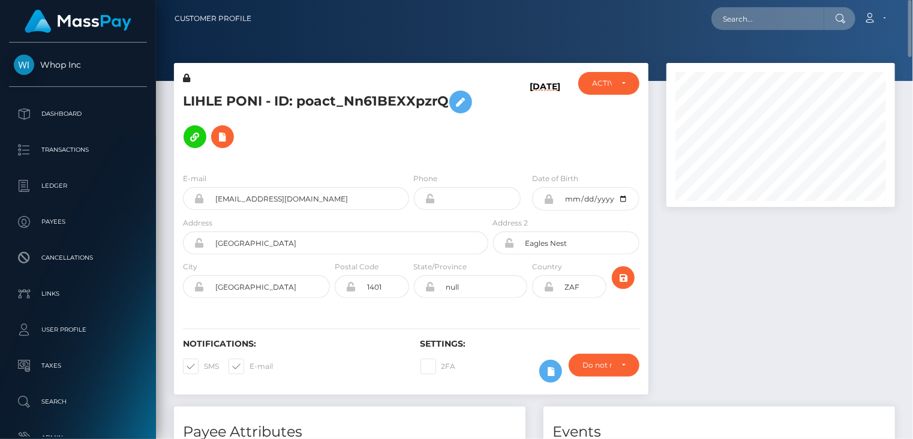
copy h5 "poact_Nn61BEXXpzrQ"
click at [228, 140] on icon at bounding box center [222, 137] width 14 height 15
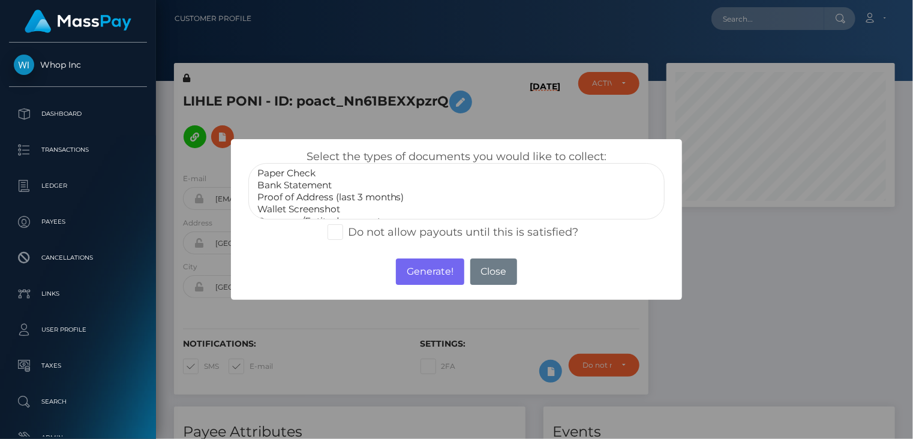
click at [312, 200] on option "Proof of Address (last 3 months)" at bounding box center [456, 197] width 401 height 12
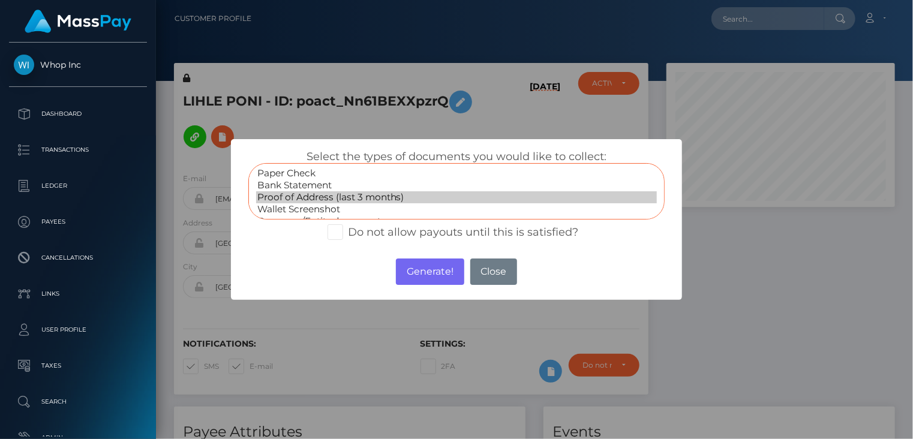
select select "Bank Statement"
click at [311, 186] on option "Bank Statement" at bounding box center [456, 185] width 401 height 12
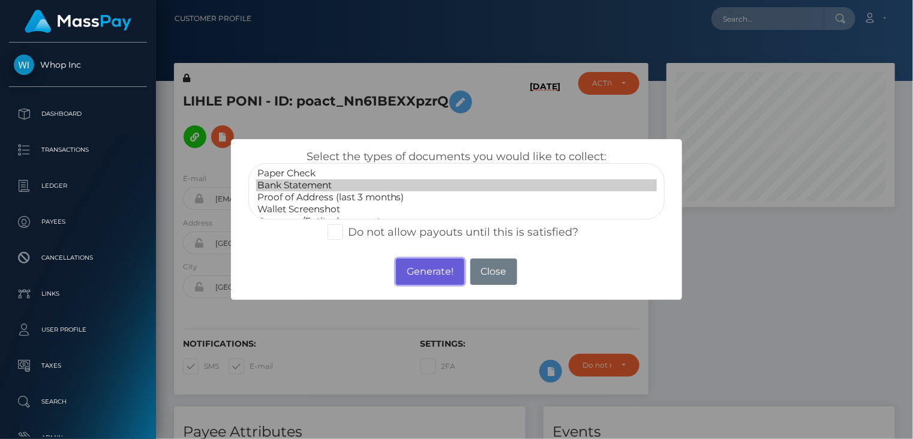
click at [423, 275] on button "Generate!" at bounding box center [430, 272] width 68 height 26
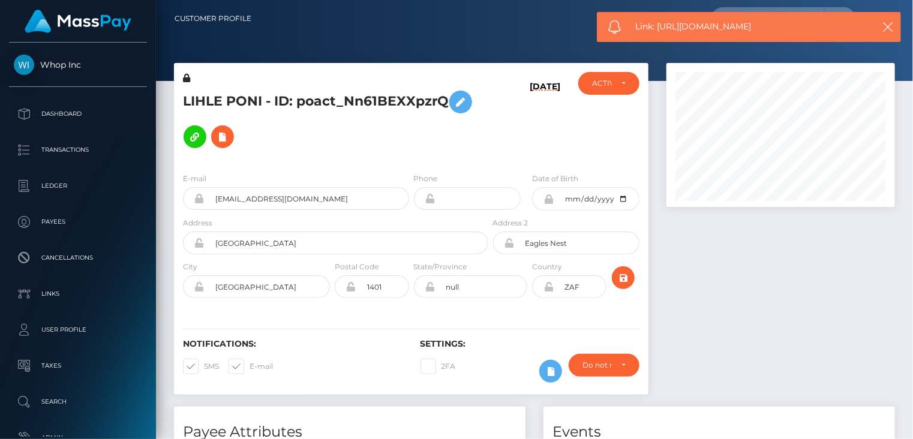
click at [681, 29] on span "Link: [URL][DOMAIN_NAME]" at bounding box center [749, 26] width 226 height 13
copy span "Link: [URL][DOMAIN_NAME]"
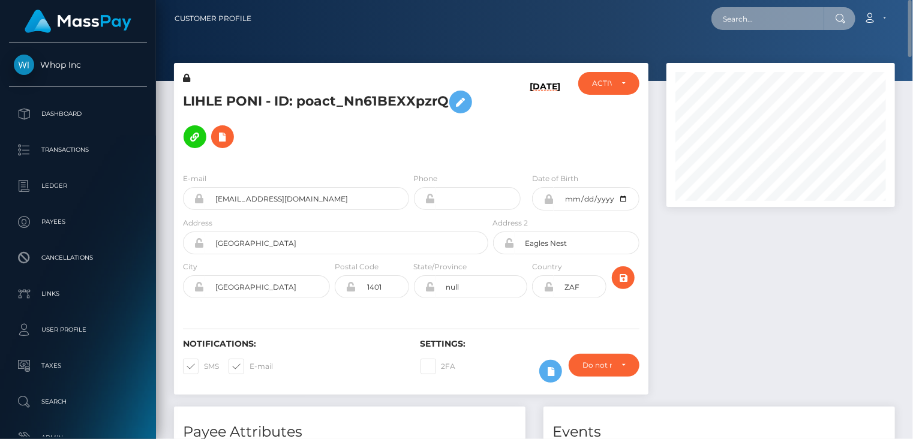
paste input "RQ0M0fnENGEemL7c1x6c61"
type input "RQ0M0fnENGEemL7c1x6c61"
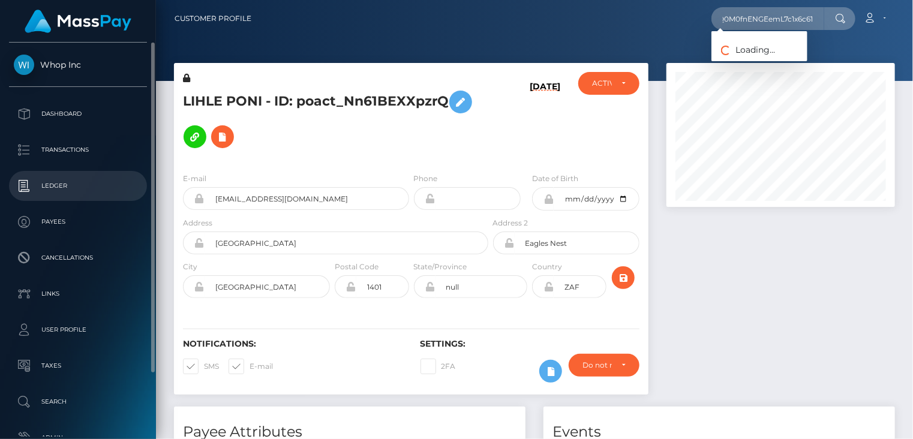
scroll to position [0, 0]
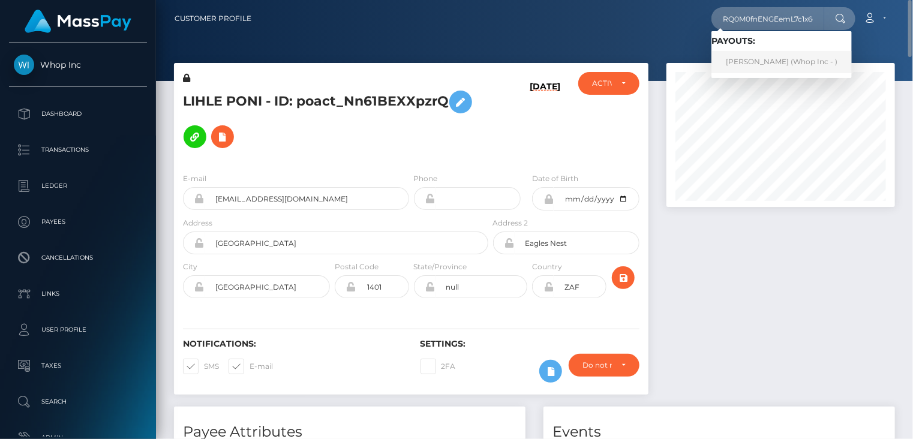
click at [767, 61] on link "ASLIDDIN SOHIBOV (Whop Inc - )" at bounding box center [781, 62] width 140 height 22
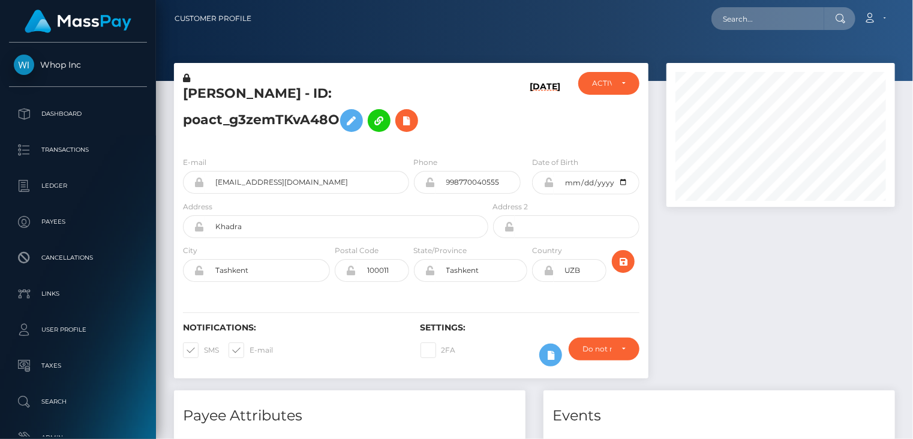
scroll to position [144, 228]
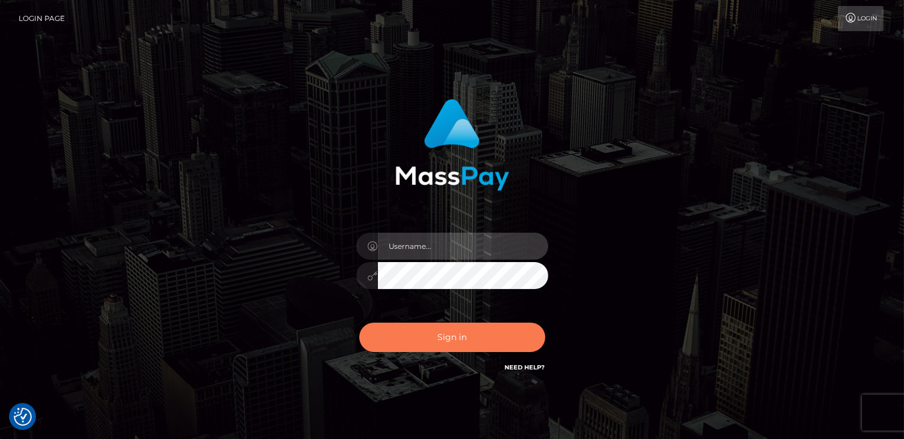
type input "catalinad"
click at [427, 334] on button "Sign in" at bounding box center [452, 337] width 186 height 29
type input "catalinad"
click at [427, 346] on button "Sign in" at bounding box center [452, 337] width 186 height 29
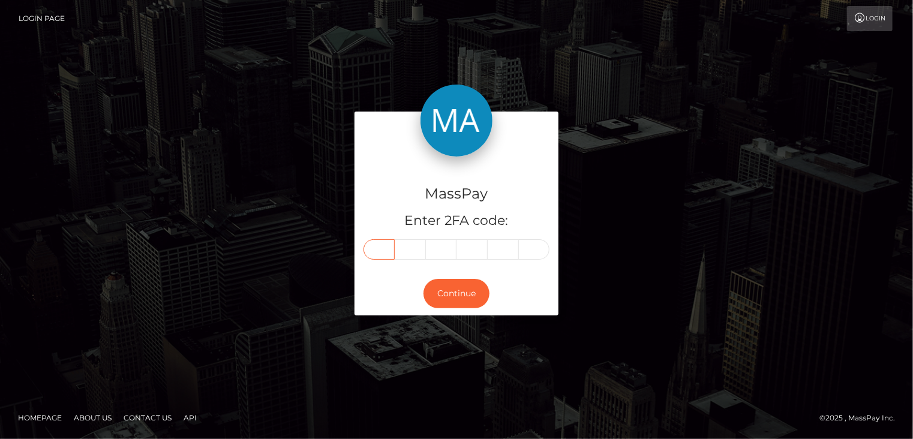
click at [374, 253] on input "text" at bounding box center [378, 249] width 31 height 20
type input "9"
type input "8"
type input "5"
type input "6"
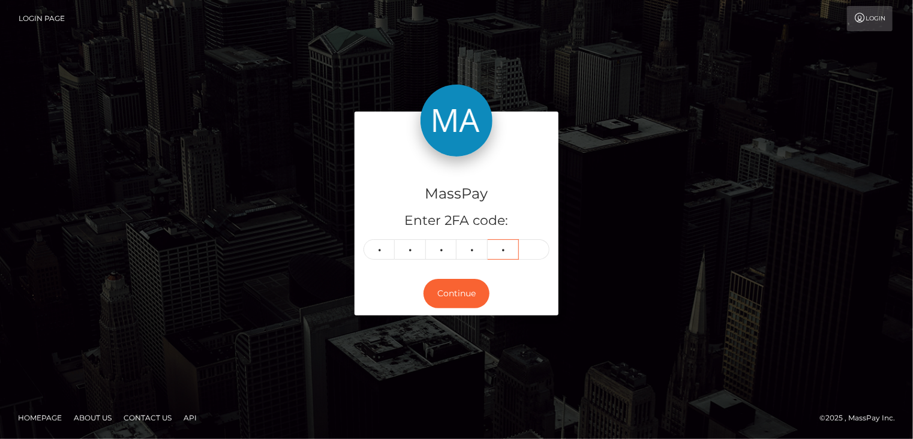
type input "0"
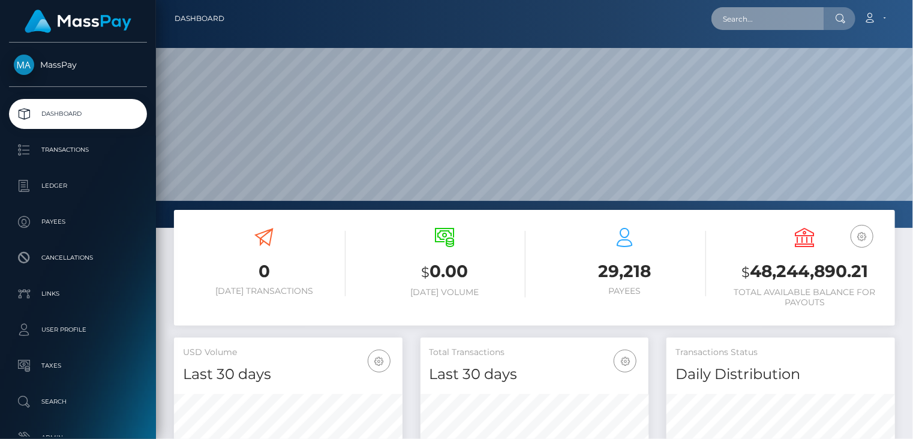
scroll to position [212, 228]
paste input "MSPcb735b9c6f3a9f7"
type input "MSPcb735b9c6f3a9f7"
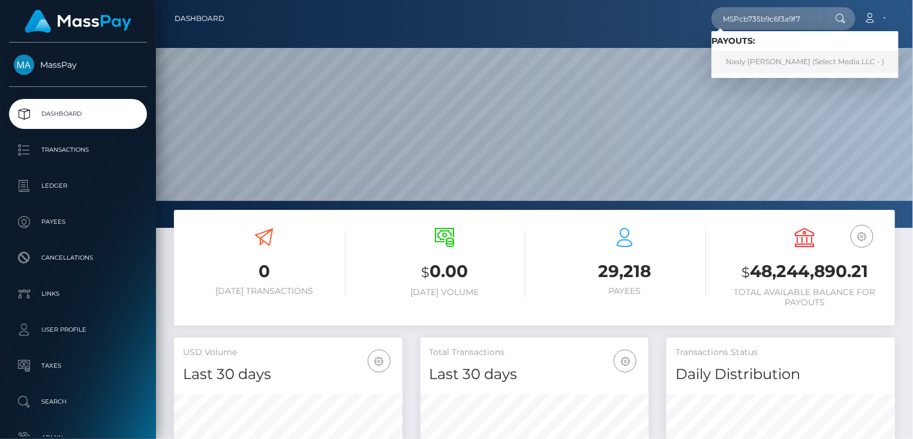
click at [792, 58] on link "Nasly Dayana Hernandez Pachon (Select Media LLC - )" at bounding box center [804, 62] width 187 height 22
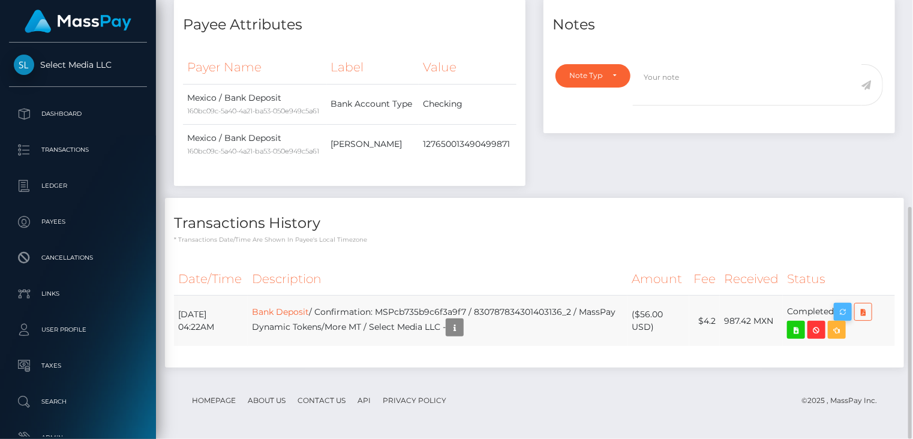
scroll to position [144, 228]
click at [849, 313] on icon "button" at bounding box center [842, 312] width 14 height 15
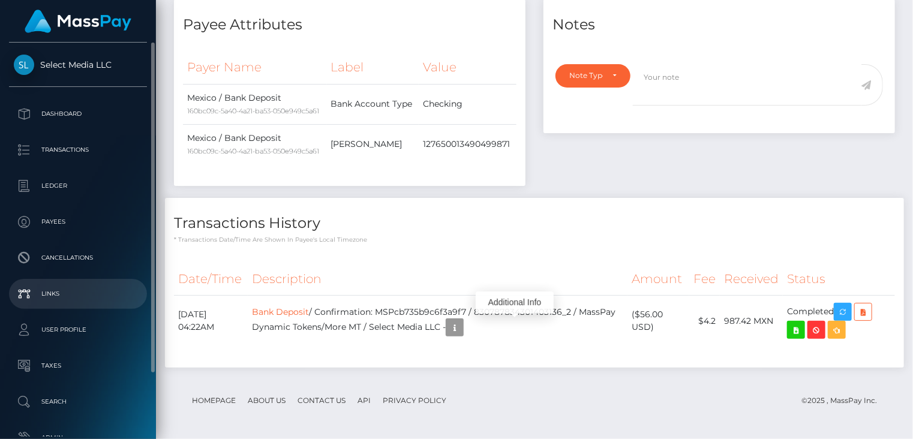
drag, startPoint x: 513, startPoint y: 329, endPoint x: 16, endPoint y: 296, distance: 497.7
click at [462, 327] on icon "button" at bounding box center [454, 327] width 14 height 15
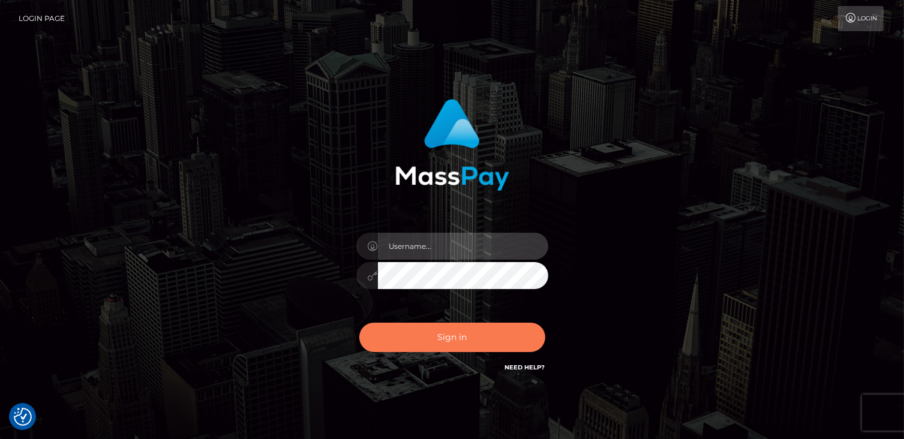
type input "catalinad"
click at [454, 336] on button "Sign in" at bounding box center [452, 337] width 186 height 29
type input "catalinad"
click at [443, 338] on button "Sign in" at bounding box center [452, 337] width 186 height 29
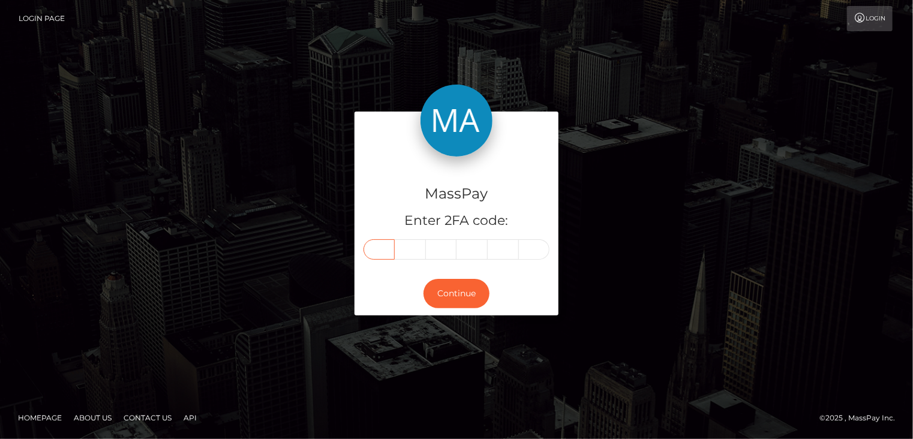
click at [376, 251] on input "text" at bounding box center [378, 249] width 31 height 20
type input "9"
type input "0"
type input "1"
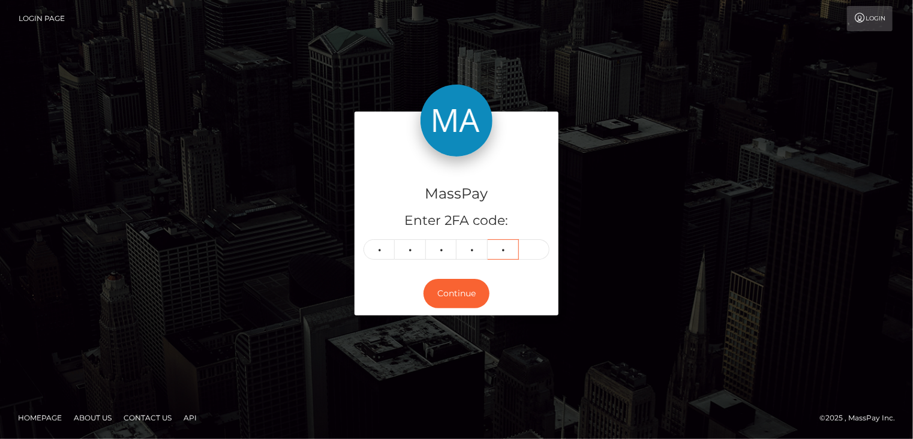
type input "2"
type input "1"
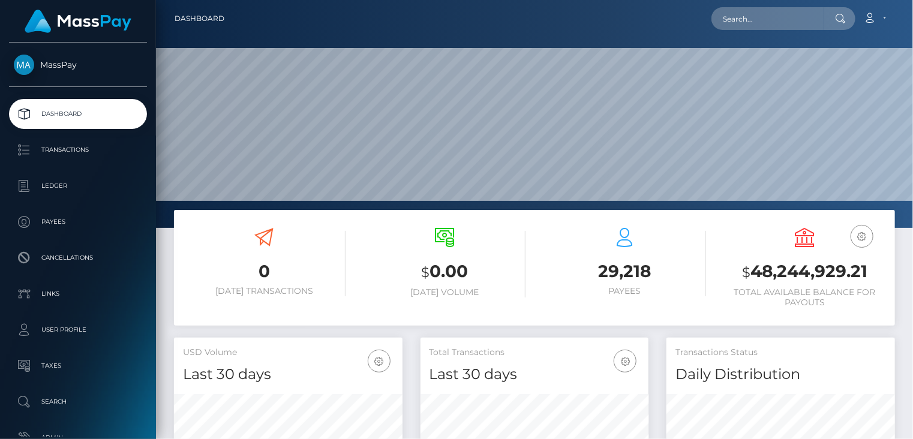
scroll to position [212, 228]
paste input "[EMAIL_ADDRESS][DOMAIN_NAME]"
type input "[EMAIL_ADDRESS][DOMAIN_NAME]"
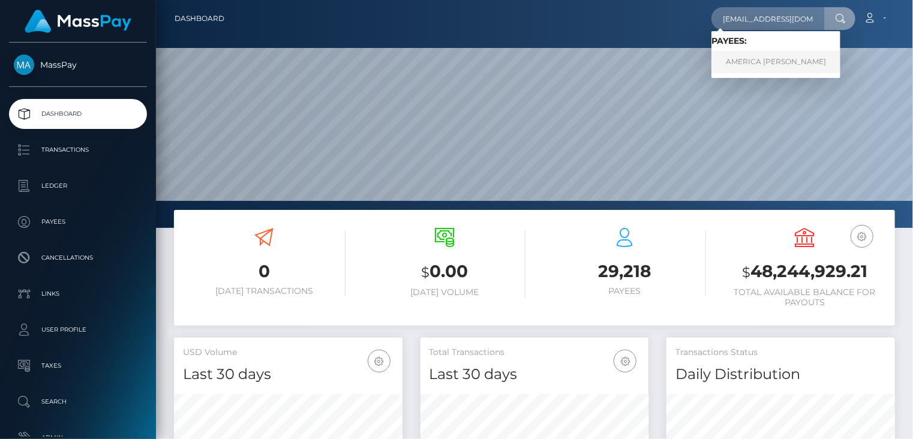
click at [777, 64] on link "AMERICA QUETZALI CAJIGAL RAMON" at bounding box center [775, 62] width 129 height 22
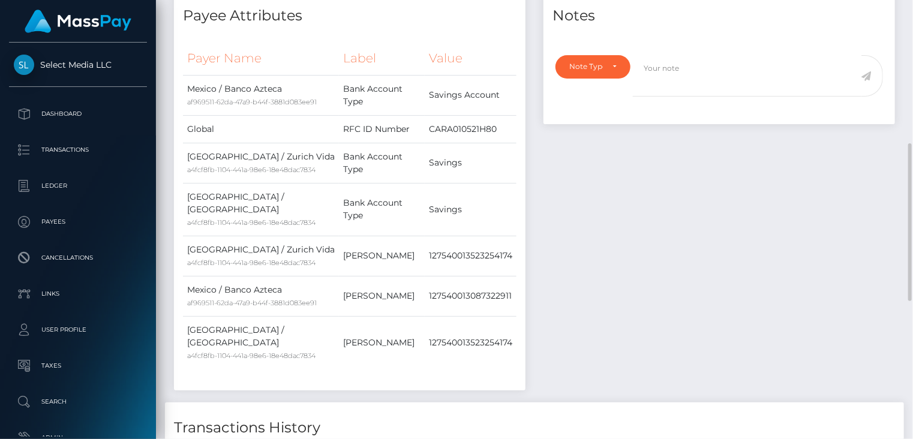
scroll to position [782, 0]
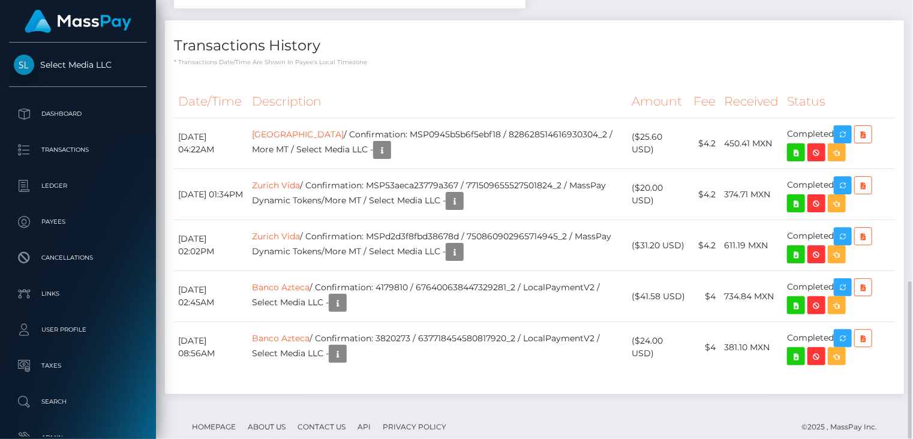
click at [474, 76] on div "Date/Time Description Amount Fee Received Status [DEMOGRAPHIC_DATA] Zurich Vida" at bounding box center [534, 235] width 739 height 318
click at [850, 127] on icon "button" at bounding box center [842, 134] width 14 height 15
click at [389, 143] on icon "button" at bounding box center [382, 150] width 14 height 15
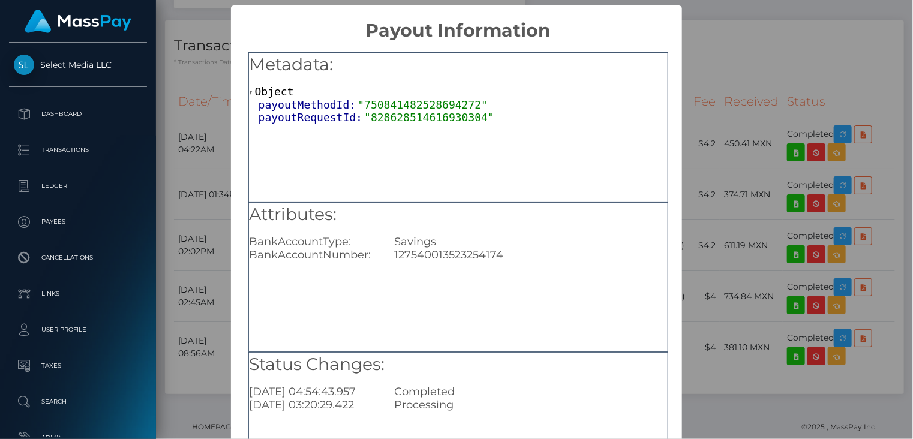
click at [713, 378] on div "× Payout Information Metadata: Object payoutMethodId: "750841482528694272" payo…" at bounding box center [456, 219] width 913 height 439
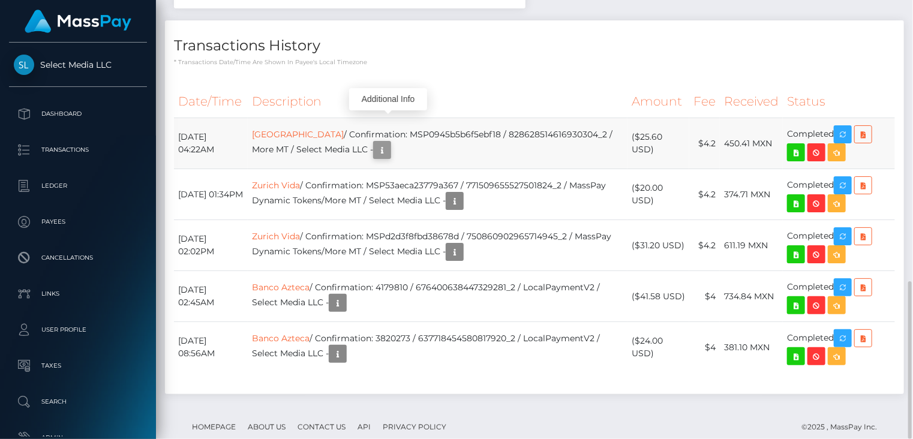
click at [389, 143] on icon "button" at bounding box center [382, 150] width 14 height 15
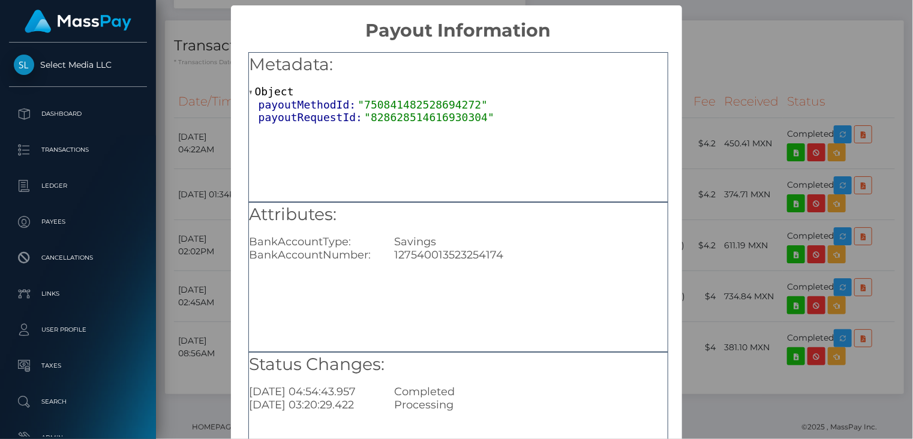
click at [752, 43] on div "× Payout Information Metadata: Object payoutMethodId: "750841482528694272" payo…" at bounding box center [456, 219] width 913 height 439
